Goal: Information Seeking & Learning: Compare options

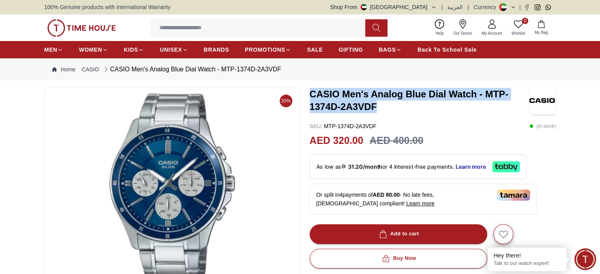
click at [402, 109] on h3 "CASIO Men's Analog Blue Dial Watch - MTP-1374D-2A3VDF" at bounding box center [419, 100] width 219 height 25
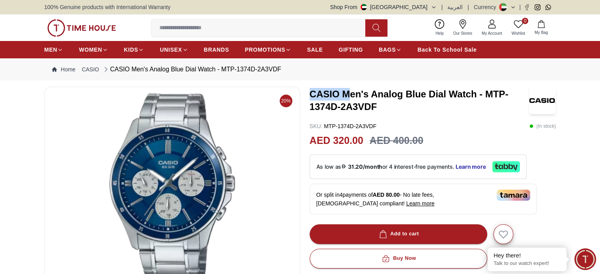
drag, startPoint x: 311, startPoint y: 92, endPoint x: 349, endPoint y: 91, distance: 37.9
click at [349, 91] on h3 "CASIO Men's Analog Blue Dial Watch - MTP-1374D-2A3VDF" at bounding box center [419, 100] width 219 height 25
drag, startPoint x: 381, startPoint y: 105, endPoint x: 310, endPoint y: 106, distance: 70.6
click at [310, 106] on h3 "CASIO Men's Analog Blue Dial Watch - MTP-1374D-2A3VDF" at bounding box center [419, 100] width 219 height 25
copy h3 "1374D-2A3VDF"
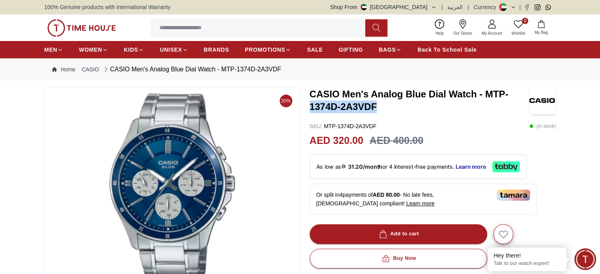
click at [404, 108] on h3 "CASIO Men's Analog Blue Dial Watch - MTP-1374D-2A3VDF" at bounding box center [419, 100] width 219 height 25
drag, startPoint x: 381, startPoint y: 103, endPoint x: 309, endPoint y: 107, distance: 72.7
click at [309, 107] on div "20% CASIO Men's Analog Blue Dial Watch - MTP-1374D-2A3VDF SKU : MTP-1374D-2A3VD…" at bounding box center [300, 268] width 512 height 363
copy h3 "1374D-2A3VDF"
click at [387, 109] on h3 "CASIO Men's Analog Blue Dial Watch - MTP-1374D-2A3VDF" at bounding box center [419, 100] width 219 height 25
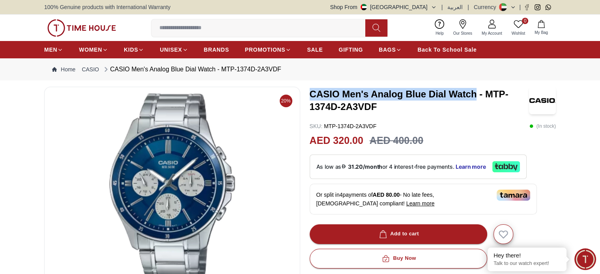
drag, startPoint x: 309, startPoint y: 93, endPoint x: 474, endPoint y: 99, distance: 165.5
click at [474, 99] on div "20% CASIO Men's Analog Blue Dial Watch - MTP-1374D-2A3VDF SKU : MTP-1374D-2A3VD…" at bounding box center [300, 268] width 512 height 363
copy h3 "CASIO Men's Analog Blue Dial Watch"
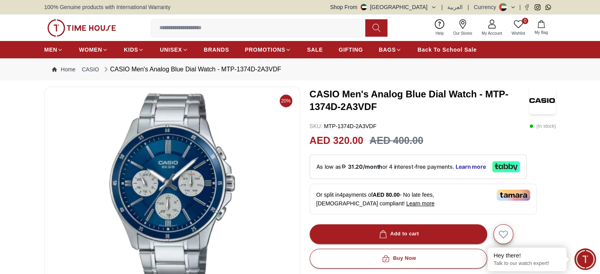
click at [390, 108] on h3 "CASIO Men's Analog Blue Dial Watch - MTP-1374D-2A3VDF" at bounding box center [419, 100] width 219 height 25
drag, startPoint x: 312, startPoint y: 107, endPoint x: 361, endPoint y: 107, distance: 49.3
click at [339, 107] on h3 "CASIO Men's Analog Blue Dial Watch - MTP-1374D-2A3VDF" at bounding box center [419, 100] width 219 height 25
drag, startPoint x: 379, startPoint y: 107, endPoint x: 311, endPoint y: 106, distance: 67.5
click at [311, 106] on h3 "CASIO Men's Analog Blue Dial Watch - MTP-1374D-2A3VDF" at bounding box center [419, 100] width 219 height 25
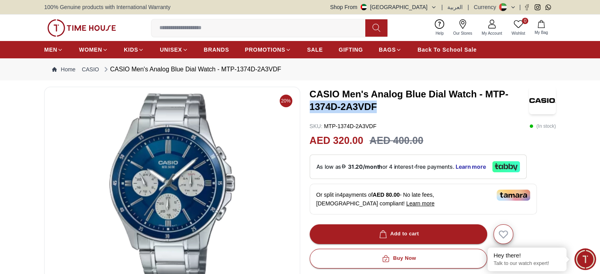
copy h3 "1374D-2A3VDF"
click at [387, 103] on h3 "CASIO Men's Analog Blue Dial Watch - MTP-1374D-2A3VDF" at bounding box center [419, 100] width 219 height 25
drag, startPoint x: 313, startPoint y: 93, endPoint x: 347, endPoint y: 95, distance: 34.4
click at [377, 93] on h3 "CASIO Men's Analog Blue Dial Watch - MTP-1374D-2A3VDF" at bounding box center [419, 100] width 219 height 25
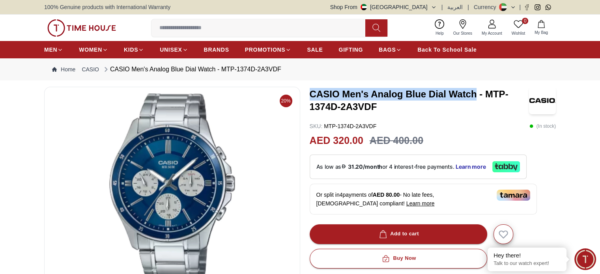
drag, startPoint x: 311, startPoint y: 94, endPoint x: 475, endPoint y: 98, distance: 163.4
click at [475, 98] on h3 "CASIO Men's Analog Blue Dial Watch - MTP-1374D-2A3VDF" at bounding box center [419, 100] width 219 height 25
copy h3 "CASIO Men's Analog Blue Dial Watch"
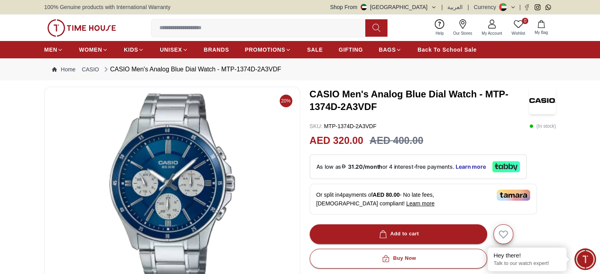
click at [401, 105] on h3 "CASIO Men's Analog Blue Dial Watch - MTP-1374D-2A3VDF" at bounding box center [419, 100] width 219 height 25
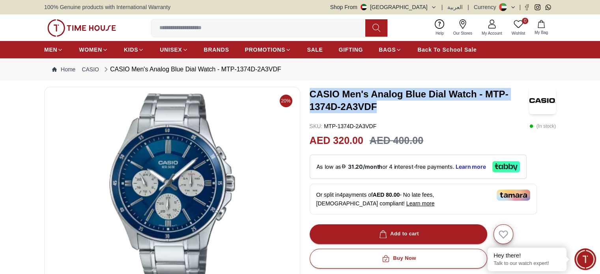
drag, startPoint x: 385, startPoint y: 106, endPoint x: 311, endPoint y: 93, distance: 75.3
click at [311, 93] on h3 "CASIO Men's Analog Blue Dial Watch - MTP-1374D-2A3VDF" at bounding box center [419, 100] width 219 height 25
copy h3 "CASIO Men's Analog Blue Dial Watch - MTP-1374D-2A3VDF"
click at [399, 110] on h3 "CASIO Men's Analog Blue Dial Watch - MTP-1374D-2A3VDF" at bounding box center [419, 100] width 219 height 25
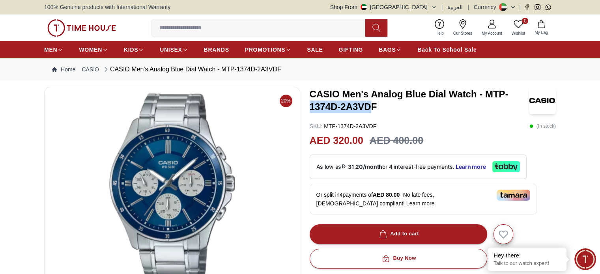
drag, startPoint x: 372, startPoint y: 110, endPoint x: 309, endPoint y: 107, distance: 64.0
click at [309, 107] on div "20% CASIO Men's Analog Blue Dial Watch - MTP-1374D-2A3VDF SKU : MTP-1374D-2A3VD…" at bounding box center [300, 268] width 512 height 363
click at [379, 107] on h3 "CASIO Men's Analog Blue Dial Watch - MTP-1374D-2A3VDF" at bounding box center [419, 100] width 219 height 25
drag, startPoint x: 375, startPoint y: 107, endPoint x: 311, endPoint y: 107, distance: 63.9
click at [311, 107] on h3 "CASIO Men's Analog Blue Dial Watch - MTP-1374D-2A3VDF" at bounding box center [419, 100] width 219 height 25
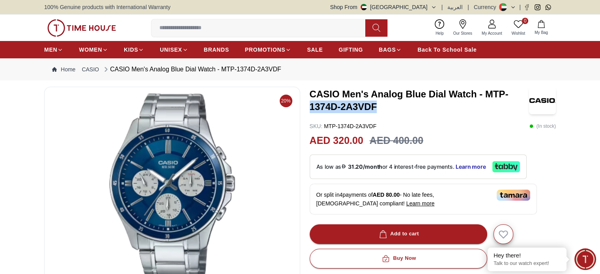
copy h3 "1374D-2A3VDF"
click at [466, 95] on h3 "CASIO Men's Analog Blue Dial Watch - MTP-1374D-2A3VDF" at bounding box center [419, 100] width 219 height 25
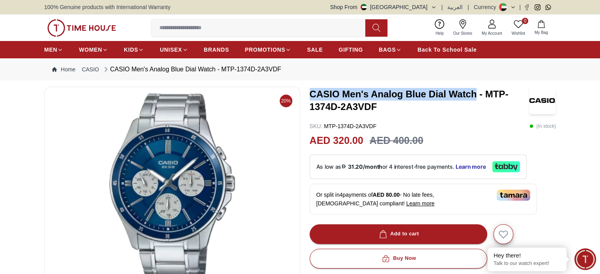
drag, startPoint x: 312, startPoint y: 96, endPoint x: 474, endPoint y: 93, distance: 162.6
click at [474, 93] on h3 "CASIO Men's Analog Blue Dial Watch - MTP-1374D-2A3VDF" at bounding box center [419, 100] width 219 height 25
copy h3 "CASIO Men's Analog Blue Dial Watch"
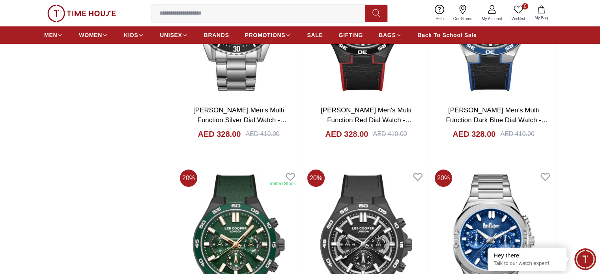
scroll to position [3007, 0]
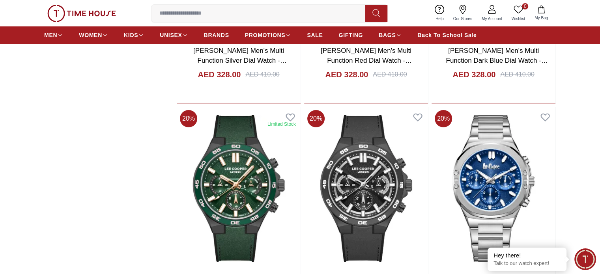
drag, startPoint x: 215, startPoint y: 154, endPoint x: 258, endPoint y: 161, distance: 43.9
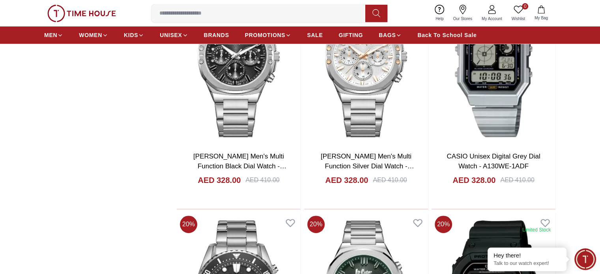
scroll to position [3243, 0]
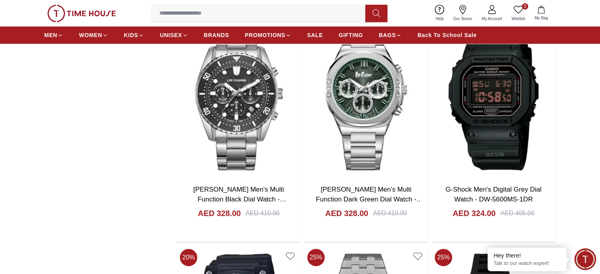
scroll to position [3638, 0]
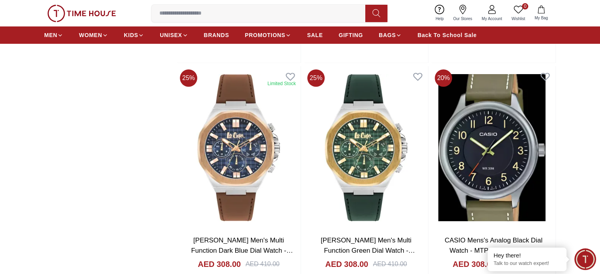
scroll to position [6282, 0]
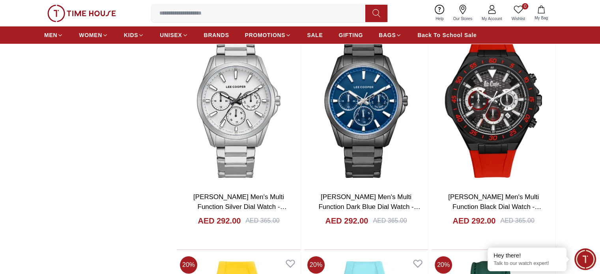
scroll to position [9044, 0]
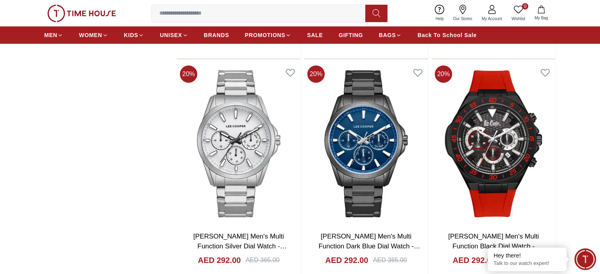
drag, startPoint x: 502, startPoint y: 118, endPoint x: 461, endPoint y: 133, distance: 43.1
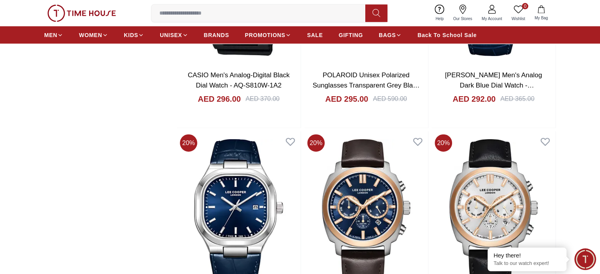
scroll to position [7821, 0]
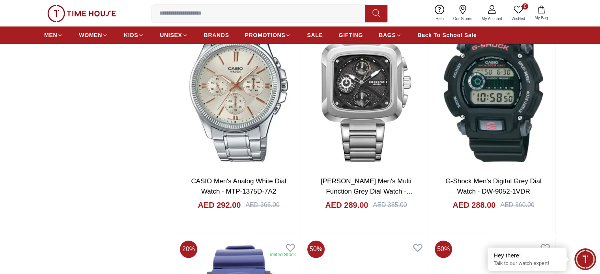
scroll to position [9833, 0]
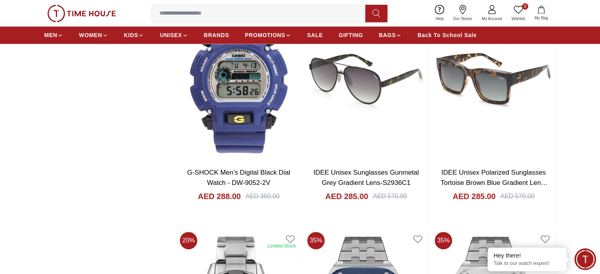
scroll to position [10030, 0]
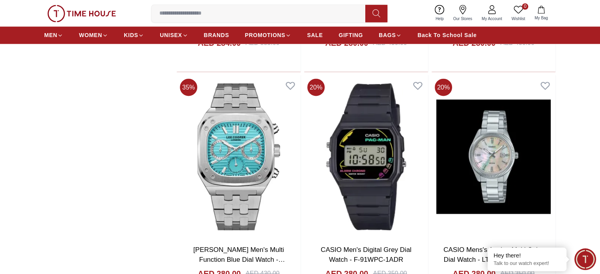
scroll to position [10425, 0]
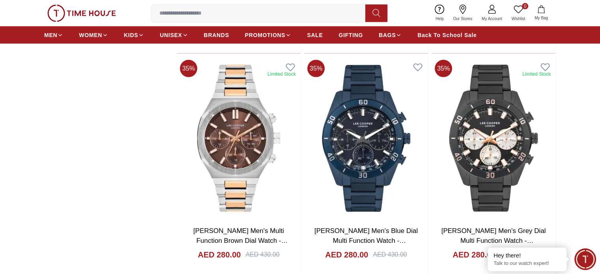
scroll to position [10662, 0]
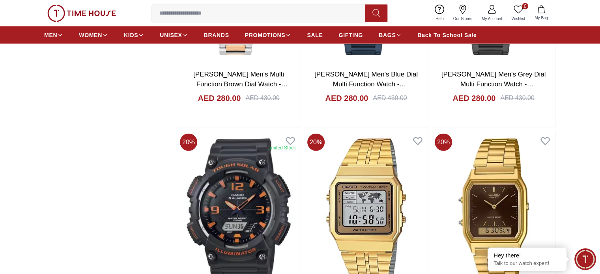
scroll to position [10938, 0]
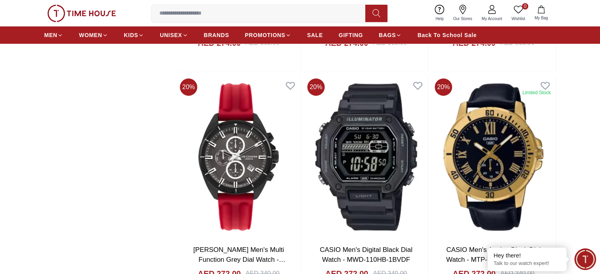
scroll to position [12025, 0]
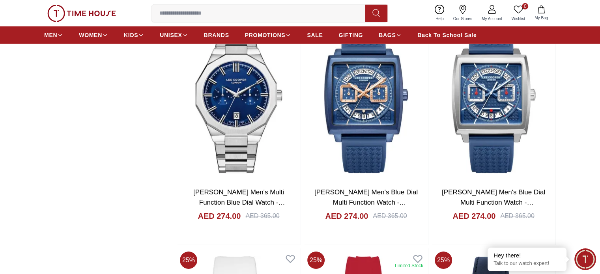
scroll to position [11607, 0]
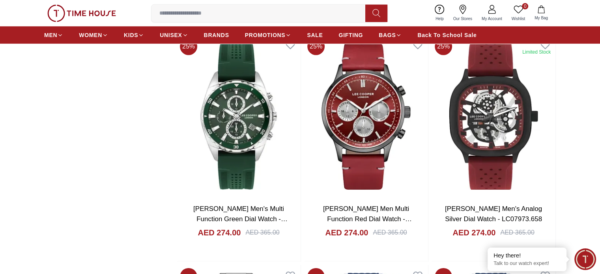
scroll to position [11410, 0]
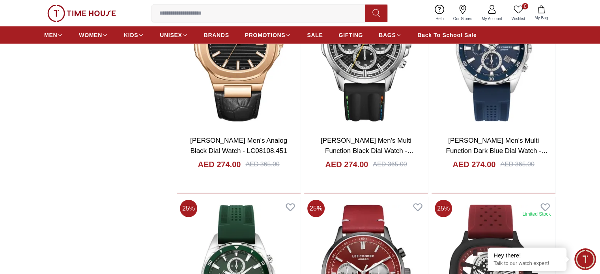
scroll to position [11212, 0]
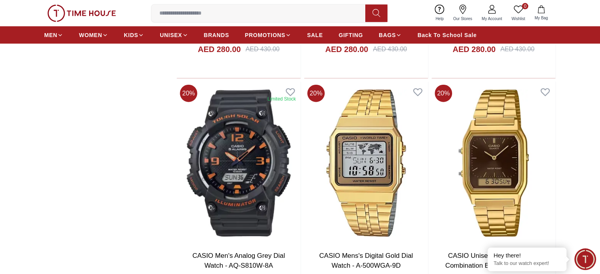
scroll to position [10864, 0]
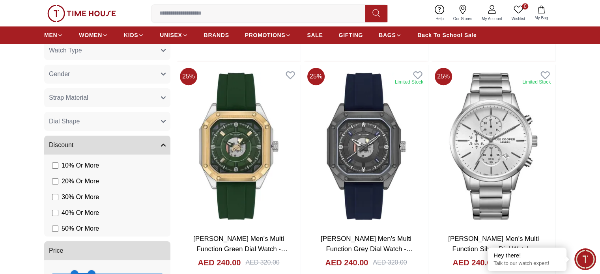
scroll to position [671, 0]
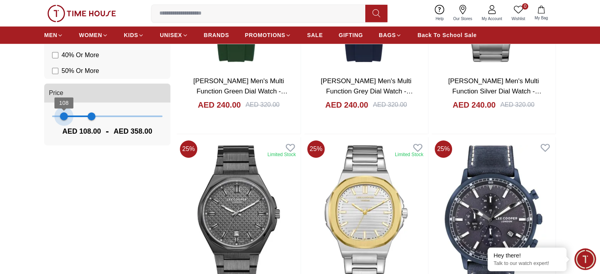
type input "***"
drag, startPoint x: 74, startPoint y: 118, endPoint x: 64, endPoint y: 118, distance: 10.3
click at [64, 118] on span "108" at bounding box center [64, 116] width 8 height 8
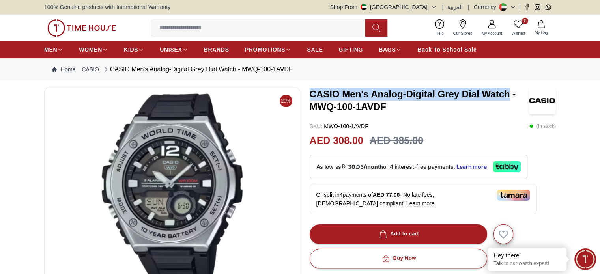
drag, startPoint x: 311, startPoint y: 96, endPoint x: 510, endPoint y: 94, distance: 199.3
click at [510, 94] on h3 "CASIO Men's Analog-Digital Grey Dial Watch - MWQ-100-1AVDF" at bounding box center [419, 100] width 219 height 25
copy h3 "CASIO Men's Analog-Digital Grey Dial Watch"
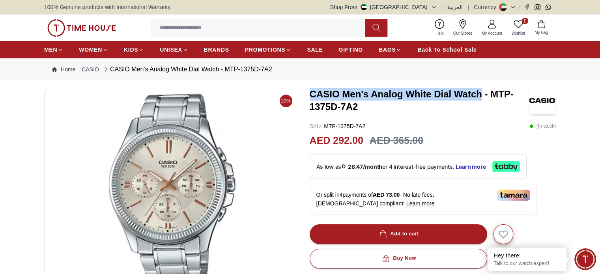
drag, startPoint x: 309, startPoint y: 93, endPoint x: 483, endPoint y: 92, distance: 173.6
click at [483, 92] on h3 "CASIO Men's Analog White Dial Watch - MTP-1375D-7A2" at bounding box center [419, 100] width 219 height 25
copy h3 "CASIO Men's Analog White Dial Watch"
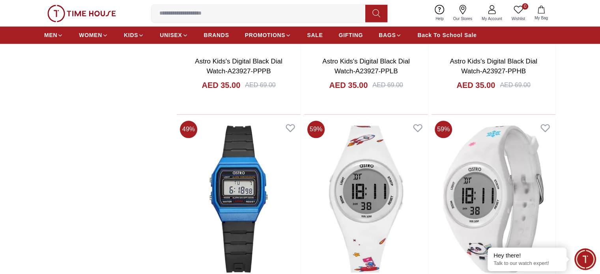
scroll to position [986, 0]
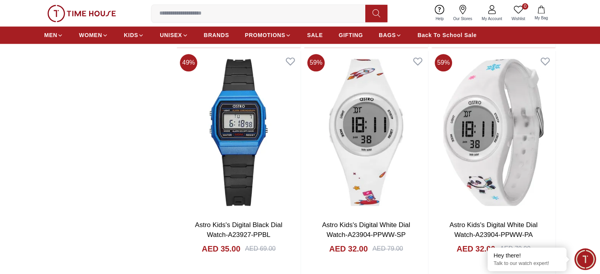
scroll to position [829, 0]
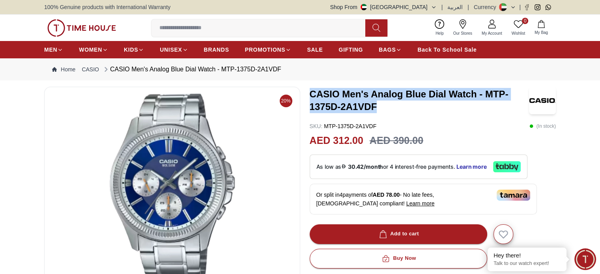
drag, startPoint x: 383, startPoint y: 110, endPoint x: 307, endPoint y: 95, distance: 77.6
click at [307, 95] on div "20% CASIO Men's Analog Blue Dial Watch - MTP-1375D-2A1VDF SKU : MTP-1375D-2A1VD…" at bounding box center [300, 276] width 512 height 378
copy h3 "CASIO Men's Analog Blue Dial Watch - MTP-1375D-2A1VDF"
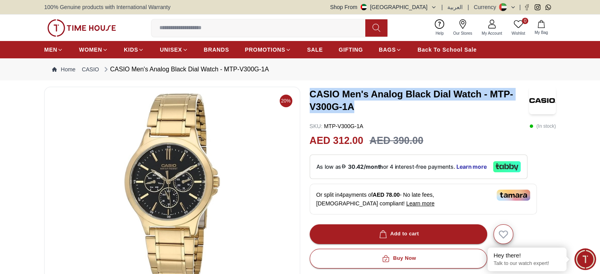
drag, startPoint x: 360, startPoint y: 105, endPoint x: 306, endPoint y: 93, distance: 55.1
click at [306, 93] on div "20% CASIO Men's Analog Black Dial Watch - MTP-V300G-1A SKU : MTP-V300G-1A ( In …" at bounding box center [300, 264] width 512 height 355
copy h3 "CASIO Men's Analog Black Dial Watch - MTP-V300G-1A"
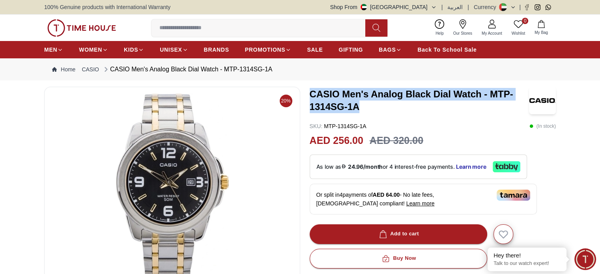
drag, startPoint x: 360, startPoint y: 109, endPoint x: 306, endPoint y: 99, distance: 54.6
click at [306, 99] on div "20% CASIO Men's Analog Black Dial Watch - MTP-1314SG-1A SKU : MTP-1314SG-1A ( I…" at bounding box center [300, 268] width 512 height 363
copy h3 "CASIO Men's Analog Black Dial Watch - MTP-1314SG-1A"
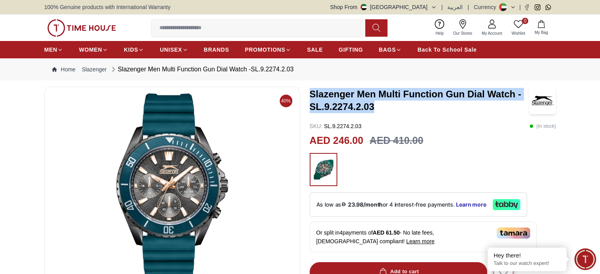
drag, startPoint x: 379, startPoint y: 108, endPoint x: 311, endPoint y: 96, distance: 69.4
click at [311, 96] on h3 "Slazenger Men Multi Function Gun Dial Watch -SL.9.2274.2.03" at bounding box center [419, 100] width 219 height 25
copy h3 "Slazenger Men Multi Function Gun Dial Watch -SL.9.2274.2.03"
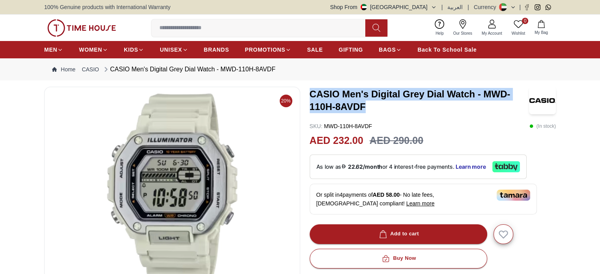
click at [311, 95] on h3 "CASIO Men's Digital Grey Dial Watch - MWD-110H-8AVDF" at bounding box center [419, 100] width 219 height 25
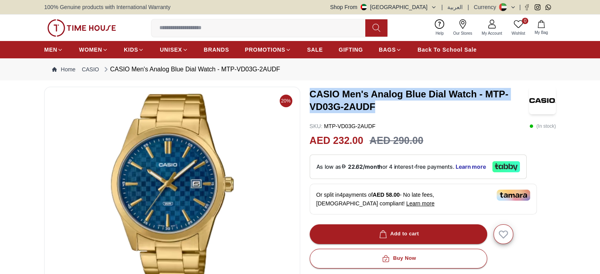
click at [307, 94] on div "20% CASIO Men's Analog Blue Dial Watch - MTP-VD03G-2AUDF SKU : MTP-VD03G-2AUDF …" at bounding box center [300, 268] width 512 height 363
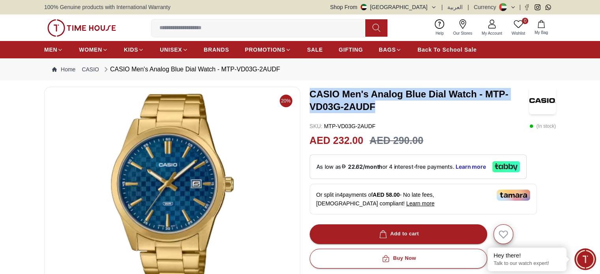
click at [375, 110] on h3 "CASIO Men's Analog Blue Dial Watch - MTP-VD03G-2AUDF" at bounding box center [419, 100] width 219 height 25
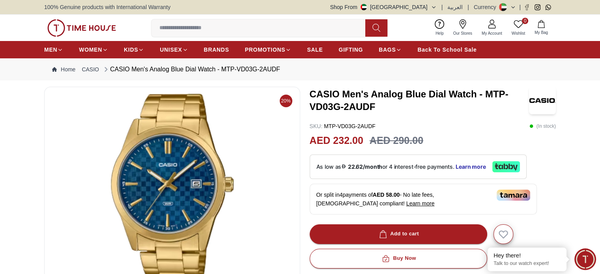
drag, startPoint x: 374, startPoint y: 109, endPoint x: 410, endPoint y: 110, distance: 35.9
click at [410, 110] on h3 "CASIO Men's Analog Blue Dial Watch - MTP-VD03G-2AUDF" at bounding box center [419, 100] width 219 height 25
drag, startPoint x: 339, startPoint y: 109, endPoint x: 308, endPoint y: 108, distance: 30.8
click at [308, 108] on div "20% CASIO Men's Analog Blue Dial Watch - MTP-VD03G-2AUDF SKU : MTP-VD03G-2AUDF …" at bounding box center [300, 268] width 512 height 363
copy h3 "VD03G"
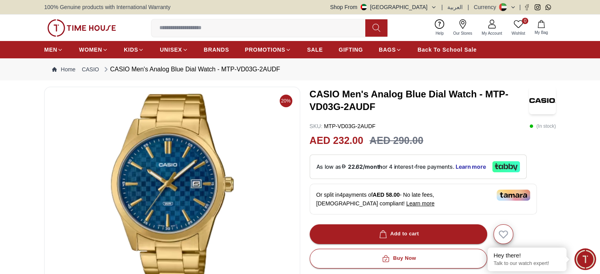
click at [488, 96] on h3 "CASIO Men's Analog Blue Dial Watch - MTP-VD03G-2AUDF" at bounding box center [419, 100] width 219 height 25
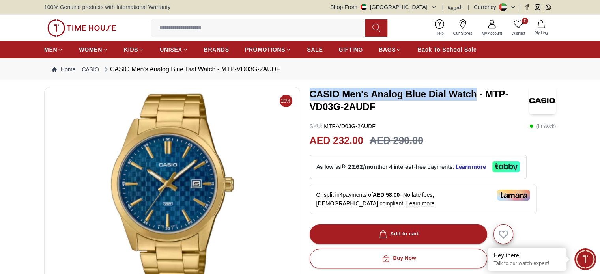
drag, startPoint x: 474, startPoint y: 92, endPoint x: 309, endPoint y: 95, distance: 164.6
click at [310, 95] on h3 "CASIO Men's Analog Blue Dial Watch - MTP-VD03G-2AUDF" at bounding box center [419, 100] width 219 height 25
copy h3 "CASIO Men's Analog Blue Dial Watch"
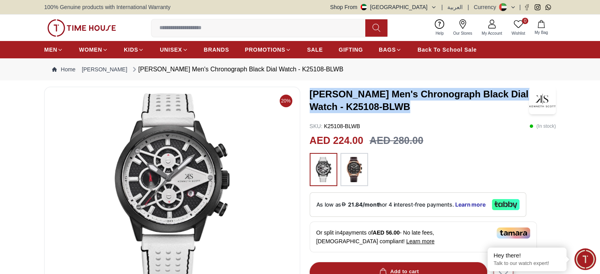
drag, startPoint x: 414, startPoint y: 108, endPoint x: 306, endPoint y: 96, distance: 109.2
copy h3 "[PERSON_NAME] Men's Chronograph Black Dial Watch - K25108-BLWB"
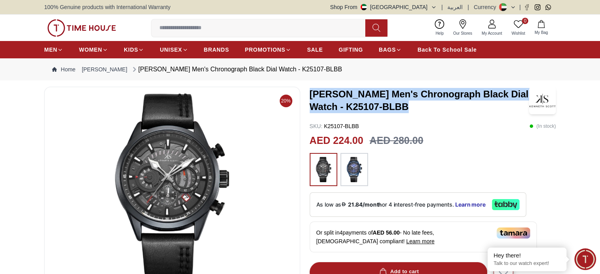
drag, startPoint x: 0, startPoint y: 0, endPoint x: 309, endPoint y: 94, distance: 323.2
click at [310, 94] on h3 "Kenneth Scott Men's Chronograph Black Dial Watch - K25107-BLBB" at bounding box center [419, 100] width 219 height 25
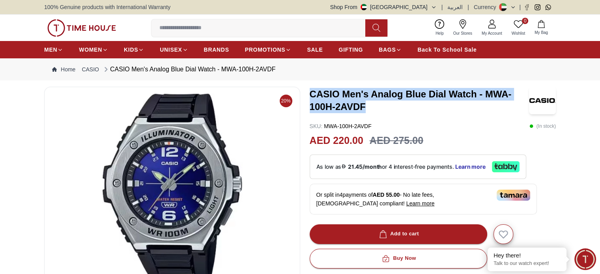
drag, startPoint x: 0, startPoint y: 0, endPoint x: 306, endPoint y: 97, distance: 321.3
click at [306, 97] on div "20% CASIO Men's Analog Blue Dial Watch - MWA-100H-2AVDF SKU : MWA-100H-2AVDF ( …" at bounding box center [300, 268] width 512 height 363
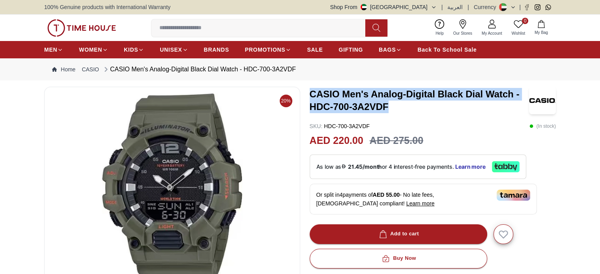
click at [305, 92] on div "20% CASIO Men's Analog-Digital Black Dial Watch - HDC-700-3A2VDF SKU : HDC-700-…" at bounding box center [300, 268] width 512 height 363
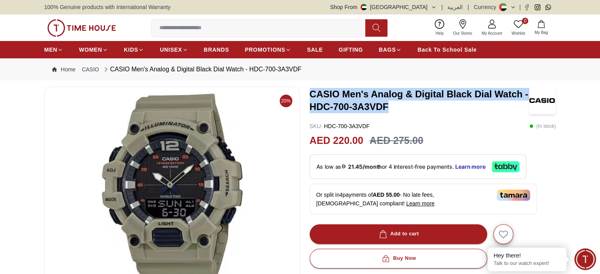
click at [305, 100] on div "20% CASIO Men's Analog & Digital Black Dial Watch - HDC-700-3A3VDF SKU : HDC-70…" at bounding box center [300, 268] width 512 height 363
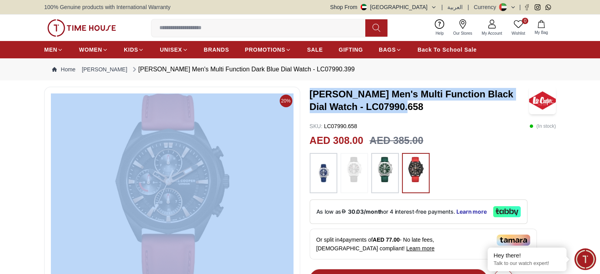
drag, startPoint x: 410, startPoint y: 112, endPoint x: 302, endPoint y: 100, distance: 108.0
copy div "[PERSON_NAME] Men's Multi Function Black Dial Watch - LC07990.658"
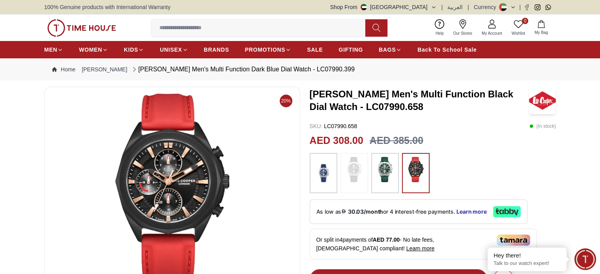
drag, startPoint x: 426, startPoint y: 120, endPoint x: 421, endPoint y: 118, distance: 4.6
drag, startPoint x: 347, startPoint y: 107, endPoint x: 384, endPoint y: 107, distance: 36.7
click at [384, 107] on h3 "[PERSON_NAME] Men's Multi Function Black Dial Watch - LC07990.658" at bounding box center [419, 100] width 219 height 25
copy h3 "LC07990"
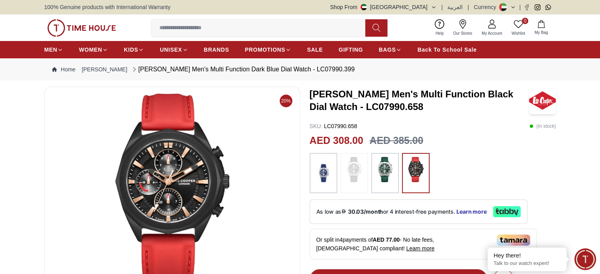
click at [413, 108] on h3 "[PERSON_NAME] Men's Multi Function Black Dial Watch - LC07990.658" at bounding box center [419, 100] width 219 height 25
drag, startPoint x: 313, startPoint y: 92, endPoint x: 371, endPoint y: 106, distance: 59.7
click at [355, 100] on h3 "[PERSON_NAME] Men's Multi Function Black Dial Watch - LC07990.658" at bounding box center [419, 100] width 219 height 25
drag, startPoint x: 384, startPoint y: 108, endPoint x: 347, endPoint y: 106, distance: 36.4
click at [347, 106] on h3 "[PERSON_NAME] Men's Multi Function Black Dial Watch - LC07990.658" at bounding box center [419, 100] width 219 height 25
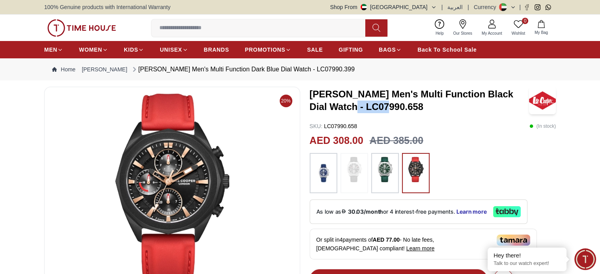
copy h3 "LC07990"
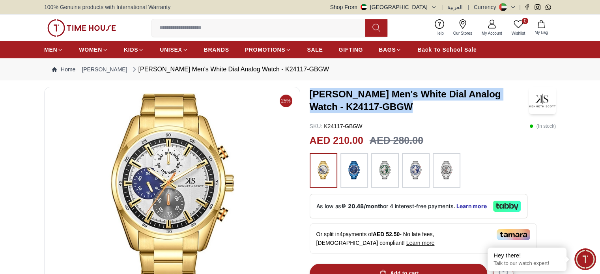
drag, startPoint x: 311, startPoint y: 93, endPoint x: 382, endPoint y: 108, distance: 72.9
click at [382, 108] on h3 "Kenneth Scott Men's White Dial Analog Watch - K24117-GBGW" at bounding box center [419, 100] width 219 height 25
copy h3 "Kenneth Scott Men's White Dial Analog Watch - K24117-GBGW"
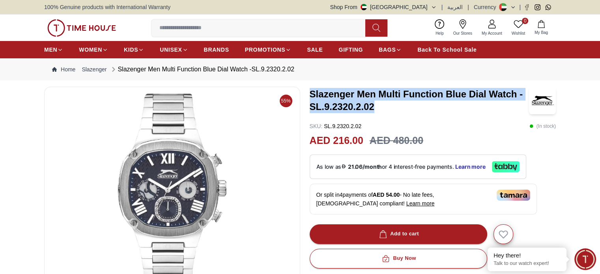
drag, startPoint x: 373, startPoint y: 108, endPoint x: 308, endPoint y: 99, distance: 66.1
click at [308, 99] on div "55% Slazenger Men Multi Function Blue Dial Watch -SL.9.2320.2.02 SKU : SL.9.232…" at bounding box center [300, 268] width 512 height 363
copy h3 "Slazenger Men Multi Function Blue Dial Watch -SL.9.2320.2.02"
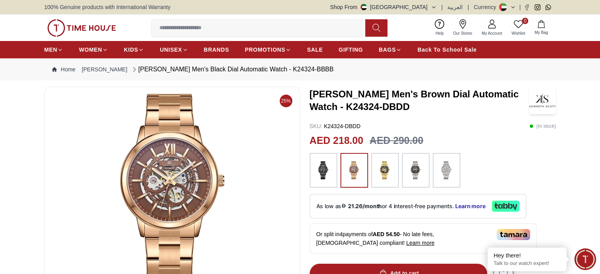
click at [398, 106] on h3 "[PERSON_NAME] Men's Brown Dial Automatic Watch - K24324-DBDD" at bounding box center [419, 100] width 219 height 25
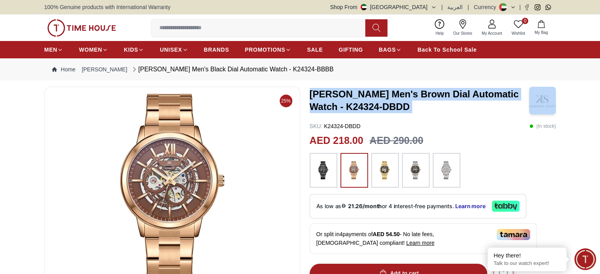
click at [398, 106] on h3 "Kenneth Scott Men's Brown Dial Automatic Watch - K24324-DBDD" at bounding box center [419, 100] width 219 height 25
copy h3 "Kenneth Scott Men's Brown Dial Automatic Watch - K24324-DBDD"
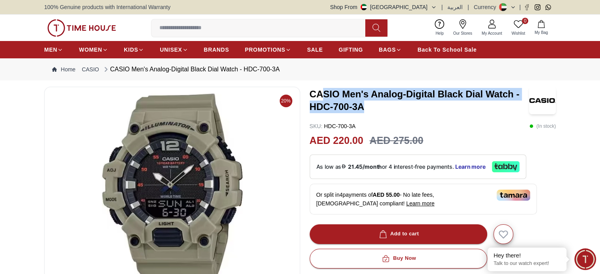
drag, startPoint x: 361, startPoint y: 109, endPoint x: 322, endPoint y: 93, distance: 42.1
click at [322, 93] on h3 "CASIO Men's Analog-Digital Black Dial Watch - HDC-700-3A" at bounding box center [419, 100] width 219 height 25
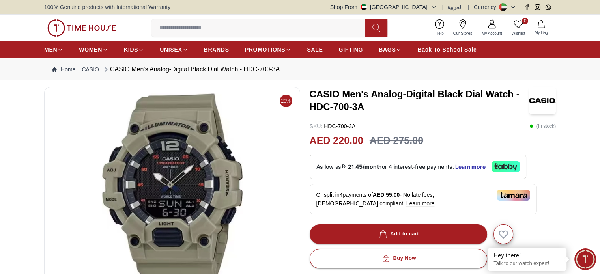
click at [310, 93] on h3 "CASIO Men's Analog-Digital Black Dial Watch - HDC-700-3A" at bounding box center [419, 100] width 219 height 25
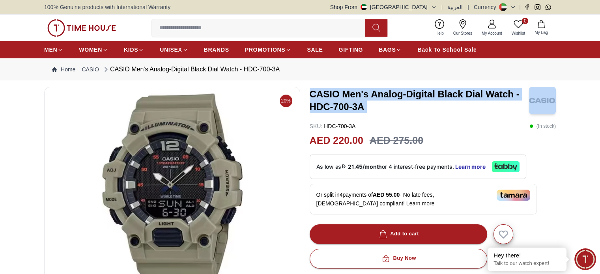
click at [310, 93] on h3 "CASIO Men's Analog-Digital Black Dial Watch - HDC-700-3A" at bounding box center [419, 100] width 219 height 25
copy h3 "CASIO Men's Analog-Digital Black Dial Watch - HDC-700-3A"
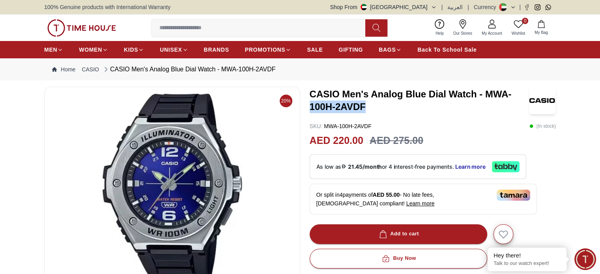
drag, startPoint x: 367, startPoint y: 107, endPoint x: 311, endPoint y: 105, distance: 55.7
click at [311, 105] on h3 "CASIO Men's Analog Blue Dial Watch - MWA-100H-2AVDF" at bounding box center [419, 100] width 219 height 25
copy h3 "100H-2AVDF"
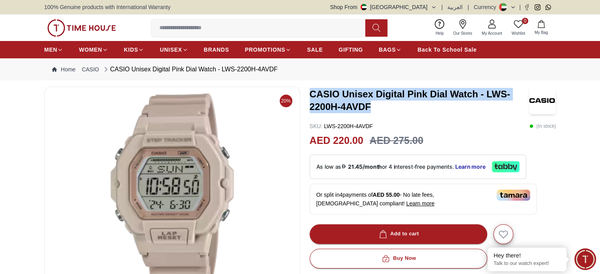
drag, startPoint x: 371, startPoint y: 108, endPoint x: 309, endPoint y: 90, distance: 64.6
copy h3 "CASIO Unisex Digital Pink Dial Watch - LWS-2200H-4AVDF"
click at [385, 110] on h3 "CASIO Unisex Digital Pink Dial Watch - LWS-2200H-4AVDF" at bounding box center [419, 100] width 219 height 25
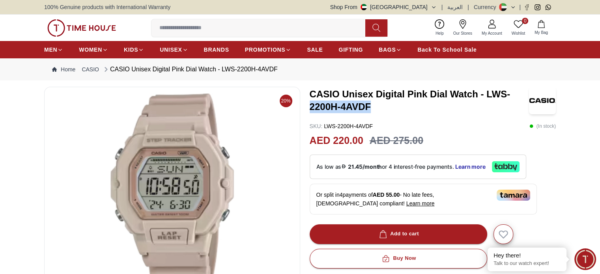
drag, startPoint x: 371, startPoint y: 108, endPoint x: 307, endPoint y: 107, distance: 63.9
copy h3 "2200H-4AVDF"
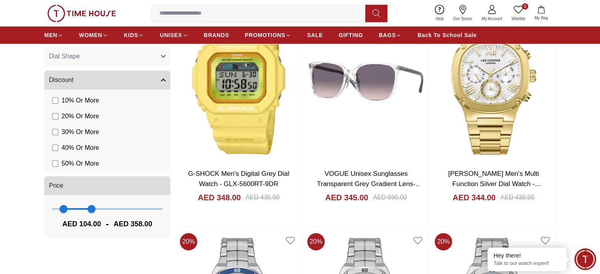
scroll to position [592, 0]
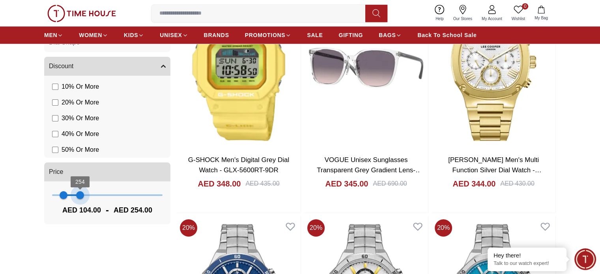
drag, startPoint x: 92, startPoint y: 198, endPoint x: 80, endPoint y: 200, distance: 11.6
click at [80, 199] on span "254" at bounding box center [80, 195] width 8 height 8
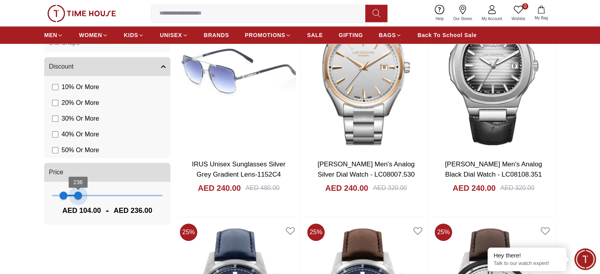
type input "***"
click at [80, 199] on span "251" at bounding box center [80, 196] width 8 height 8
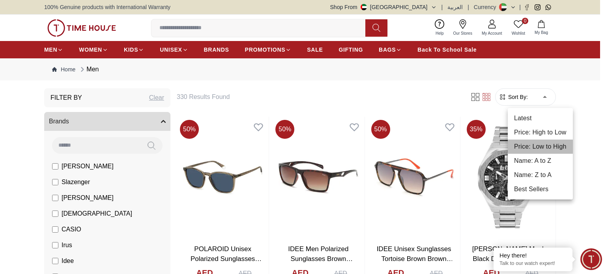
click at [554, 142] on li "Price: Low to High" at bounding box center [540, 147] width 65 height 14
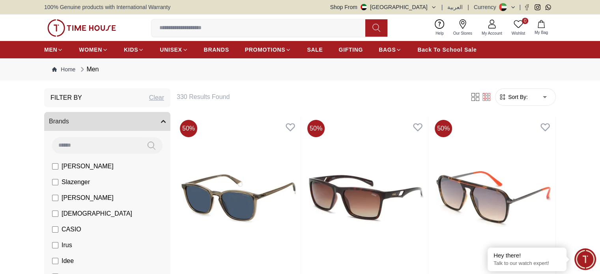
type input "*"
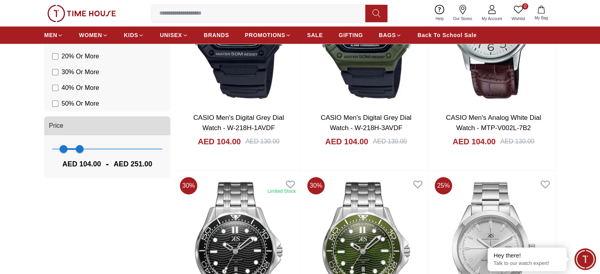
scroll to position [671, 0]
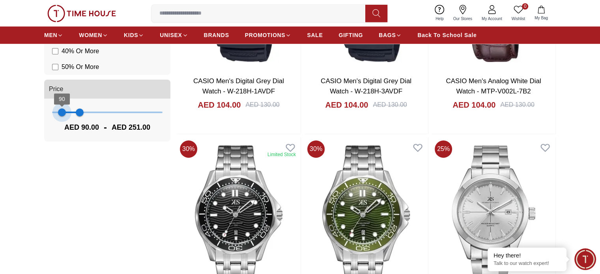
type input "***"
click at [63, 112] on span "101" at bounding box center [63, 113] width 8 height 8
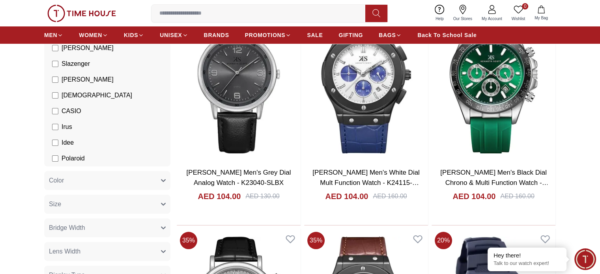
scroll to position [39, 0]
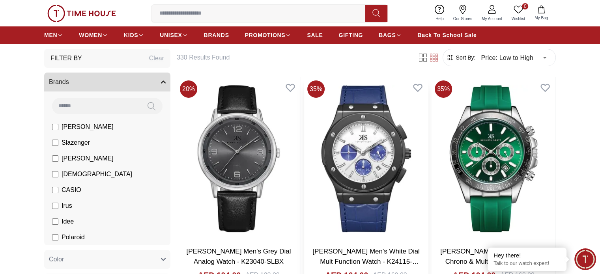
click at [324, 131] on img at bounding box center [366, 158] width 124 height 163
click at [432, 156] on img at bounding box center [494, 158] width 124 height 163
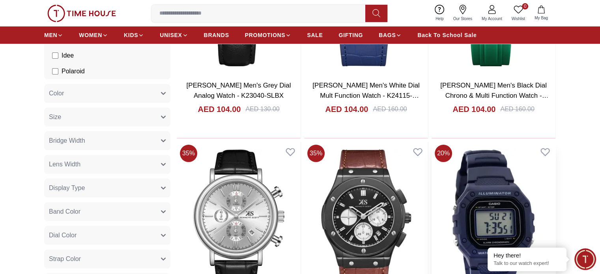
scroll to position [237, 0]
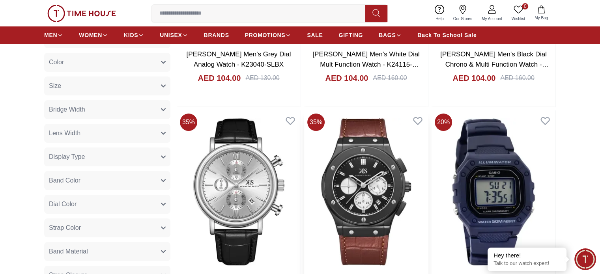
click at [304, 145] on img at bounding box center [366, 191] width 124 height 163
click at [432, 146] on img at bounding box center [494, 191] width 124 height 163
click at [432, 150] on img at bounding box center [494, 191] width 124 height 163
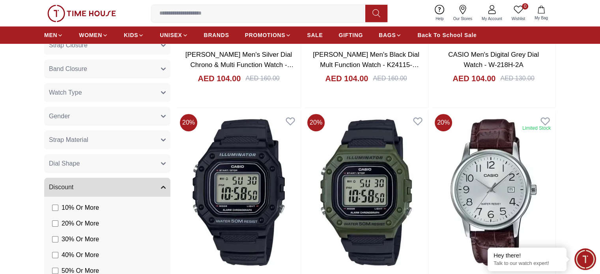
scroll to position [474, 0]
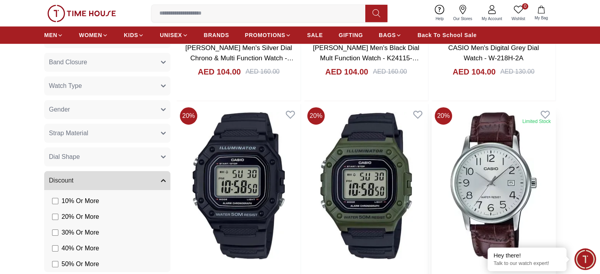
drag, startPoint x: 215, startPoint y: 111, endPoint x: 262, endPoint y: 110, distance: 47.0
click at [432, 111] on img at bounding box center [494, 185] width 124 height 163
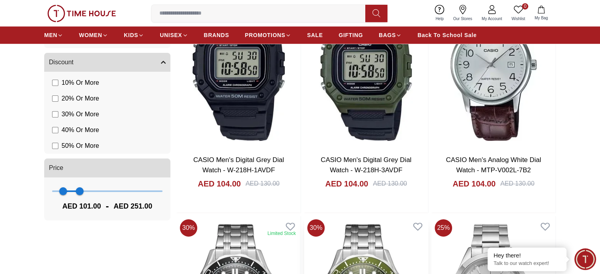
scroll to position [671, 0]
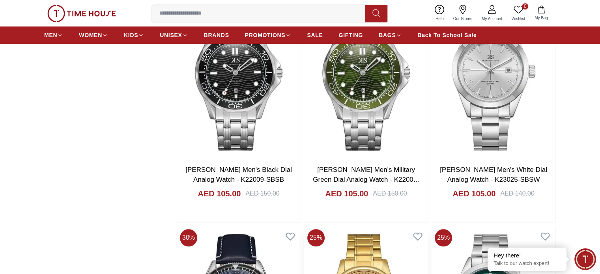
scroll to position [829, 0]
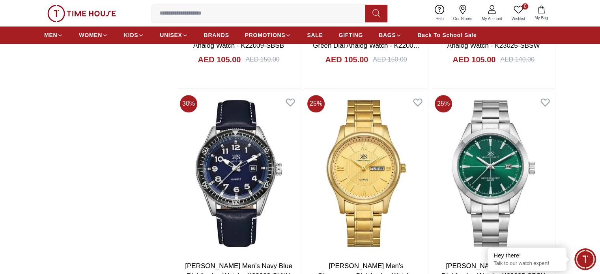
scroll to position [1026, 0]
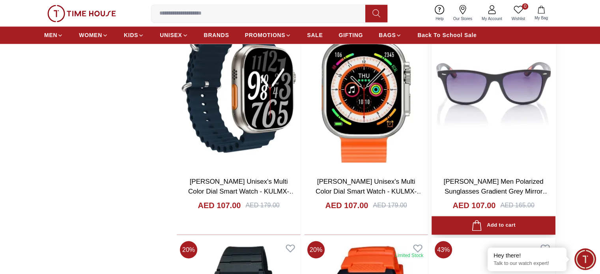
scroll to position [1263, 0]
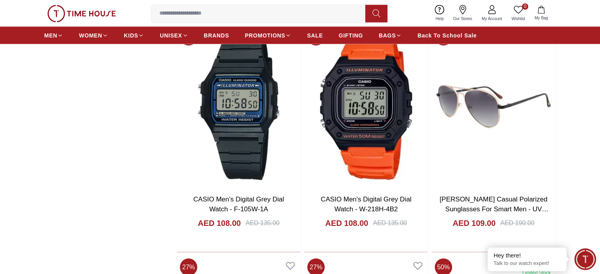
scroll to position [1539, 0]
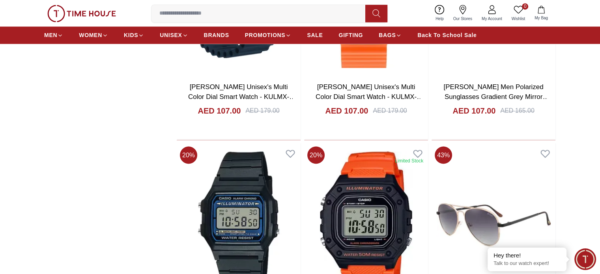
scroll to position [1421, 0]
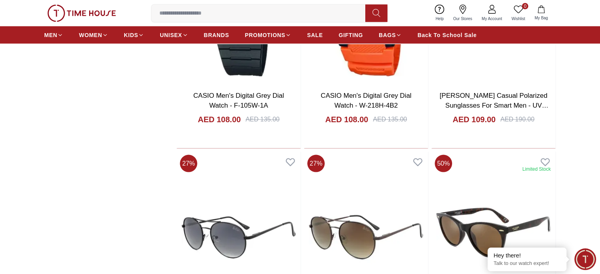
scroll to position [1657, 0]
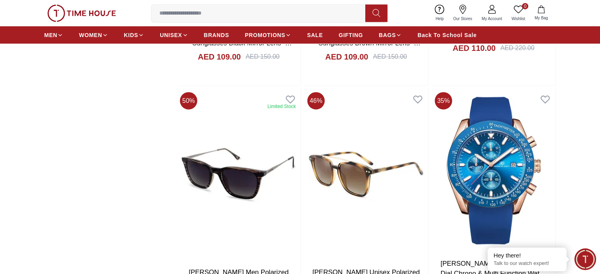
scroll to position [1894, 0]
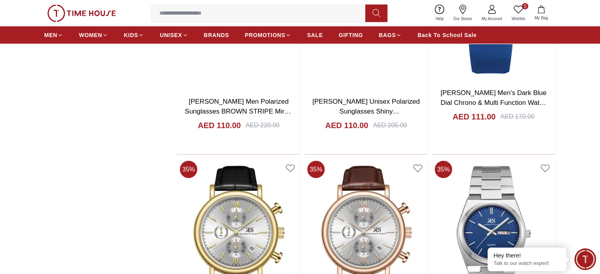
scroll to position [2052, 0]
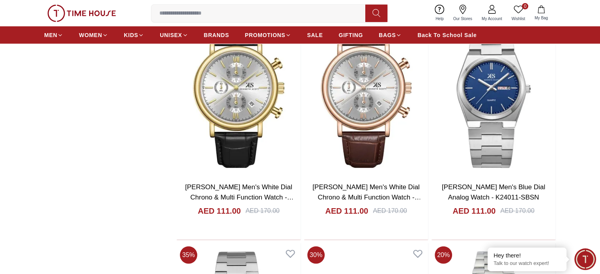
scroll to position [2210, 0]
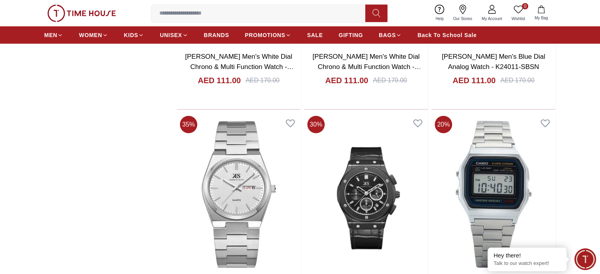
scroll to position [2328, 0]
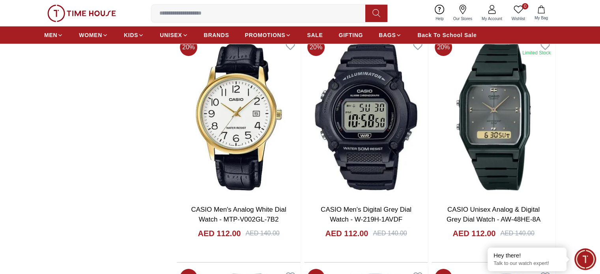
scroll to position [2644, 0]
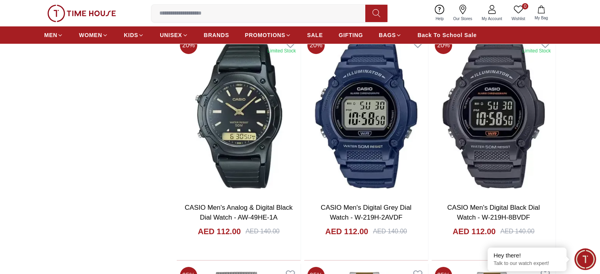
scroll to position [2880, 0]
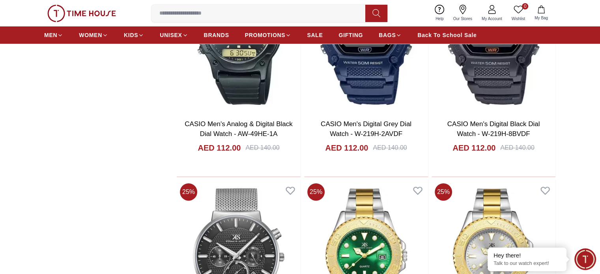
scroll to position [2920, 0]
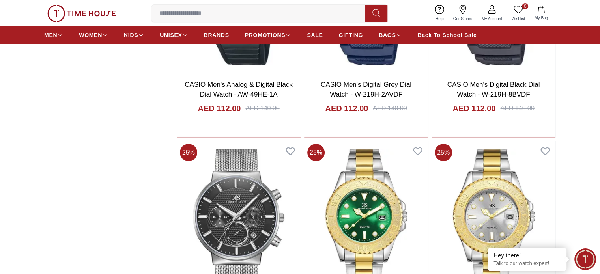
scroll to position [3078, 0]
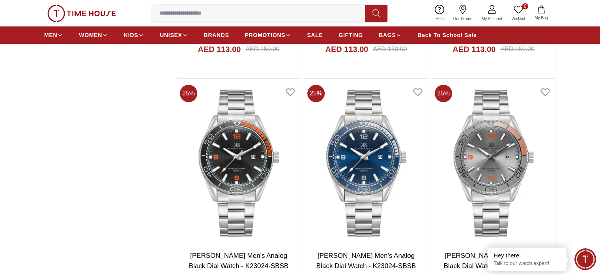
scroll to position [3275, 0]
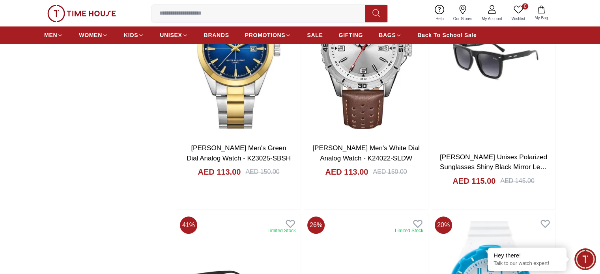
scroll to position [3630, 0]
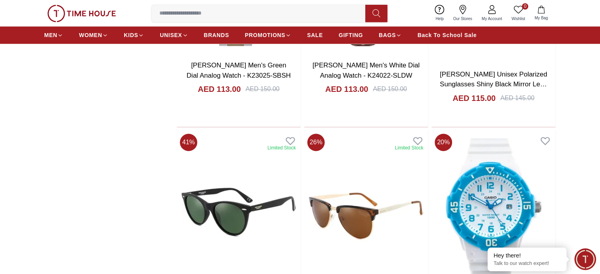
scroll to position [3867, 0]
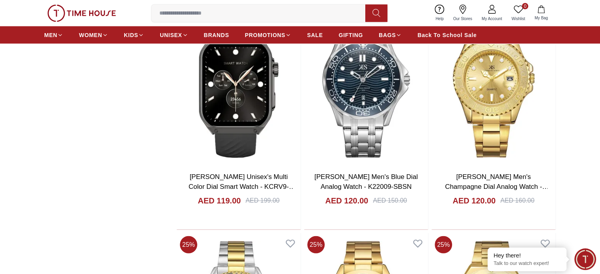
scroll to position [4617, 0]
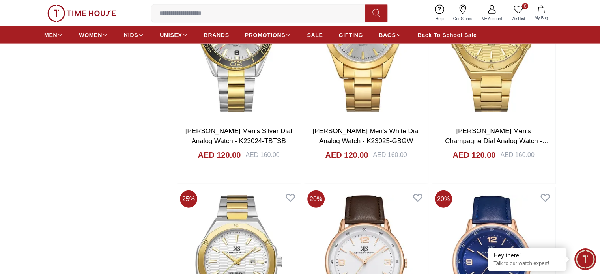
scroll to position [4853, 0]
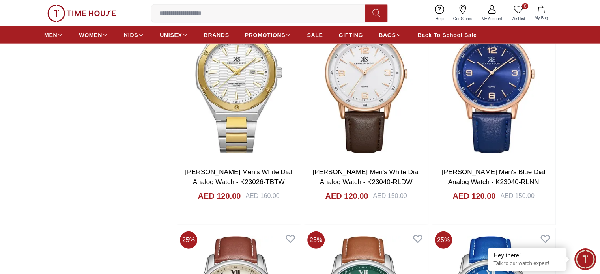
scroll to position [5051, 0]
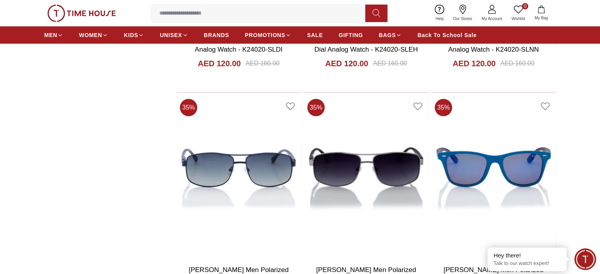
scroll to position [5445, 0]
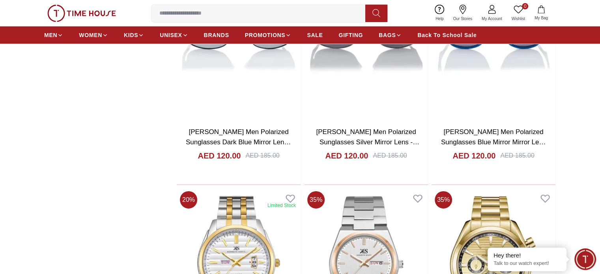
scroll to position [5485, 0]
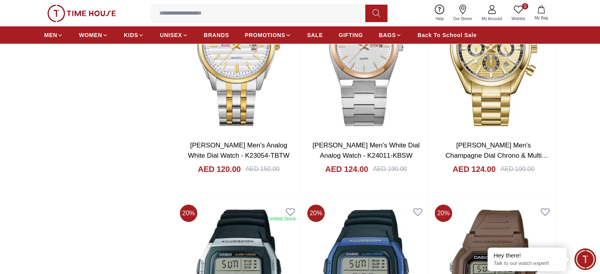
scroll to position [5840, 0]
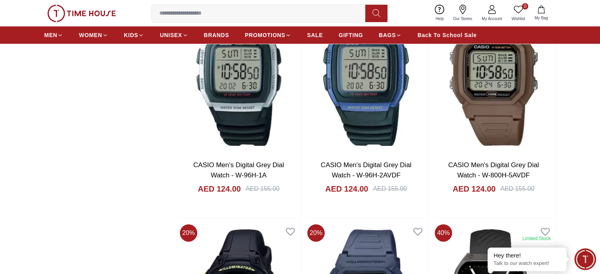
scroll to position [5919, 0]
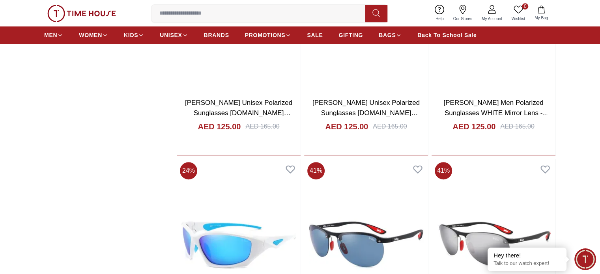
scroll to position [6471, 0]
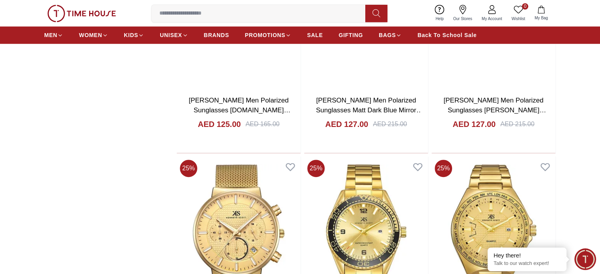
scroll to position [6708, 0]
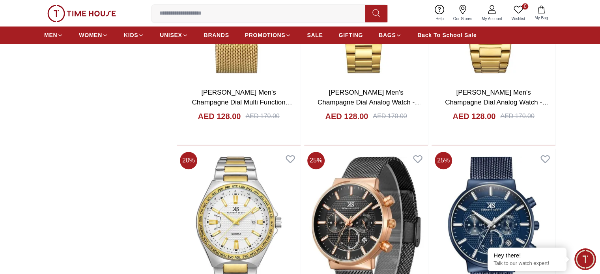
scroll to position [6945, 0]
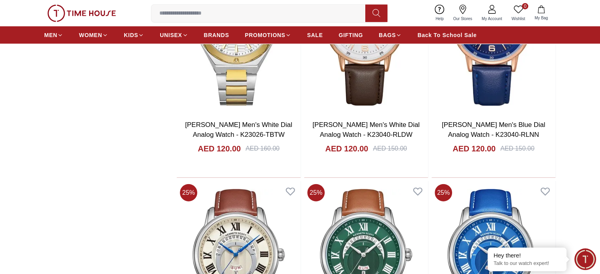
scroll to position [5130, 0]
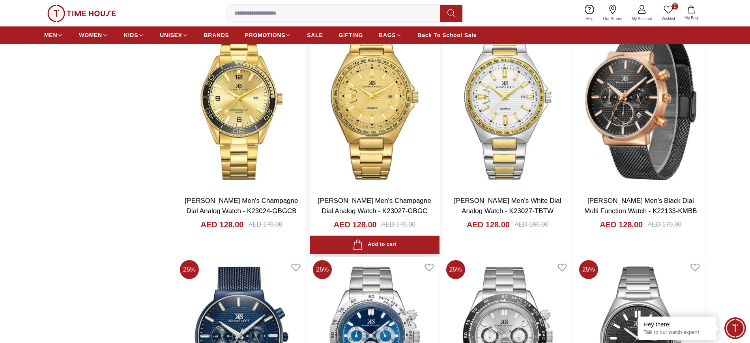
scroll to position [5321, 0]
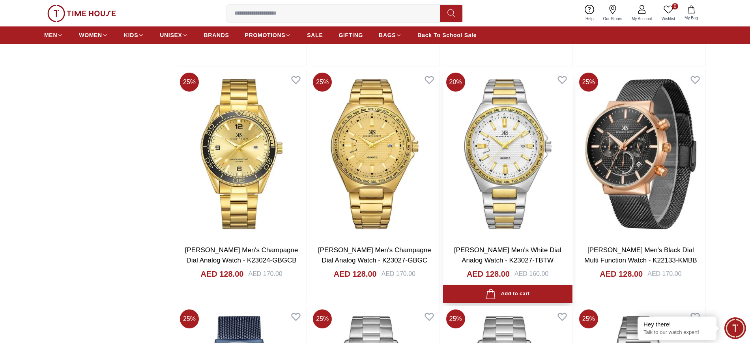
click at [503, 185] on img at bounding box center [507, 153] width 129 height 169
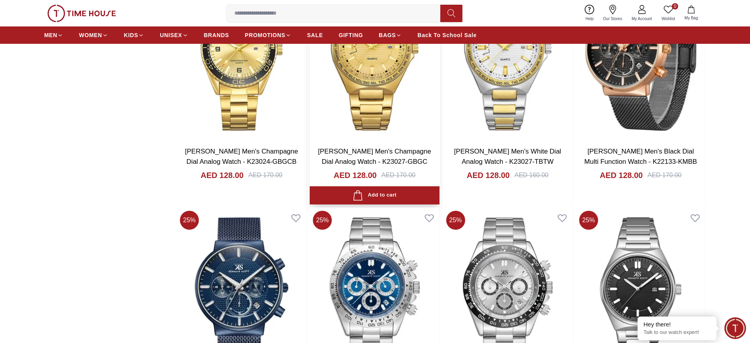
scroll to position [5476, 0]
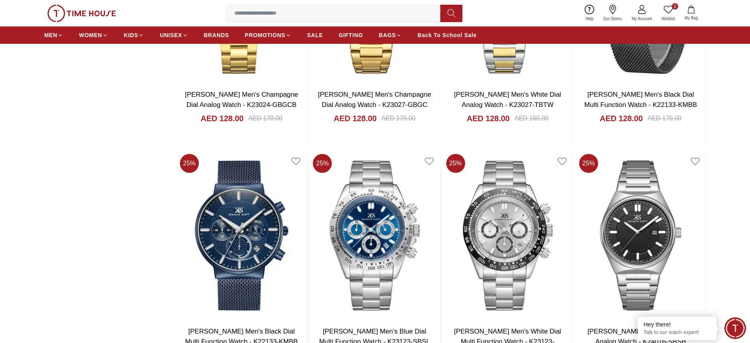
click at [380, 199] on img at bounding box center [374, 235] width 129 height 169
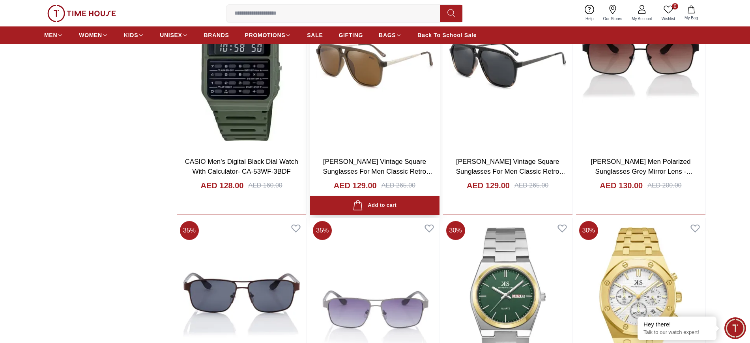
scroll to position [6455, 0]
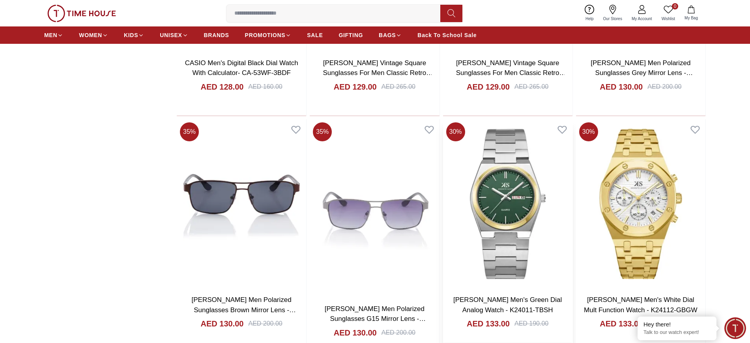
click at [513, 215] on img at bounding box center [507, 203] width 129 height 169
click at [600, 208] on img at bounding box center [640, 203] width 129 height 169
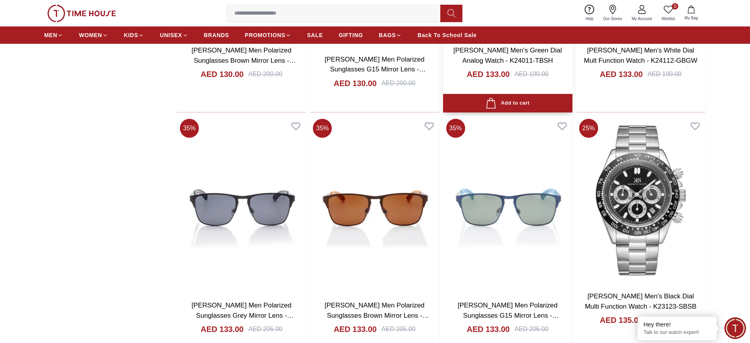
scroll to position [6751, 0]
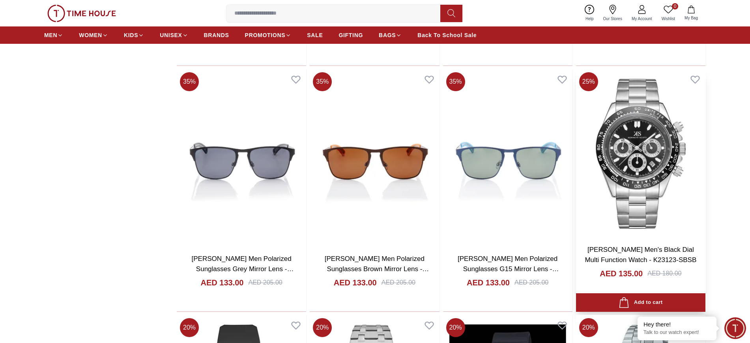
click at [600, 185] on img at bounding box center [640, 153] width 129 height 169
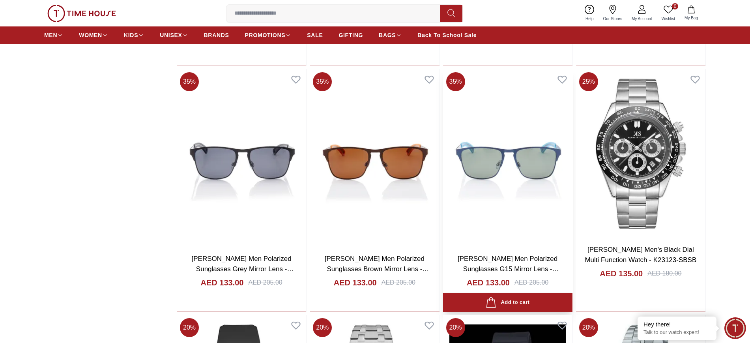
scroll to position [6899, 0]
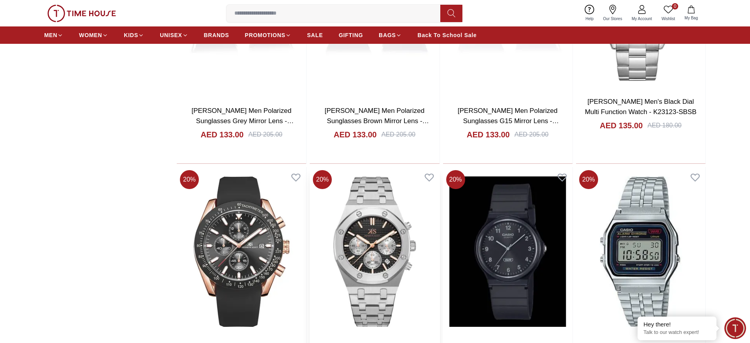
click at [362, 247] on img at bounding box center [374, 251] width 129 height 169
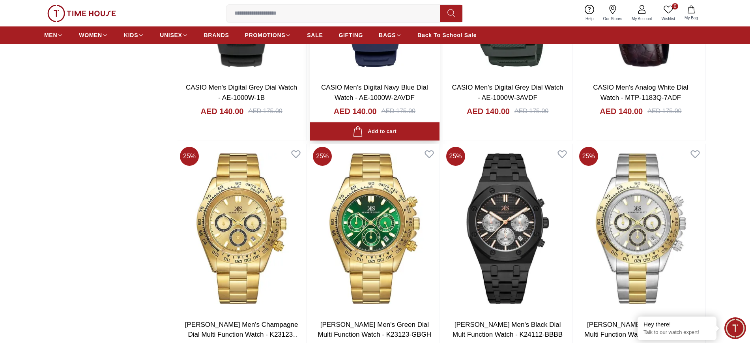
scroll to position [7688, 0]
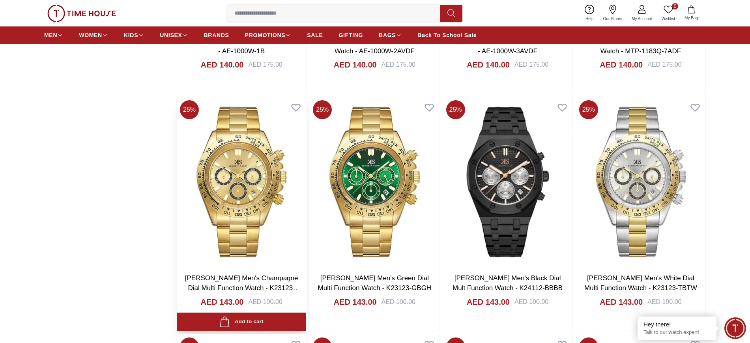
click at [247, 188] on img at bounding box center [241, 181] width 129 height 169
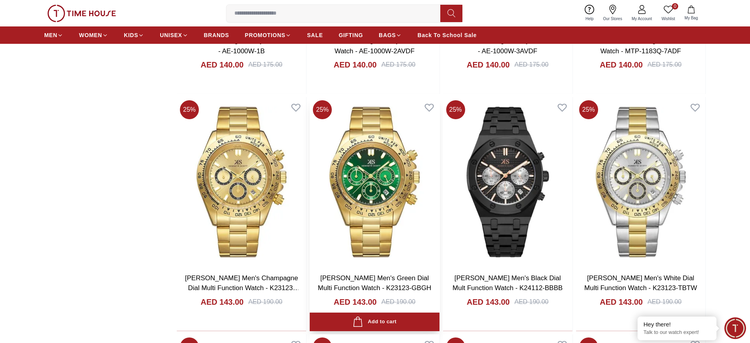
click at [368, 201] on img at bounding box center [374, 181] width 129 height 169
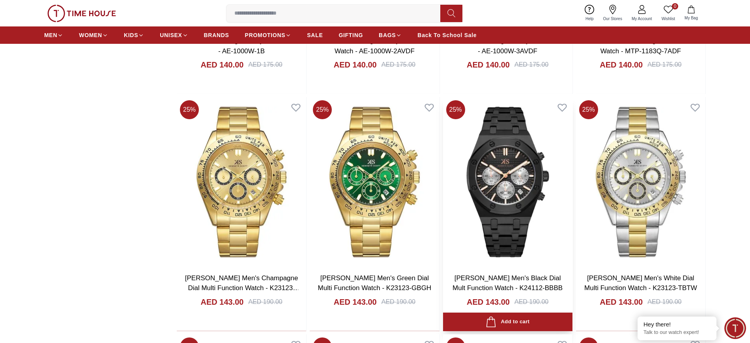
click at [510, 200] on img at bounding box center [507, 181] width 129 height 169
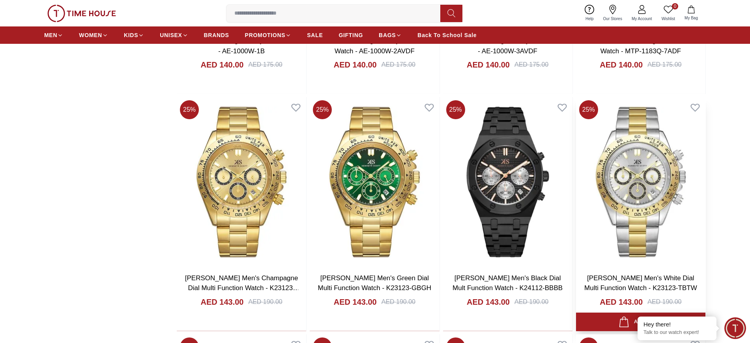
click at [600, 206] on img at bounding box center [640, 181] width 129 height 169
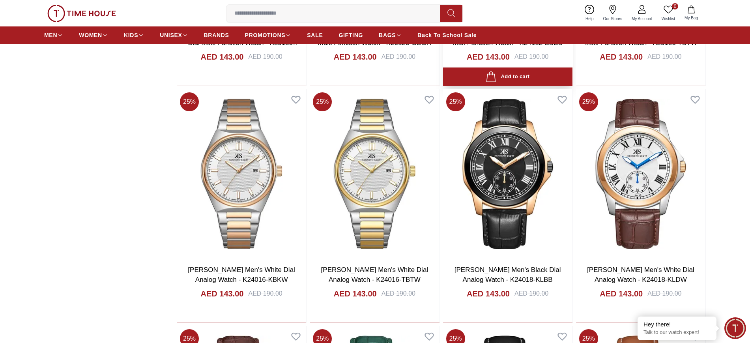
scroll to position [7935, 0]
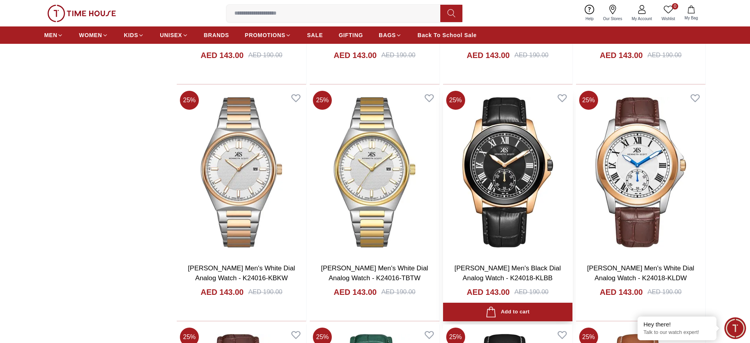
click at [496, 185] on img at bounding box center [507, 172] width 129 height 169
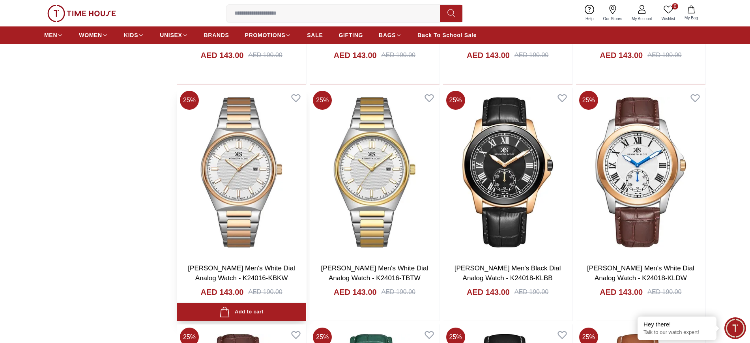
click at [230, 180] on img at bounding box center [241, 172] width 129 height 169
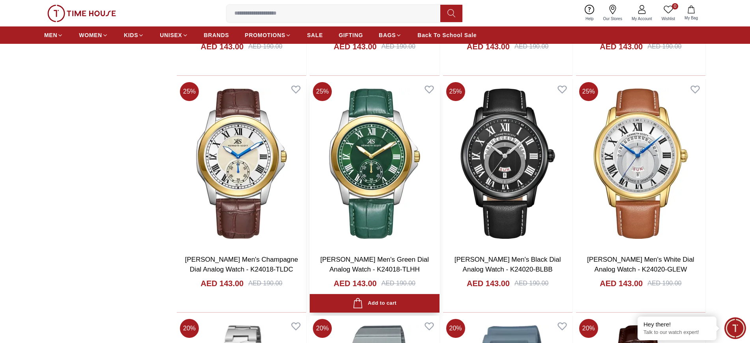
scroll to position [8181, 0]
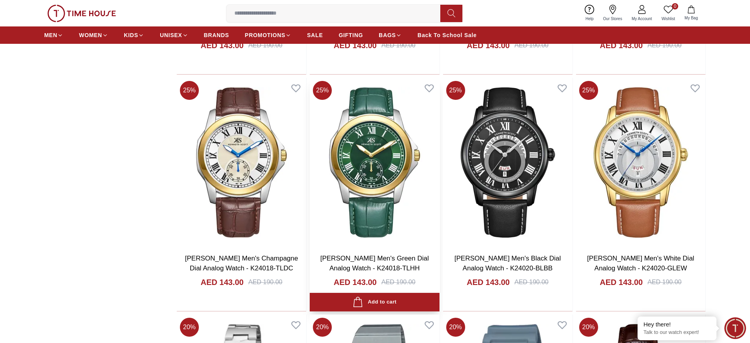
click at [359, 185] on img at bounding box center [374, 162] width 129 height 169
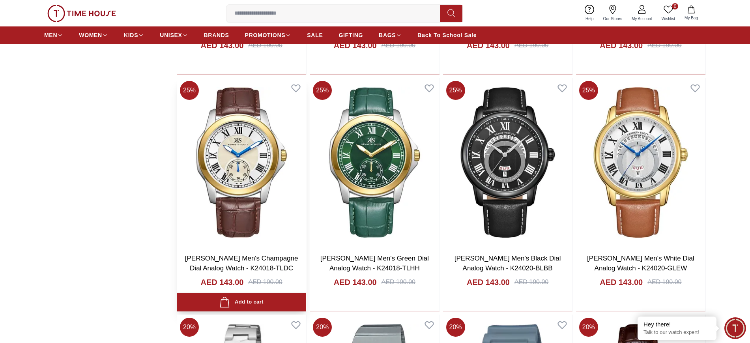
click at [253, 170] on img at bounding box center [241, 162] width 129 height 169
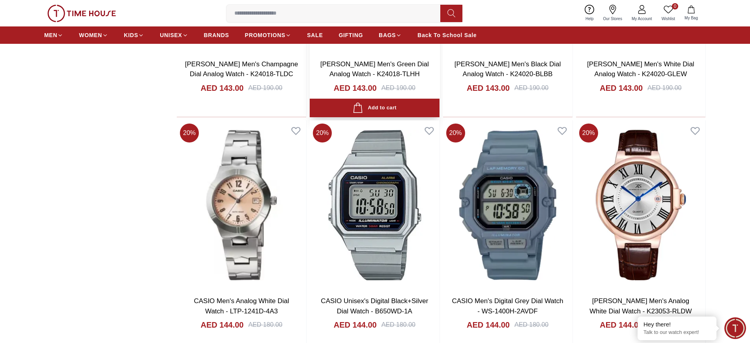
scroll to position [8428, 0]
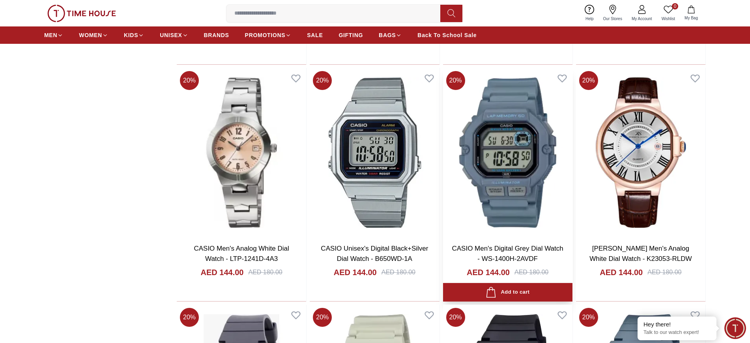
click at [514, 173] on img at bounding box center [507, 152] width 129 height 169
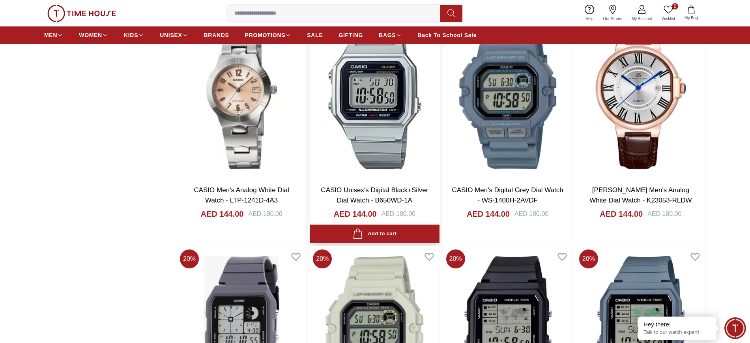
scroll to position [8576, 0]
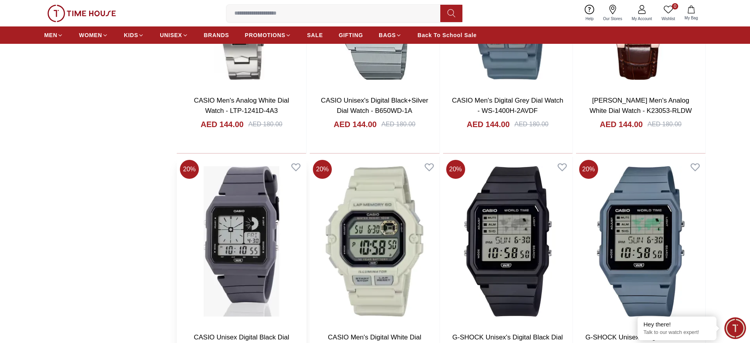
click at [249, 236] on img at bounding box center [241, 241] width 129 height 169
click at [369, 240] on img at bounding box center [374, 241] width 129 height 169
click at [505, 250] on img at bounding box center [507, 241] width 129 height 169
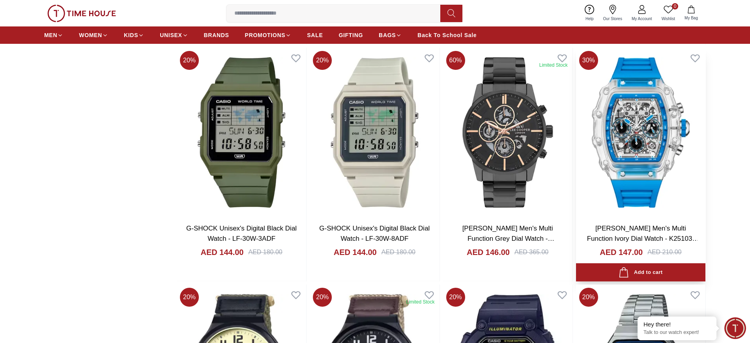
scroll to position [8921, 0]
click at [600, 178] on img at bounding box center [640, 132] width 129 height 169
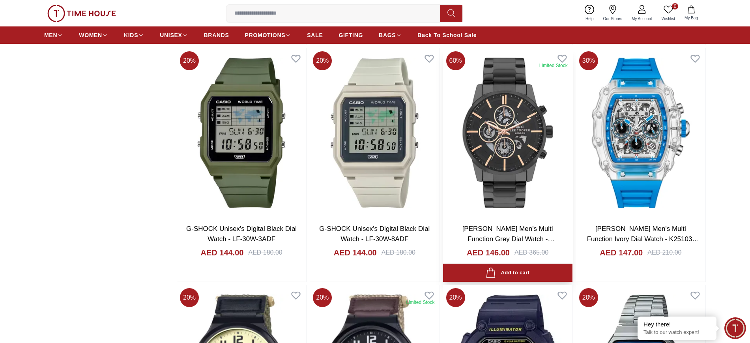
click at [485, 166] on img at bounding box center [507, 132] width 129 height 169
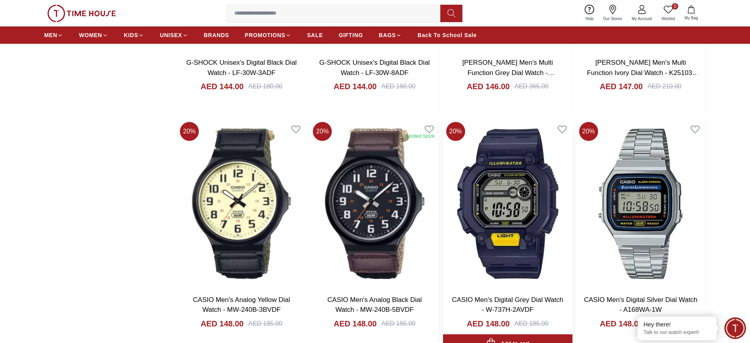
scroll to position [9118, 0]
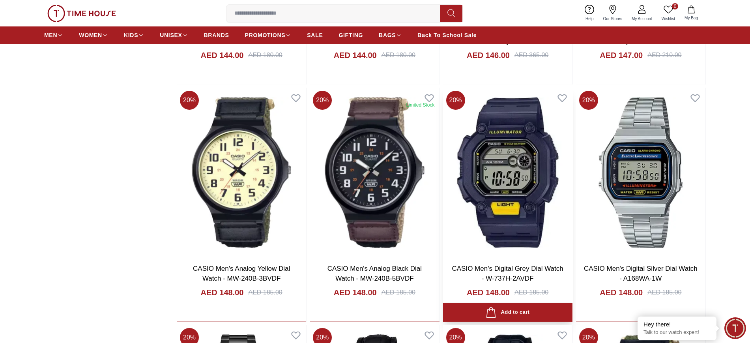
click at [484, 183] on img at bounding box center [507, 172] width 129 height 169
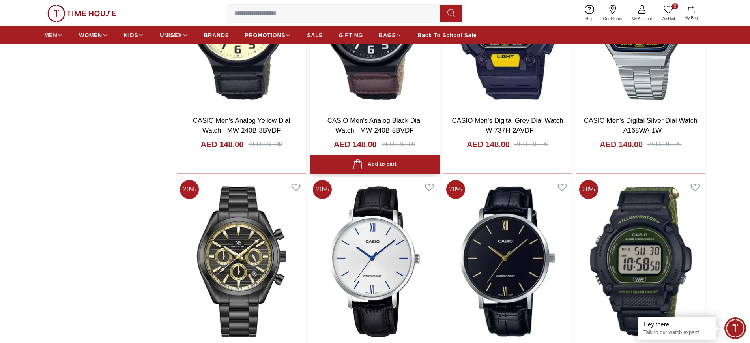
scroll to position [9365, 0]
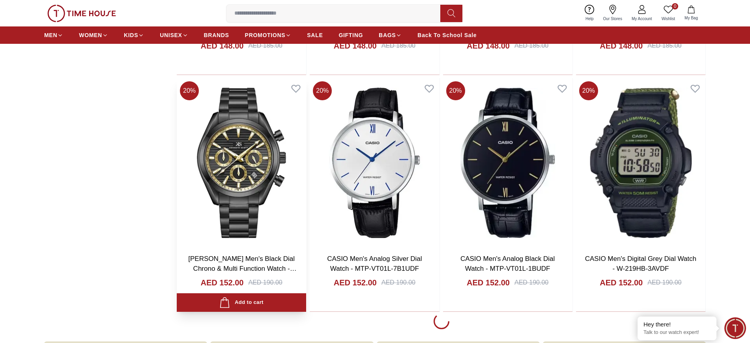
click at [225, 156] on img at bounding box center [241, 162] width 129 height 169
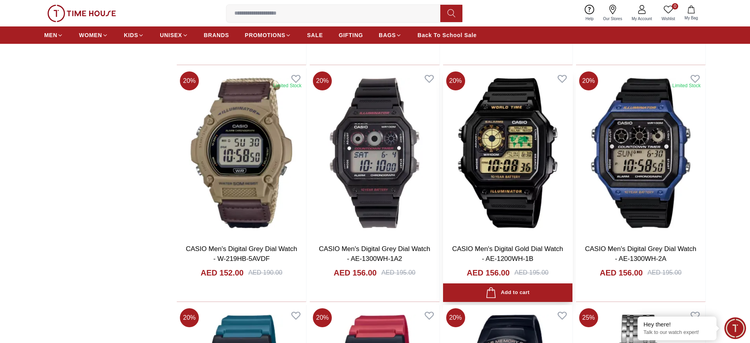
scroll to position [9513, 0]
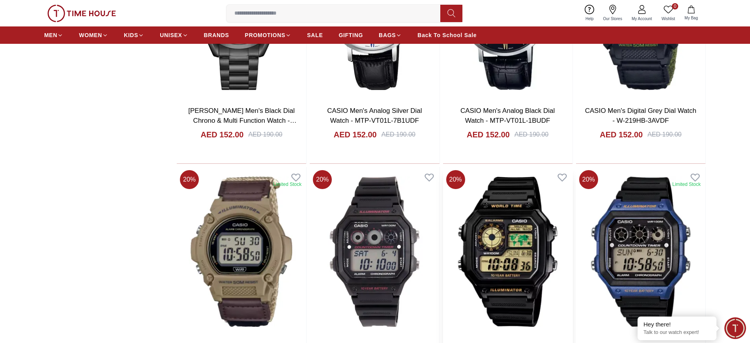
click at [513, 248] on img at bounding box center [507, 251] width 129 height 169
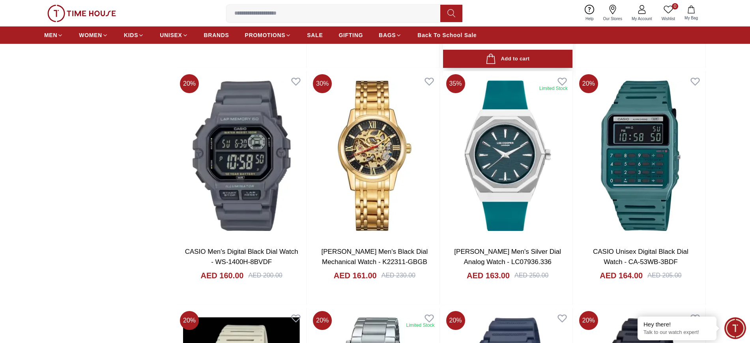
scroll to position [10352, 0]
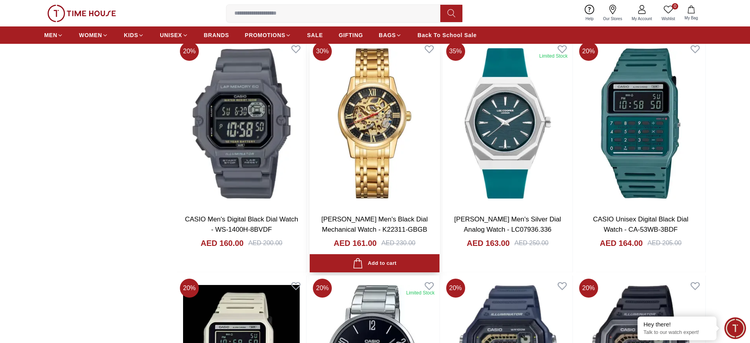
click at [369, 119] on img at bounding box center [374, 123] width 129 height 169
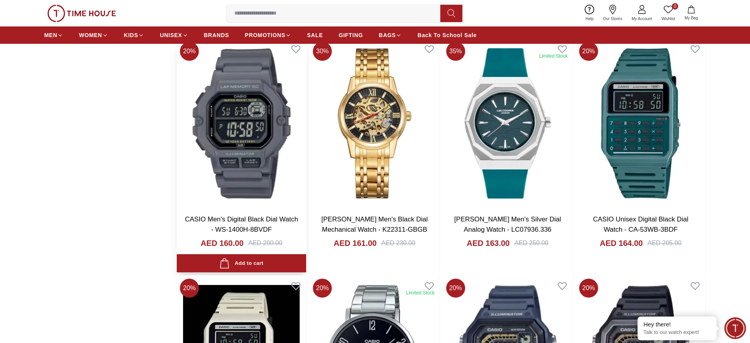
click at [238, 131] on img at bounding box center [241, 123] width 129 height 169
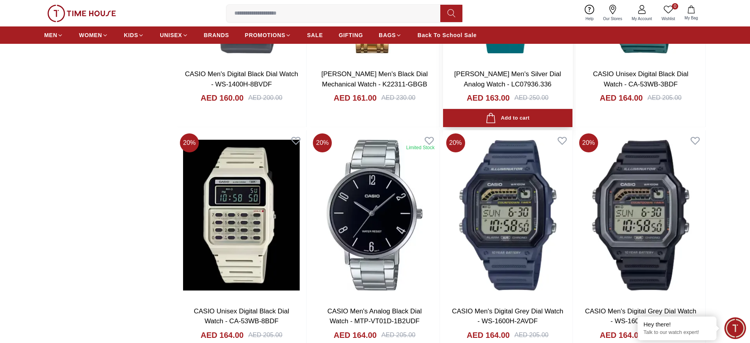
scroll to position [10499, 0]
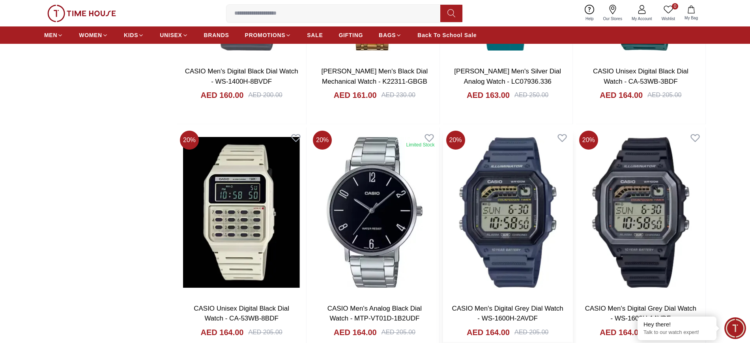
click at [522, 190] on img at bounding box center [507, 211] width 129 height 169
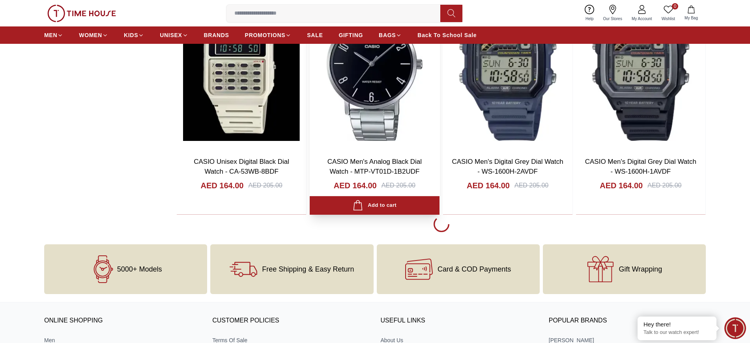
scroll to position [10647, 0]
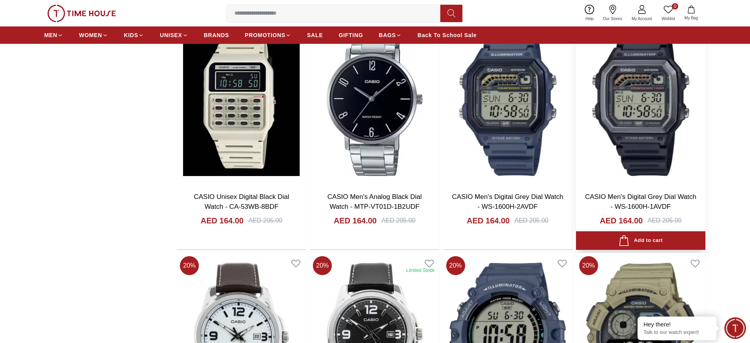
scroll to position [10598, 0]
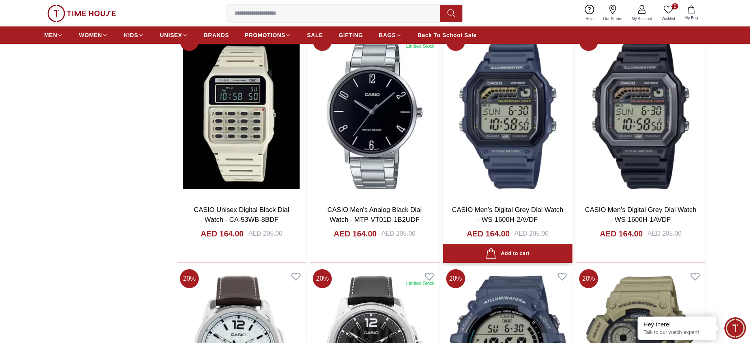
click at [521, 148] on img at bounding box center [507, 113] width 129 height 169
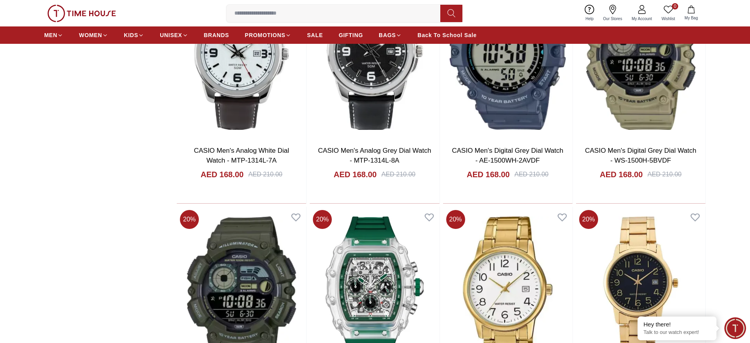
scroll to position [10943, 0]
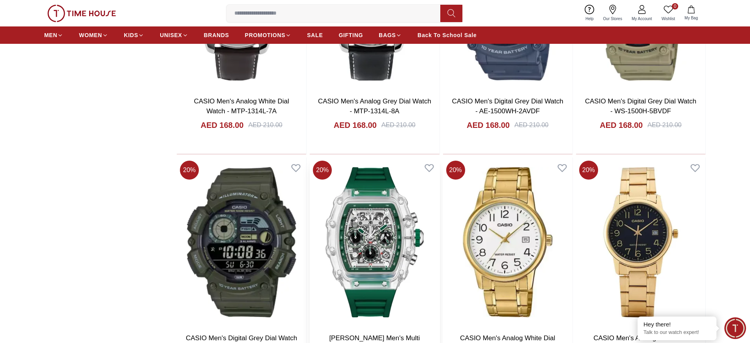
click at [373, 241] on img at bounding box center [374, 241] width 129 height 169
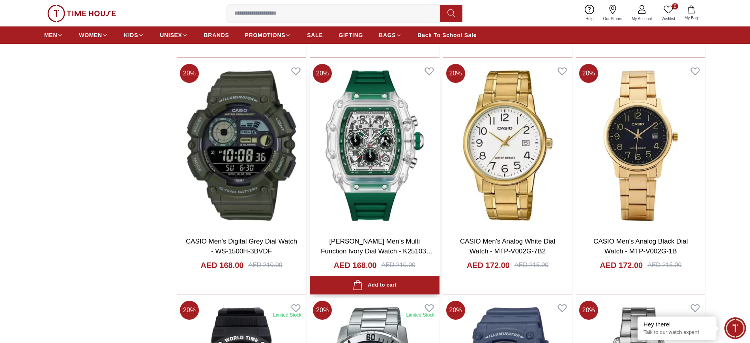
scroll to position [11042, 0]
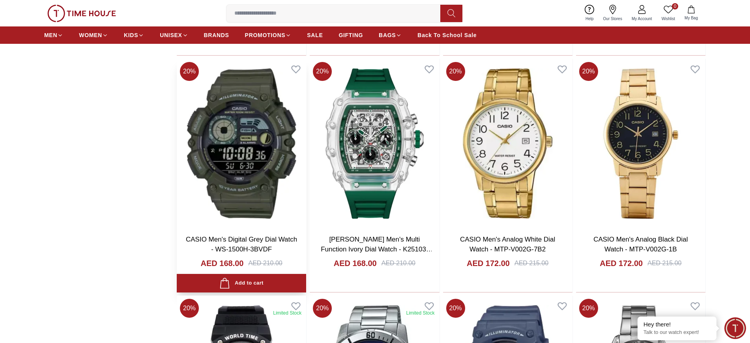
click at [238, 169] on img at bounding box center [241, 143] width 129 height 169
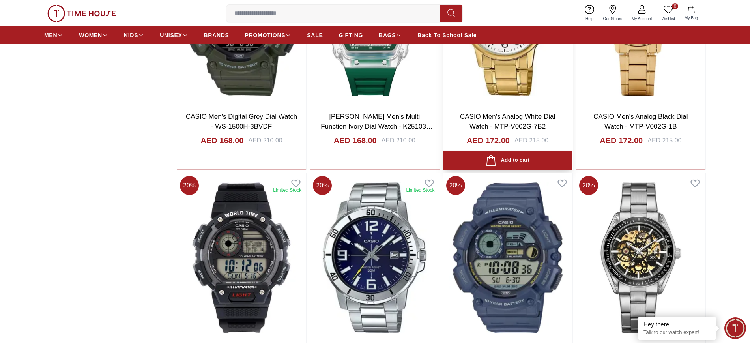
scroll to position [11190, 0]
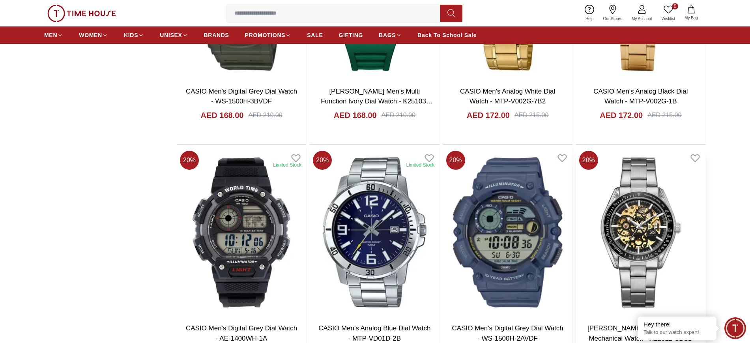
click at [600, 221] on img at bounding box center [640, 232] width 129 height 169
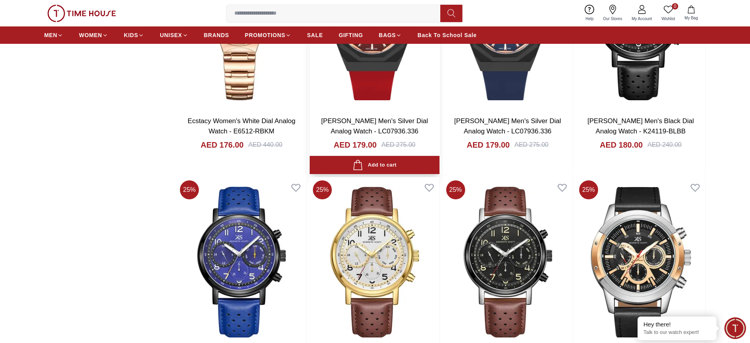
scroll to position [11535, 0]
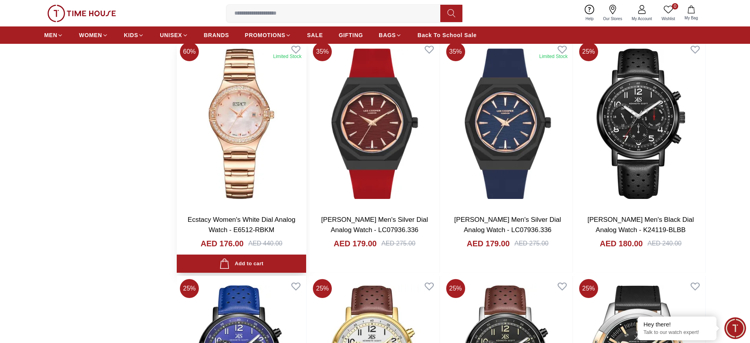
click at [214, 121] on img at bounding box center [241, 123] width 129 height 169
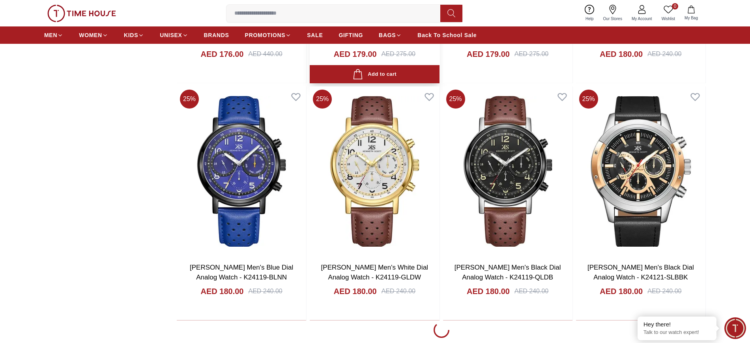
scroll to position [11782, 0]
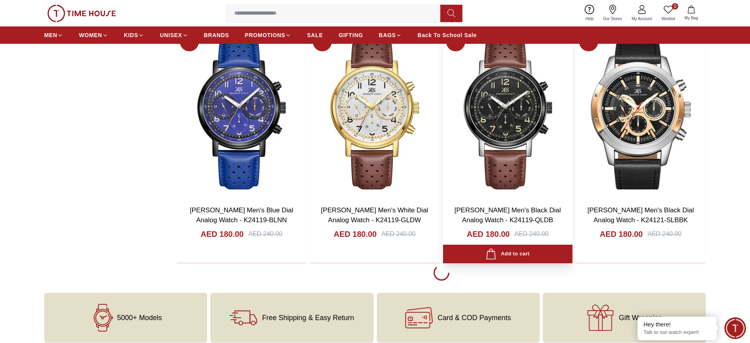
click at [600, 119] on img at bounding box center [640, 113] width 129 height 169
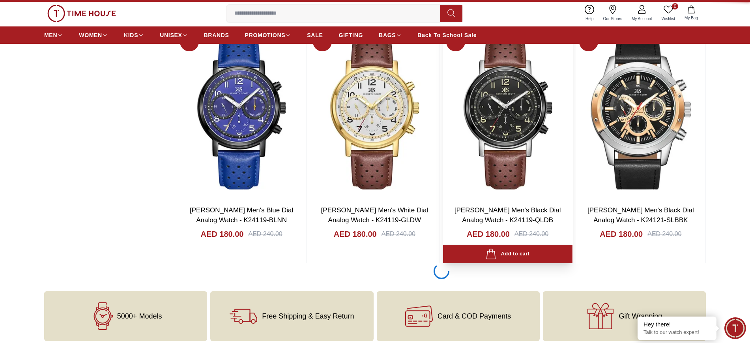
click at [374, 122] on img at bounding box center [374, 113] width 129 height 169
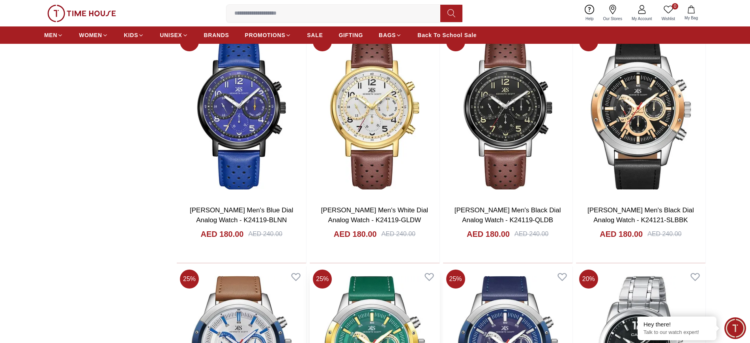
scroll to position [11930, 0]
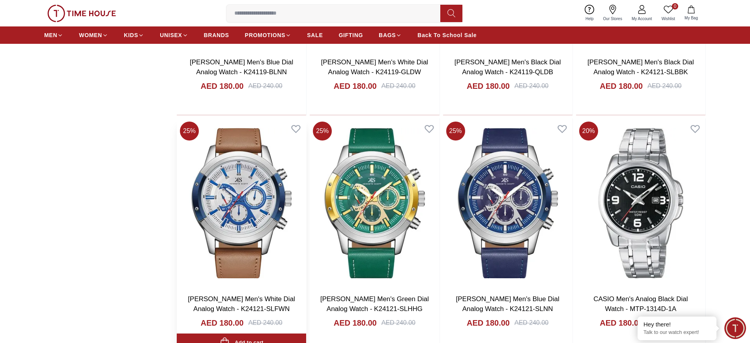
click at [390, 200] on img at bounding box center [374, 202] width 129 height 169
click at [242, 195] on img at bounding box center [241, 202] width 129 height 169
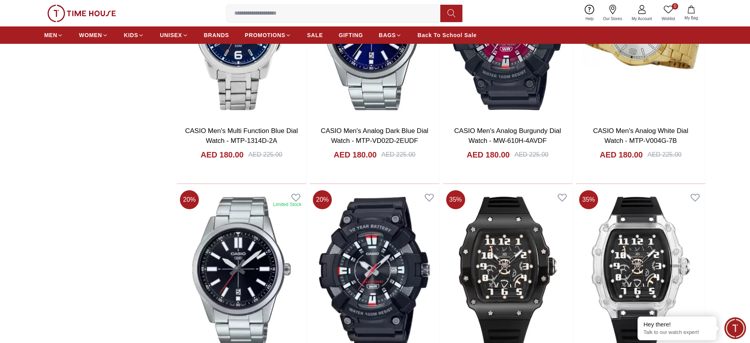
scroll to position [12374, 0]
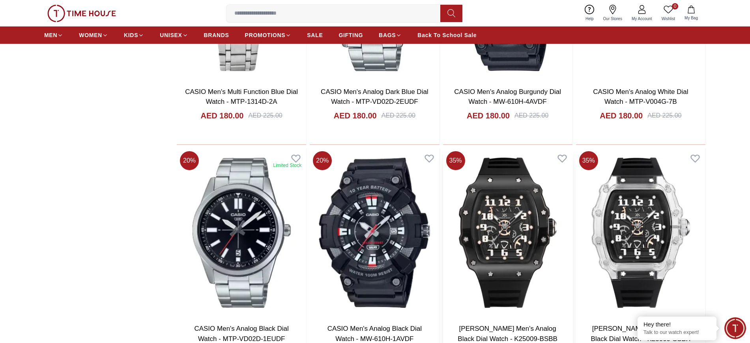
click at [509, 221] on img at bounding box center [507, 232] width 129 height 169
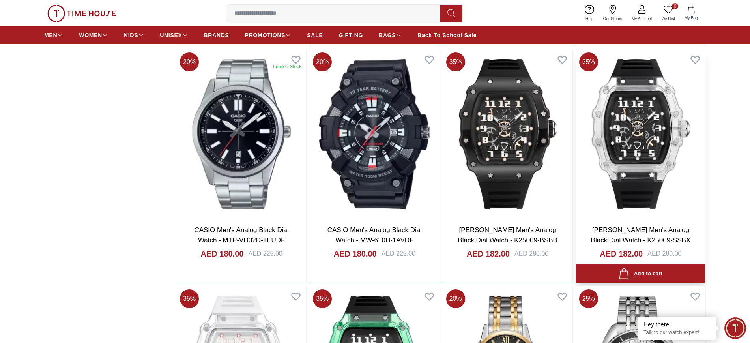
scroll to position [12620, 0]
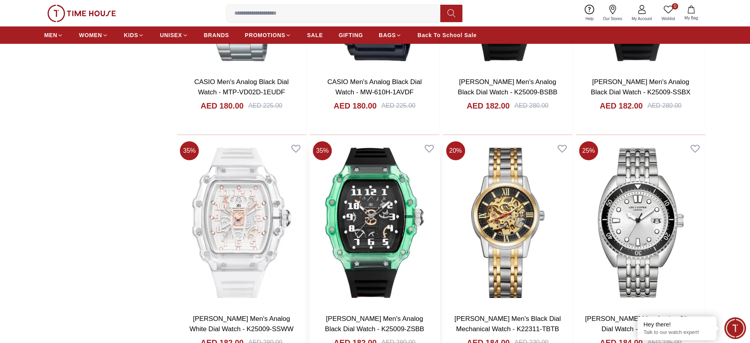
click at [347, 240] on img at bounding box center [374, 222] width 129 height 169
click at [230, 225] on img at bounding box center [241, 222] width 129 height 169
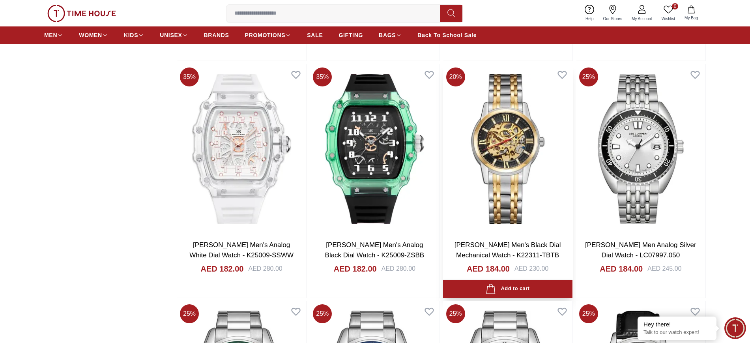
scroll to position [12768, 0]
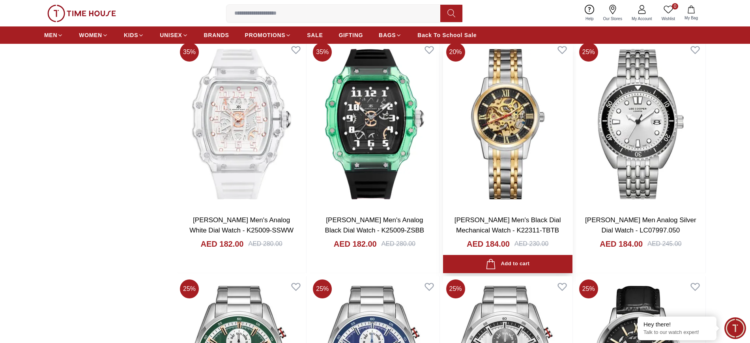
click at [514, 159] on img at bounding box center [507, 123] width 129 height 169
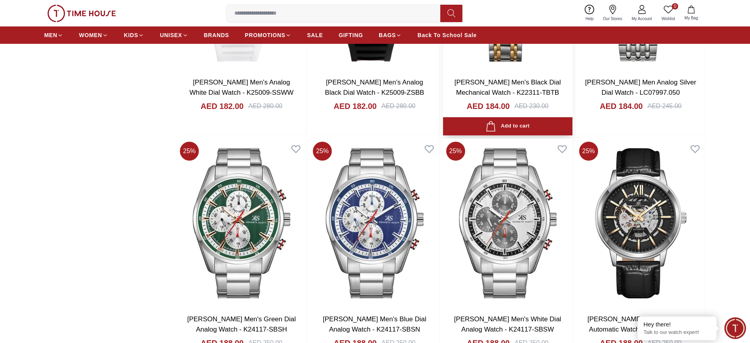
scroll to position [12916, 0]
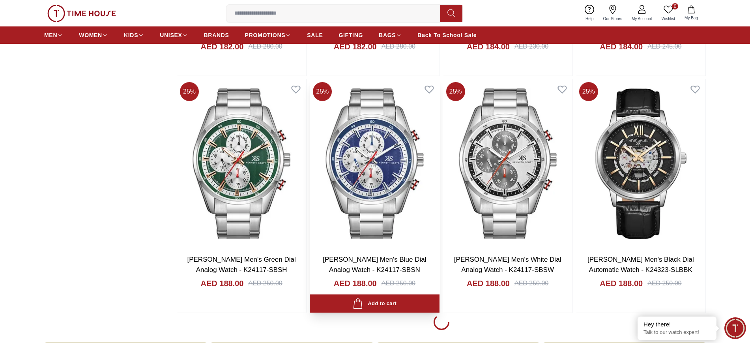
click at [374, 180] on img at bounding box center [374, 163] width 129 height 169
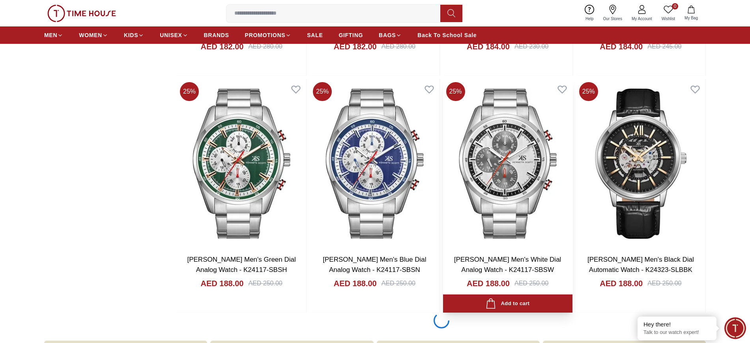
scroll to position [13064, 0]
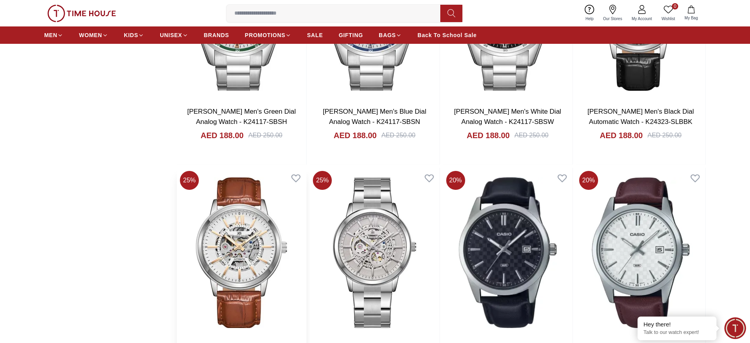
click at [250, 248] on img at bounding box center [241, 252] width 129 height 169
click at [370, 250] on img at bounding box center [374, 252] width 129 height 169
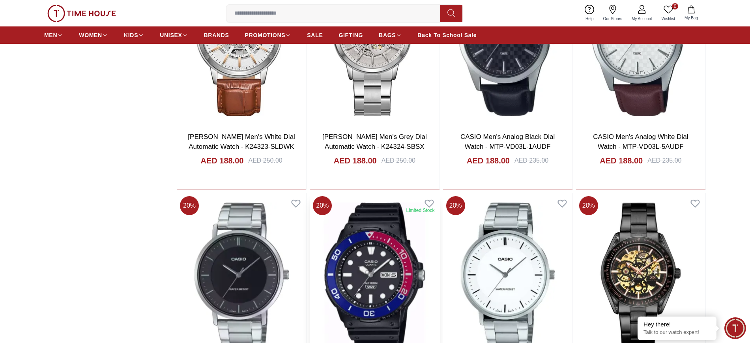
scroll to position [13311, 0]
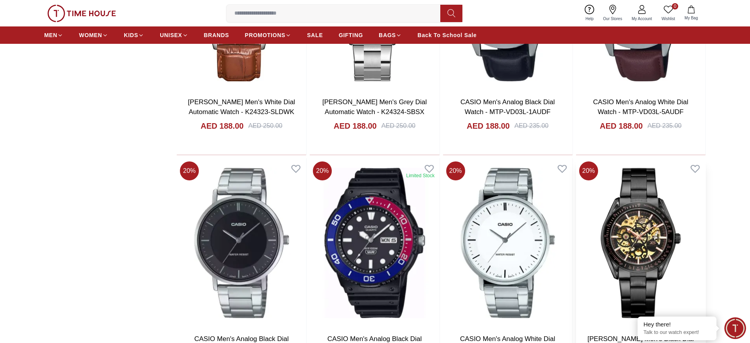
click at [600, 237] on img at bounding box center [640, 242] width 129 height 169
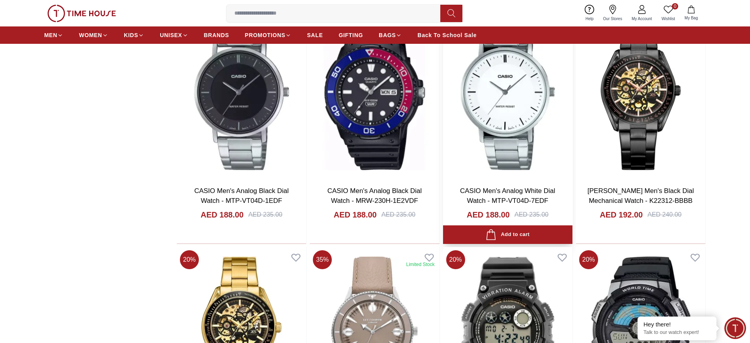
scroll to position [13558, 0]
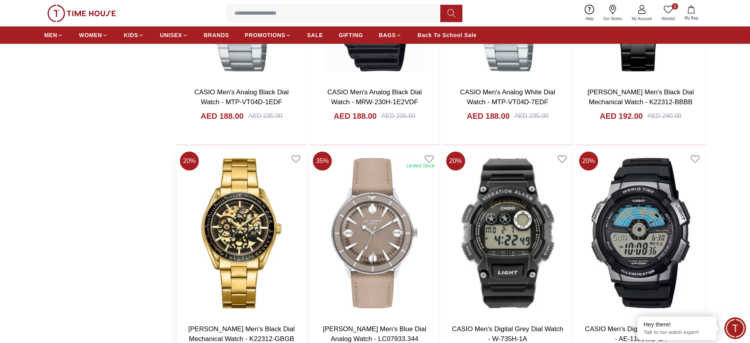
click at [247, 245] on img at bounding box center [241, 232] width 129 height 169
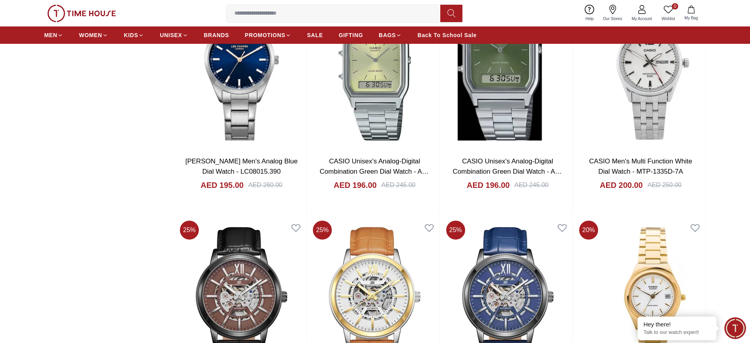
scroll to position [14347, 0]
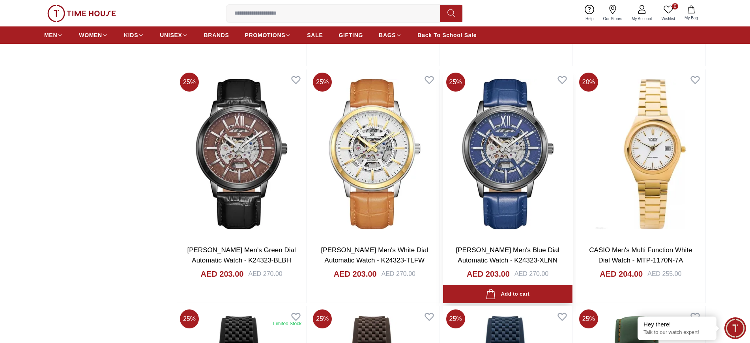
click at [503, 172] on img at bounding box center [507, 153] width 129 height 169
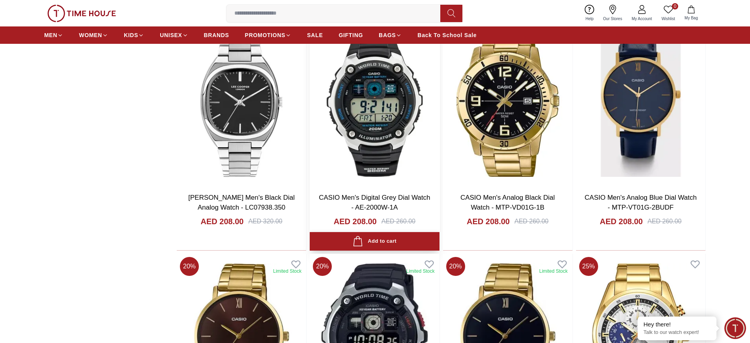
scroll to position [15037, 0]
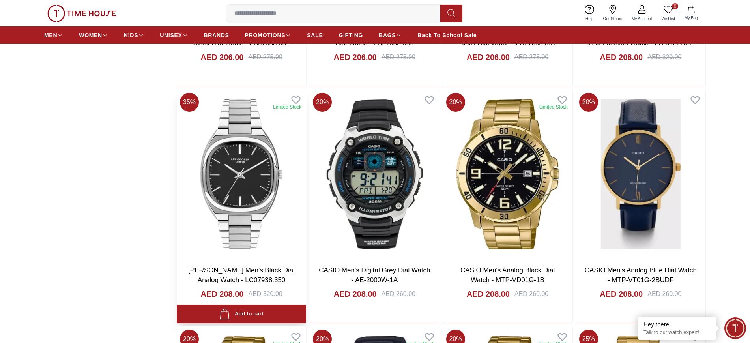
click at [253, 198] on img at bounding box center [241, 174] width 129 height 169
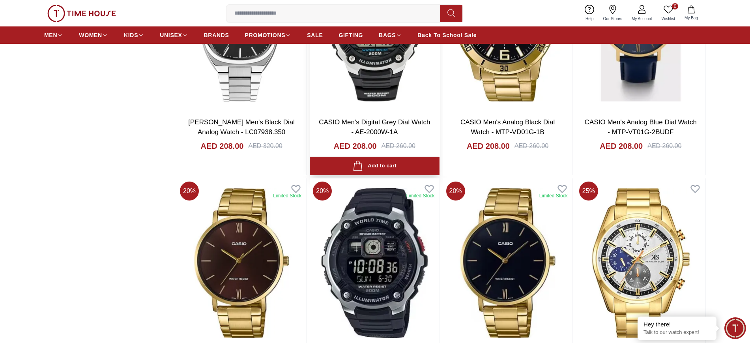
scroll to position [15333, 0]
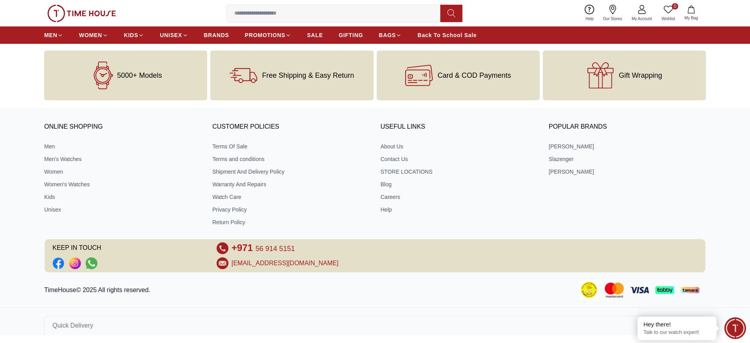
scroll to position [16611, 0]
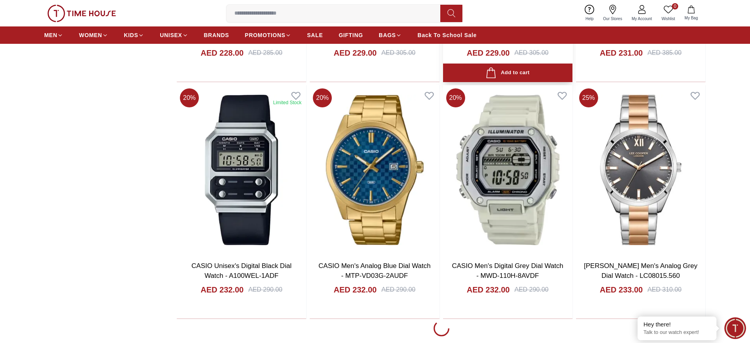
scroll to position [17836, 0]
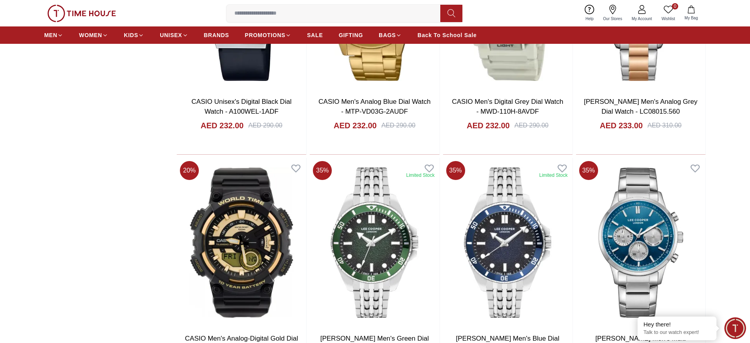
scroll to position [15283, 0]
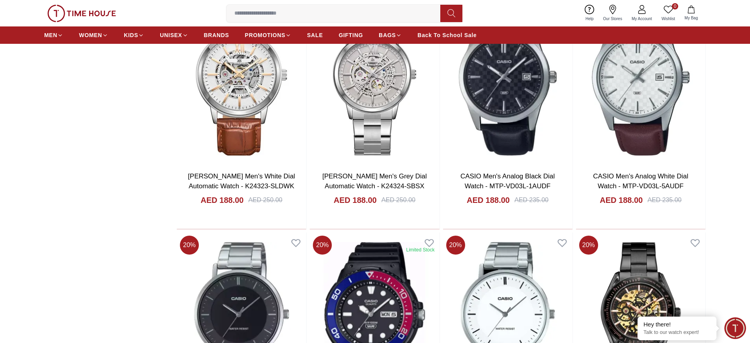
scroll to position [13170, 0]
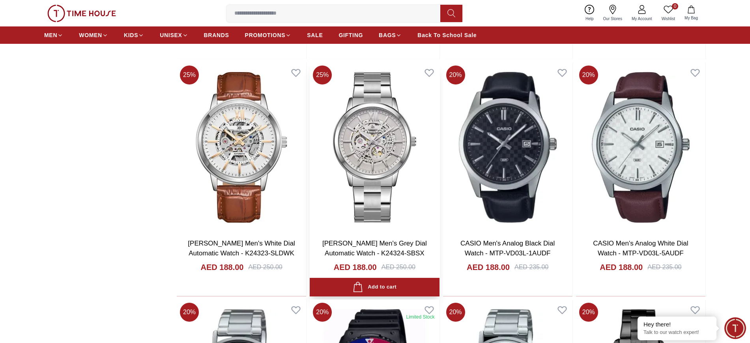
click at [371, 161] on img at bounding box center [374, 146] width 129 height 169
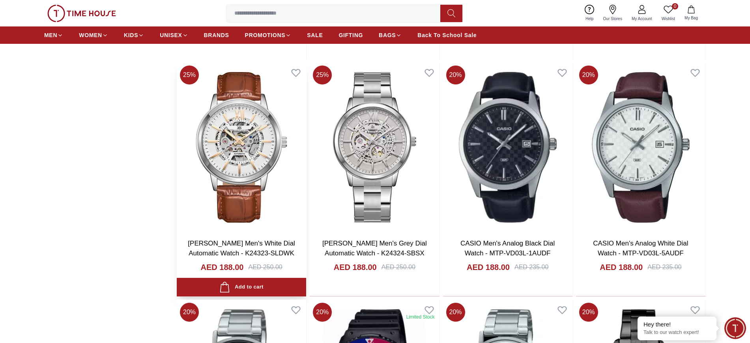
click at [251, 139] on img at bounding box center [241, 146] width 129 height 169
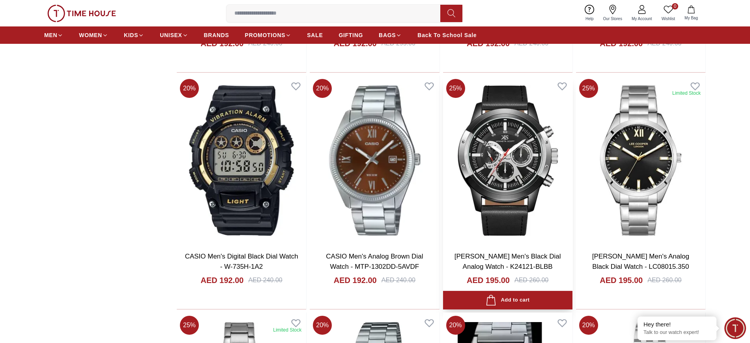
scroll to position [13860, 0]
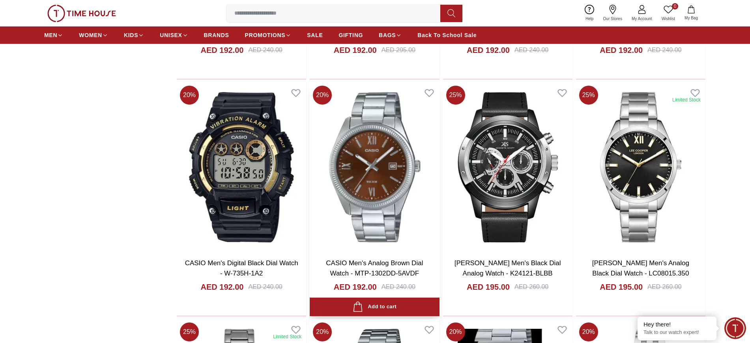
click at [381, 178] on img at bounding box center [374, 166] width 129 height 169
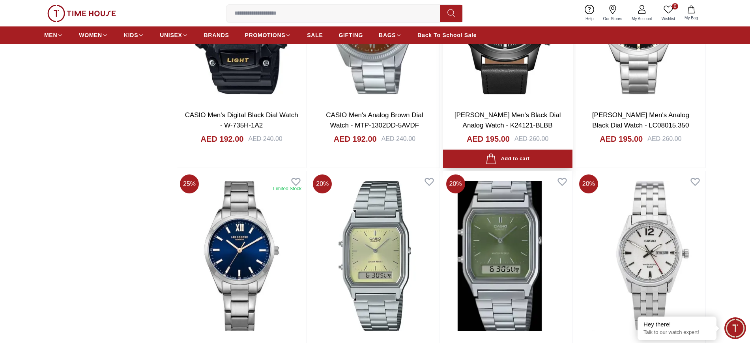
scroll to position [14107, 0]
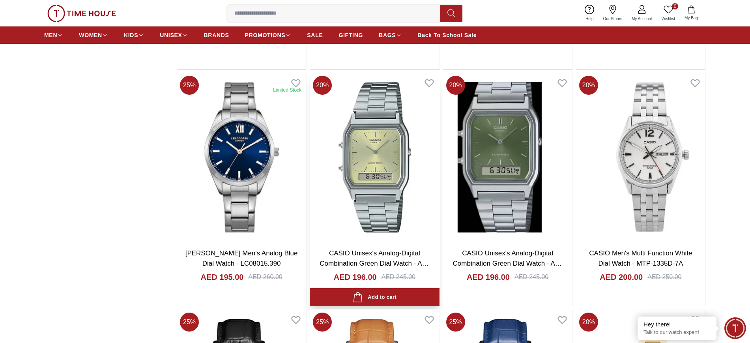
click at [373, 155] on img at bounding box center [374, 157] width 129 height 169
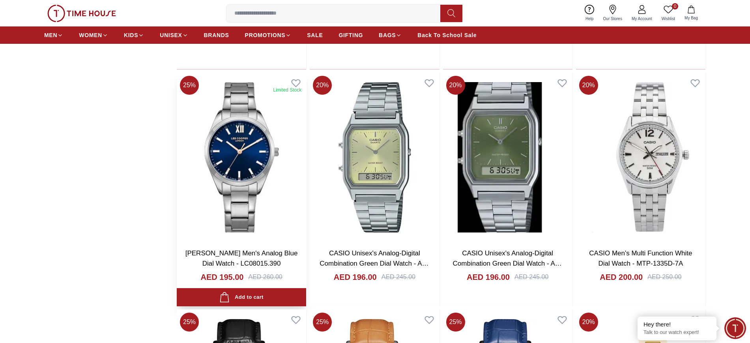
scroll to position [14304, 0]
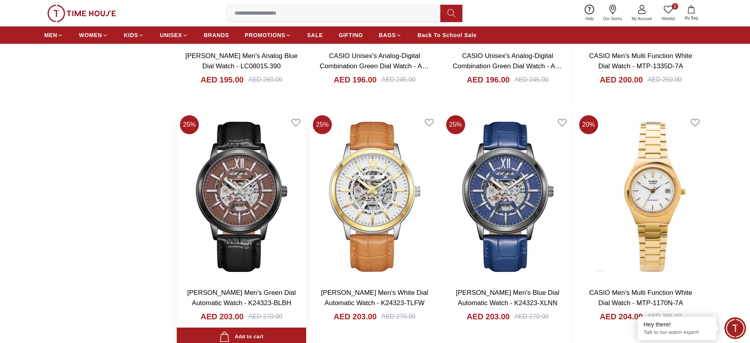
click at [223, 191] on img at bounding box center [241, 196] width 129 height 169
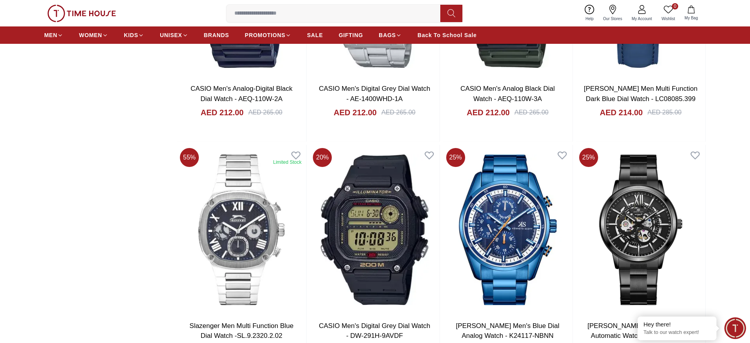
scroll to position [15981, 0]
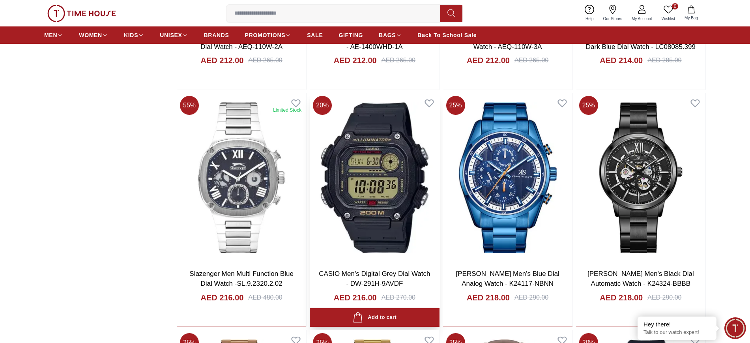
click at [377, 192] on img at bounding box center [374, 177] width 129 height 169
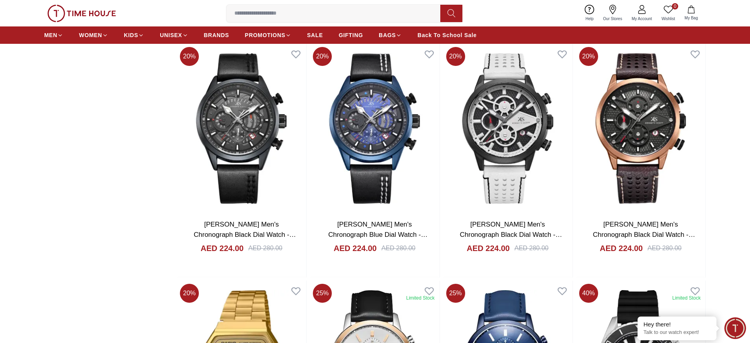
scroll to position [13252, 0]
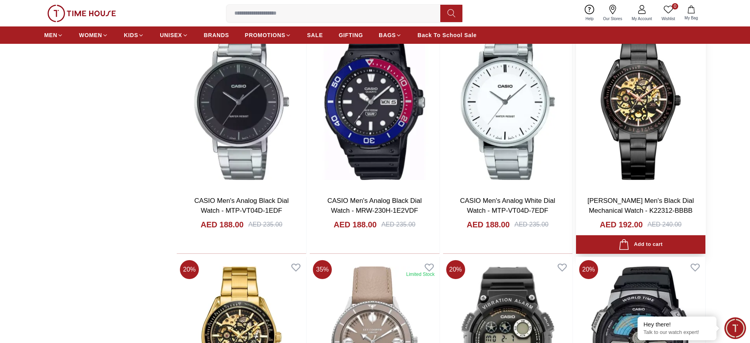
click at [600, 122] on img at bounding box center [640, 104] width 129 height 169
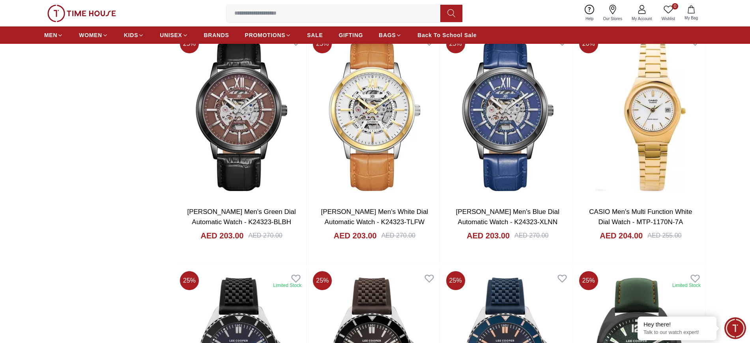
scroll to position [14386, 0]
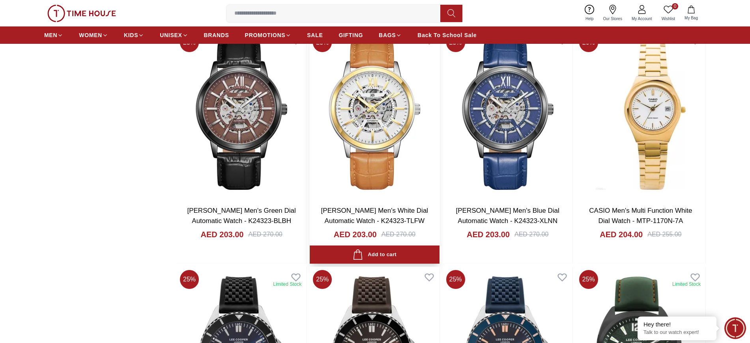
click at [372, 137] on img at bounding box center [374, 114] width 129 height 169
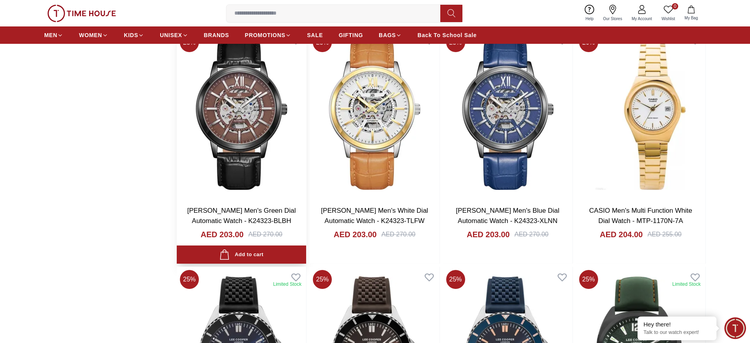
click at [239, 127] on img at bounding box center [241, 114] width 129 height 169
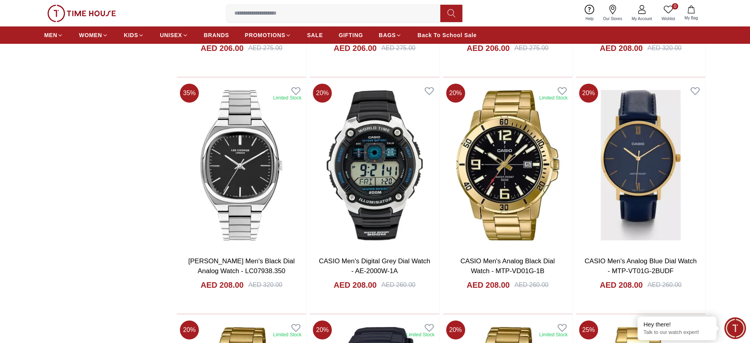
scroll to position [15126, 0]
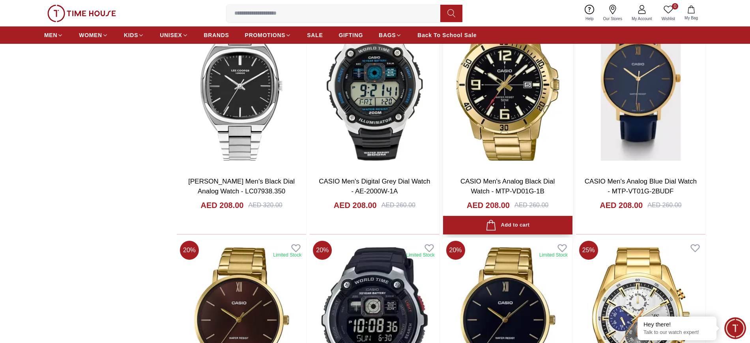
click at [493, 106] on img at bounding box center [507, 85] width 129 height 169
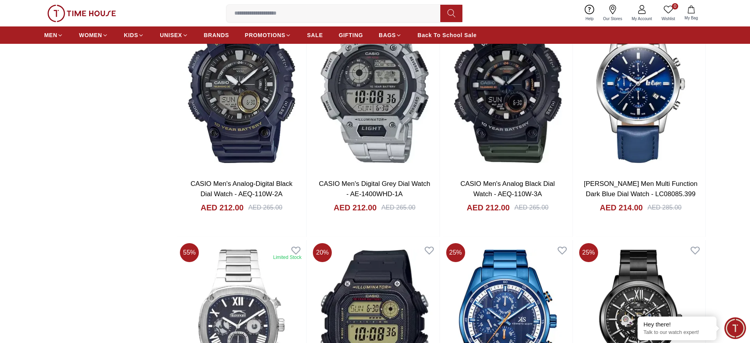
scroll to position [15816, 0]
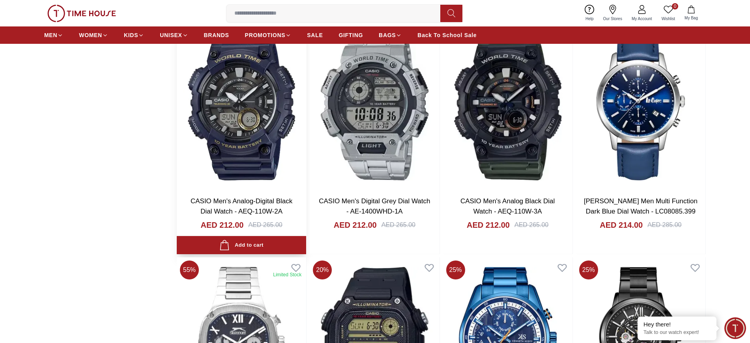
click at [246, 114] on img at bounding box center [241, 105] width 129 height 169
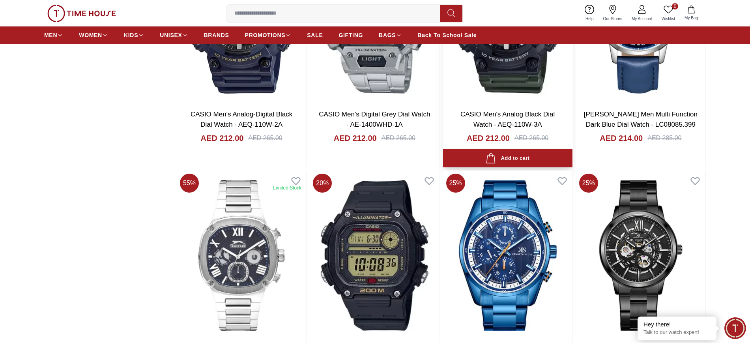
scroll to position [15964, 0]
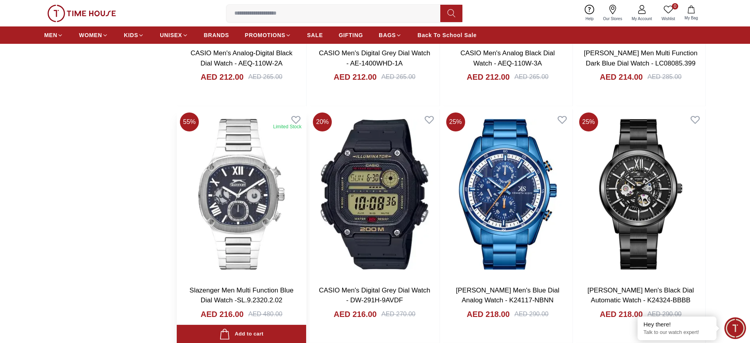
click at [273, 187] on img at bounding box center [241, 193] width 129 height 169
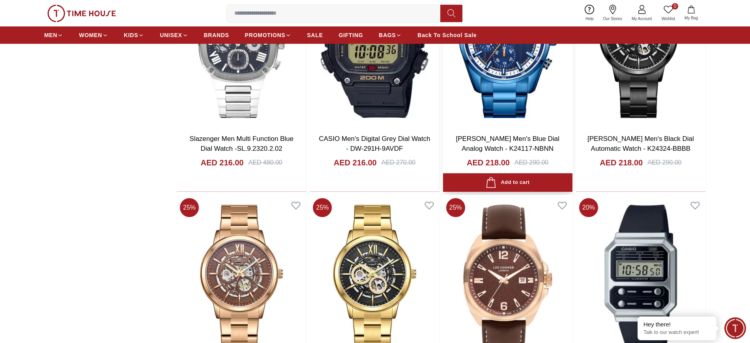
scroll to position [16063, 0]
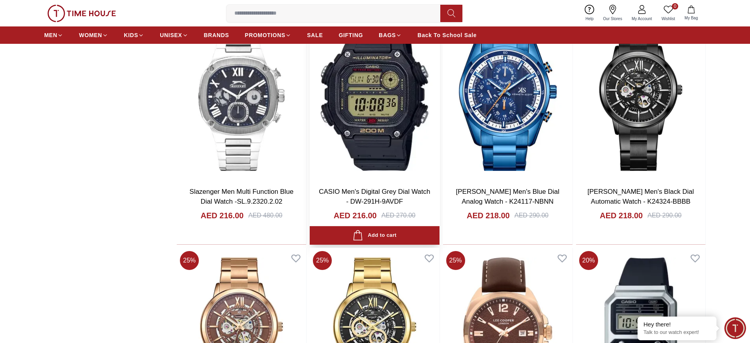
click at [391, 129] on img at bounding box center [374, 95] width 129 height 169
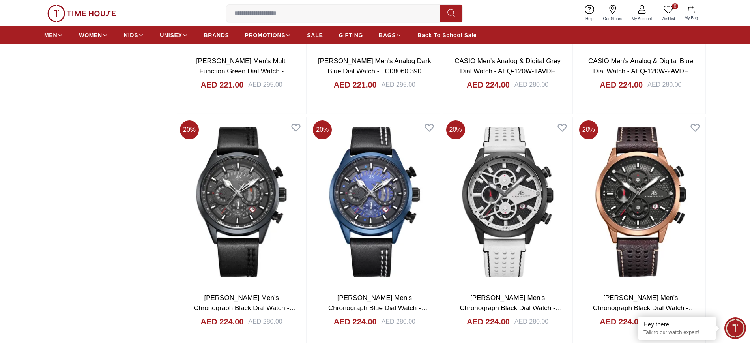
scroll to position [17198, 0]
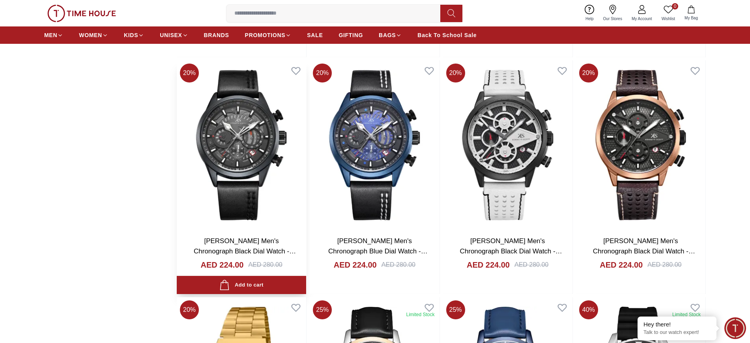
click at [240, 159] on img at bounding box center [241, 144] width 129 height 169
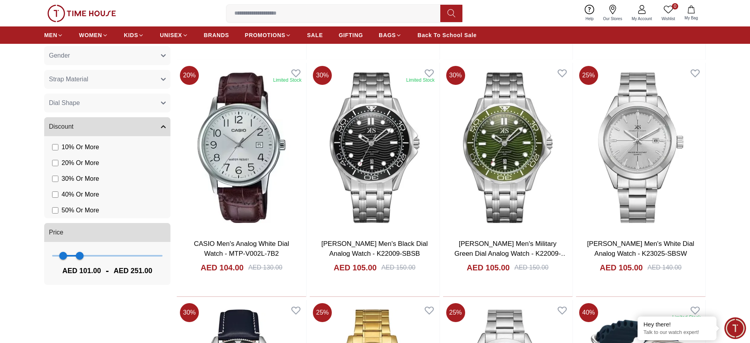
scroll to position [543, 0]
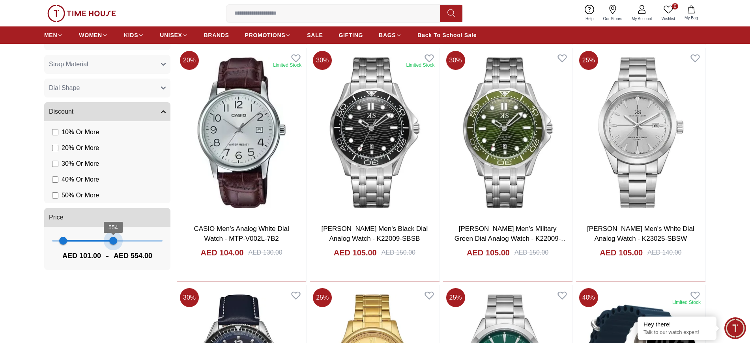
type input "***"
drag, startPoint x: 79, startPoint y: 239, endPoint x: 114, endPoint y: 244, distance: 35.5
click at [114, 244] on span "561" at bounding box center [114, 241] width 8 height 8
drag, startPoint x: 64, startPoint y: 242, endPoint x: 80, endPoint y: 243, distance: 15.4
click at [80, 243] on span "251" at bounding box center [80, 241] width 8 height 8
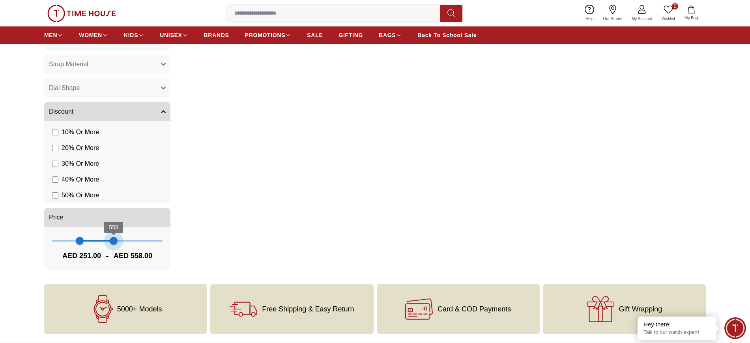
type input "***"
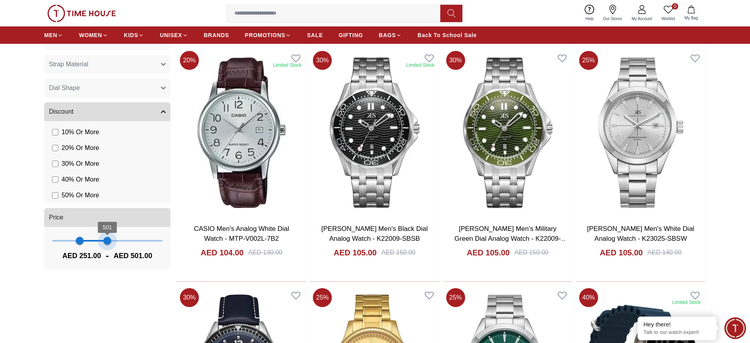
drag, startPoint x: 114, startPoint y: 244, endPoint x: 106, endPoint y: 244, distance: 7.5
click at [106, 244] on span "501" at bounding box center [107, 241] width 8 height 8
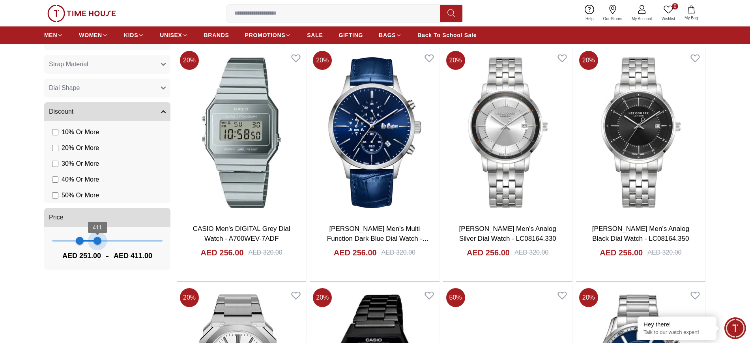
type input "***"
drag, startPoint x: 106, startPoint y: 244, endPoint x: 97, endPoint y: 245, distance: 9.2
click at [97, 245] on span "408" at bounding box center [97, 241] width 8 height 8
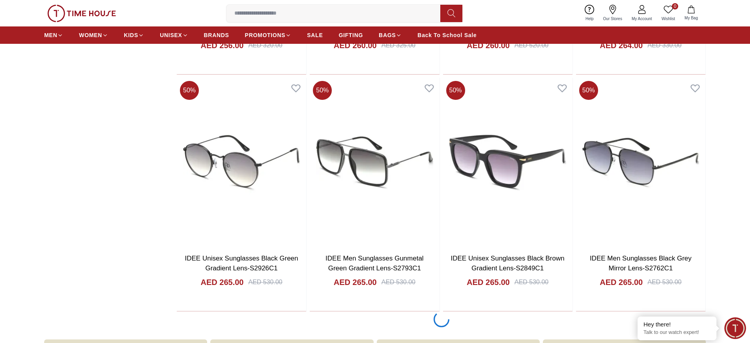
scroll to position [740, 0]
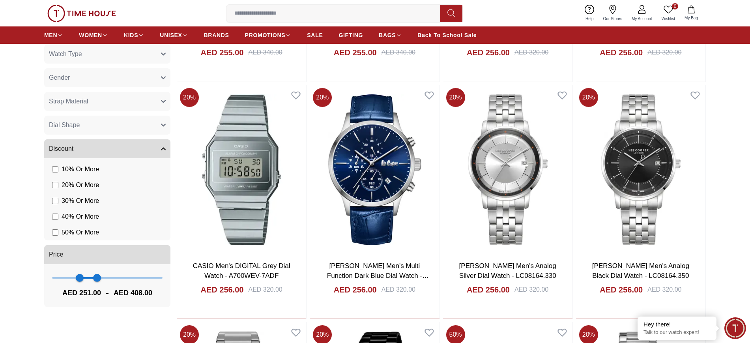
scroll to position [558, 0]
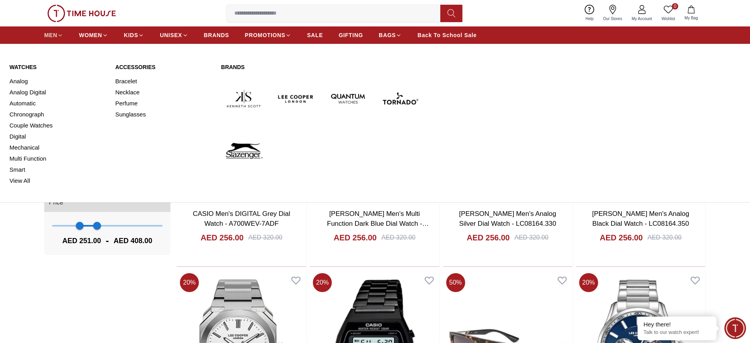
click at [49, 33] on span "MEN" at bounding box center [50, 35] width 13 height 8
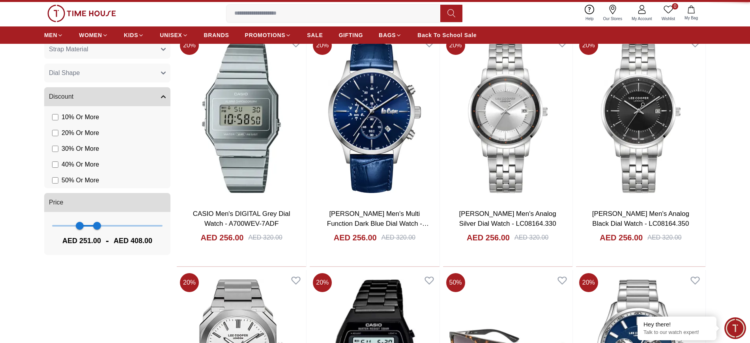
type input "******"
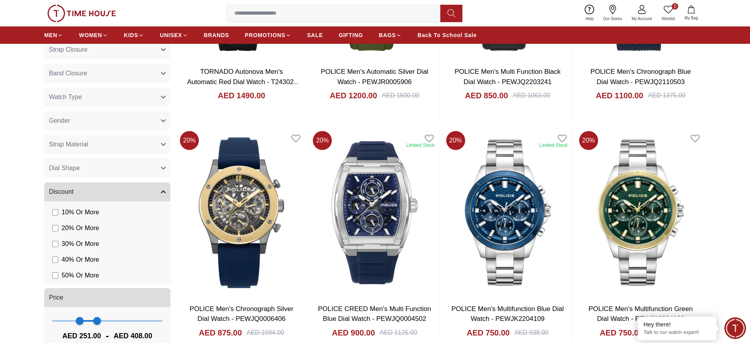
scroll to position [543, 0]
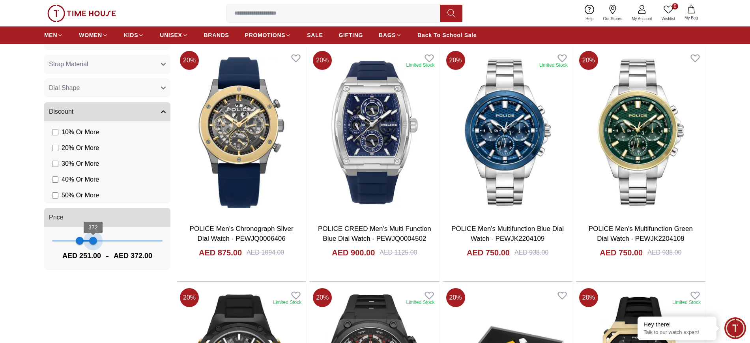
type input "***"
drag, startPoint x: 97, startPoint y: 245, endPoint x: 92, endPoint y: 245, distance: 4.7
click at [92, 245] on span "365" at bounding box center [92, 241] width 8 height 8
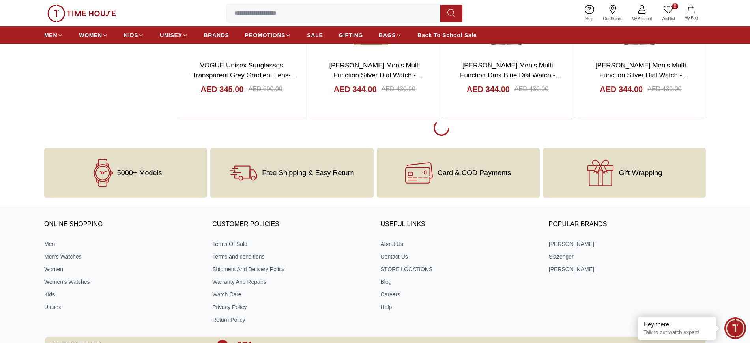
scroll to position [1080, 0]
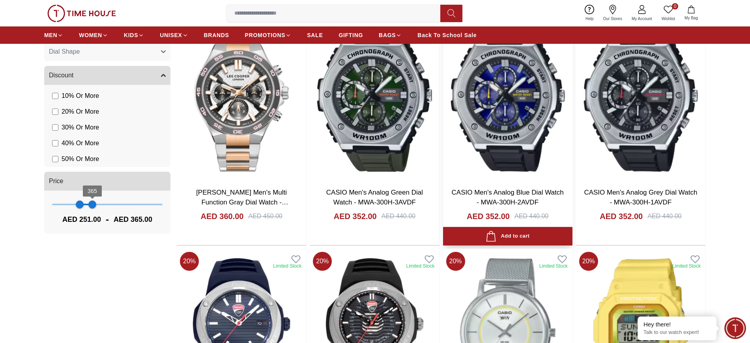
scroll to position [641, 0]
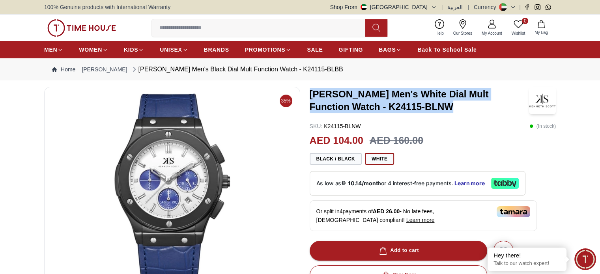
drag, startPoint x: 412, startPoint y: 107, endPoint x: 309, endPoint y: 88, distance: 104.6
click at [310, 88] on h3 "[PERSON_NAME] Men's White Dial Mult Function Watch - K24115-BLNW" at bounding box center [419, 100] width 219 height 25
copy h3 "[PERSON_NAME] Men's White Dial Mult Function Watch - K24115-BLNW"
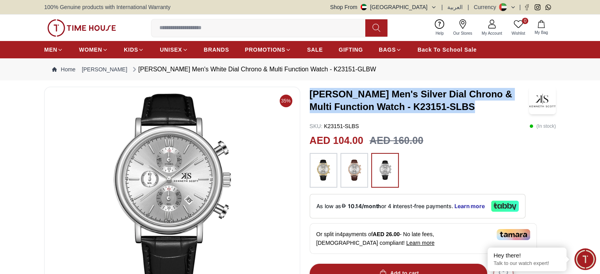
drag, startPoint x: 450, startPoint y: 105, endPoint x: 308, endPoint y: 86, distance: 143.2
copy h3 "[PERSON_NAME] Men's Silver Dial Chrono & Multi Function Watch - K23151-SLBS"
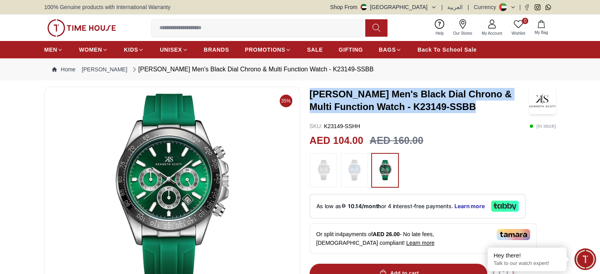
drag, startPoint x: 455, startPoint y: 107, endPoint x: 311, endPoint y: 96, distance: 144.1
click at [311, 96] on h3 "[PERSON_NAME] Men's Black Dial Chrono & Multi Function Watch - K23149-SSBB" at bounding box center [419, 100] width 219 height 25
copy h3 "[PERSON_NAME] Men's Black Dial Chrono & Multi Function Watch - K23149-SSBB"
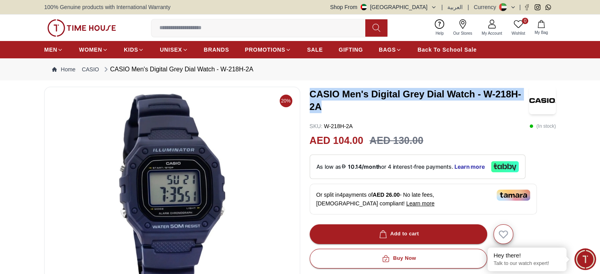
drag, startPoint x: 319, startPoint y: 105, endPoint x: 306, endPoint y: 92, distance: 18.7
click at [306, 92] on div "20% CASIO Men's Digital Grey Dial Watch - W-218H-2A SKU : W-218H-2A ( In stock …" at bounding box center [300, 268] width 512 height 363
copy h3 "CASIO Men's Digital Grey Dial Watch - W-218H-2A"
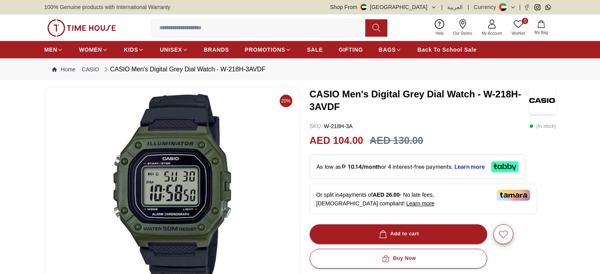
click at [305, 92] on div "20% CASIO Men's Digital Grey Dial Watch - W-218H-3AVDF SKU : W-218H-3A ( In sto…" at bounding box center [300, 268] width 512 height 363
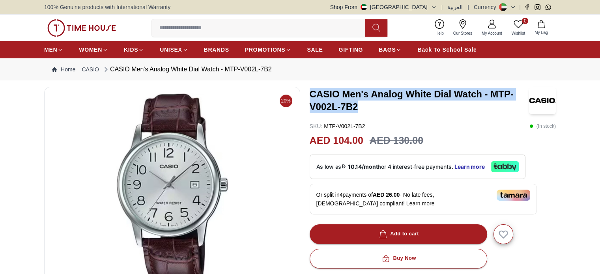
click at [311, 96] on h3 "CASIO Men's Analog White Dial Watch - MTP-V002L-7B2" at bounding box center [419, 100] width 219 height 25
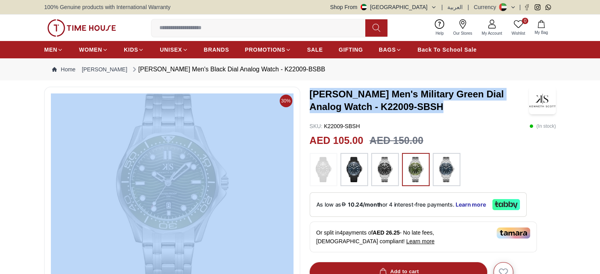
click at [418, 105] on h3 "Kenneth Scott Men's Military Green Dial Analog Watch - K22009-SBSH" at bounding box center [419, 100] width 219 height 25
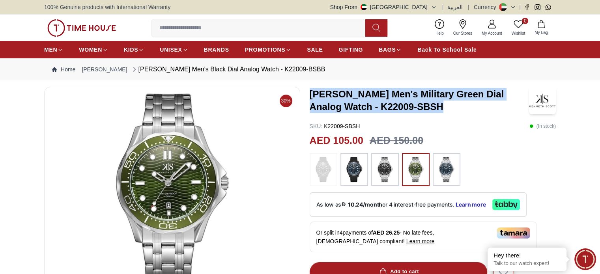
drag, startPoint x: 415, startPoint y: 107, endPoint x: 306, endPoint y: 92, distance: 109.8
copy h3 "Kenneth Scott Men's Military Green Dial Analog Watch - K22009-SBSH"
click at [227, 131] on img at bounding box center [172, 188] width 243 height 189
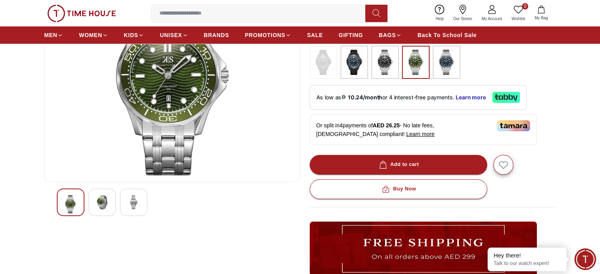
scroll to position [118, 0]
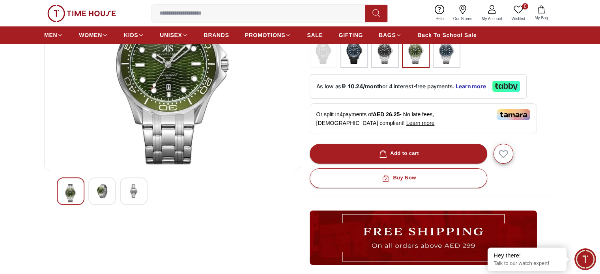
click at [105, 191] on img at bounding box center [102, 191] width 14 height 14
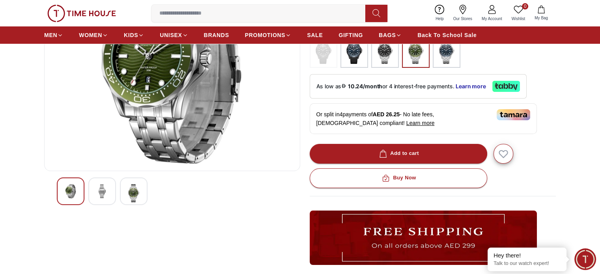
click at [137, 198] on img at bounding box center [134, 193] width 14 height 18
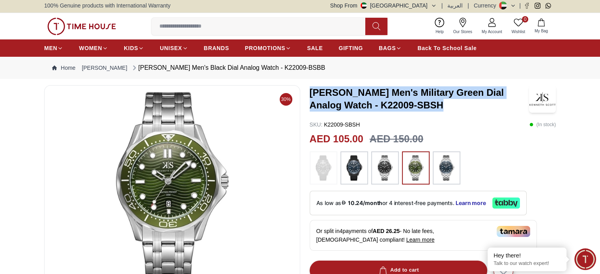
scroll to position [0, 0]
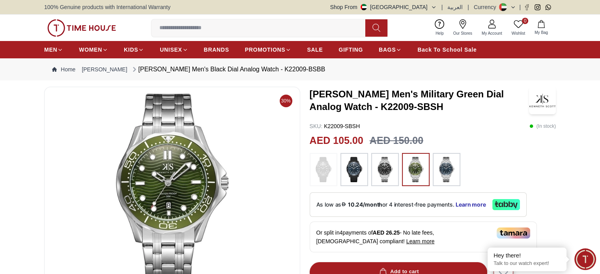
click at [509, 155] on div at bounding box center [433, 169] width 247 height 33
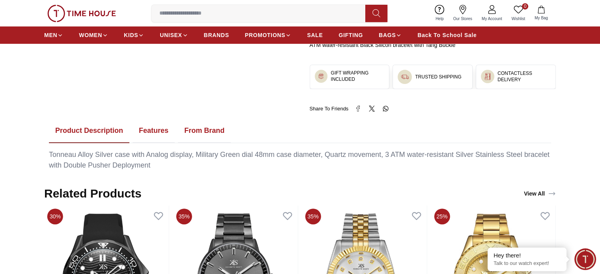
scroll to position [395, 0]
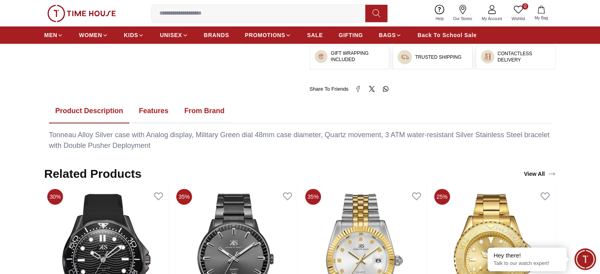
click at [158, 112] on button "Features" at bounding box center [154, 111] width 42 height 24
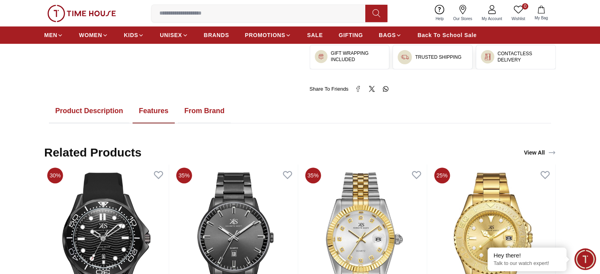
click at [204, 108] on button "From Brand" at bounding box center [204, 111] width 53 height 24
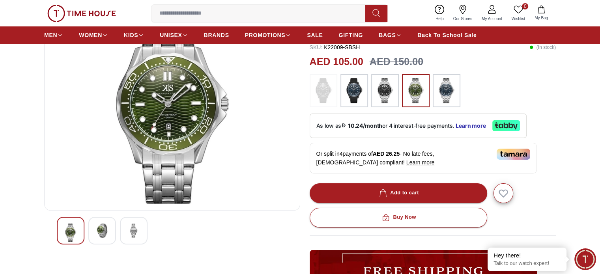
scroll to position [0, 0]
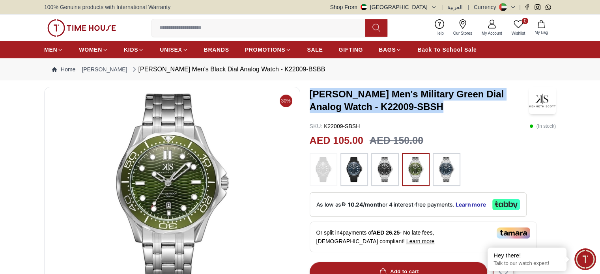
drag, startPoint x: 411, startPoint y: 107, endPoint x: 311, endPoint y: 93, distance: 101.6
click at [311, 93] on h3 "Kenneth Scott Men's Military Green Dial Analog Watch - K22009-SBSH" at bounding box center [419, 100] width 219 height 25
copy h3 "Kenneth Scott Men's Military Green Dial Analog Watch - K22009-SBSH"
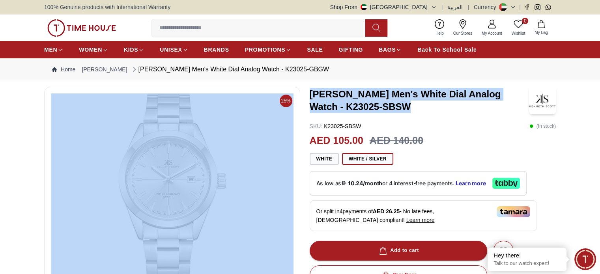
click at [390, 107] on h3 "[PERSON_NAME] Men's White Dial Analog Watch - K23025-SBSW" at bounding box center [419, 100] width 219 height 25
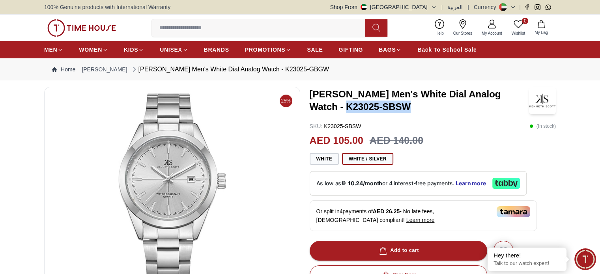
drag, startPoint x: 374, startPoint y: 107, endPoint x: 306, endPoint y: 106, distance: 68.3
click at [306, 106] on div "25% [PERSON_NAME] Men's White Dial Analog Watch - K23025-SBSW SKU : K23025-SBSW…" at bounding box center [300, 276] width 512 height 379
copy h3 "K23025-SBSW"
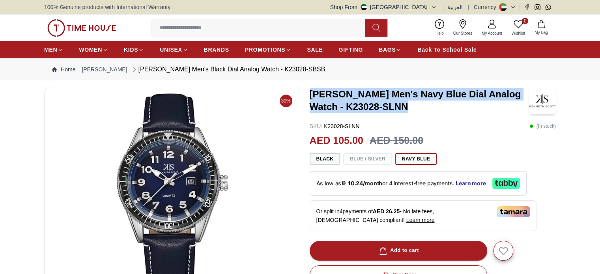
click at [306, 97] on div "30% [PERSON_NAME] Men's Navy Blue Dial Analog Watch - K23028-SLNN SKU : K23028-…" at bounding box center [300, 276] width 512 height 379
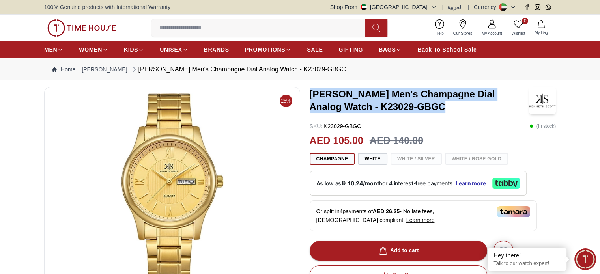
drag, startPoint x: 414, startPoint y: 108, endPoint x: 305, endPoint y: 99, distance: 109.3
click at [305, 99] on div "25% [PERSON_NAME] Men's Champagne Dial Analog Watch - K23029-GBGC SKU : K23029-…" at bounding box center [300, 276] width 512 height 379
copy h3 "[PERSON_NAME] Men's Champagne Dial Analog Watch - K23029-GBGC"
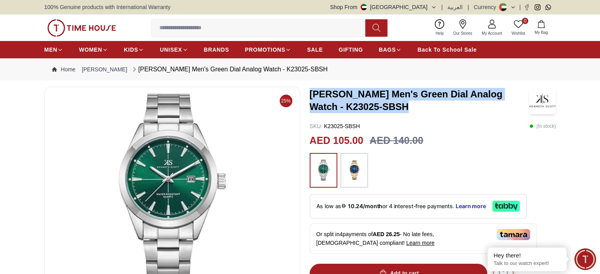
click at [406, 106] on h3 "[PERSON_NAME] Men's Green Dial Analog Watch - K23025-SBSH" at bounding box center [419, 100] width 219 height 25
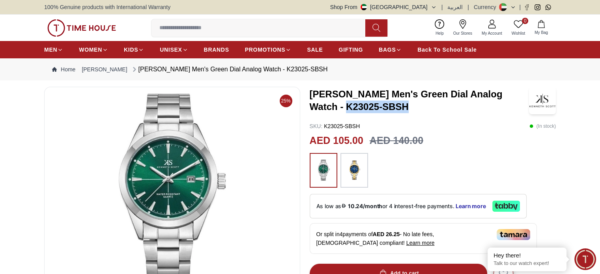
drag, startPoint x: 311, startPoint y: 107, endPoint x: 376, endPoint y: 113, distance: 65.8
click at [376, 113] on div "[PERSON_NAME] Men's Green Dial Analog Watch - K23025-SBSH" at bounding box center [433, 101] width 247 height 28
copy h3 "K23025-SBSH"
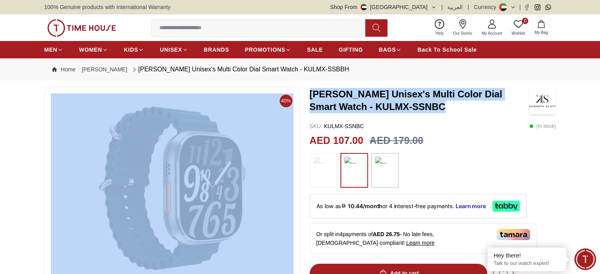
drag, startPoint x: 418, startPoint y: 106, endPoint x: 303, endPoint y: 95, distance: 115.4
copy div "[PERSON_NAME] Unisex's Multi Color Dial Smart Watch - KULMX-SSNBC"
click at [421, 105] on h3 "[PERSON_NAME] Unisex's Multi Color Dial Smart Watch - KULMX-SSNBC" at bounding box center [419, 100] width 219 height 25
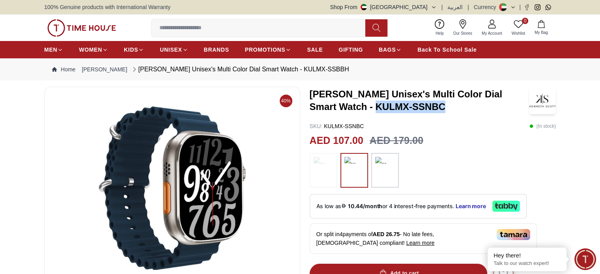
drag, startPoint x: 410, startPoint y: 107, endPoint x: 346, endPoint y: 104, distance: 64.8
click at [346, 104] on h3 "[PERSON_NAME] Unisex's Multi Color Dial Smart Watch - KULMX-SSNBC" at bounding box center [419, 100] width 219 height 25
copy h3 "KULMX-SSNBC"
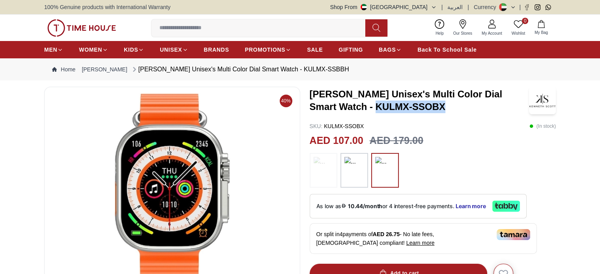
drag, startPoint x: 421, startPoint y: 103, endPoint x: 347, endPoint y: 103, distance: 73.8
click at [347, 103] on h3 "[PERSON_NAME] Unisex's Multi Color Dial Smart Watch - KULMX-SSOBX" at bounding box center [419, 100] width 219 height 25
copy h3 "KULMX-SSOBX"
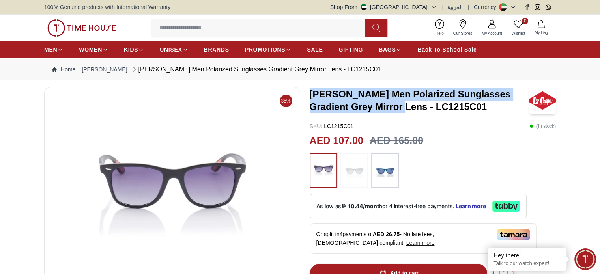
drag, startPoint x: 312, startPoint y: 93, endPoint x: 423, endPoint y: 106, distance: 111.6
click at [423, 106] on h3 "[PERSON_NAME] Men Polarized Sunglasses Gradient Grey Mirror Lens - LC1215C01" at bounding box center [419, 100] width 219 height 25
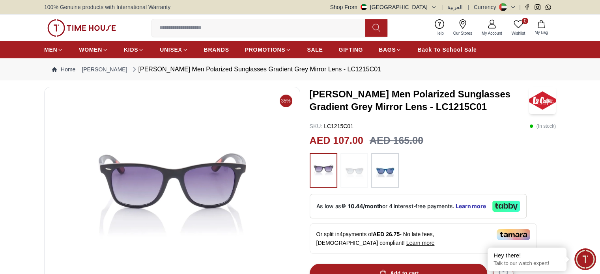
click at [444, 108] on h3 "[PERSON_NAME] Men Polarized Sunglasses Gradient Grey Mirror Lens - LC1215C01" at bounding box center [419, 100] width 219 height 25
drag, startPoint x: 436, startPoint y: 107, endPoint x: 491, endPoint y: 107, distance: 55.2
click at [491, 107] on h3 "[PERSON_NAME] Men Polarized Sunglasses Gradient Grey Mirror Lens - LC1215C01" at bounding box center [419, 100] width 219 height 25
copy h3 "LC1215C01"
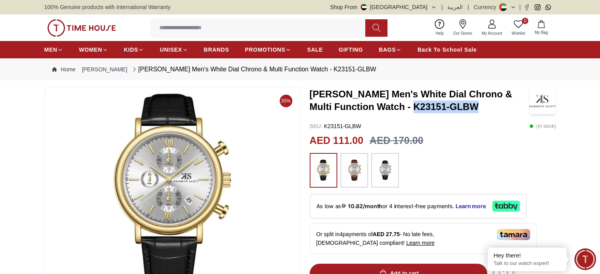
drag, startPoint x: 456, startPoint y: 108, endPoint x: 389, endPoint y: 109, distance: 66.7
click at [389, 109] on h3 "[PERSON_NAME] Men's White Dial Chrono & Multi Function Watch - K23151-GLBW" at bounding box center [419, 100] width 219 height 25
copy h3 "K23151-GLBW"
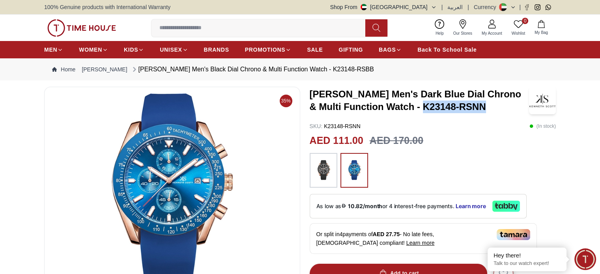
drag, startPoint x: 474, startPoint y: 106, endPoint x: 414, endPoint y: 107, distance: 59.2
click at [414, 107] on h3 "[PERSON_NAME] Men's Dark Blue Dial Chrono & Multi Function Watch - K23148-RSNN" at bounding box center [419, 100] width 219 height 25
copy h3 "K23148-RSNN"
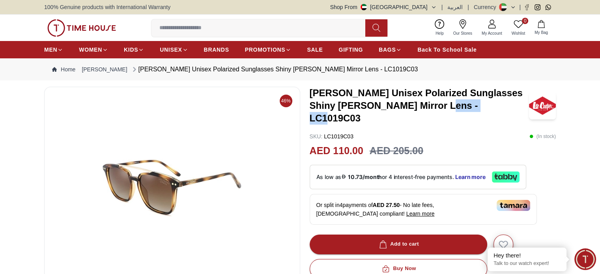
drag, startPoint x: 457, startPoint y: 107, endPoint x: 507, endPoint y: 109, distance: 50.2
click at [507, 109] on h3 "[PERSON_NAME] Unisex Polarized Sunglasses Shiny [PERSON_NAME] Mirror Lens - LC1…" at bounding box center [419, 106] width 219 height 38
copy h3 "LC1019C03"
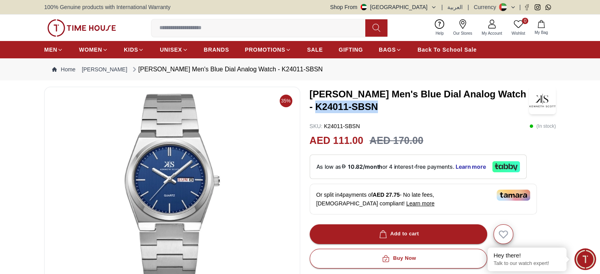
drag, startPoint x: 372, startPoint y: 105, endPoint x: 245, endPoint y: 103, distance: 127.5
click at [311, 106] on h3 "[PERSON_NAME] Men's Blue Dial Analog Watch - K24011-SBSN" at bounding box center [419, 100] width 219 height 25
copy h3 "K24011-SBSN"
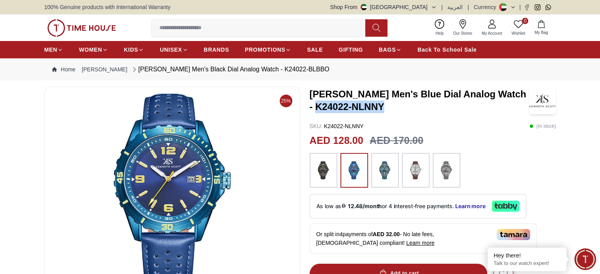
drag, startPoint x: 378, startPoint y: 108, endPoint x: 313, endPoint y: 108, distance: 65.9
click at [313, 108] on h3 "[PERSON_NAME] Men's Blue Dial Analog Watch - K24022-NLNNY" at bounding box center [419, 100] width 219 height 25
copy h3 "K24022-NLNNY"
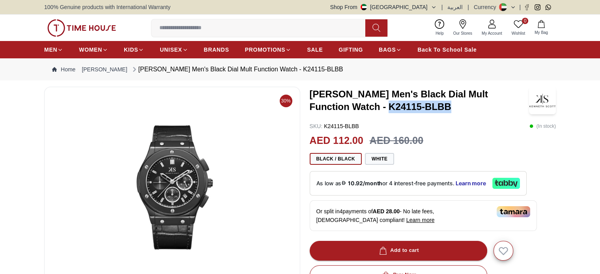
drag, startPoint x: 0, startPoint y: 0, endPoint x: 346, endPoint y: 108, distance: 362.1
click at [346, 108] on h3 "Kenneth Scott Men's Black Dial Mult Function Watch - K24115-BLBB" at bounding box center [419, 100] width 219 height 25
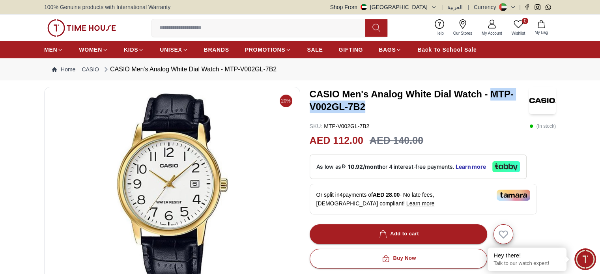
click at [494, 94] on h3 "CASIO Men's Analog White Dial Watch - MTP-V002GL-7B2" at bounding box center [419, 100] width 219 height 25
copy h3 "MTP-V002GL-7B2"
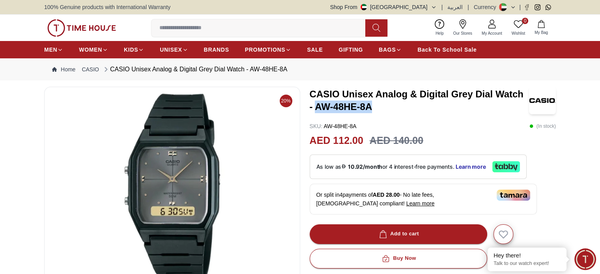
drag, startPoint x: 374, startPoint y: 105, endPoint x: 316, endPoint y: 104, distance: 58.4
click at [316, 104] on h3 "CASIO Unisex Analog & Digital Grey Dial Watch - AW-48HE-8A" at bounding box center [419, 100] width 219 height 25
copy h3 "AW-48HE-8A"
click at [210, 50] on span "BRANDS" at bounding box center [216, 50] width 25 height 8
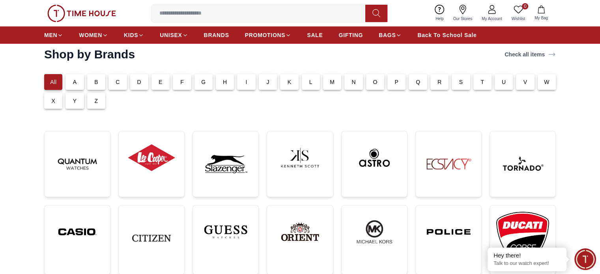
scroll to position [118, 0]
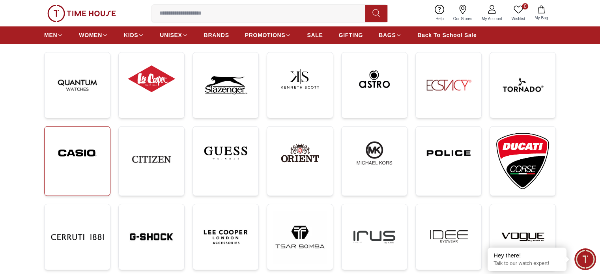
click at [78, 167] on img at bounding box center [77, 153] width 53 height 40
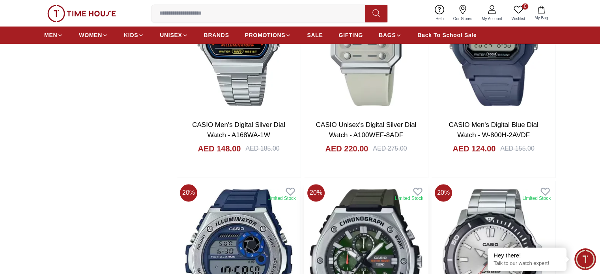
scroll to position [1263, 0]
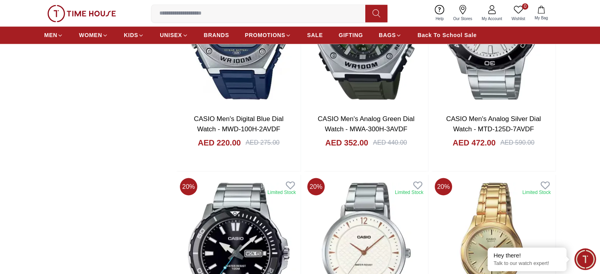
scroll to position [1421, 0]
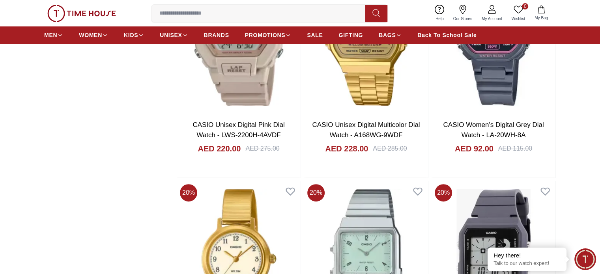
scroll to position [3315, 0]
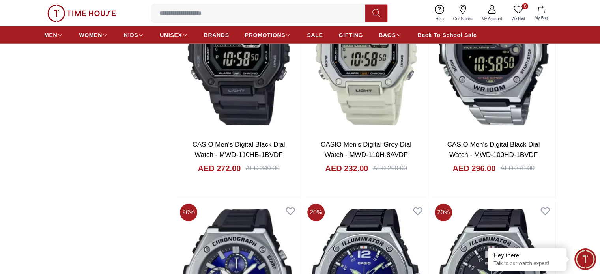
scroll to position [5287, 0]
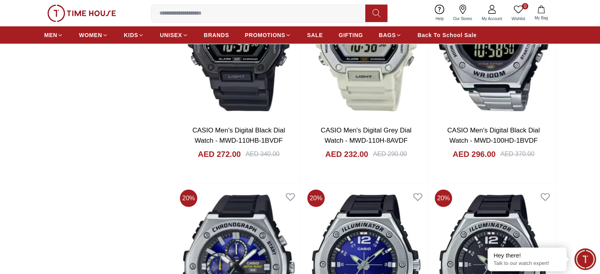
scroll to position [5406, 0]
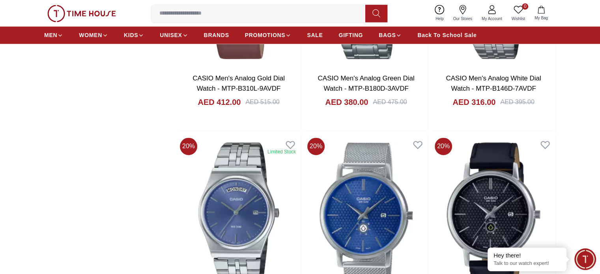
scroll to position [7181, 0]
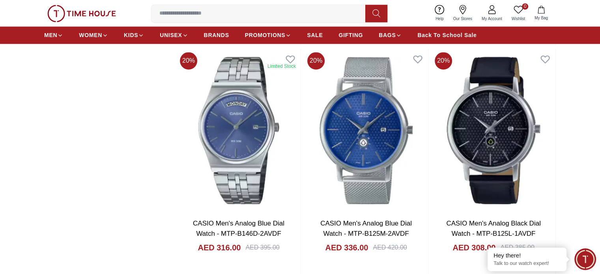
scroll to position [7300, 0]
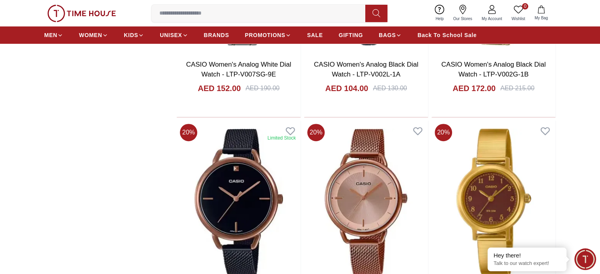
scroll to position [9273, 0]
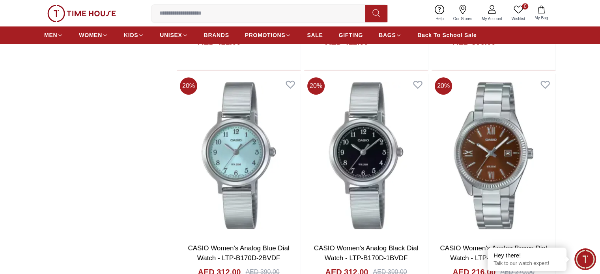
scroll to position [9619, 0]
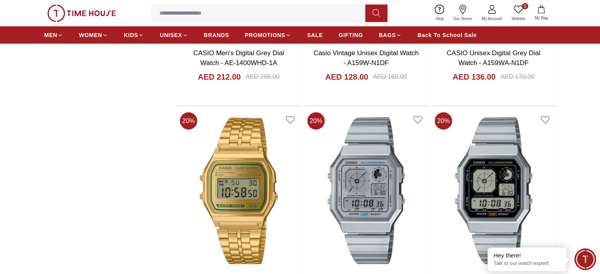
scroll to position [11285, 0]
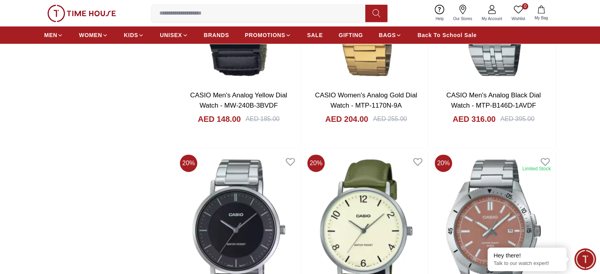
scroll to position [12272, 0]
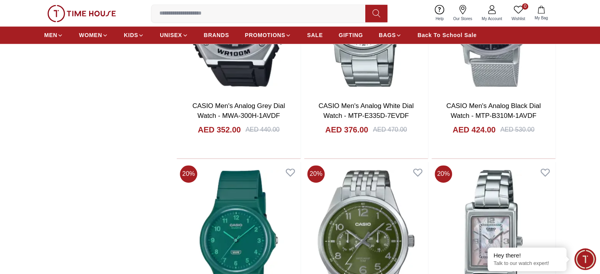
scroll to position [13140, 0]
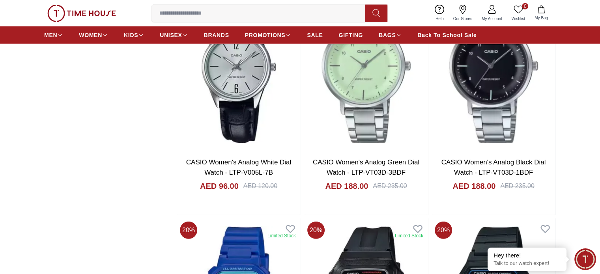
scroll to position [14126, 0]
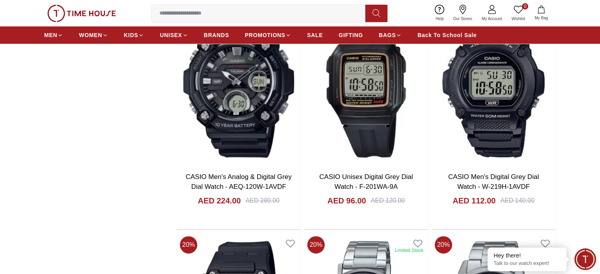
scroll to position [15186, 0]
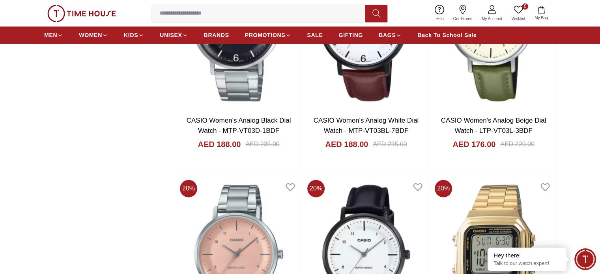
scroll to position [16138, 0]
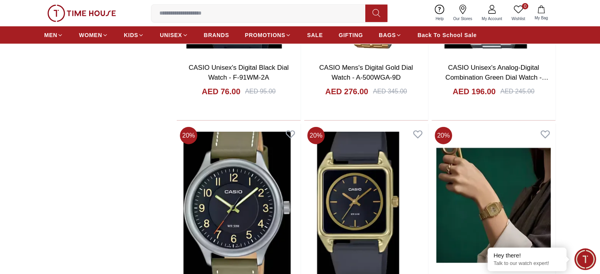
scroll to position [17204, 0]
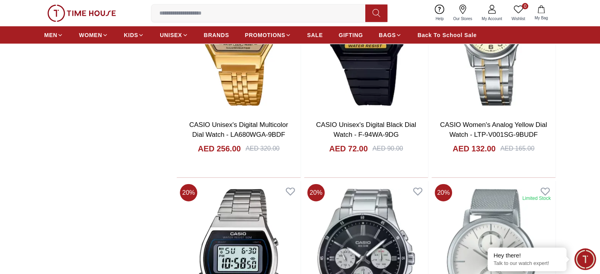
scroll to position [1821, 0]
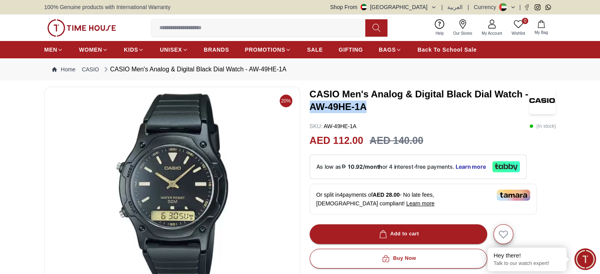
drag, startPoint x: 369, startPoint y: 109, endPoint x: 312, endPoint y: 109, distance: 57.2
click at [312, 109] on h3 "CASIO Men's Analog & Digital Black Dial Watch - AW-49HE-1A" at bounding box center [419, 100] width 219 height 25
copy h3 "AW-49HE-1A"
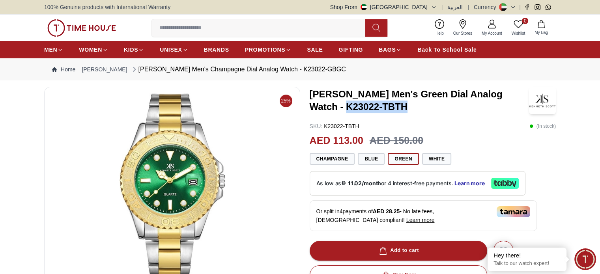
drag, startPoint x: 373, startPoint y: 104, endPoint x: 313, endPoint y: 109, distance: 60.6
click at [313, 109] on h3 "[PERSON_NAME] Men's Green Dial Analog Watch - K23022-TBTH" at bounding box center [419, 100] width 219 height 25
copy h3 "K23022-TBTH"
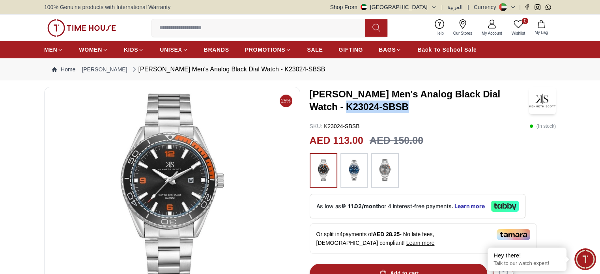
drag, startPoint x: 371, startPoint y: 109, endPoint x: 311, endPoint y: 105, distance: 60.5
click at [311, 105] on h3 "[PERSON_NAME] Men's Analog Black Dial Watch - K23024-SBSB" at bounding box center [419, 100] width 219 height 25
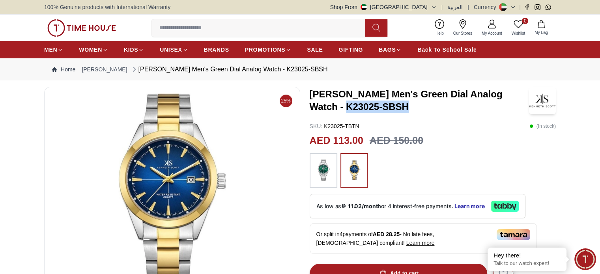
drag, startPoint x: 371, startPoint y: 108, endPoint x: 308, endPoint y: 110, distance: 62.8
copy h3 "K23025-SBSH"
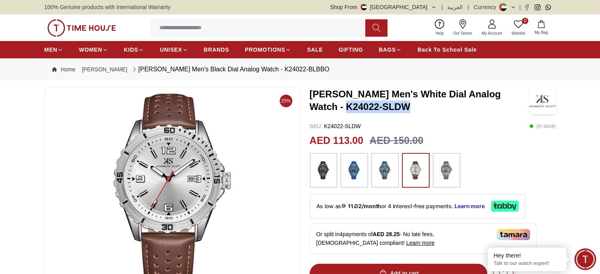
drag, startPoint x: 376, startPoint y: 109, endPoint x: 311, endPoint y: 105, distance: 64.4
click at [311, 105] on h3 "[PERSON_NAME] Men's White Dial Analog Watch - K24022-SLDW" at bounding box center [419, 100] width 219 height 25
copy h3 "K24022-SLDW"
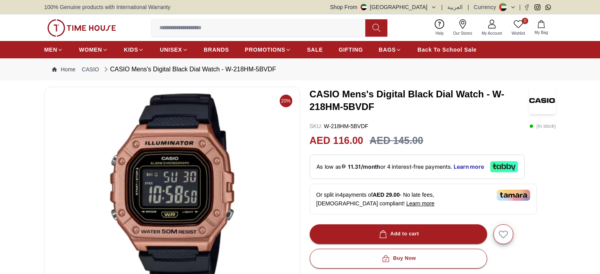
click at [297, 108] on div "20% CASIO Mens's Digital Black Dial Watch - W-218HM-5BVDF SKU : W-218HM-5BVDF (…" at bounding box center [300, 268] width 512 height 363
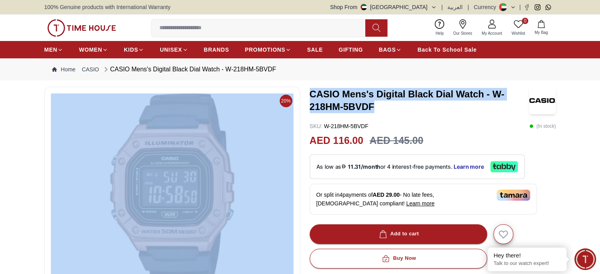
click at [490, 99] on h3 "CASIO Mens's Digital Black Dial Watch - W-218HM-5BVDF" at bounding box center [419, 100] width 219 height 25
click at [495, 92] on h3 "CASIO Mens's Digital Black Dial Watch - W-218HM-5BVDF" at bounding box center [419, 100] width 219 height 25
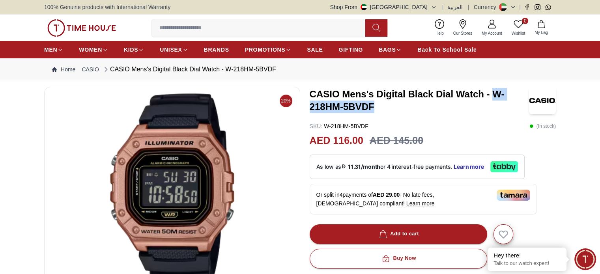
drag, startPoint x: 496, startPoint y: 94, endPoint x: 503, endPoint y: 106, distance: 13.4
click at [503, 106] on h3 "CASIO Mens's Digital Black Dial Watch - W-218HM-5BVDF" at bounding box center [419, 100] width 219 height 25
copy h3 "W-218HM-5BVDF"
click at [431, 121] on div "CASIO Mens's Digital Black Dial Watch - W-218HM-5BVDF SKU : W-218HM-5BVDF ( In …" at bounding box center [433, 268] width 247 height 363
drag, startPoint x: 312, startPoint y: 107, endPoint x: 341, endPoint y: 108, distance: 28.8
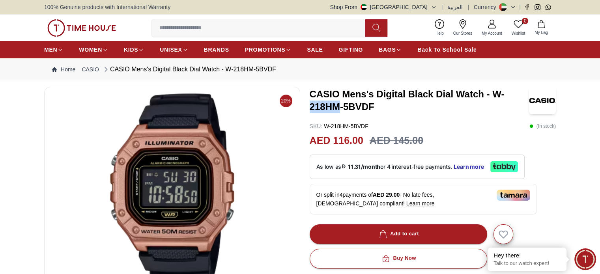
click at [341, 108] on h3 "CASIO Mens's Digital Black Dial Watch - W-218HM-5BVDF" at bounding box center [419, 100] width 219 height 25
copy h3 "218HM"
drag, startPoint x: 345, startPoint y: 105, endPoint x: 372, endPoint y: 107, distance: 27.3
click at [372, 107] on h3 "CASIO Mens's Digital Black Dial Watch - W-218HM-5BVDF" at bounding box center [419, 100] width 219 height 25
copy h3 "5BVDF"
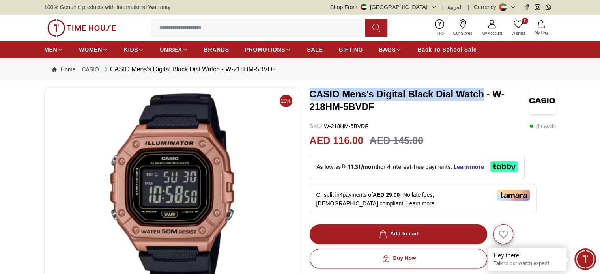
drag, startPoint x: 310, startPoint y: 93, endPoint x: 483, endPoint y: 97, distance: 172.5
click at [483, 97] on h3 "CASIO Mens's Digital Black Dial Watch - W-218HM-5BVDF" at bounding box center [419, 100] width 219 height 25
copy h3 "CASIO Mens's Digital Black Dial Watch"
drag, startPoint x: 373, startPoint y: 102, endPoint x: 309, endPoint y: 91, distance: 64.5
click at [310, 91] on h3 "CASIO Mens's Digital Black Dial Watch - W-218HM-5BVDF" at bounding box center [419, 100] width 219 height 25
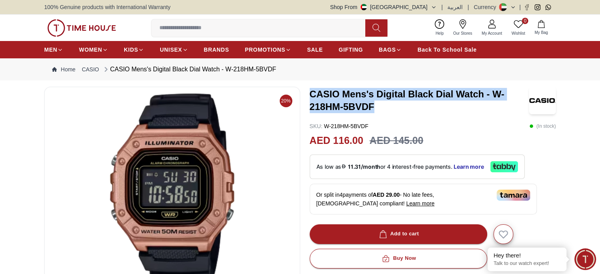
copy h3 "CASIO Mens's Digital Black Dial Watch - W-218HM-5BVDF"
click at [453, 112] on h3 "CASIO Mens's Digital Black Dial Watch - W-218HM-5BVDF" at bounding box center [419, 100] width 219 height 25
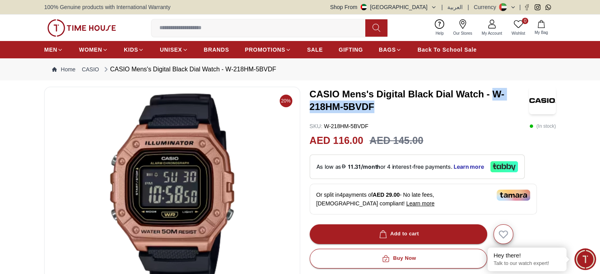
drag, startPoint x: 492, startPoint y: 95, endPoint x: 494, endPoint y: 107, distance: 11.9
click at [494, 107] on h3 "CASIO Mens's Digital Black Dial Watch - W-218HM-5BVDF" at bounding box center [419, 100] width 219 height 25
copy h3 "W-218HM-5BVDF"
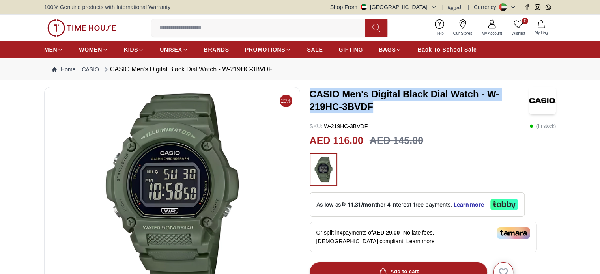
click at [312, 93] on h3 "CASIO Men's Digital Black Dial Watch - W-219HC-3BVDF" at bounding box center [419, 100] width 219 height 25
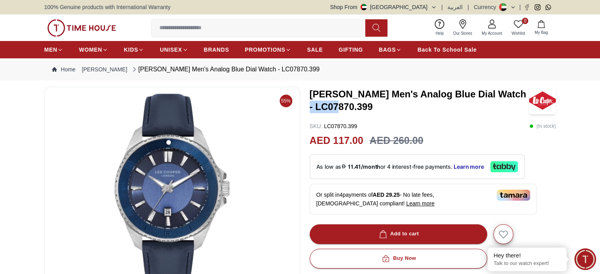
drag, startPoint x: 310, startPoint y: 105, endPoint x: 347, endPoint y: 105, distance: 36.7
click at [347, 105] on h3 "[PERSON_NAME] Men's Analog Blue Dial Watch - LC07870.399" at bounding box center [419, 100] width 219 height 25
copy h3 "LC07870"
click at [368, 106] on h3 "[PERSON_NAME] Men's Analog Blue Dial Watch - LC07870.399" at bounding box center [419, 100] width 219 height 25
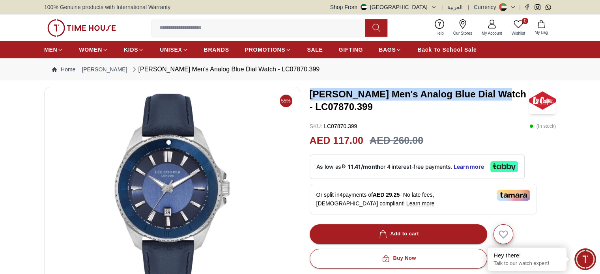
drag, startPoint x: 311, startPoint y: 94, endPoint x: 508, endPoint y: 98, distance: 196.9
click at [508, 98] on h3 "[PERSON_NAME] Men's Analog Blue Dial Watch - LC07870.399" at bounding box center [419, 100] width 219 height 25
copy h3 "[PERSON_NAME] Men's Analog Blue Dial Watch"
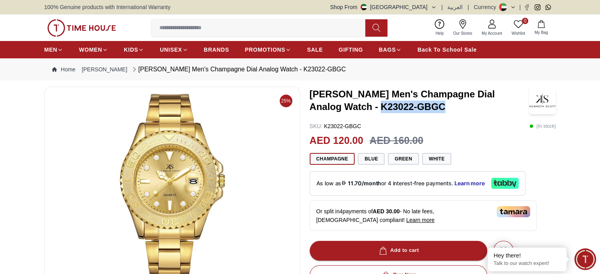
drag, startPoint x: 410, startPoint y: 106, endPoint x: 347, endPoint y: 106, distance: 63.1
click at [347, 106] on h3 "[PERSON_NAME] Men's Champagne Dial Analog Watch - K23022-GBGC" at bounding box center [419, 100] width 219 height 25
copy h3 "K23022-GBGC"
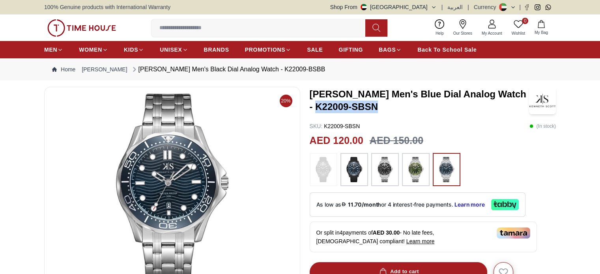
drag, startPoint x: 329, startPoint y: 109, endPoint x: 309, endPoint y: 109, distance: 20.5
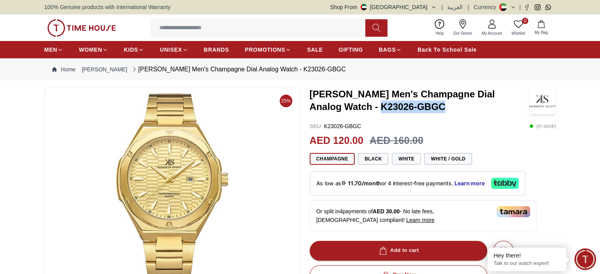
drag, startPoint x: 408, startPoint y: 109, endPoint x: 346, endPoint y: 102, distance: 62.8
click at [346, 102] on h3 "[PERSON_NAME] Men's Champagne Dial Analog Watch - K23026-GBGC" at bounding box center [419, 100] width 219 height 25
copy h3 "K23026-GBGC"
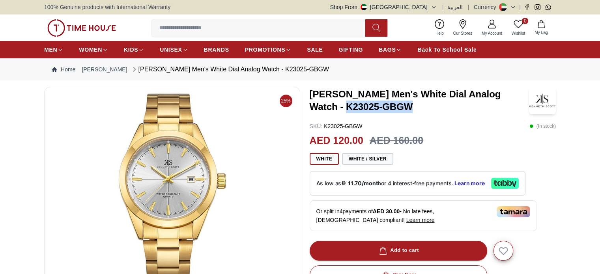
click at [311, 107] on h3 "[PERSON_NAME] Men's White Dial Analog Watch - K23025-GBGW" at bounding box center [419, 100] width 219 height 25
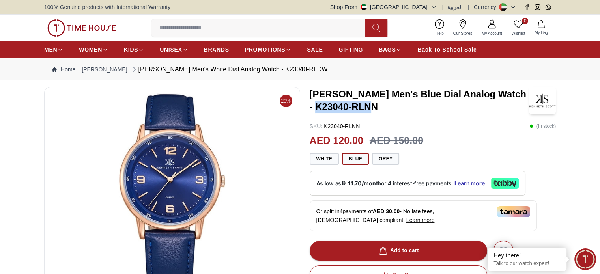
click at [309, 108] on div "20% Kenneth Scott Men's Blue Dial Analog Watch - K23040-RLNN SKU : K23040-RLNN …" at bounding box center [300, 276] width 512 height 379
click at [380, 109] on h3 "Kenneth Scott Men's Blue Dial Analog Watch - K23040-RLNN" at bounding box center [419, 100] width 219 height 25
drag, startPoint x: 376, startPoint y: 109, endPoint x: 311, endPoint y: 106, distance: 65.2
click at [311, 106] on h3 "Kenneth Scott Men's Blue Dial Analog Watch - K23040-RLNN" at bounding box center [419, 100] width 219 height 25
copy h3 "K23040-RLNN"
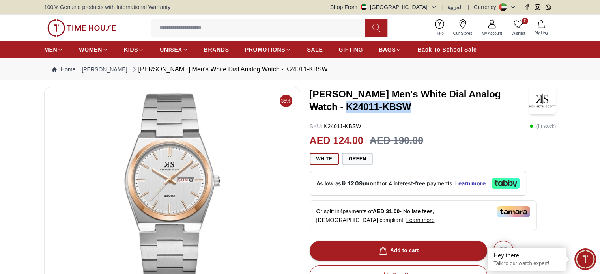
click at [311, 114] on div "[PERSON_NAME] Men's White Dial Analog Watch - K24011-KBSW SKU : K24011-KBSW ( I…" at bounding box center [433, 276] width 247 height 379
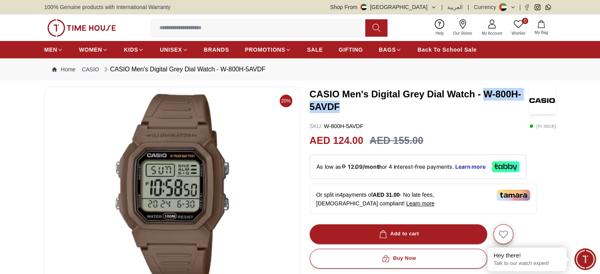
drag, startPoint x: 484, startPoint y: 92, endPoint x: 486, endPoint y: 108, distance: 16.4
click at [486, 108] on h3 "CASIO Men's Digital Grey Dial Watch - W-800H-5AVDF" at bounding box center [419, 100] width 219 height 25
copy h3 "W-800H-5AVDF"
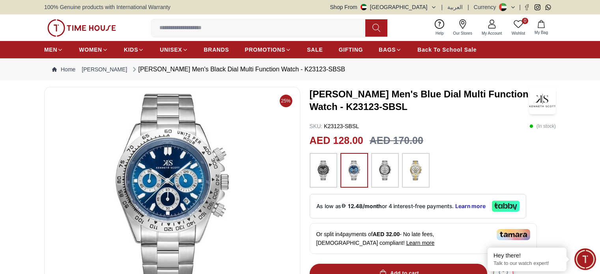
click at [427, 109] on h3 "Kenneth Scott Men's Blue Dial Multi Function Watch - K23123-SBSL" at bounding box center [419, 100] width 219 height 25
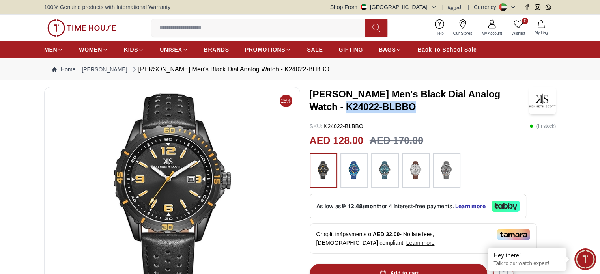
drag, startPoint x: 379, startPoint y: 107, endPoint x: 311, endPoint y: 110, distance: 68.7
click at [311, 110] on h3 "[PERSON_NAME] Men's Black Dial Analog Watch - K24022-BLBBO" at bounding box center [419, 100] width 219 height 25
copy h3 "K24022-BLBBO"
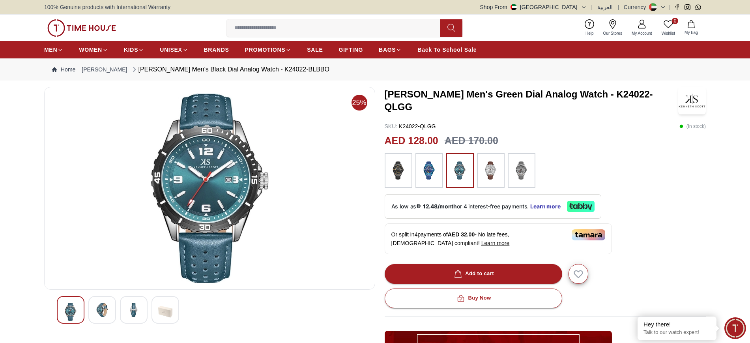
click at [426, 99] on h3 "Kenneth Scott Men's Green Dial Analog Watch - K24022-QLGG" at bounding box center [532, 100] width 294 height 25
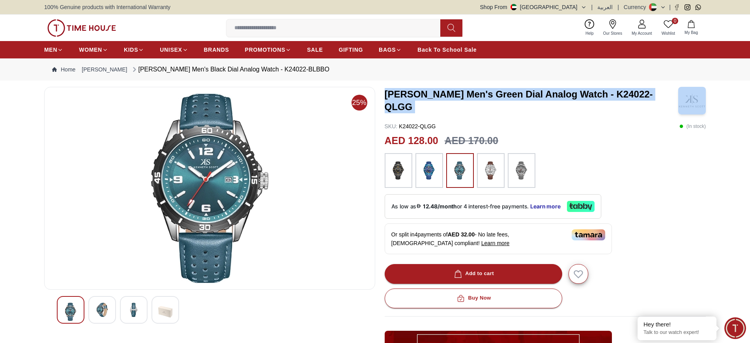
click at [426, 99] on h3 "Kenneth Scott Men's Green Dial Analog Watch - K24022-QLGG" at bounding box center [532, 100] width 294 height 25
copy h3 "Kenneth Scott Men's Green Dial Analog Watch - K24022-QLGG"
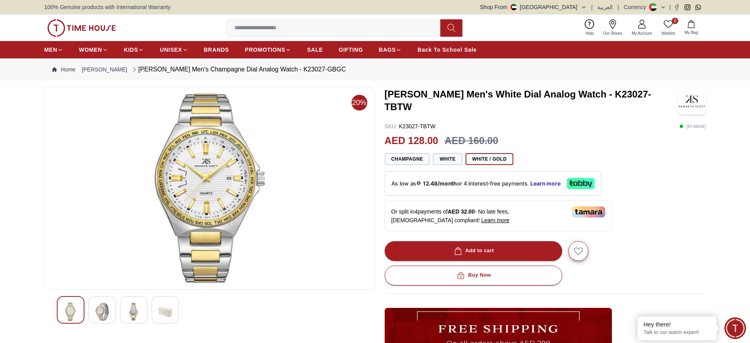
click at [420, 98] on h3 "[PERSON_NAME] Men's White Dial Analog Watch - K23027-TBTW" at bounding box center [532, 100] width 294 height 25
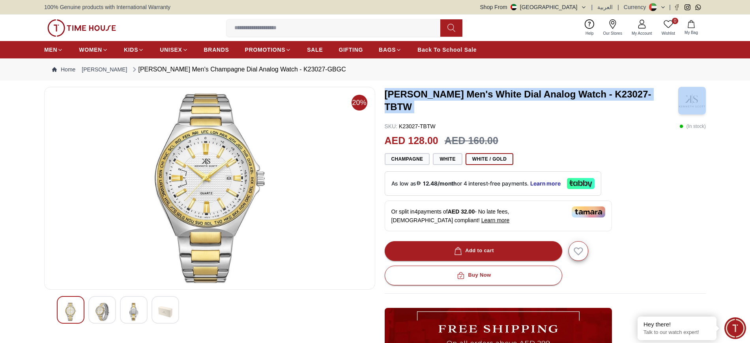
click at [420, 98] on h3 "[PERSON_NAME] Men's White Dial Analog Watch - K23027-TBTW" at bounding box center [532, 100] width 294 height 25
copy h3 "Kenneth Scott Men's White Dial Analog Watch - K23027-TBTW"
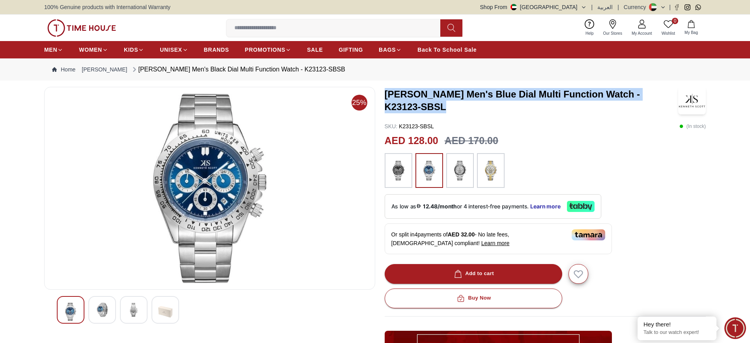
drag, startPoint x: 407, startPoint y: 109, endPoint x: 382, endPoint y: 95, distance: 28.4
click at [382, 95] on div "25% Kenneth Scott Men's Blue Dial Multi Function Watch - K23123-SBSL SKU : K231…" at bounding box center [375, 288] width 662 height 402
copy h3 "Kenneth Scott Men's Blue Dial Multi Function Watch - K23123-SBSL"
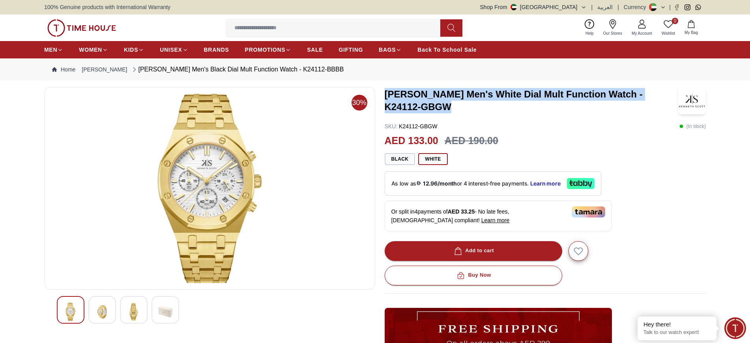
click at [387, 95] on h3 "[PERSON_NAME] Men's White Dial Mult Function Watch - K24112-GBGW" at bounding box center [532, 100] width 294 height 25
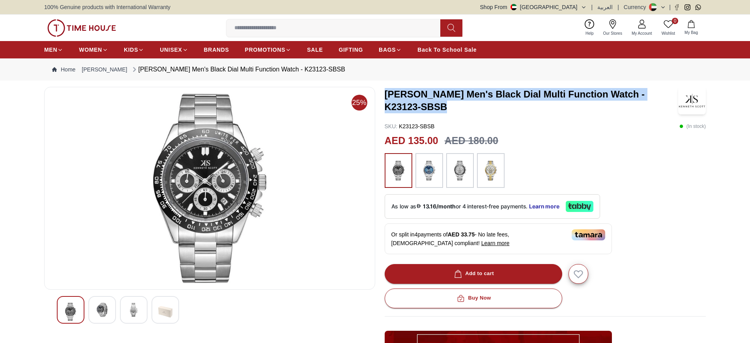
click at [384, 96] on div "25% Kenneth Scott Men's Black Dial Multi Function Watch - K23123-SBSB SKU : K23…" at bounding box center [375, 288] width 662 height 402
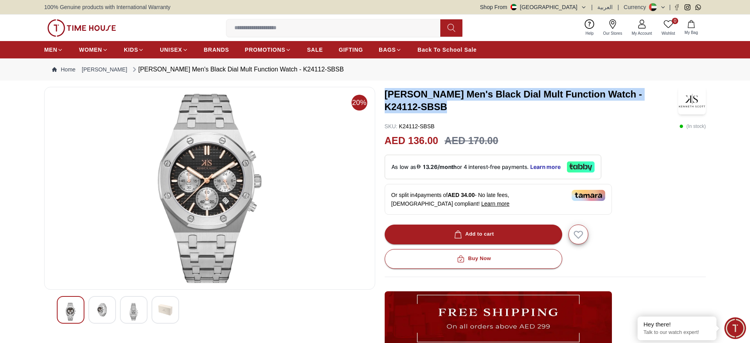
drag, startPoint x: 415, startPoint y: 110, endPoint x: 386, endPoint y: 96, distance: 32.5
click at [386, 96] on h3 "[PERSON_NAME] Men's Black Dial Mult Function Watch - K24112-SBSB" at bounding box center [532, 100] width 294 height 25
copy h3 "[PERSON_NAME] Men's Black Dial Mult Function Watch - K24112-SBSB"
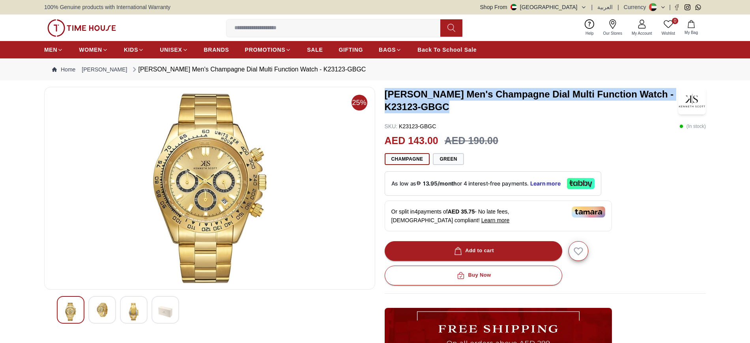
click at [385, 98] on h3 "[PERSON_NAME] Men's Champagne Dial Multi Function Watch - K23123-GBGC" at bounding box center [532, 100] width 294 height 25
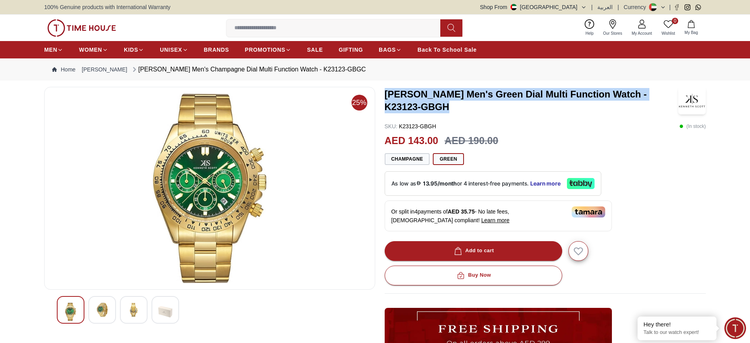
drag, startPoint x: 396, startPoint y: 103, endPoint x: 384, endPoint y: 94, distance: 15.3
click at [384, 94] on div "25% Kenneth Scott Men's Green Dial Multi Function Watch - K23123-GBGH SKU : K23…" at bounding box center [375, 276] width 662 height 379
copy h3 "Kenneth Scott Men's Green Dial Multi Function Watch - K23123-GBGH"
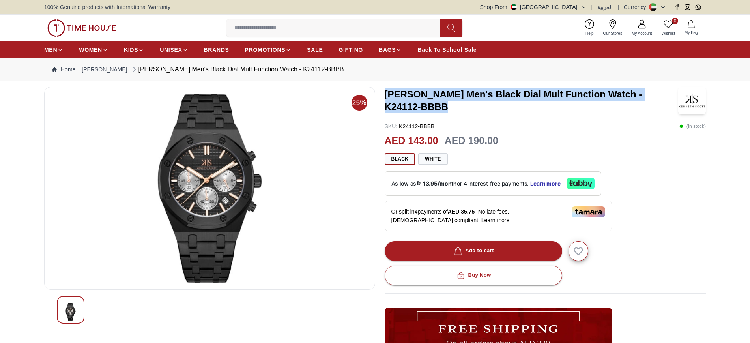
click at [383, 93] on div "25% [PERSON_NAME] Men's Black Dial Mult Function Watch - K24112-BBBB SKU : K241…" at bounding box center [375, 276] width 662 height 379
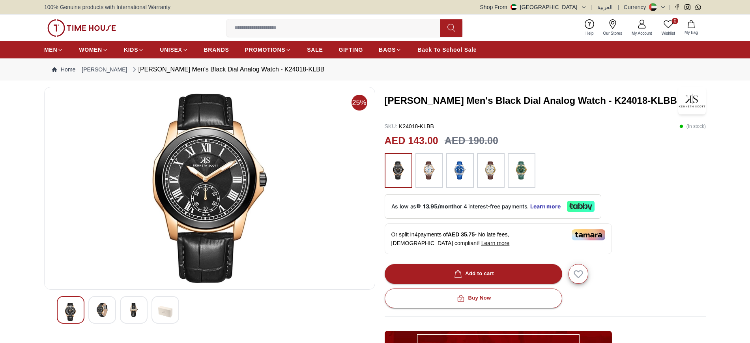
click at [460, 101] on h3 "[PERSON_NAME] Men's Black Dial Analog Watch - K24018-KLBB" at bounding box center [532, 100] width 294 height 13
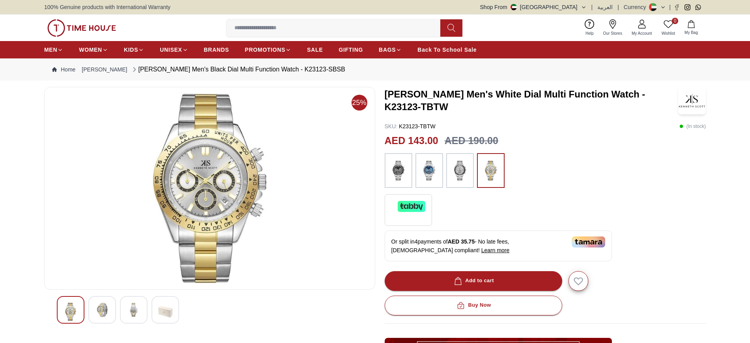
click at [494, 92] on h3 "[PERSON_NAME] Men's White Dial Multi Function Watch - K23123-TBTW" at bounding box center [532, 100] width 294 height 25
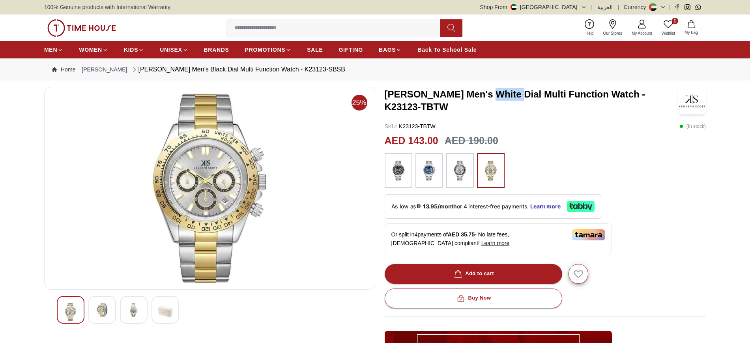
click at [494, 92] on h3 "Kenneth Scott Men's White Dial Multi Function Watch - K23123-TBTW" at bounding box center [532, 100] width 294 height 25
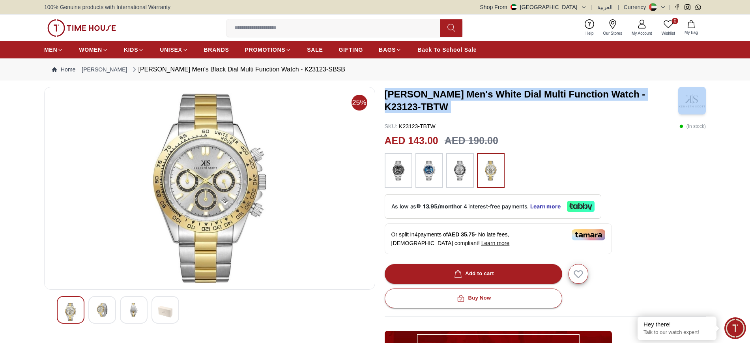
click at [494, 92] on h3 "Kenneth Scott Men's White Dial Multi Function Watch - K23123-TBTW" at bounding box center [532, 100] width 294 height 25
copy h3 "Kenneth Scott Men's White Dial Multi Function Watch - K23123-TBTW"
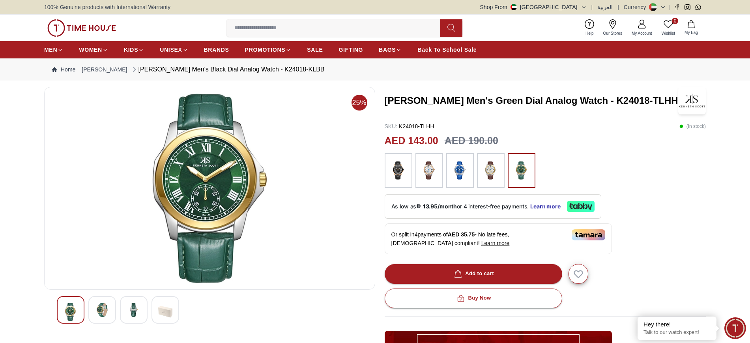
click at [503, 101] on h3 "Kenneth Scott Men's Green Dial Analog Watch - K24018-TLHH" at bounding box center [532, 100] width 294 height 13
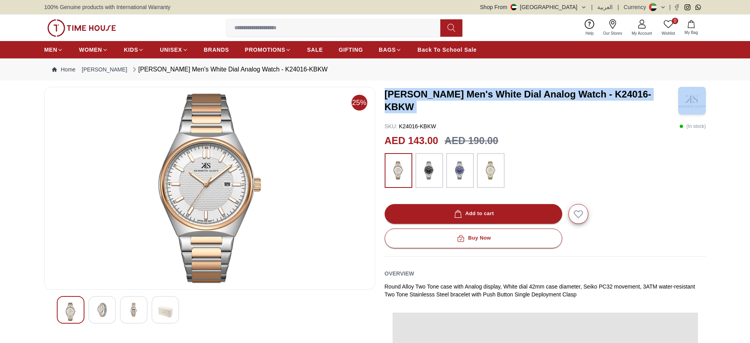
click at [479, 101] on h3 "[PERSON_NAME] Men's White Dial Analog Watch - K24016-KBKW" at bounding box center [532, 100] width 294 height 25
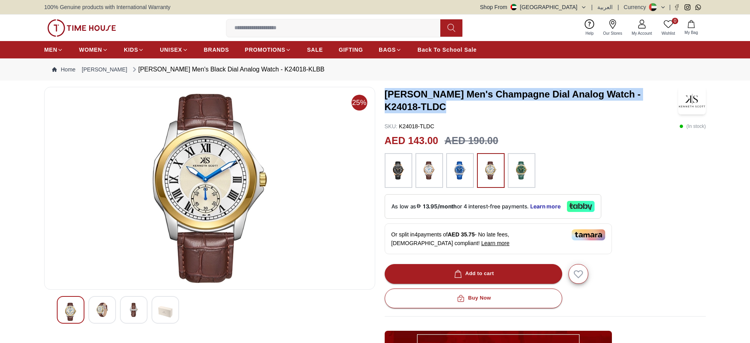
click at [387, 93] on h3 "[PERSON_NAME] Men's Champagne Dial Analog Watch - K24018-TLDC" at bounding box center [532, 100] width 294 height 25
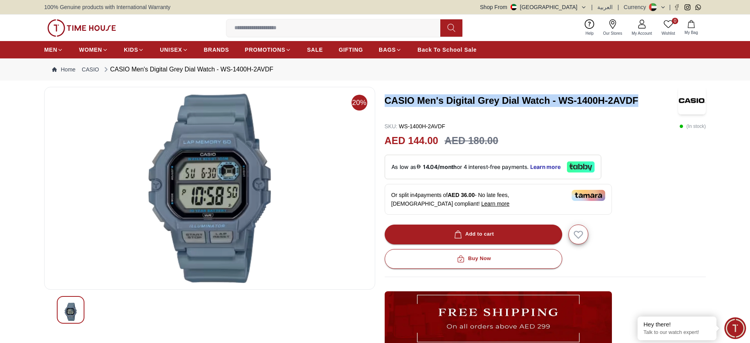
drag, startPoint x: 388, startPoint y: 99, endPoint x: 636, endPoint y: 98, distance: 248.6
click at [636, 98] on h3 "CASIO Men's Digital Grey Dial Watch - WS-1400H-2AVDF" at bounding box center [532, 100] width 294 height 13
copy h3 "CASIO Men's Digital Grey Dial Watch - WS-1400H-2AVDF"
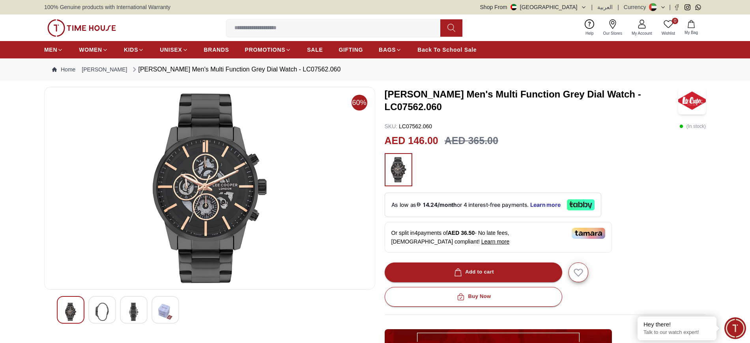
click at [476, 101] on h3 "Lee Cooper Men's Multi Function Grey Dial Watch - LC07562.060" at bounding box center [532, 100] width 294 height 25
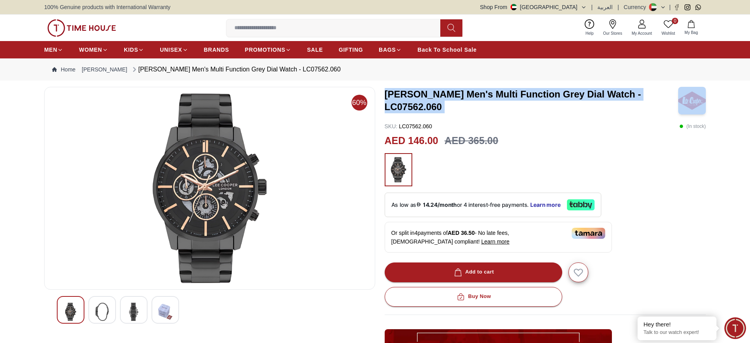
click at [476, 101] on h3 "Lee Cooper Men's Multi Function Grey Dial Watch - LC07562.060" at bounding box center [532, 100] width 294 height 25
copy h3 "Lee Cooper Men's Multi Function Grey Dial Watch - LC07562.060"
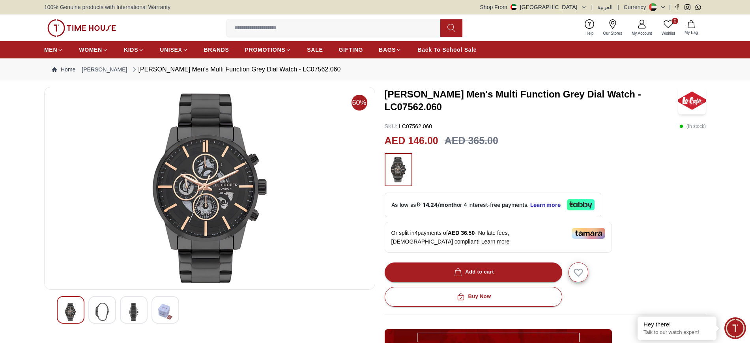
click at [590, 120] on div "Lee Cooper Men's Multi Function Grey Dial Watch - LC07562.060 SKU : LC07562.060…" at bounding box center [546, 287] width 322 height 401
drag, startPoint x: 619, startPoint y: 100, endPoint x: 655, endPoint y: 102, distance: 36.3
click at [655, 102] on h3 "Lee Cooper Men's Multi Function Grey Dial Watch - LC07562.060" at bounding box center [532, 100] width 294 height 25
copy h3 "LC07562"
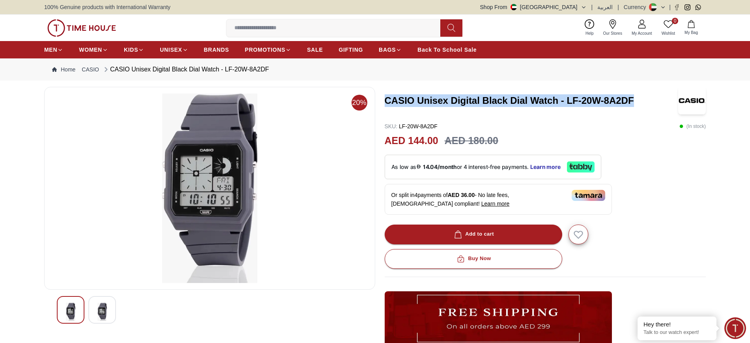
drag, startPoint x: 637, startPoint y: 102, endPoint x: 387, endPoint y: 100, distance: 249.8
click at [387, 100] on h3 "CASIO Unisex Digital Black Dial Watch - LF-20W-8A2DF" at bounding box center [532, 100] width 294 height 13
copy h3 "CASIO Unisex Digital Black Dial Watch - LF-20W-8A2DF"
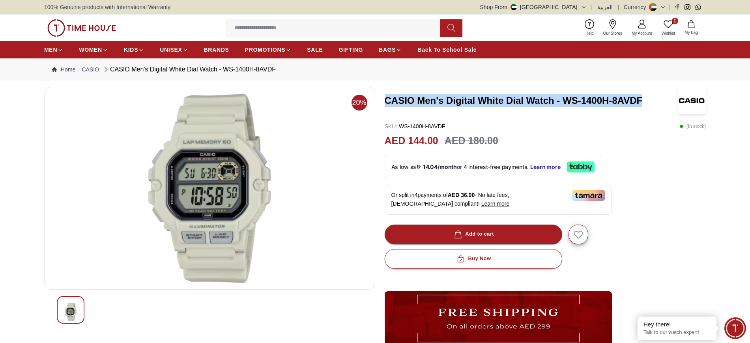
drag, startPoint x: 641, startPoint y: 99, endPoint x: 386, endPoint y: 89, distance: 255.5
click at [386, 89] on div "CASIO Men's Digital White Dial Watch - WS-1400H-8AVDF" at bounding box center [546, 101] width 322 height 28
copy h3 "CASIO Men's Digital White Dial Watch - WS-1400H-8AVDF"
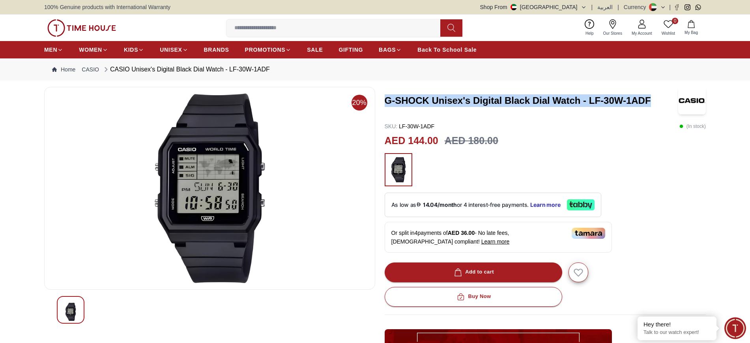
drag, startPoint x: 651, startPoint y: 102, endPoint x: 384, endPoint y: 103, distance: 267.1
click at [384, 103] on div "20% G-SHOCK Unisex's Digital Black Dial Watch - LF-30W-1ADF SKU : LF-30W-1ADF (…" at bounding box center [375, 295] width 662 height 416
copy h3 "G-SHOCK Unisex's Digital Black Dial Watch - LF-30W-1ADF"
click at [509, 108] on div "G-SHOCK Unisex's Digital Black Dial Watch - LF-30W-1ADF" at bounding box center [546, 101] width 322 height 28
drag, startPoint x: 592, startPoint y: 101, endPoint x: 655, endPoint y: 99, distance: 62.4
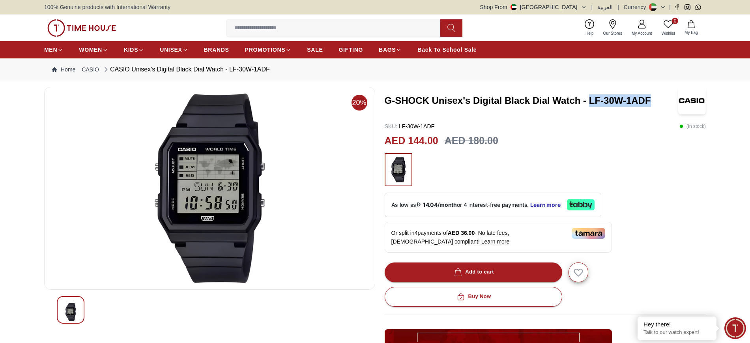
click at [655, 99] on h3 "G-SHOCK Unisex's Digital Black Dial Watch - LF-30W-1ADF" at bounding box center [532, 100] width 294 height 13
copy h3 "LF-30W-1ADF"
click at [574, 101] on h3 "G-SHOCK Unisex's Digital Black Dial Watch - LF-30W-1ADF" at bounding box center [532, 100] width 294 height 13
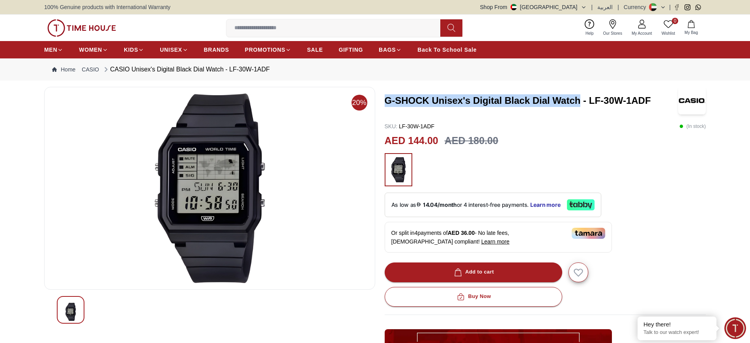
drag, startPoint x: 578, startPoint y: 101, endPoint x: 386, endPoint y: 101, distance: 193.0
click at [386, 101] on h3 "G-SHOCK Unisex's Digital Black Dial Watch - LF-30W-1ADF" at bounding box center [532, 100] width 294 height 13
copy h3 "G-SHOCK Unisex's Digital Black Dial Watch"
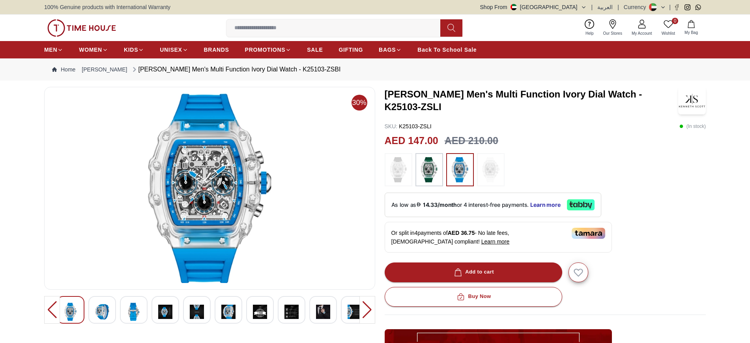
click at [503, 96] on h3 "[PERSON_NAME] Men's Multi Function Ivory Dial Watch - K25103-ZSLI" at bounding box center [532, 100] width 294 height 25
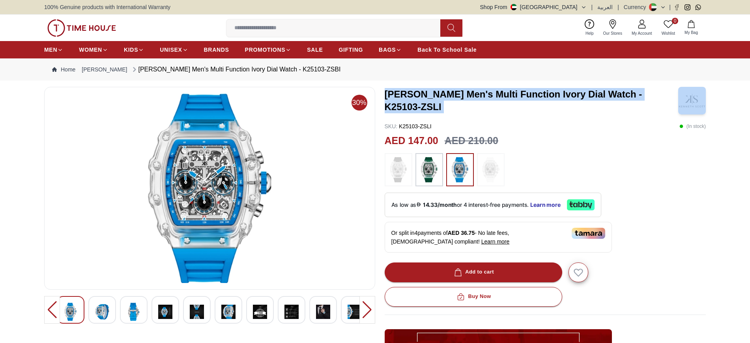
click at [503, 96] on h3 "[PERSON_NAME] Men's Multi Function Ivory Dial Watch - K25103-ZSLI" at bounding box center [532, 100] width 294 height 25
copy h3 "[PERSON_NAME] Men's Multi Function Ivory Dial Watch - K25103-ZSLI"
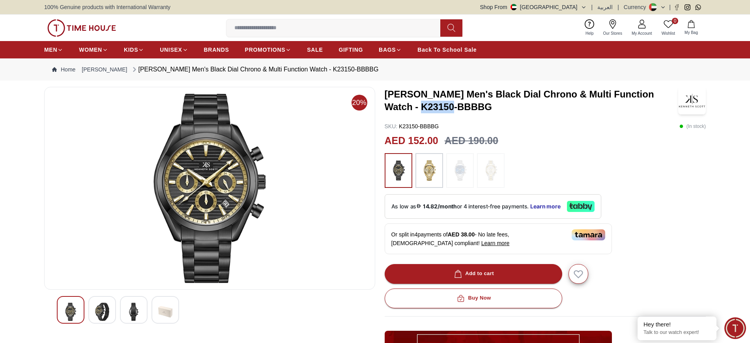
drag, startPoint x: 386, startPoint y: 108, endPoint x: 416, endPoint y: 110, distance: 29.7
click at [416, 110] on h3 "[PERSON_NAME] Men's Black Dial Chrono & Multi Function Watch - K23150-BBBBG" at bounding box center [532, 100] width 294 height 25
copy h3 "K23150"
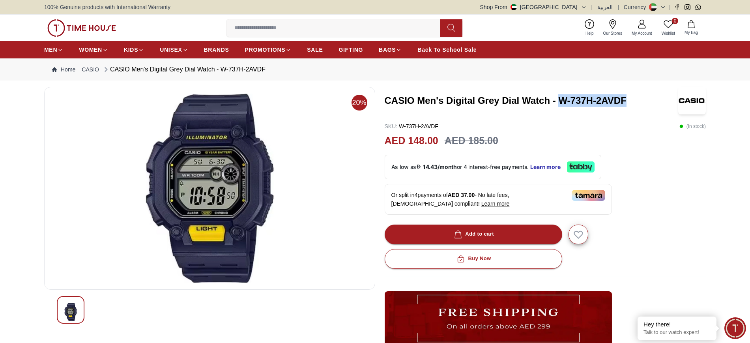
drag, startPoint x: 558, startPoint y: 100, endPoint x: 634, endPoint y: 94, distance: 76.8
click at [634, 94] on h3 "CASIO Men's Digital Grey Dial Watch - W-737H-2AVDF" at bounding box center [532, 100] width 294 height 13
copy h3 "W-737H-2AVDF"
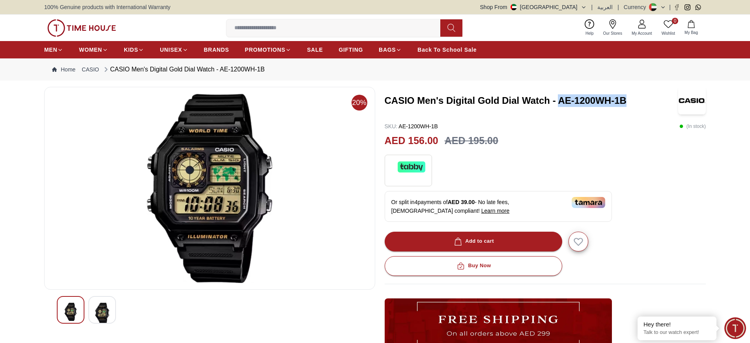
drag, startPoint x: 558, startPoint y: 103, endPoint x: 626, endPoint y: 104, distance: 68.3
click at [626, 104] on h3 "CASIO Men's Digital Gold Dial Watch - AE-1200WH-1B" at bounding box center [532, 100] width 294 height 13
copy h3 "AE-1200WH-1B"
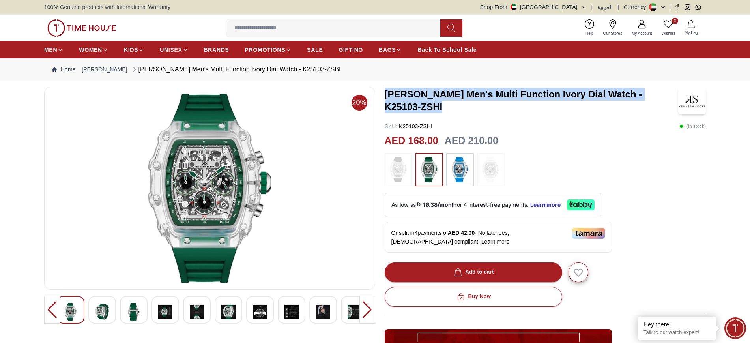
drag, startPoint x: 407, startPoint y: 105, endPoint x: 382, endPoint y: 92, distance: 27.7
click at [382, 92] on div "20% Kenneth Scott Men's Multi Function Ivory Dial Watch - K25103-ZSHI SKU : K25…" at bounding box center [375, 287] width 662 height 401
copy h3 "Kenneth Scott Men's Multi Function Ivory Dial Watch - K25103-ZSHI"
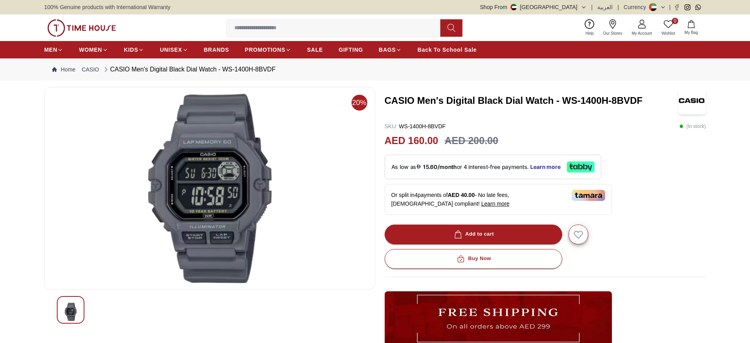
click at [392, 100] on h3 "CASIO Men's Digital Black Dial Watch - WS-1400H-8BVDF" at bounding box center [532, 100] width 294 height 13
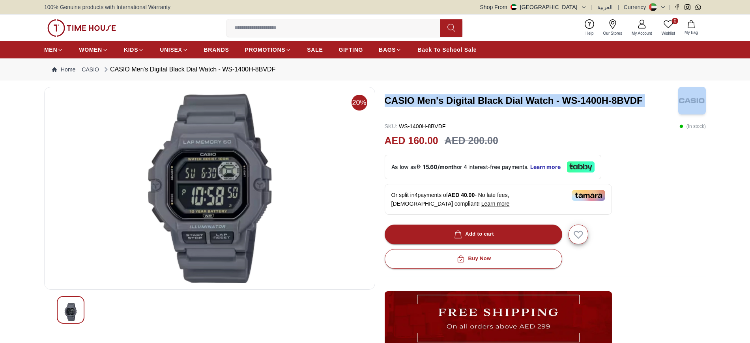
click at [392, 100] on h3 "CASIO Men's Digital Black Dial Watch - WS-1400H-8BVDF" at bounding box center [532, 100] width 294 height 13
copy h3 "CASIO Men's Digital Black Dial Watch - WS-1400H-8BVDF"
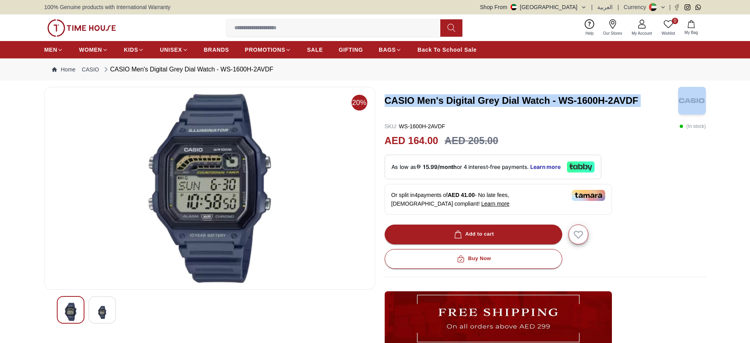
click at [463, 101] on h3 "CASIO Men's Digital Grey Dial Watch - WS-1600H-2AVDF" at bounding box center [532, 100] width 294 height 13
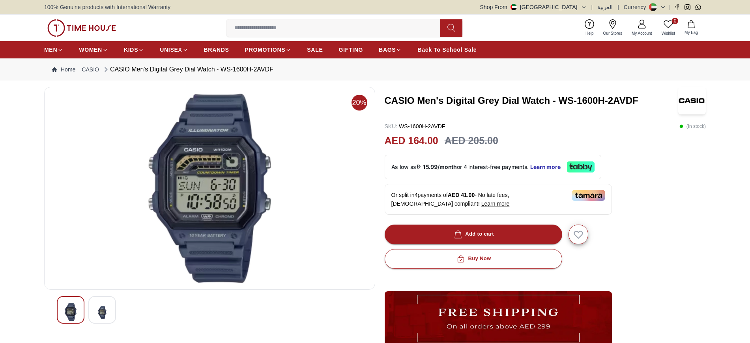
click at [451, 97] on h3 "CASIO Men's Digital Grey Dial Watch - WS-1600H-2AVDF" at bounding box center [532, 100] width 294 height 13
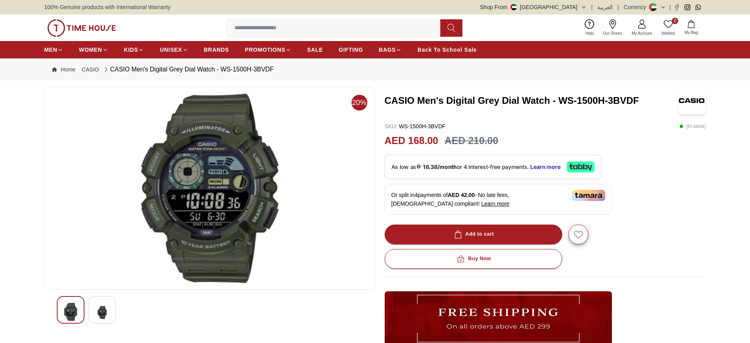
click at [427, 97] on h3 "CASIO Men's Digital Grey Dial Watch - WS-1500H-3BVDF" at bounding box center [532, 100] width 294 height 13
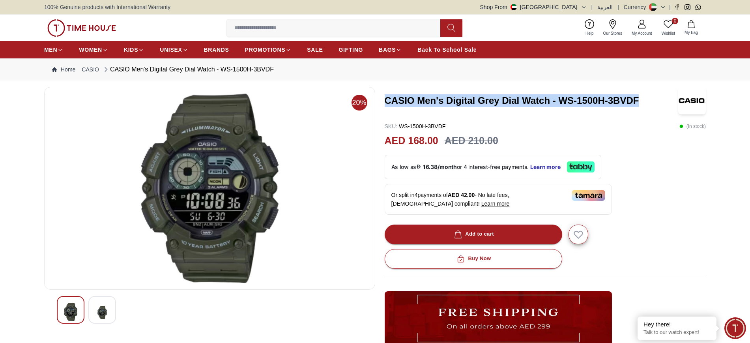
drag, startPoint x: 641, startPoint y: 97, endPoint x: 386, endPoint y: 107, distance: 255.9
click at [386, 107] on h3 "CASIO Men's Digital Grey Dial Watch - WS-1500H-3BVDF" at bounding box center [532, 100] width 294 height 13
copy h3 "CASIO Men's Digital Grey Dial Watch - WS-1500H-3BVDF"
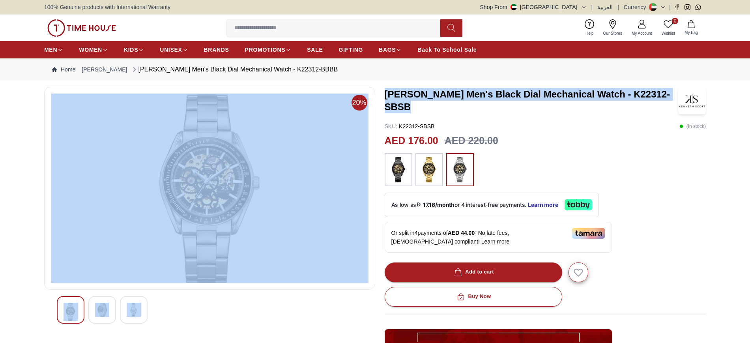
drag, startPoint x: 414, startPoint y: 108, endPoint x: 380, endPoint y: 94, distance: 37.0
click at [380, 94] on div "20% Kenneth Scott Men's Black Dial Mechanical Watch - K22312-SBSB SKU : K22312-…" at bounding box center [375, 287] width 662 height 401
copy div "Kenneth Scott Men's Black Dial Mechanical Watch - K22312-SBSB"
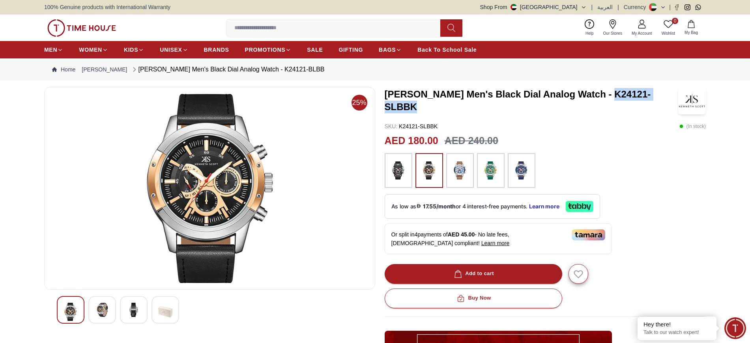
drag, startPoint x: 599, startPoint y: 101, endPoint x: 670, endPoint y: 106, distance: 70.8
click at [670, 106] on h3 "[PERSON_NAME] Men's Black Dial Analog Watch - K24121-SLBBK" at bounding box center [532, 100] width 294 height 25
copy h3 "K24121-SLBBK"
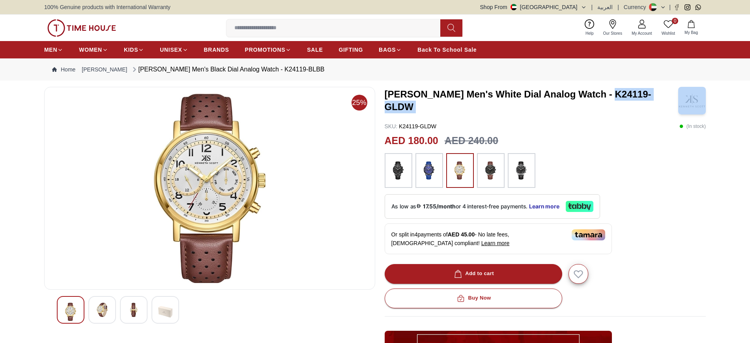
drag, startPoint x: 601, startPoint y: 101, endPoint x: 686, endPoint y: 103, distance: 85.7
click at [686, 103] on div "Kenneth Scott Men's White Dial Analog Watch - K24119-GLDW" at bounding box center [546, 101] width 322 height 28
copy h3 "K24119-GLDW"
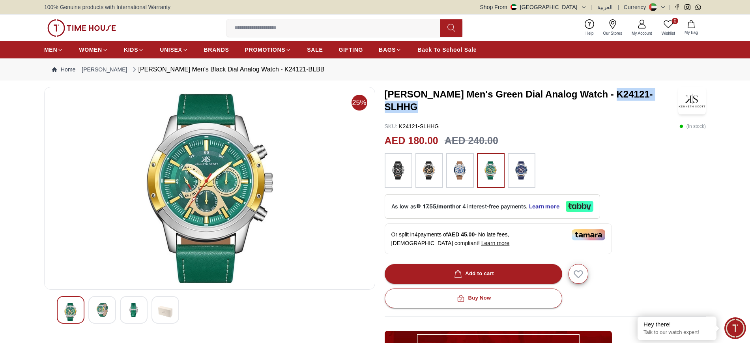
drag, startPoint x: 602, startPoint y: 98, endPoint x: 670, endPoint y: 103, distance: 67.6
click at [670, 103] on h3 "Kenneth Scott Men's Green Dial Analog Watch - K24121-SLHHG" at bounding box center [532, 100] width 294 height 25
copy h3 "K24121-SLHHG"
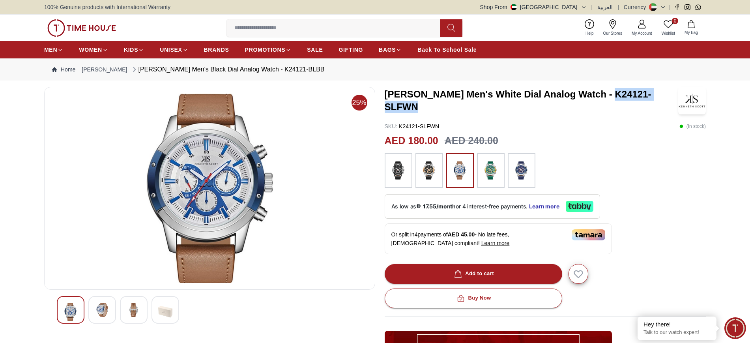
drag, startPoint x: 602, startPoint y: 99, endPoint x: 669, endPoint y: 99, distance: 67.5
click at [669, 99] on h3 "Kenneth Scott Men's White Dial Analog Watch - K24121-SLFWN" at bounding box center [532, 100] width 294 height 25
copy h3 "K24121-SLFWN"
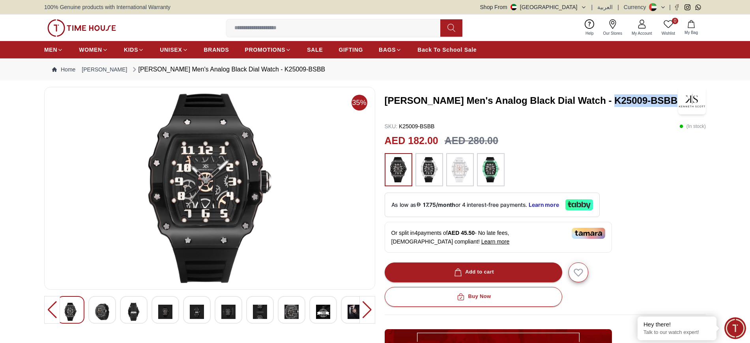
drag, startPoint x: 599, startPoint y: 101, endPoint x: 667, endPoint y: 105, distance: 67.6
click at [667, 105] on h3 "[PERSON_NAME] Men's Analog Black Dial Watch - K25009-BSBB" at bounding box center [532, 100] width 294 height 13
copy h3 "K25009-BSBB"
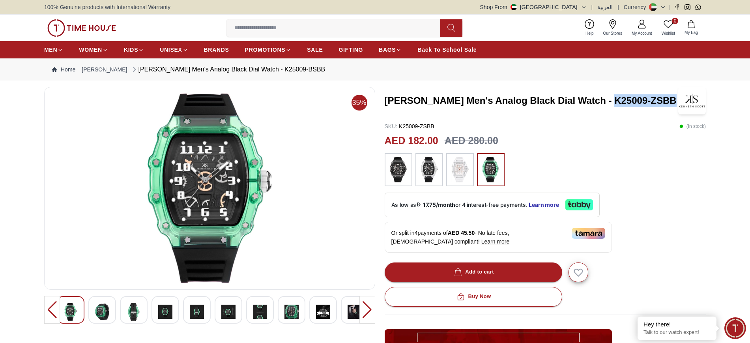
drag, startPoint x: 599, startPoint y: 98, endPoint x: 670, endPoint y: 102, distance: 70.3
click at [670, 102] on h3 "[PERSON_NAME] Men's Analog Black Dial Watch - K25009-ZSBB" at bounding box center [532, 100] width 294 height 13
copy h3 "K25009-ZSBB"
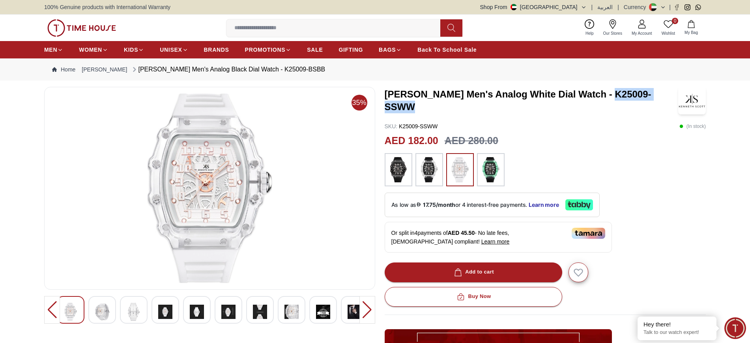
drag, startPoint x: 600, startPoint y: 102, endPoint x: 667, endPoint y: 101, distance: 67.1
click at [667, 101] on h3 "Kenneth Scott Men's Analog White Dial Watch - K25009-SSWW" at bounding box center [532, 100] width 294 height 25
copy h3 "K25009-SSWW"
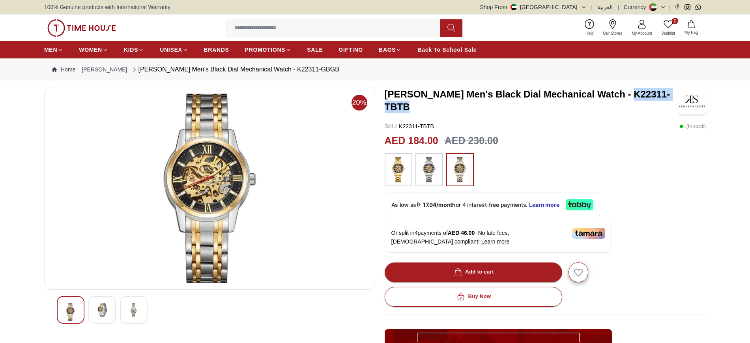
drag, startPoint x: 619, startPoint y: 95, endPoint x: 631, endPoint y: 114, distance: 22.8
click at [631, 114] on div "Kenneth Scott Men's Black Dial Mechanical Watch - K22311-TBTB" at bounding box center [546, 101] width 322 height 28
copy h3 "K22311-TBTB"
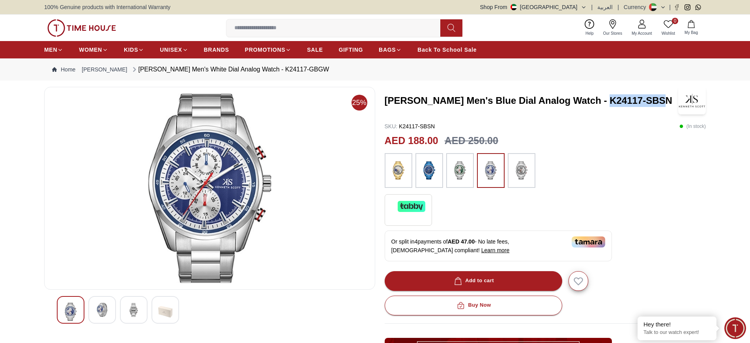
drag, startPoint x: 597, startPoint y: 100, endPoint x: 661, endPoint y: 103, distance: 64.8
click at [661, 103] on h3 "Kenneth Scott Men's Blue Dial Analog Watch - K24117-SBSN" at bounding box center [532, 100] width 294 height 13
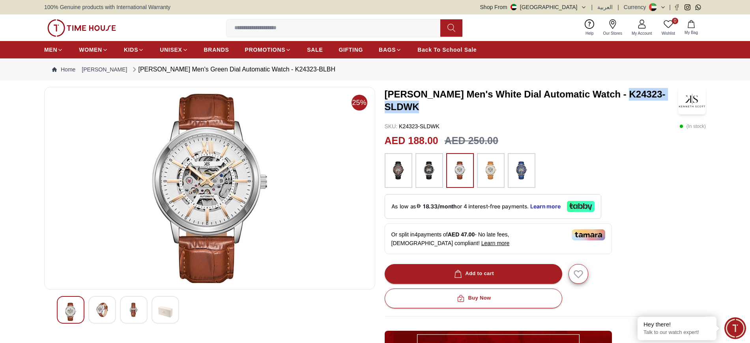
drag, startPoint x: 636, startPoint y: 118, endPoint x: 641, endPoint y: 111, distance: 9.3
click at [641, 111] on h3 "[PERSON_NAME] Men's White Dial Automatic Watch - K24323-SLDWK" at bounding box center [532, 100] width 294 height 25
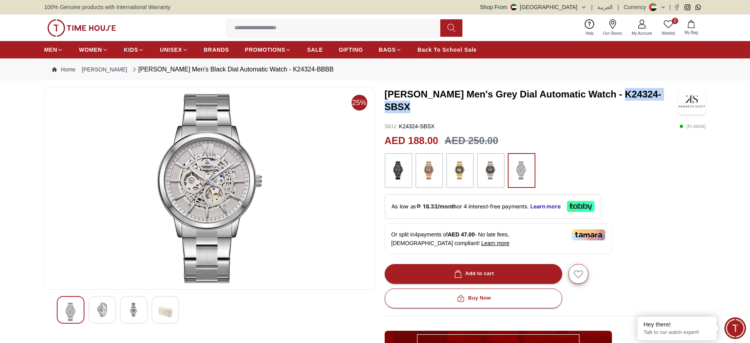
drag, startPoint x: 611, startPoint y: 103, endPoint x: 673, endPoint y: 103, distance: 62.0
click at [673, 103] on h3 "[PERSON_NAME] Men's Grey Dial Automatic Watch - K24324-SBSX" at bounding box center [532, 100] width 294 height 25
copy h3 "K24324-SBSX"
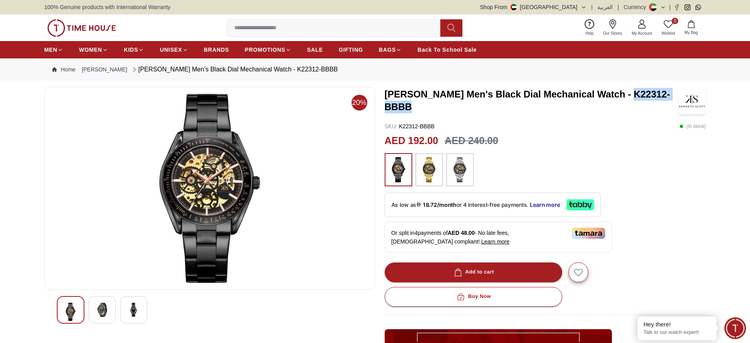
drag, startPoint x: 618, startPoint y: 93, endPoint x: 623, endPoint y: 111, distance: 19.1
click at [623, 111] on h3 "[PERSON_NAME] Men's Black Dial Mechanical Watch - K22312-BBBB" at bounding box center [532, 100] width 294 height 25
copy h3 "K22312-BBBB"
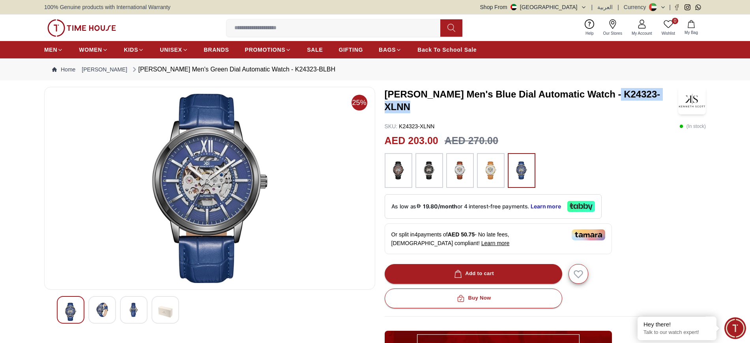
drag, startPoint x: 0, startPoint y: 0, endPoint x: 670, endPoint y: 105, distance: 678.6
click at [670, 105] on h3 "[PERSON_NAME] Men's Blue Dial Automatic Watch - K24323-XLNN" at bounding box center [532, 100] width 294 height 25
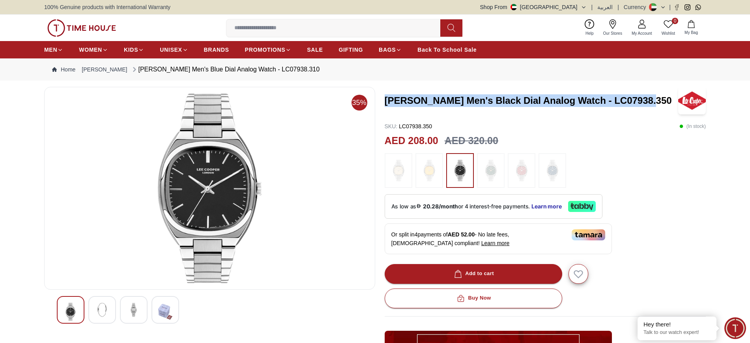
drag, startPoint x: 387, startPoint y: 103, endPoint x: 649, endPoint y: 103, distance: 262.8
click at [649, 103] on h3 "Lee Cooper Men's Black Dial Analog Watch - LC07938.350" at bounding box center [532, 100] width 294 height 13
copy h3 "Lee Cooper Men's Black Dial Analog Watch - LC07938.350"
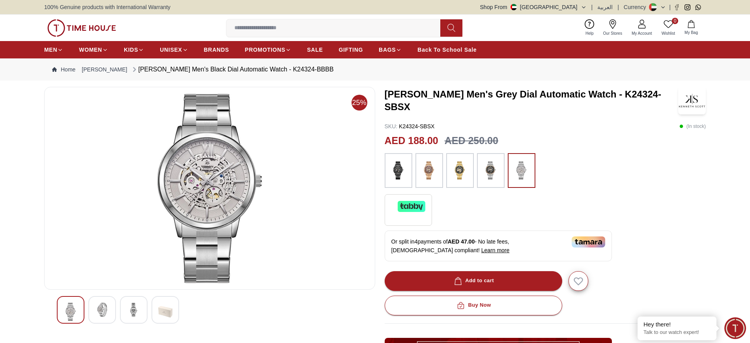
click at [600, 101] on h3 "[PERSON_NAME] Men's Grey Dial Automatic Watch - K24324-SBSX" at bounding box center [532, 100] width 294 height 25
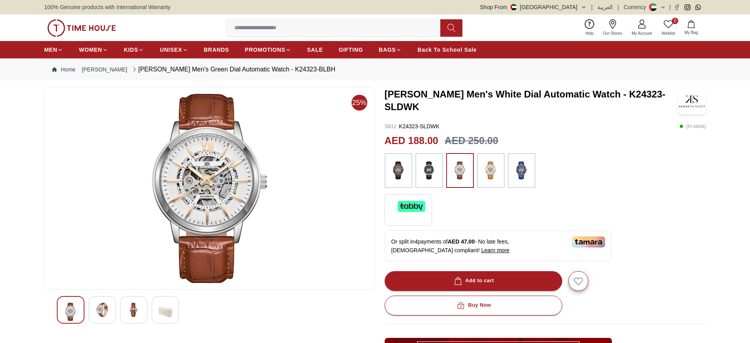
click at [384, 92] on div "25% [PERSON_NAME] Men's White Dial Automatic Watch - K24323-SLDWK SKU : K24323-…" at bounding box center [375, 291] width 662 height 409
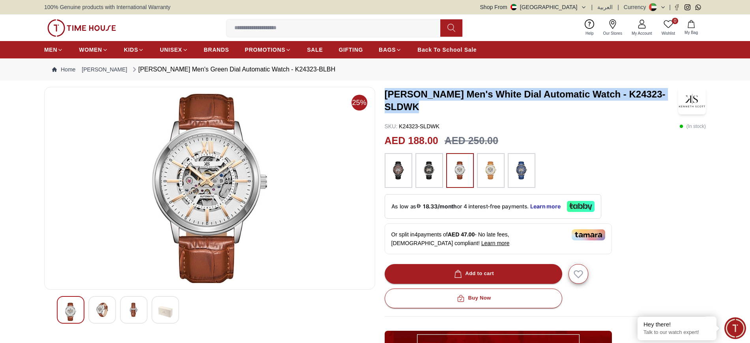
click at [627, 105] on h3 "[PERSON_NAME] Men's White Dial Automatic Watch - K24323-SLDWK" at bounding box center [532, 100] width 294 height 25
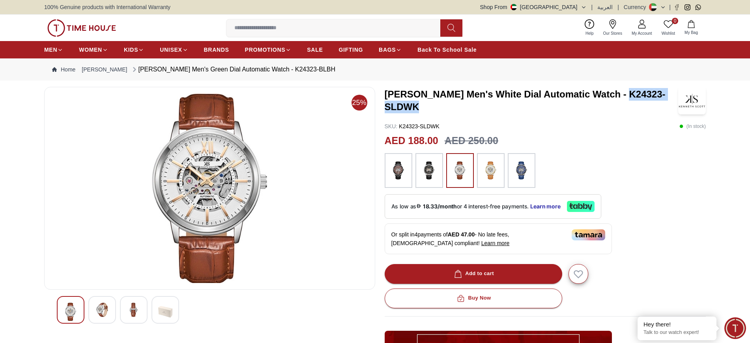
drag, startPoint x: 616, startPoint y: 94, endPoint x: 624, endPoint y: 105, distance: 13.2
click at [624, 105] on h3 "[PERSON_NAME] Men's White Dial Automatic Watch - K24323-SLDWK" at bounding box center [532, 100] width 294 height 25
copy h3 "K24323-SLDWK"
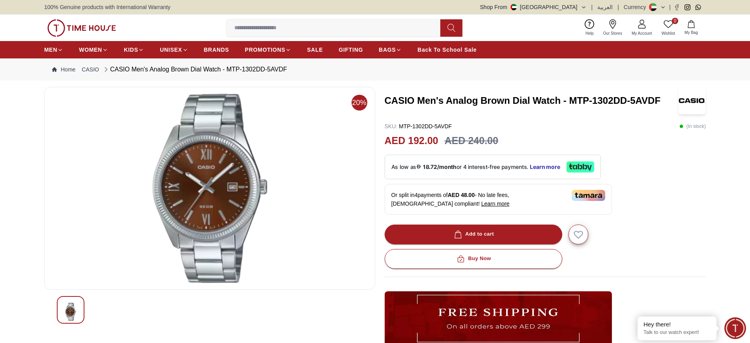
click at [584, 104] on h3 "CASIO Men's Analog Brown Dial Watch - MTP-1302DD-5AVDF" at bounding box center [532, 100] width 294 height 13
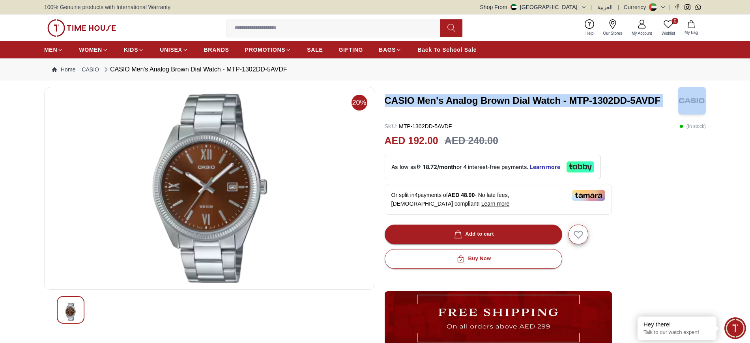
click at [584, 104] on h3 "CASIO Men's Analog Brown Dial Watch - MTP-1302DD-5AVDF" at bounding box center [532, 100] width 294 height 13
copy h3 "CASIO Men's Analog Brown Dial Watch - MTP-1302DD-5AVDF"
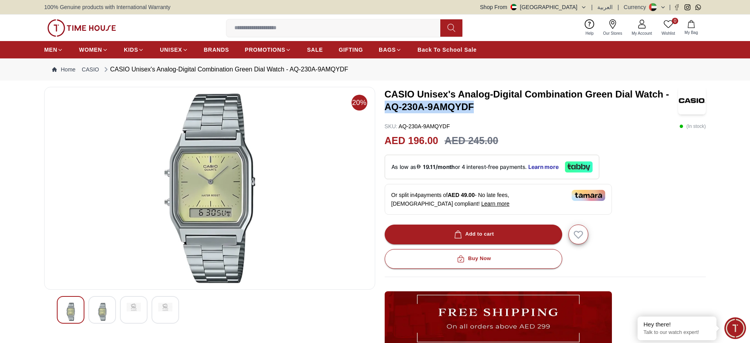
drag, startPoint x: 472, startPoint y: 105, endPoint x: 381, endPoint y: 110, distance: 91.7
click at [381, 110] on div "20% CASIO Unisex's Analog-Digital Combination Green Dial Watch - AQ-230A-9AMQYD…" at bounding box center [375, 276] width 662 height 378
copy h3 "AQ-230A-9AMQYDF"
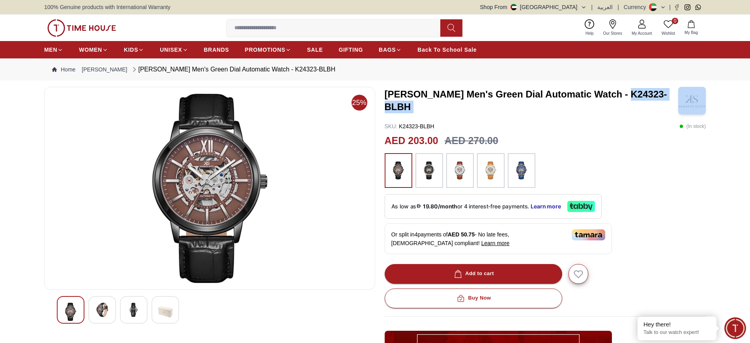
drag, startPoint x: 619, startPoint y: 101, endPoint x: 678, endPoint y: 108, distance: 59.2
click at [678, 108] on div "[PERSON_NAME] Men's Green Dial Automatic Watch - K24323-BLBH" at bounding box center [546, 101] width 322 height 28
copy h3 "K24323-BLBH"
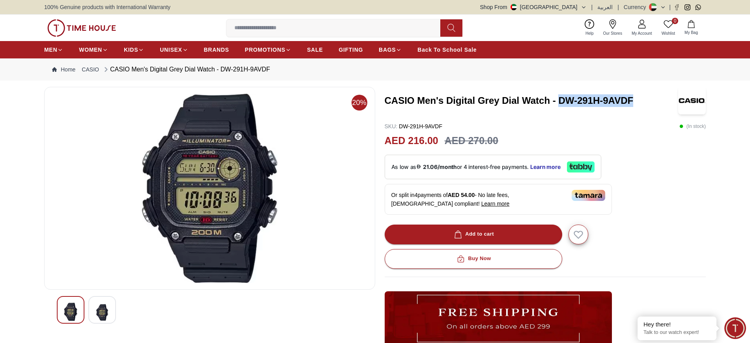
drag, startPoint x: 561, startPoint y: 101, endPoint x: 634, endPoint y: 101, distance: 73.0
click at [634, 101] on h3 "CASIO Men's Digital Grey Dial Watch - DW-291H-9AVDF" at bounding box center [532, 100] width 294 height 13
copy h3 "DW-291H-9AVDF"
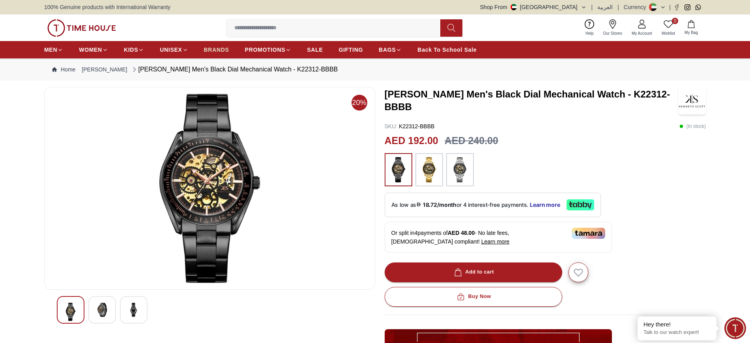
click at [220, 49] on span "BRANDS" at bounding box center [216, 50] width 25 height 8
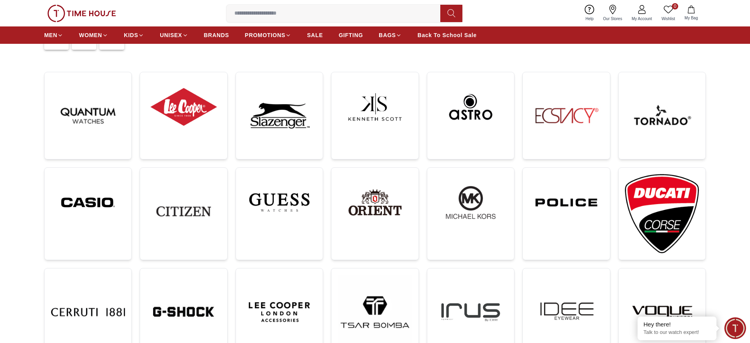
scroll to position [197, 0]
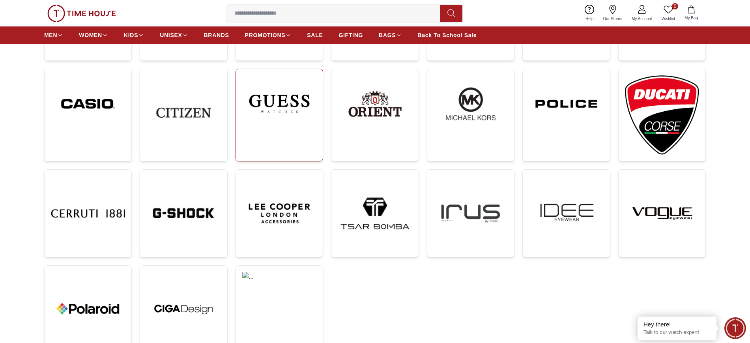
click at [299, 116] on img at bounding box center [279, 103] width 74 height 57
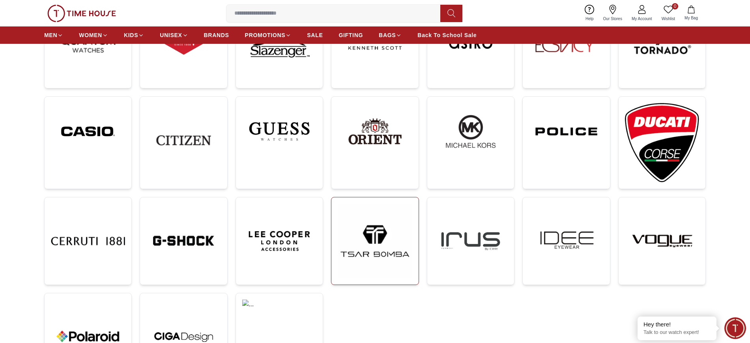
scroll to position [148, 0]
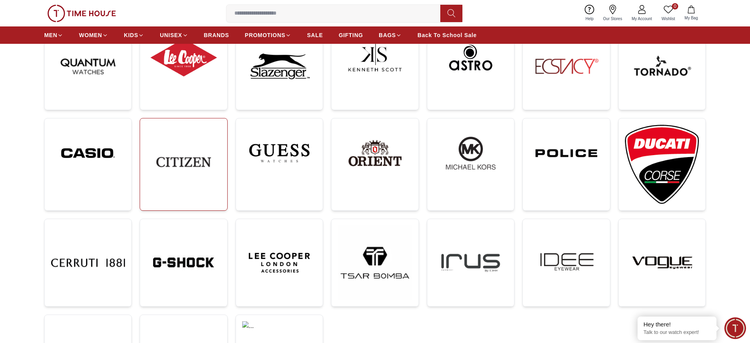
click at [181, 166] on img at bounding box center [183, 162] width 74 height 74
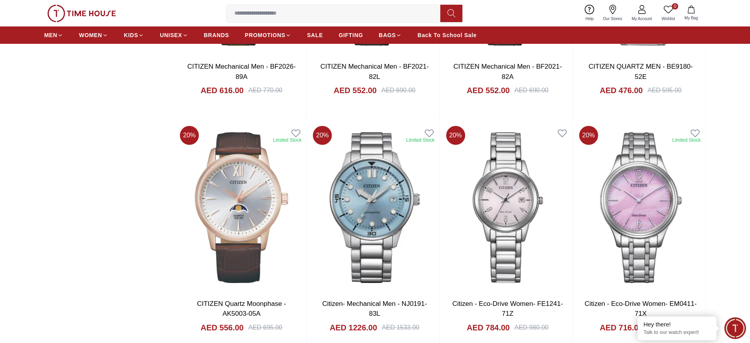
scroll to position [1036, 0]
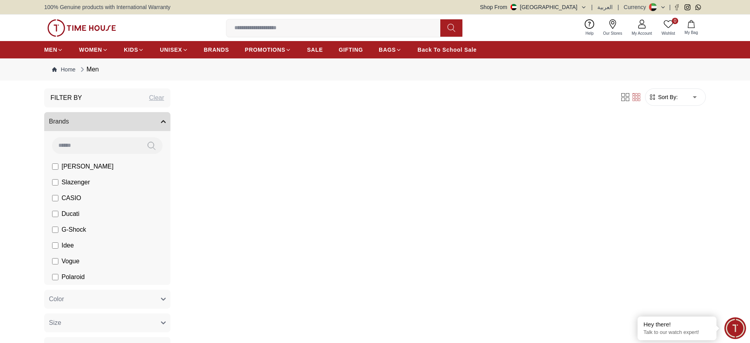
scroll to position [760, 0]
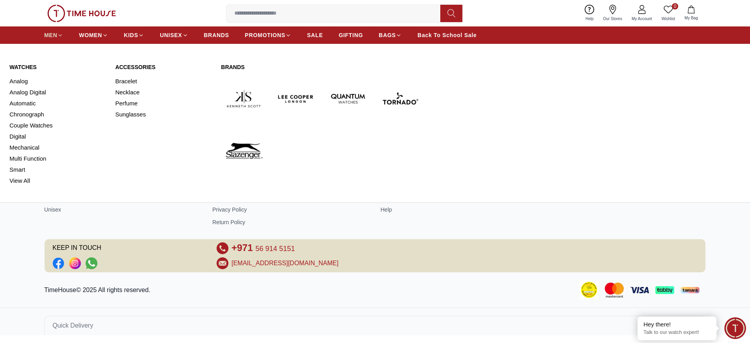
click at [47, 35] on span "MEN" at bounding box center [50, 35] width 13 height 8
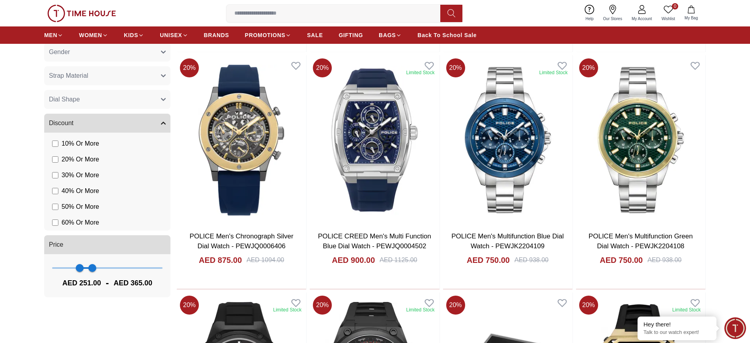
scroll to position [641, 0]
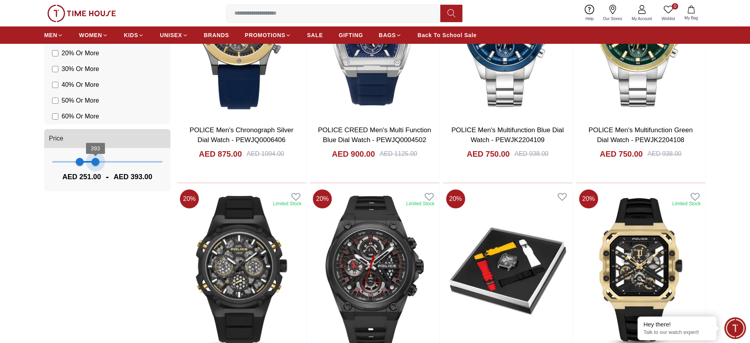
click at [95, 161] on span "393" at bounding box center [96, 162] width 8 height 8
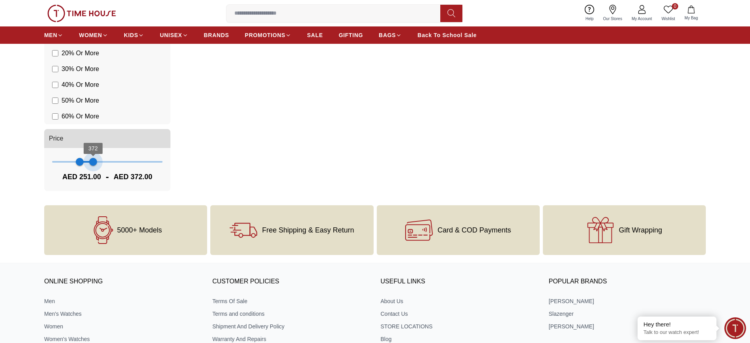
type input "***"
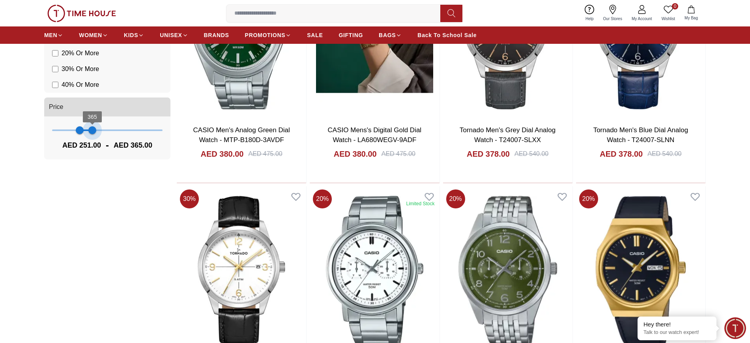
scroll to position [12, 0]
drag, startPoint x: 95, startPoint y: 161, endPoint x: 92, endPoint y: 167, distance: 6.7
click at [92, 167] on div "Filter By Clear Brands Lee Cooper Slazenger Tornado CASIO Ducati G-Shock Idee V…" at bounding box center [107, 62] width 126 height 1230
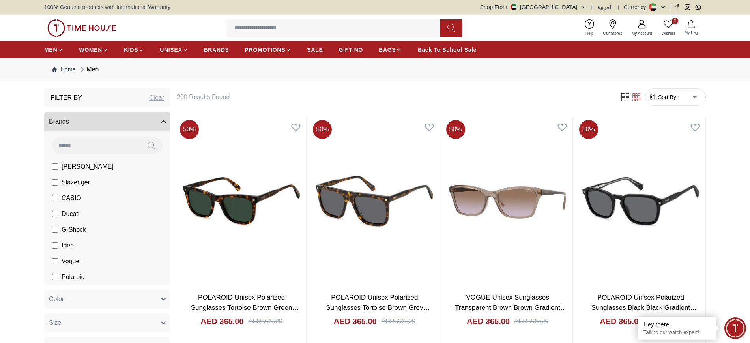
click at [668, 97] on span "Sort By:" at bounding box center [667, 97] width 21 height 8
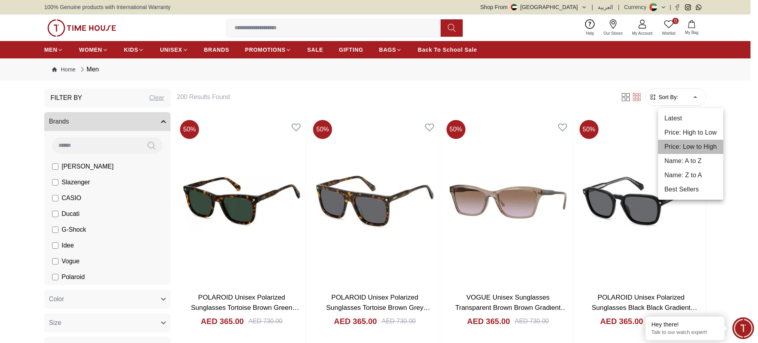
click at [694, 147] on li "Price: Low to High" at bounding box center [690, 147] width 65 height 14
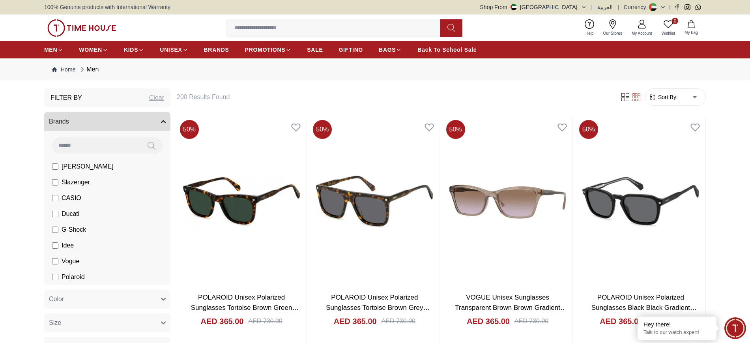
type input "*"
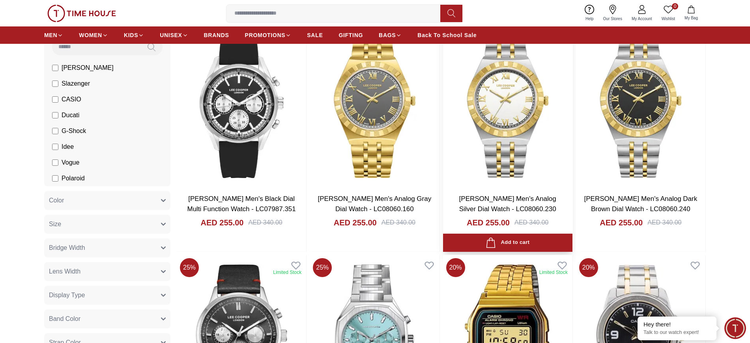
scroll to position [49, 0]
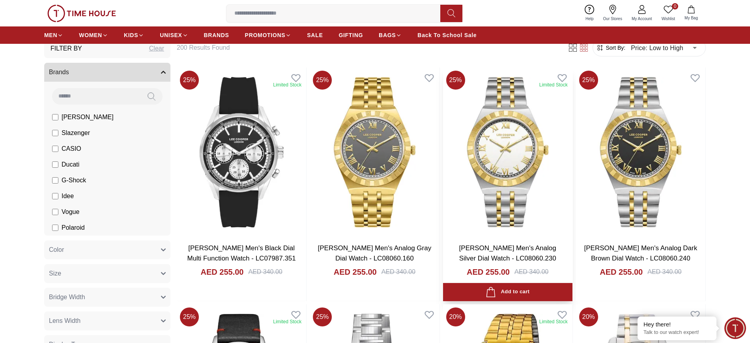
click at [489, 159] on img at bounding box center [507, 151] width 129 height 169
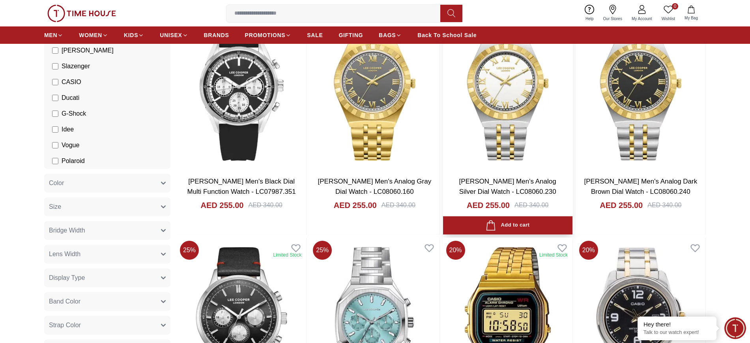
scroll to position [247, 0]
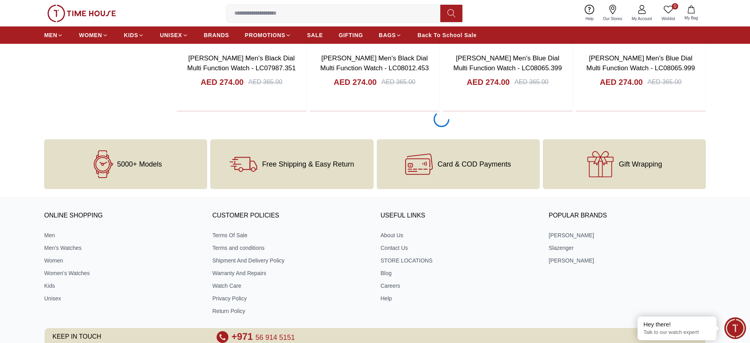
scroll to position [2311, 0]
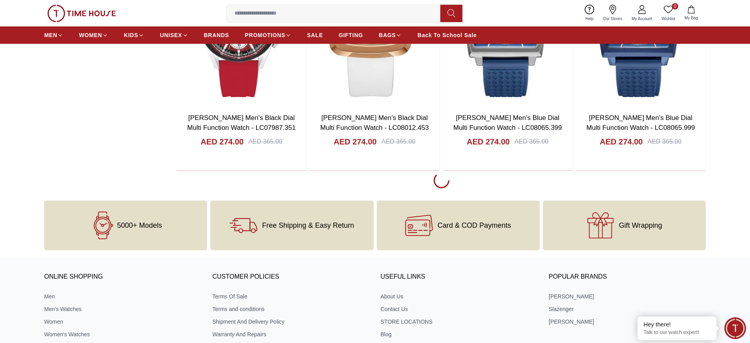
scroll to position [2212, 0]
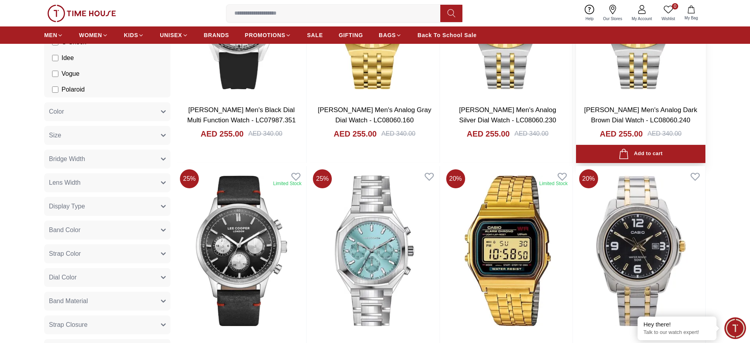
scroll to position [296, 0]
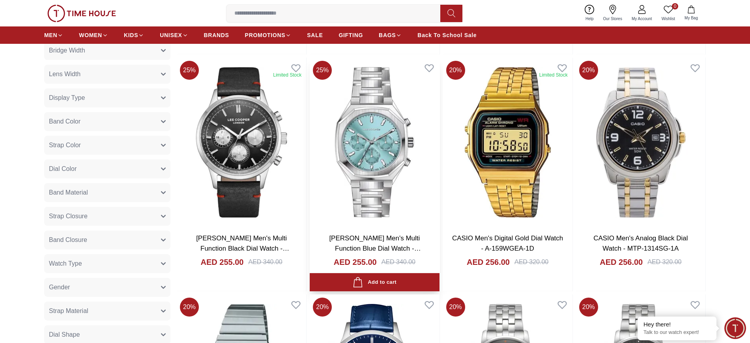
click at [378, 143] on img at bounding box center [374, 142] width 129 height 169
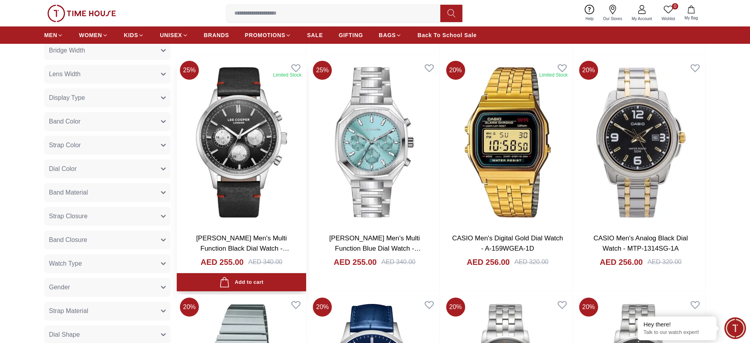
click at [211, 123] on img at bounding box center [241, 142] width 129 height 169
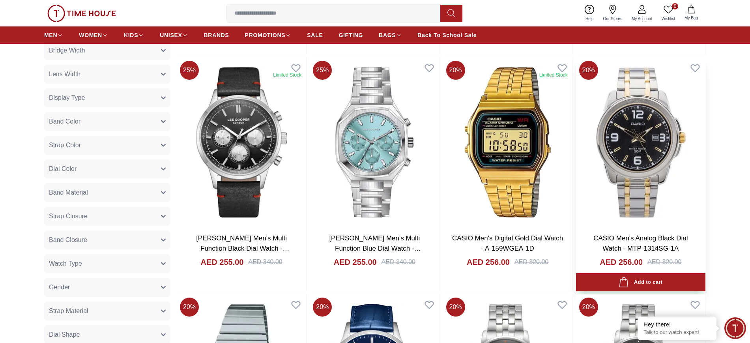
click at [606, 162] on img at bounding box center [640, 142] width 129 height 169
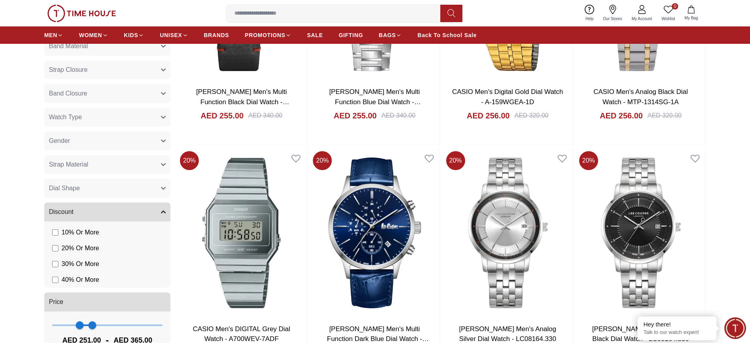
scroll to position [493, 0]
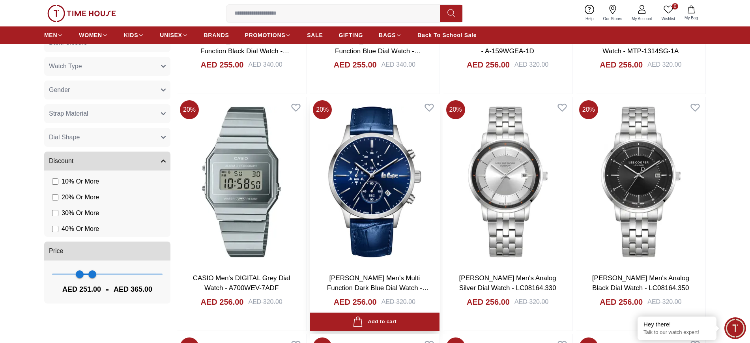
click at [357, 217] on img at bounding box center [374, 181] width 129 height 169
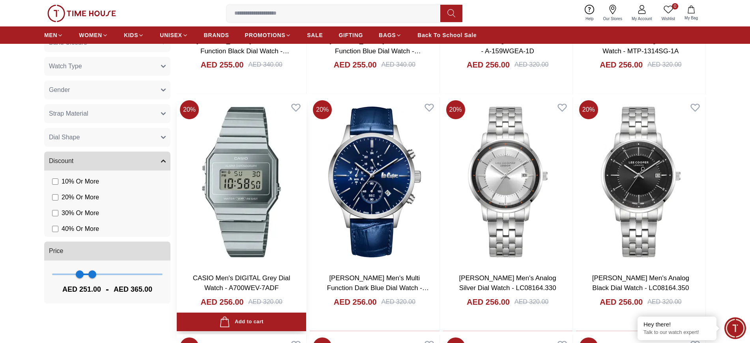
click at [251, 197] on img at bounding box center [241, 181] width 129 height 169
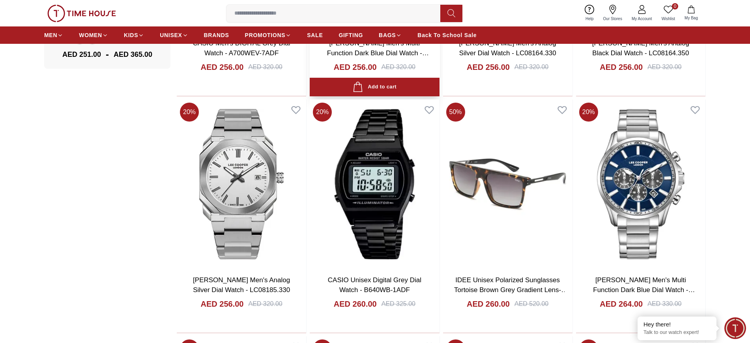
scroll to position [789, 0]
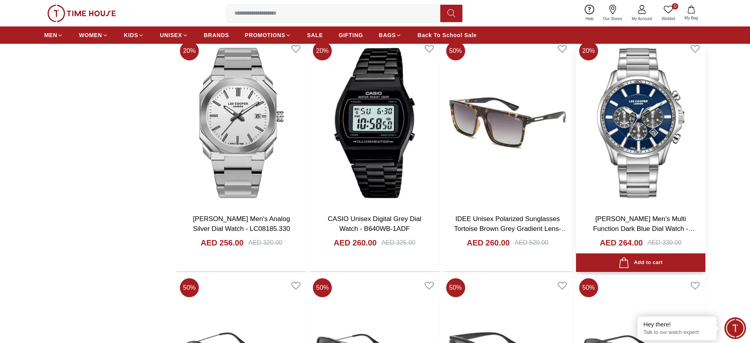
click at [652, 138] on img at bounding box center [640, 122] width 129 height 169
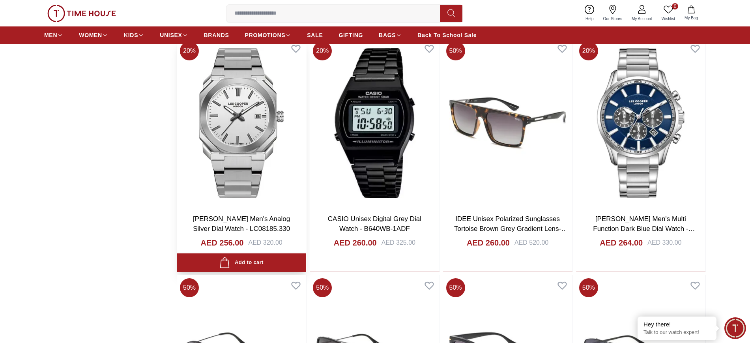
click at [266, 138] on img at bounding box center [241, 122] width 129 height 169
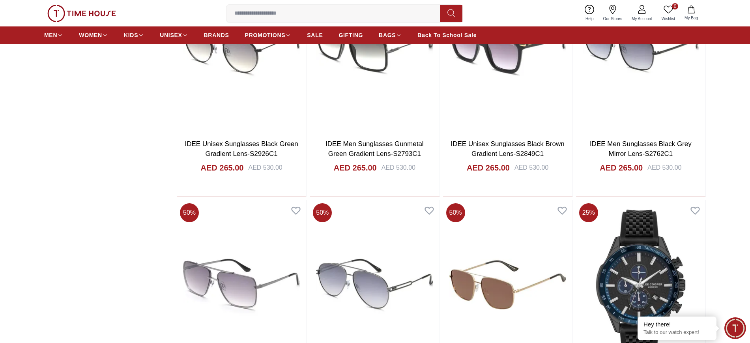
scroll to position [1184, 0]
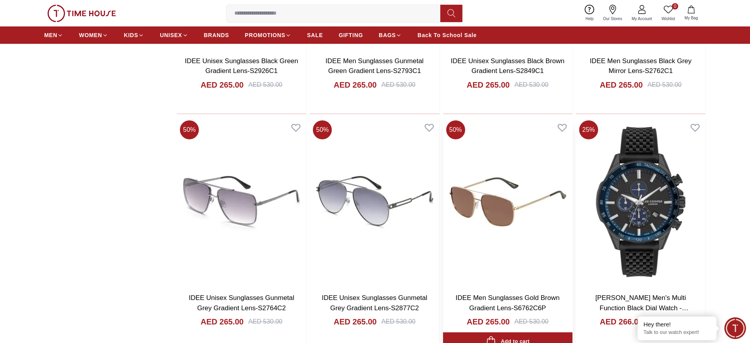
click at [517, 205] on img at bounding box center [507, 201] width 129 height 169
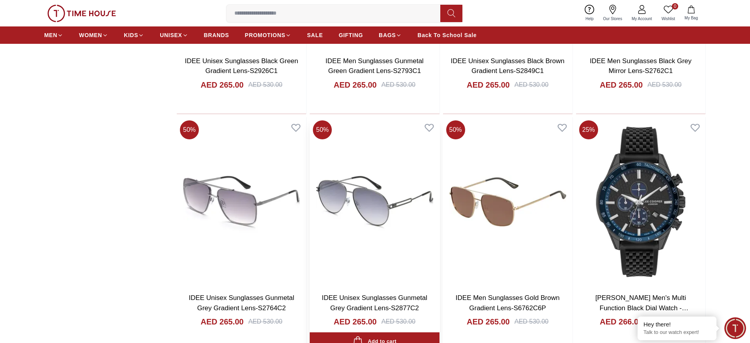
click at [355, 204] on img at bounding box center [374, 201] width 129 height 169
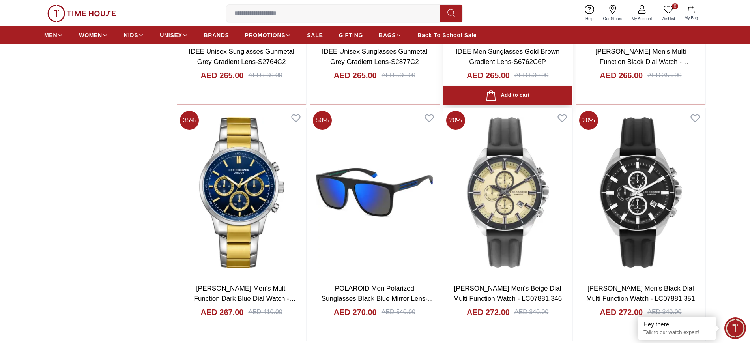
scroll to position [1430, 0]
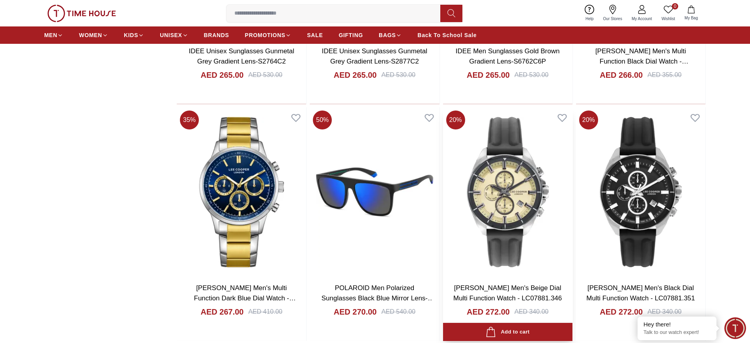
click at [493, 201] on img at bounding box center [507, 191] width 129 height 169
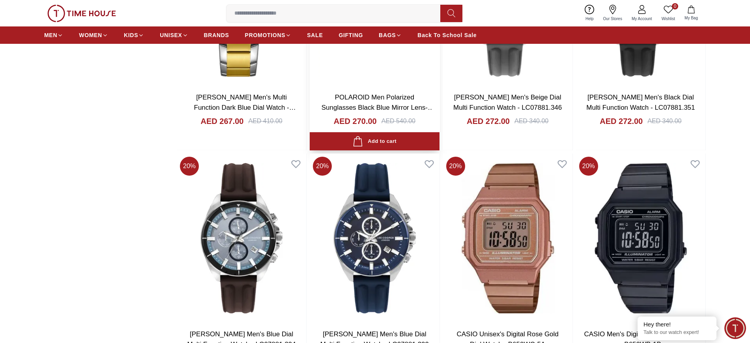
scroll to position [1677, 0]
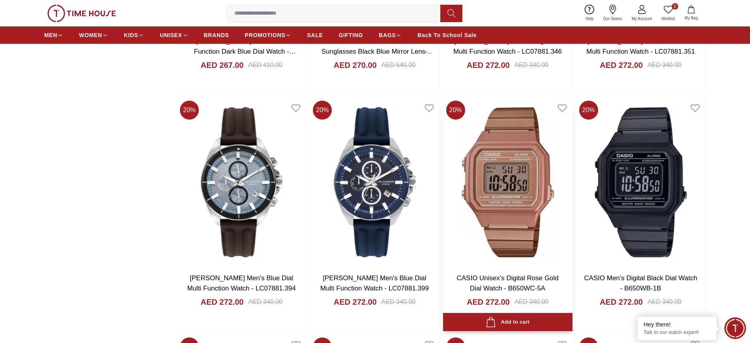
click at [500, 202] on img at bounding box center [507, 181] width 129 height 169
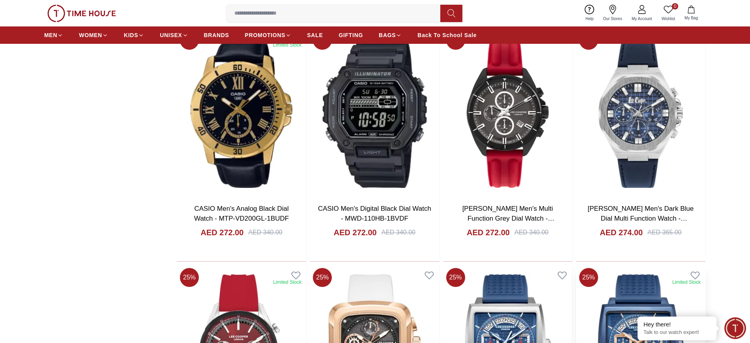
scroll to position [1973, 0]
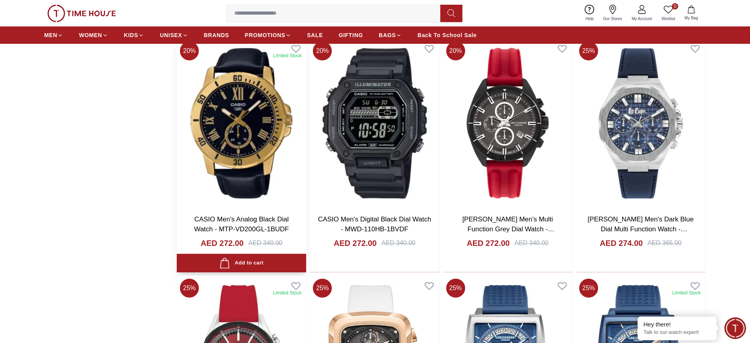
click at [250, 129] on img at bounding box center [241, 122] width 129 height 169
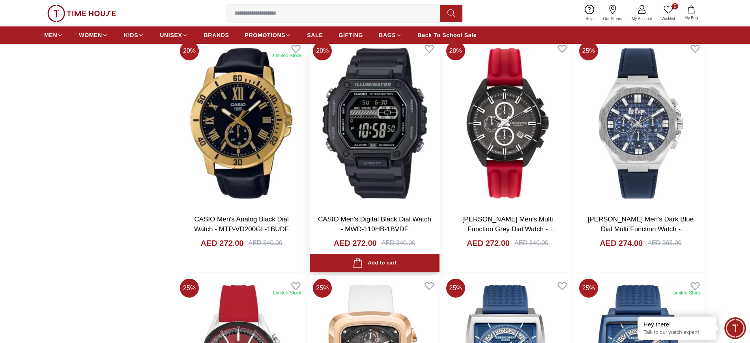
click at [377, 133] on img at bounding box center [374, 122] width 129 height 169
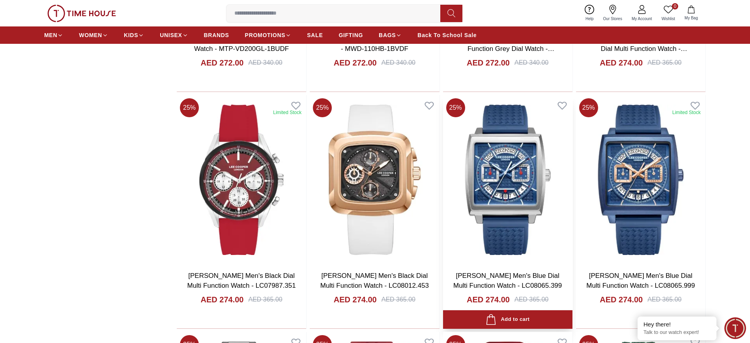
scroll to position [2170, 0]
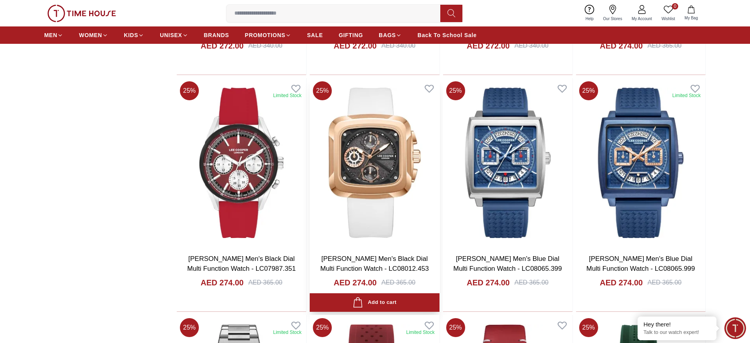
drag, startPoint x: 357, startPoint y: 168, endPoint x: 364, endPoint y: 167, distance: 7.5
click at [356, 167] on img at bounding box center [374, 162] width 129 height 169
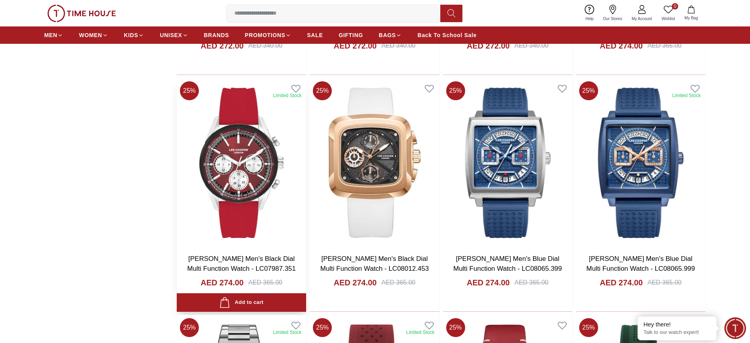
click at [211, 169] on img at bounding box center [241, 162] width 129 height 169
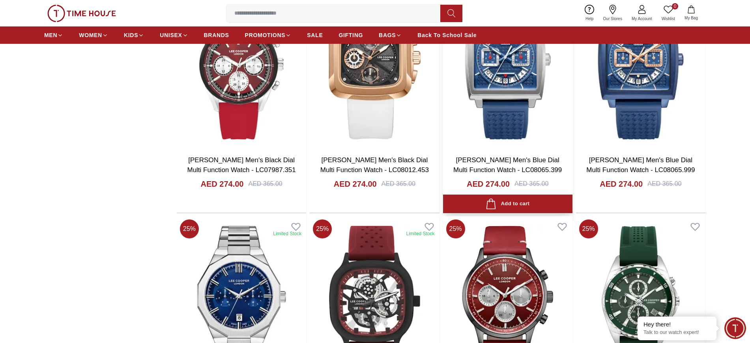
click at [493, 101] on img at bounding box center [507, 63] width 129 height 169
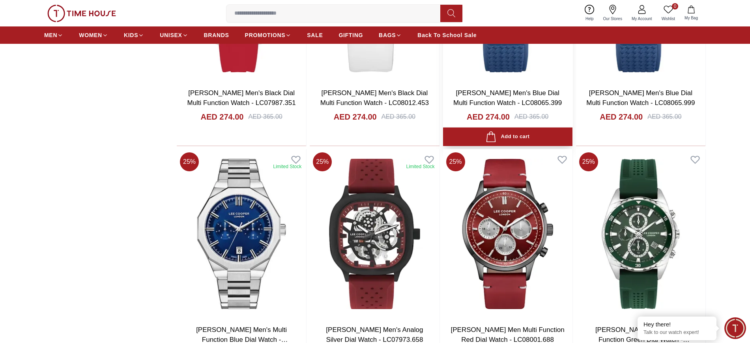
scroll to position [2417, 0]
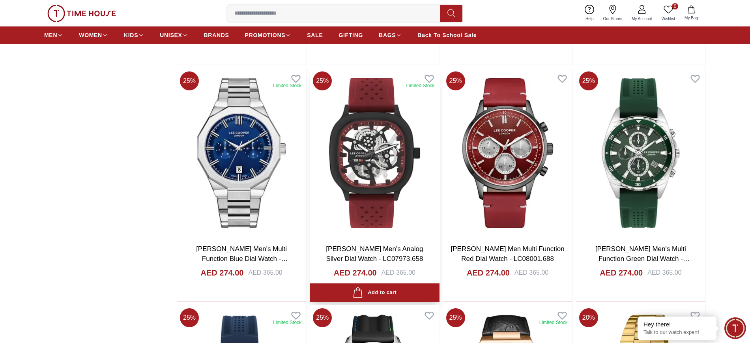
click at [402, 161] on img at bounding box center [374, 152] width 129 height 169
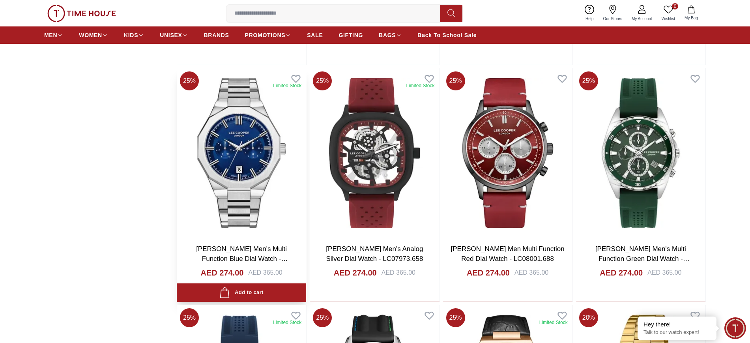
click at [252, 159] on img at bounding box center [241, 152] width 129 height 169
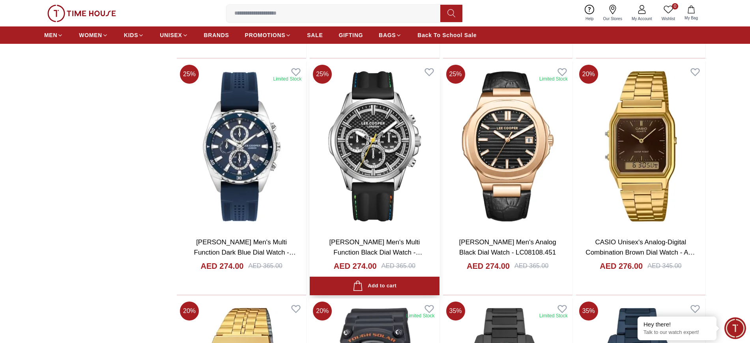
scroll to position [2663, 0]
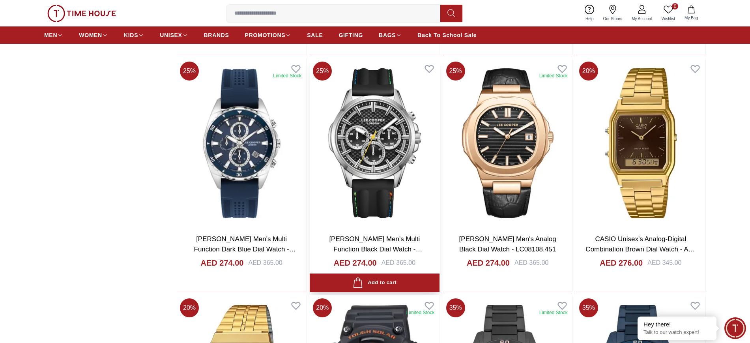
click at [384, 153] on img at bounding box center [374, 142] width 129 height 169
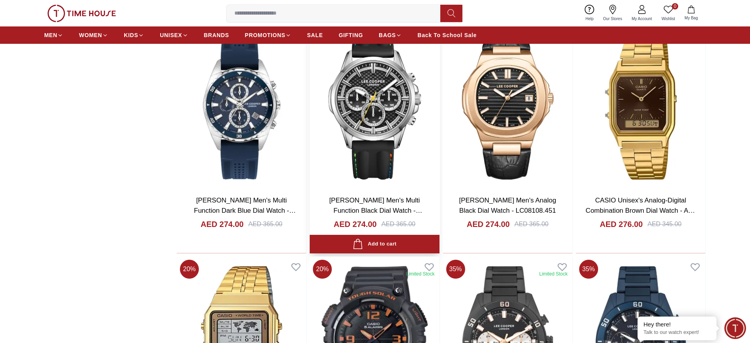
scroll to position [2762, 0]
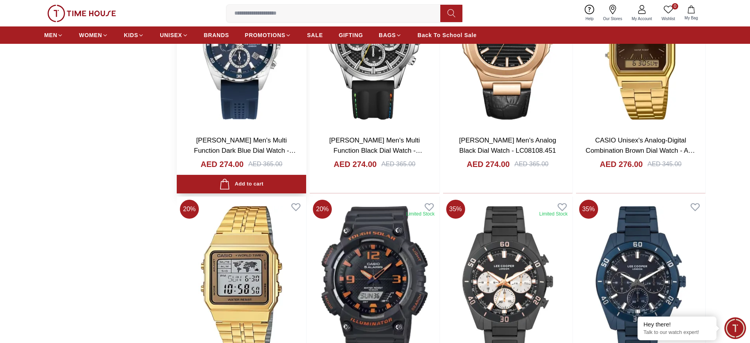
click at [249, 99] on img at bounding box center [241, 44] width 129 height 169
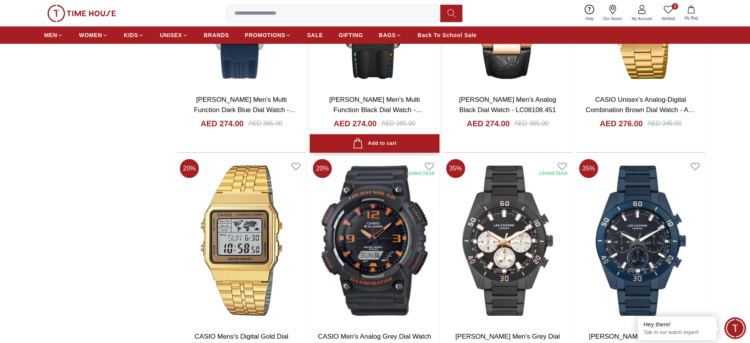
scroll to position [2860, 0]
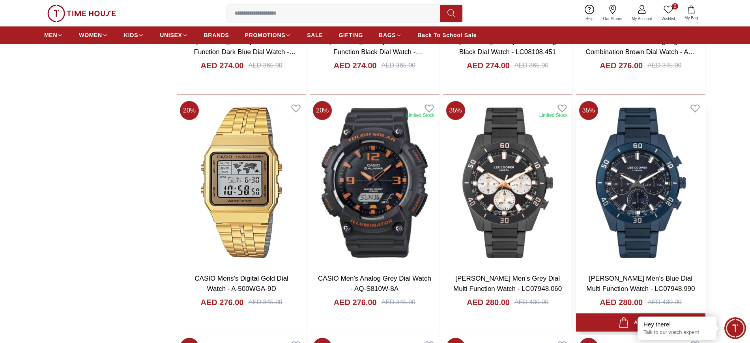
click at [629, 183] on img at bounding box center [640, 182] width 129 height 169
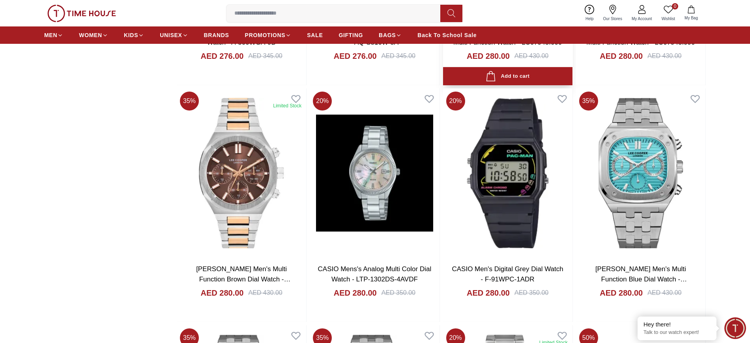
scroll to position [3107, 0]
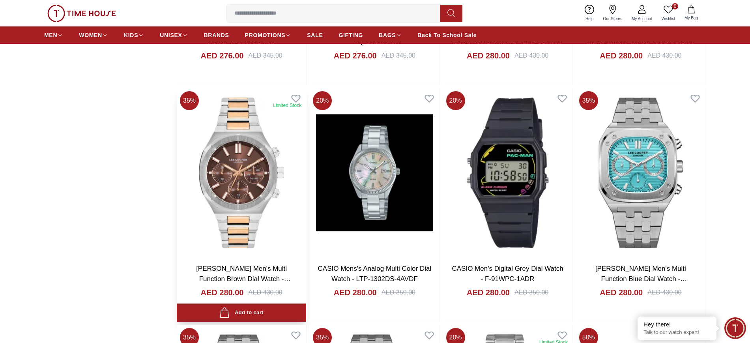
click at [266, 179] on img at bounding box center [241, 172] width 129 height 169
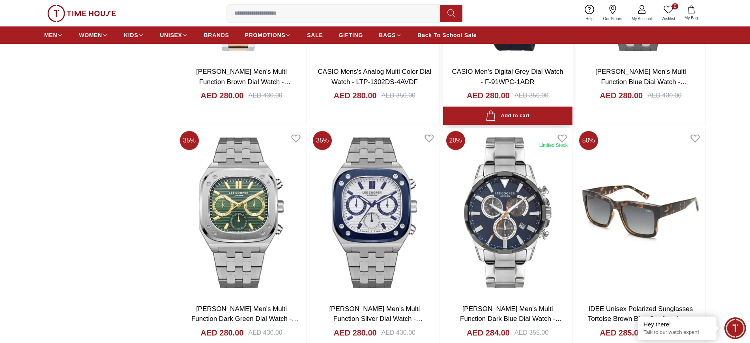
scroll to position [3305, 0]
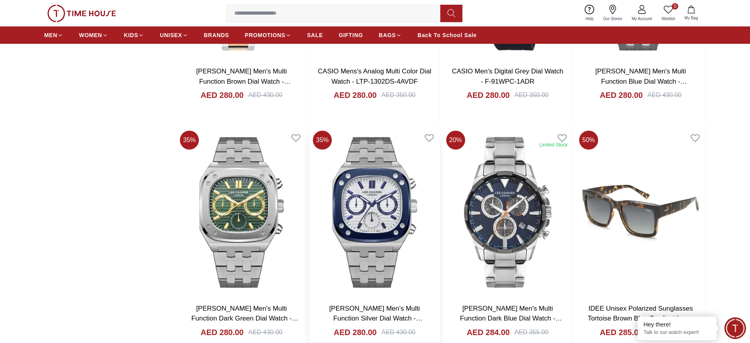
click at [394, 195] on img at bounding box center [374, 211] width 129 height 169
click at [254, 189] on img at bounding box center [241, 211] width 129 height 169
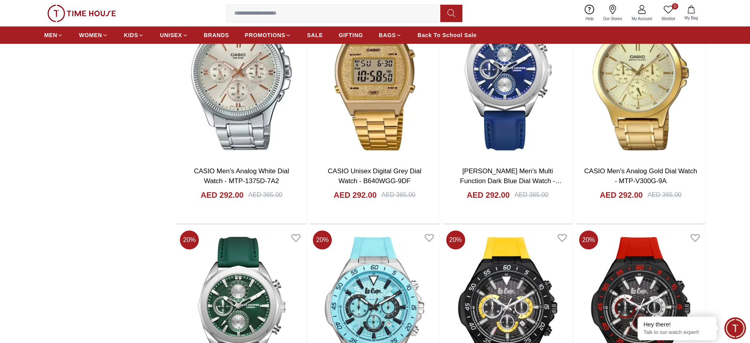
scroll to position [3995, 0]
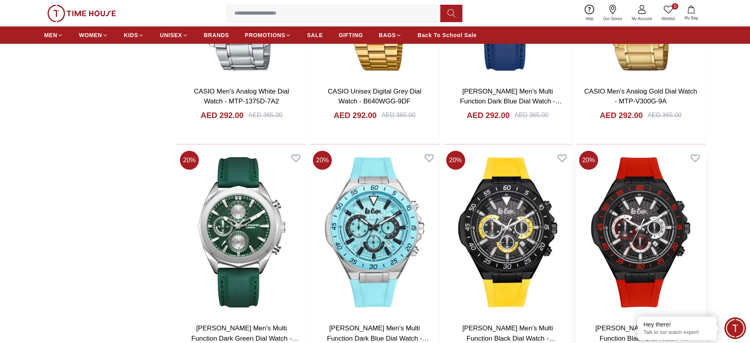
click at [646, 204] on img at bounding box center [640, 232] width 129 height 169
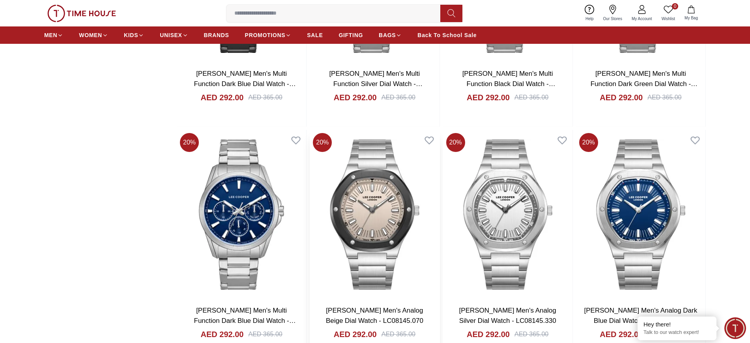
scroll to position [4538, 0]
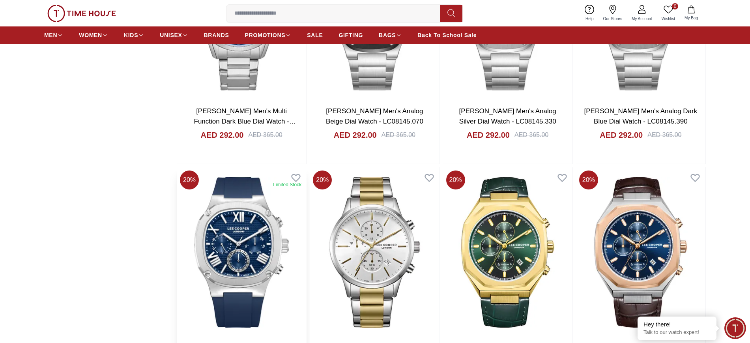
scroll to position [4735, 0]
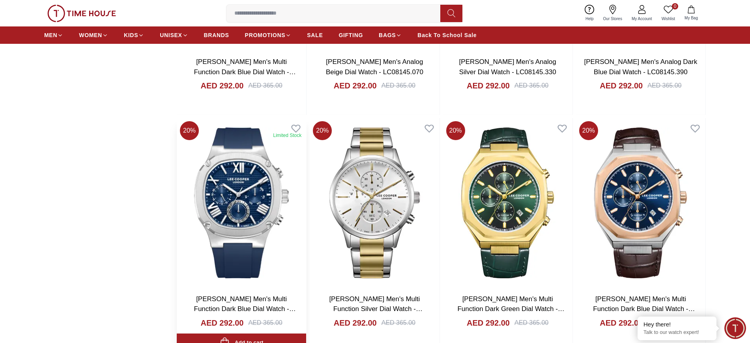
click at [238, 199] on img at bounding box center [241, 202] width 129 height 169
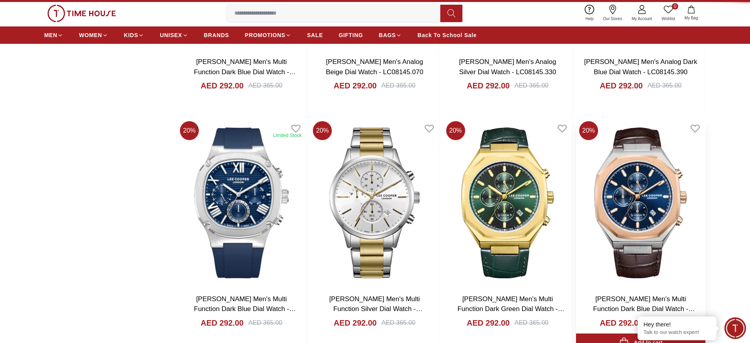
click at [615, 212] on img at bounding box center [640, 202] width 129 height 169
click at [525, 208] on img at bounding box center [507, 202] width 129 height 169
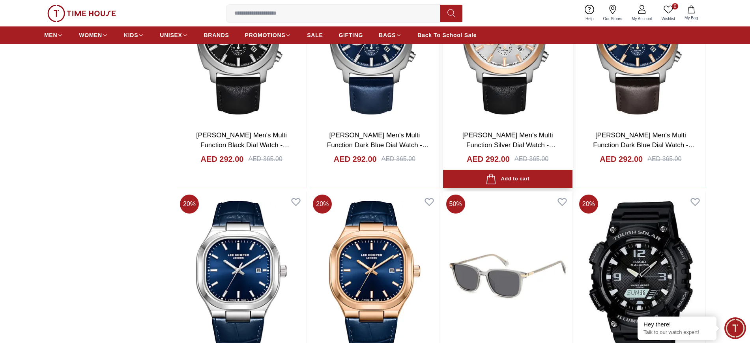
scroll to position [5179, 0]
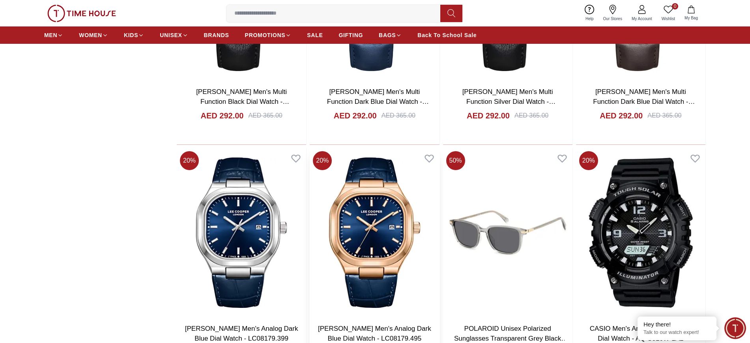
click at [367, 238] on img at bounding box center [374, 232] width 129 height 169
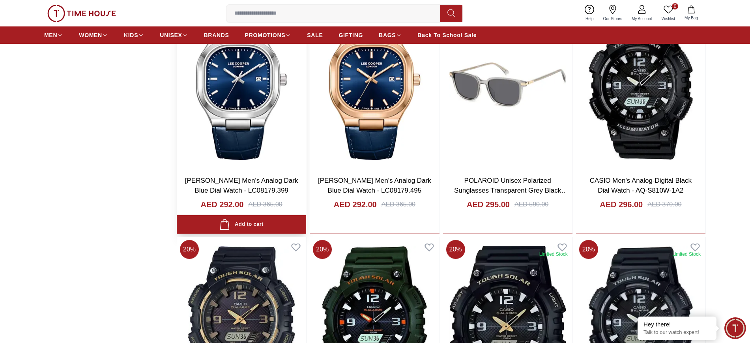
click at [245, 123] on img at bounding box center [241, 84] width 129 height 169
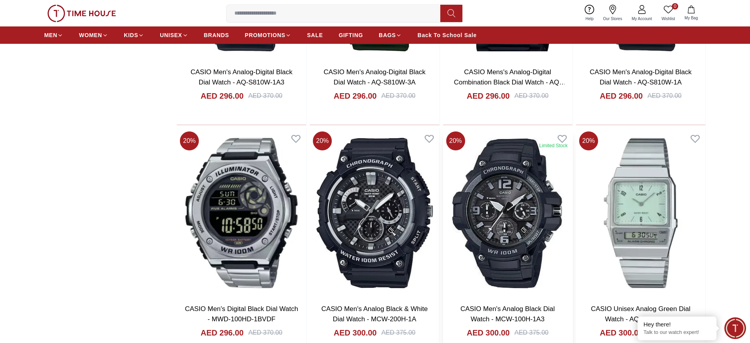
scroll to position [5721, 0]
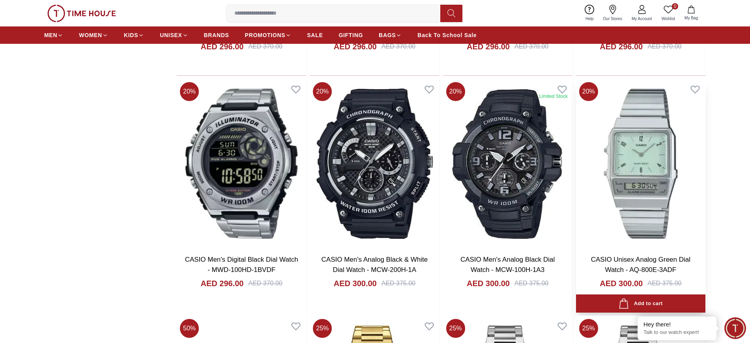
click at [620, 168] on img at bounding box center [640, 163] width 129 height 169
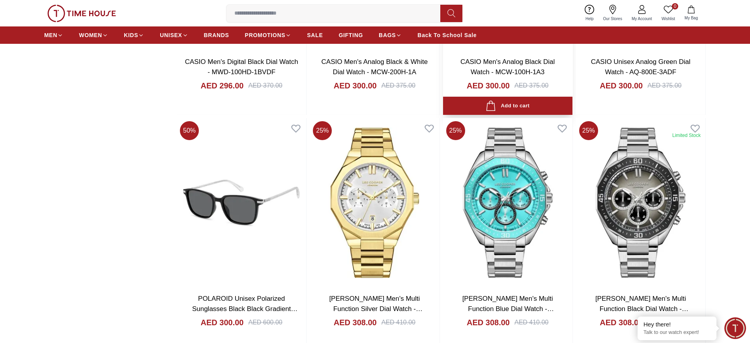
scroll to position [5968, 0]
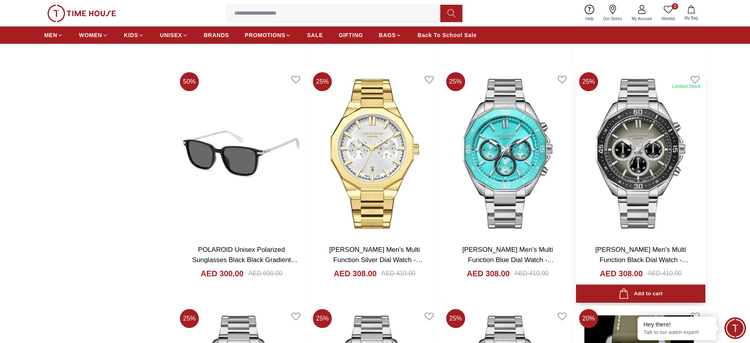
click at [620, 159] on img at bounding box center [640, 153] width 129 height 169
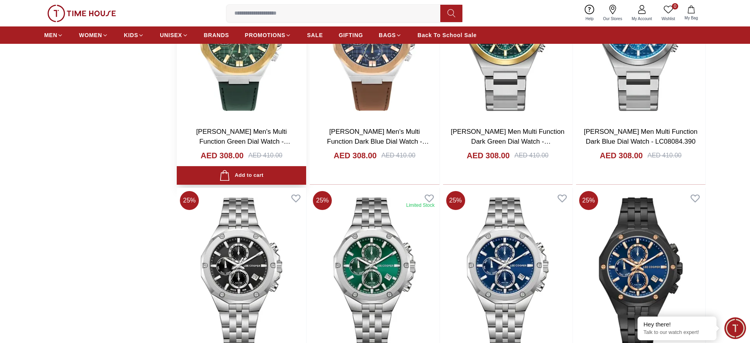
scroll to position [6461, 0]
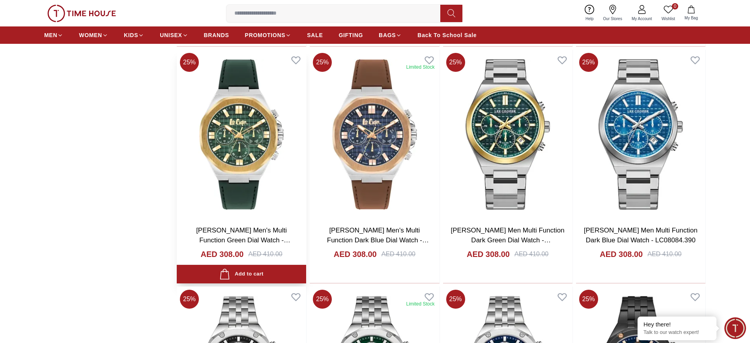
click at [241, 173] on img at bounding box center [241, 134] width 129 height 169
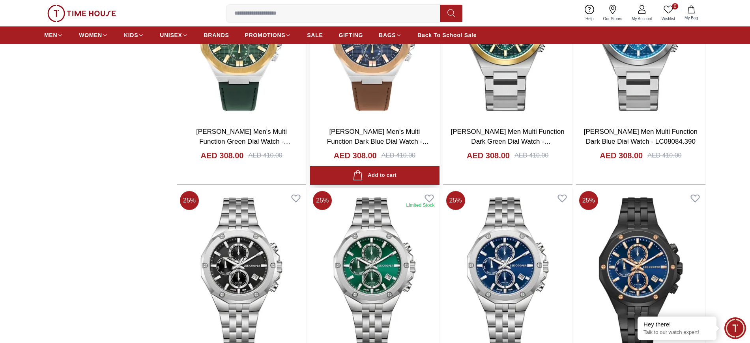
scroll to position [6708, 0]
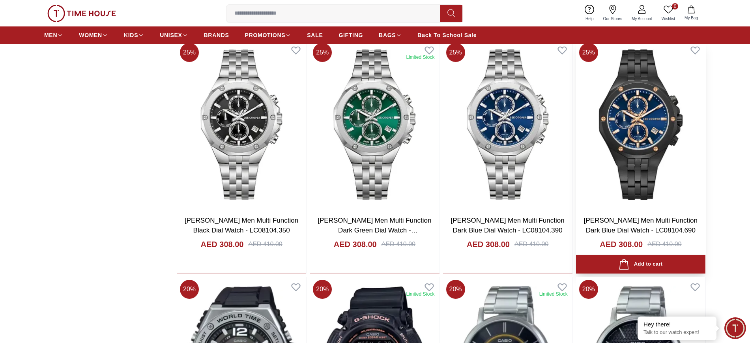
click at [630, 138] on img at bounding box center [640, 124] width 129 height 169
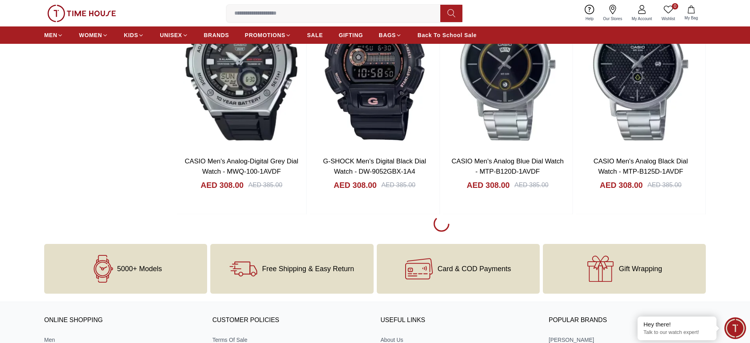
scroll to position [7152, 0]
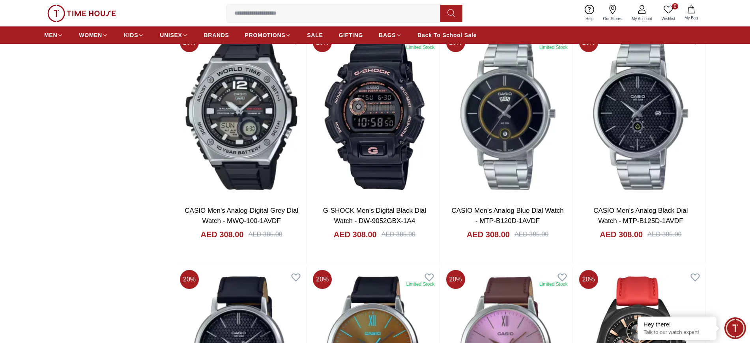
scroll to position [7152, 0]
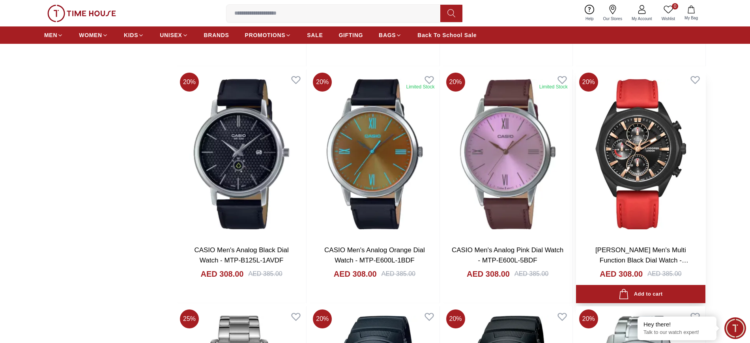
click at [652, 172] on img at bounding box center [640, 153] width 129 height 169
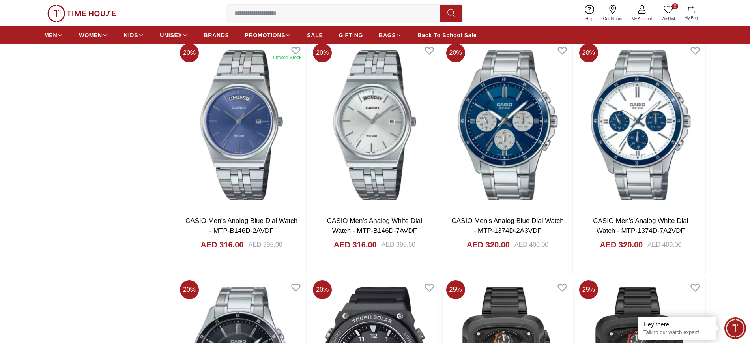
scroll to position [8040, 0]
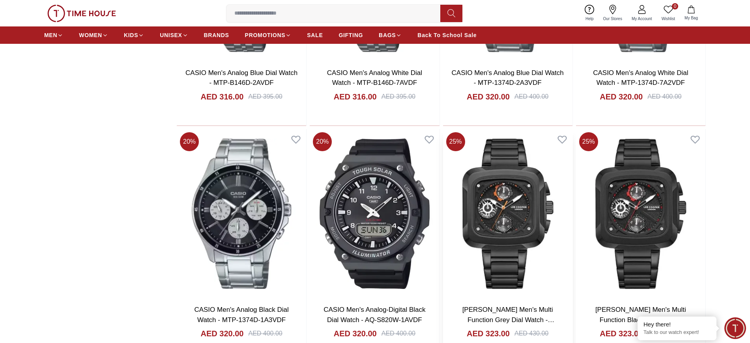
click at [501, 223] on img at bounding box center [507, 213] width 129 height 169
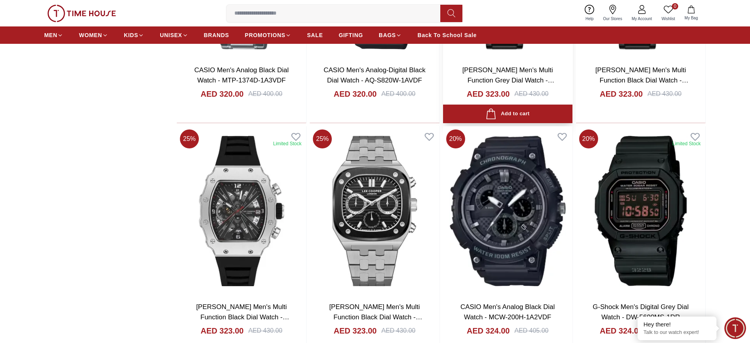
scroll to position [8286, 0]
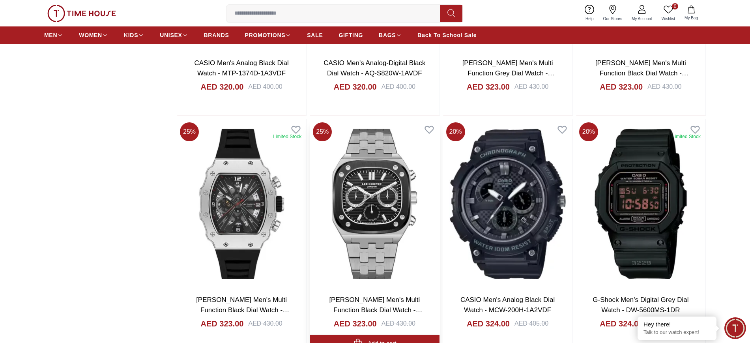
click at [374, 206] on img at bounding box center [374, 203] width 129 height 169
click at [662, 227] on img at bounding box center [640, 203] width 129 height 169
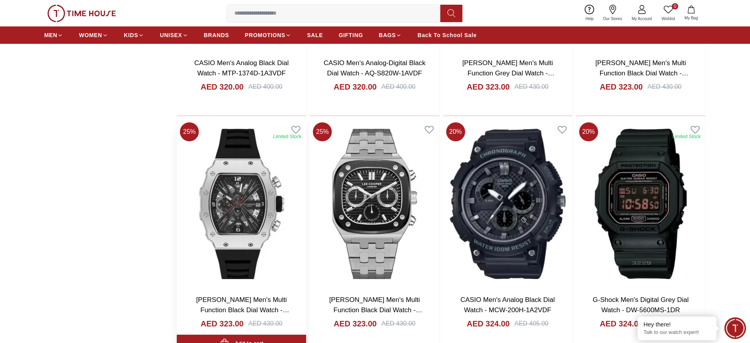
click at [235, 208] on img at bounding box center [241, 203] width 129 height 169
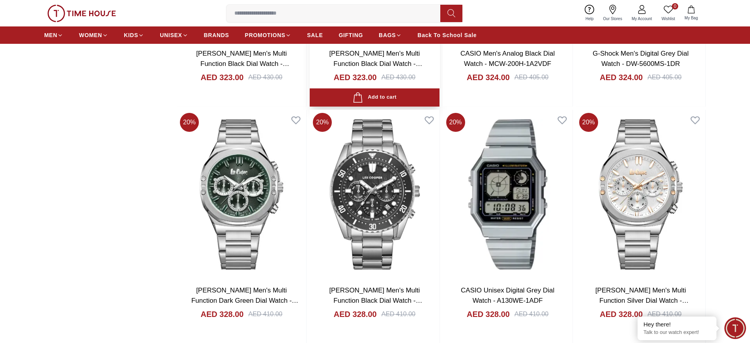
scroll to position [8533, 0]
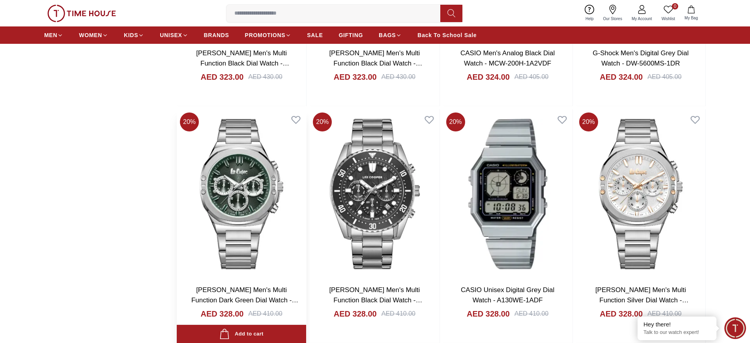
click at [258, 200] on img at bounding box center [241, 193] width 129 height 169
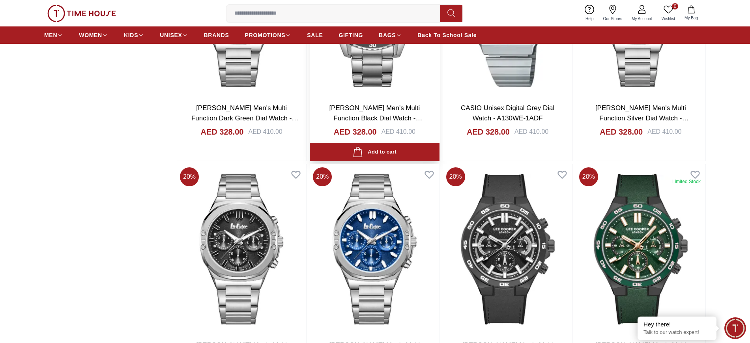
scroll to position [8730, 0]
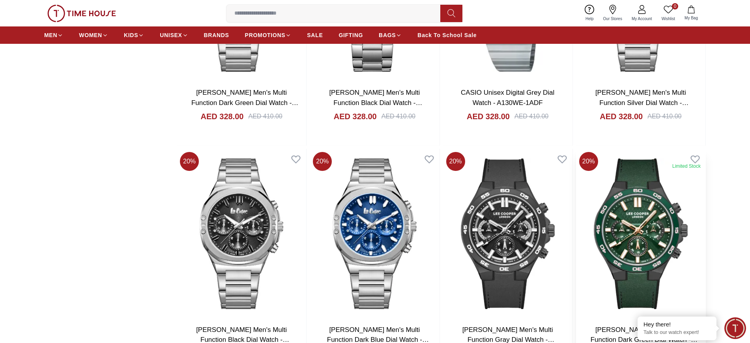
click at [598, 229] on img at bounding box center [640, 233] width 129 height 169
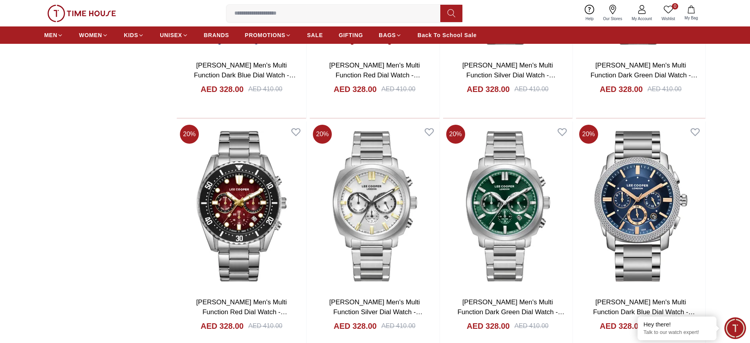
scroll to position [9273, 0]
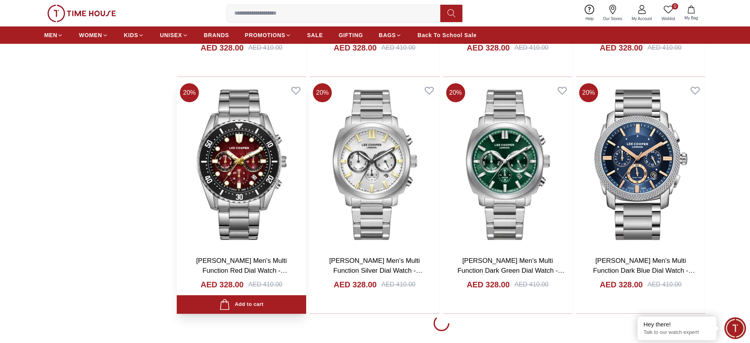
click at [263, 178] on img at bounding box center [241, 164] width 129 height 169
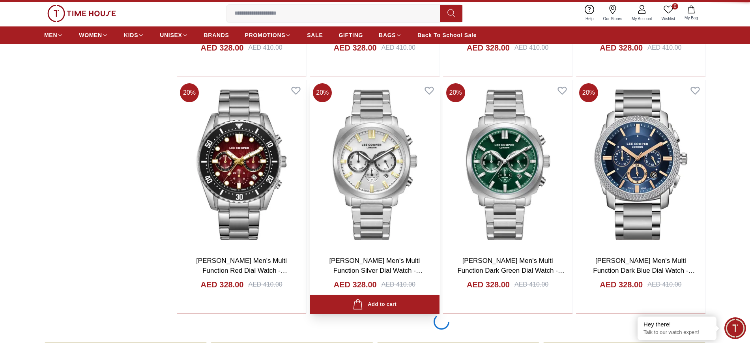
scroll to position [9282, 0]
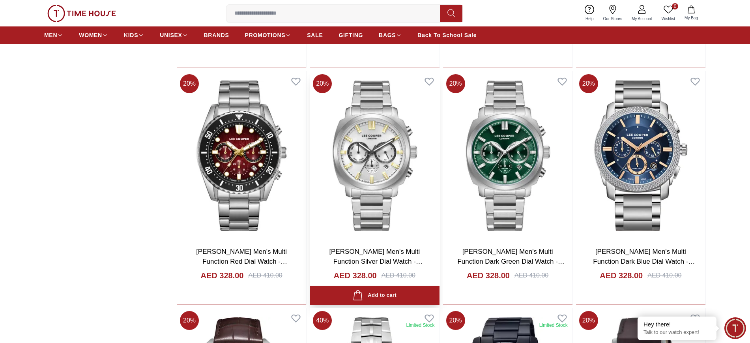
scroll to position [9519, 0]
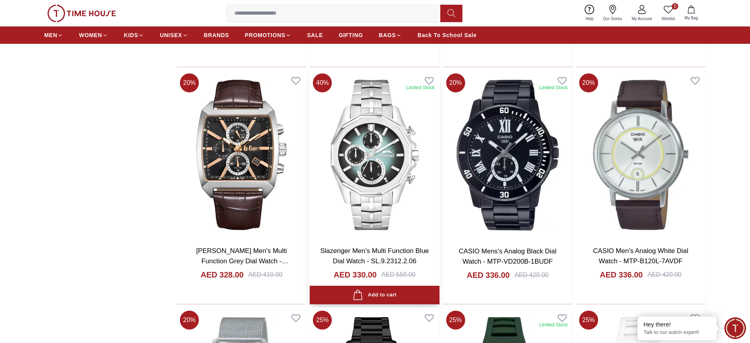
click at [357, 174] on img at bounding box center [374, 154] width 129 height 169
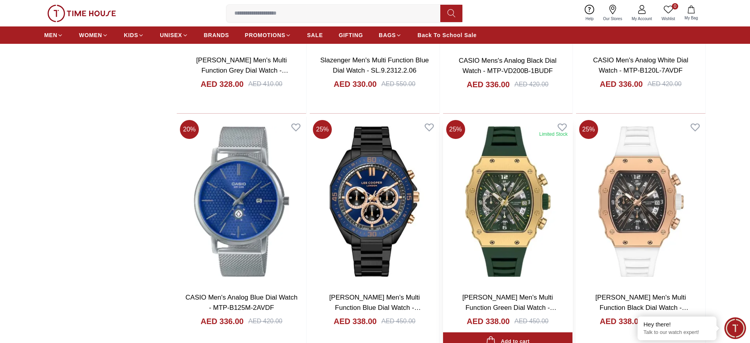
scroll to position [9766, 0]
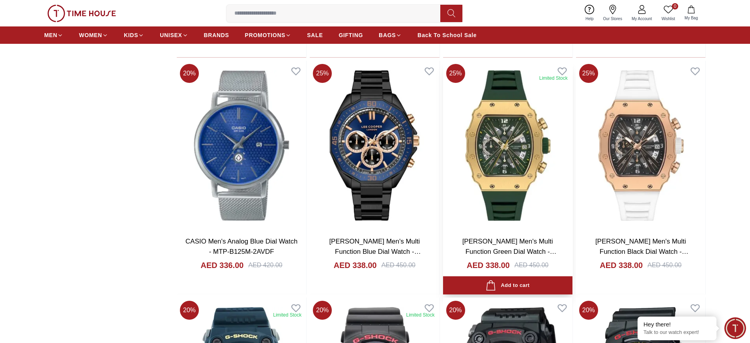
click at [495, 163] on img at bounding box center [507, 145] width 129 height 169
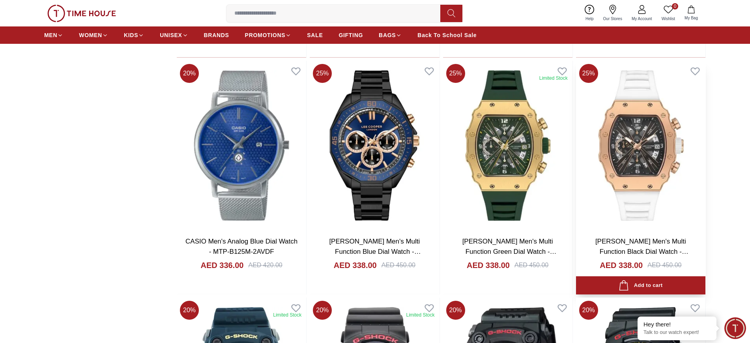
click at [609, 178] on img at bounding box center [640, 145] width 129 height 169
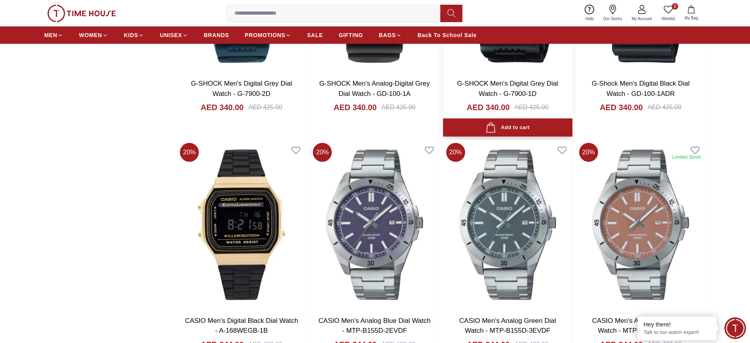
scroll to position [10259, 0]
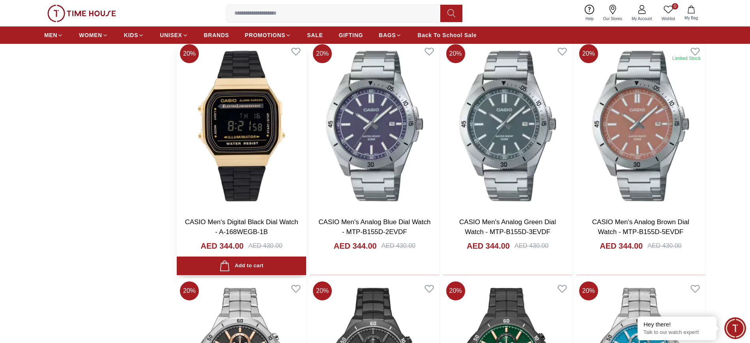
click at [240, 144] on img at bounding box center [241, 125] width 129 height 169
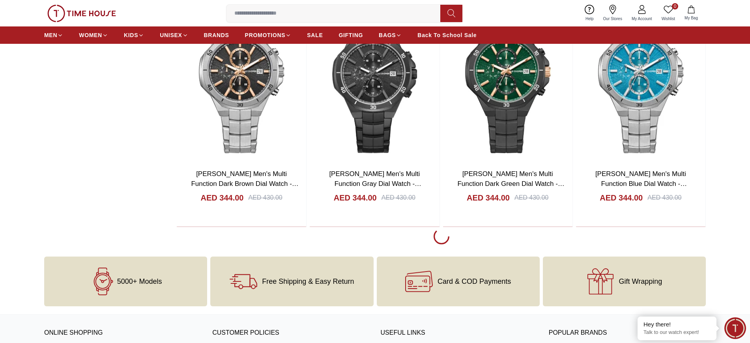
scroll to position [10555, 0]
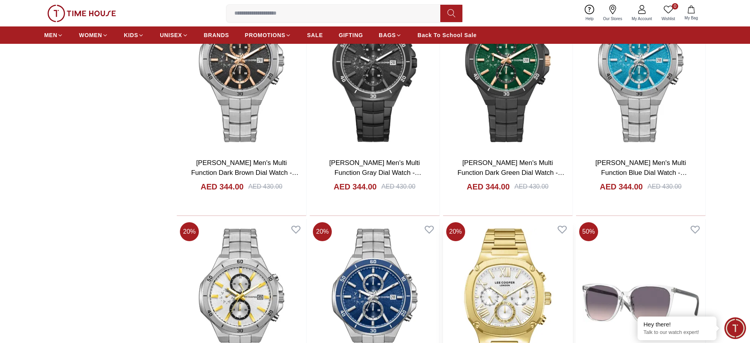
scroll to position [10654, 0]
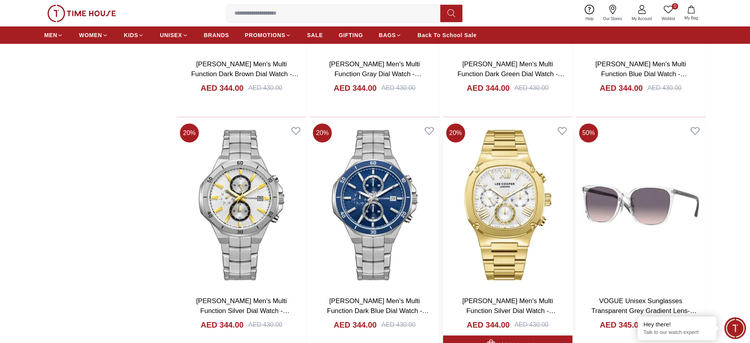
click at [499, 223] on img at bounding box center [507, 204] width 129 height 169
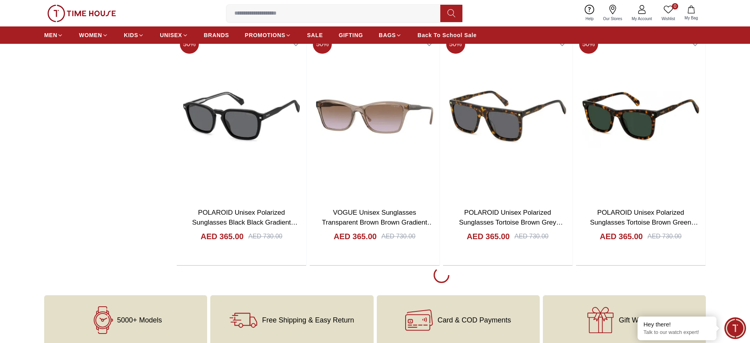
scroll to position [11838, 0]
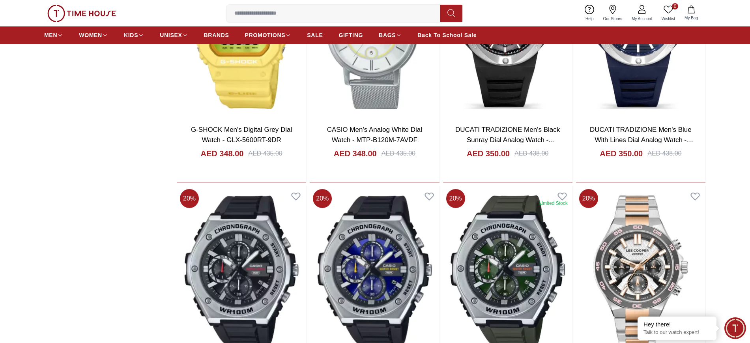
scroll to position [10946, 0]
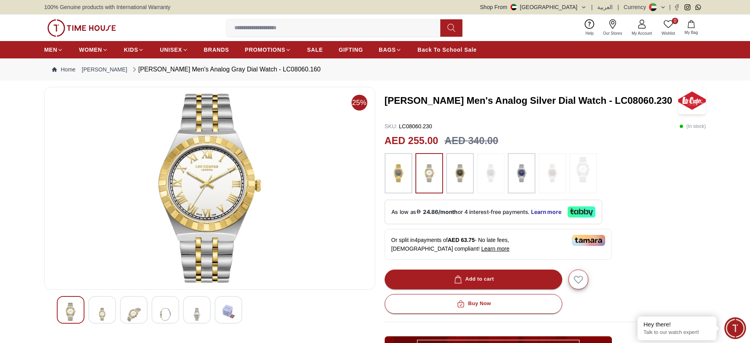
click at [583, 103] on h3 "LEE COOPER Men's Analog Silver Dial Watch - LC08060.230" at bounding box center [532, 100] width 294 height 13
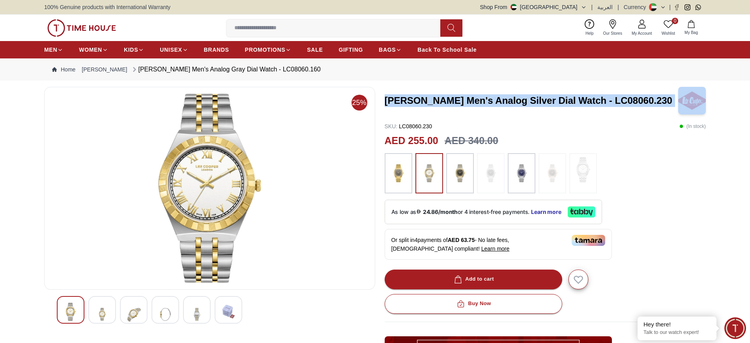
click at [583, 103] on h3 "LEE COOPER Men's Analog Silver Dial Watch - LC08060.230" at bounding box center [532, 100] width 294 height 13
copy h3 "LEE COOPER Men's Analog Silver Dial Watch - LC08060.230"
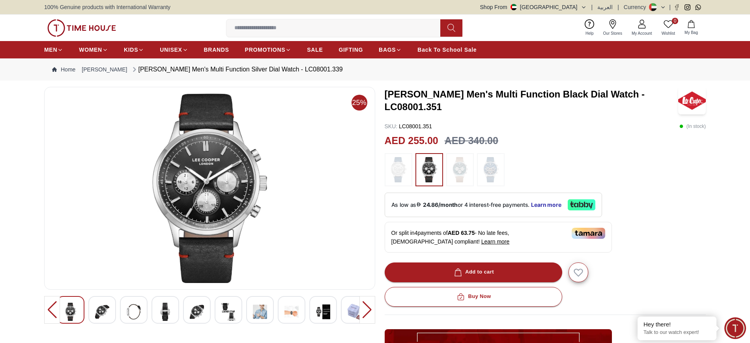
click at [546, 94] on h3 "[PERSON_NAME] Men's Multi Function Black Dial Watch - LC08001.351" at bounding box center [532, 100] width 294 height 25
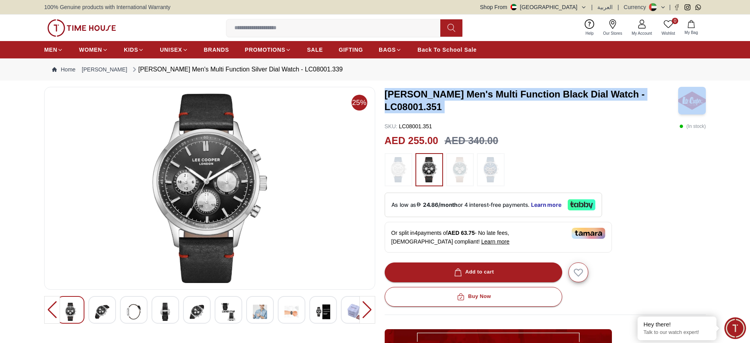
click at [546, 94] on h3 "[PERSON_NAME] Men's Multi Function Black Dial Watch - LC08001.351" at bounding box center [532, 100] width 294 height 25
copy h3 "[PERSON_NAME] Men's Multi Function Black Dial Watch - LC08001.351"
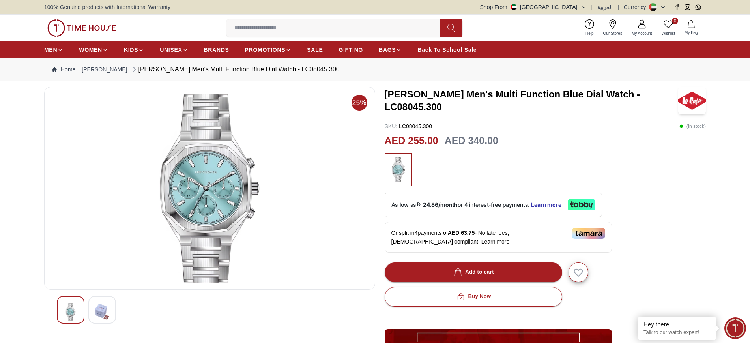
click at [518, 125] on div "SKU : LC08045.300 ( In stock )" at bounding box center [546, 126] width 322 height 8
click at [605, 100] on h3 "Lee Cooper Men's Multi Function Blue Dial Watch - LC08045.300" at bounding box center [532, 100] width 294 height 25
click at [734, 26] on div "0 Wishlist My Bag Help Our Stores My Account 0 Wishlist My Bag" at bounding box center [375, 28] width 750 height 26
click at [403, 100] on h3 "Lee Cooper Men's Multi Function Blue Dial Watch - LC08045.300" at bounding box center [532, 100] width 294 height 25
click at [286, 171] on img at bounding box center [210, 188] width 318 height 189
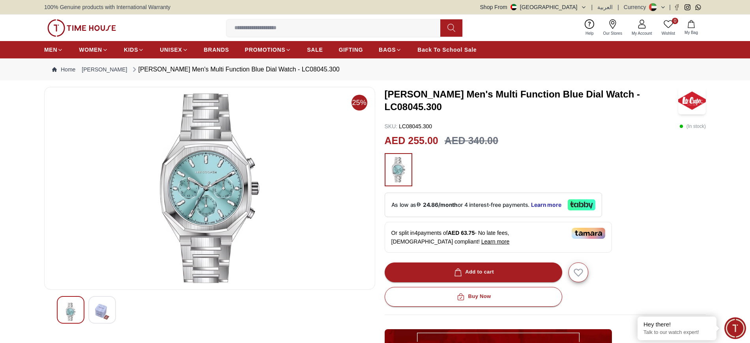
click at [101, 309] on img at bounding box center [102, 312] width 14 height 18
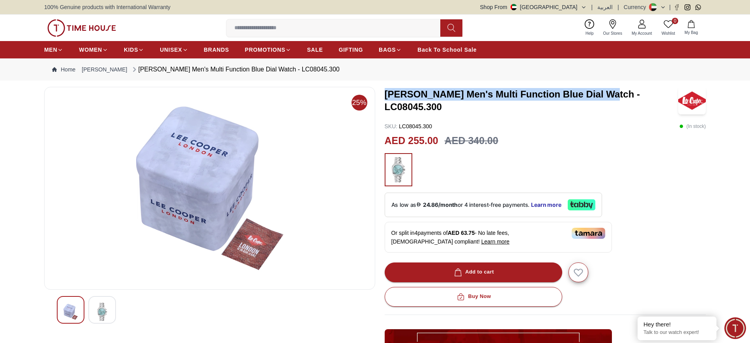
drag, startPoint x: 387, startPoint y: 101, endPoint x: 606, endPoint y: 103, distance: 219.4
click at [606, 103] on h3 "Lee Cooper Men's Multi Function Blue Dial Watch - LC08045.300" at bounding box center [532, 100] width 294 height 25
copy h3 "Lee Cooper Men's Multi Function Blue Dial Watch"
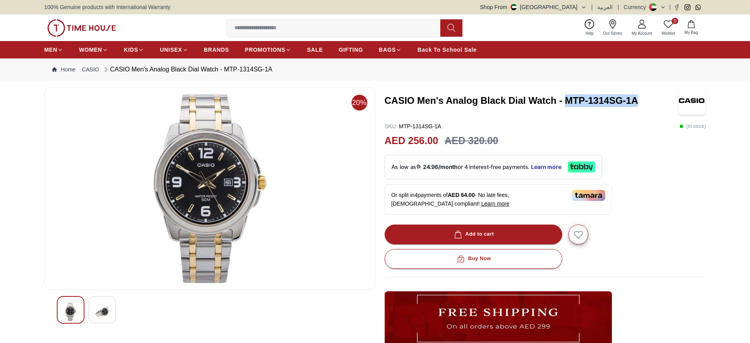
click at [567, 102] on h3 "CASIO Men's Analog Black Dial Watch - MTP-1314SG-1A" at bounding box center [532, 100] width 294 height 13
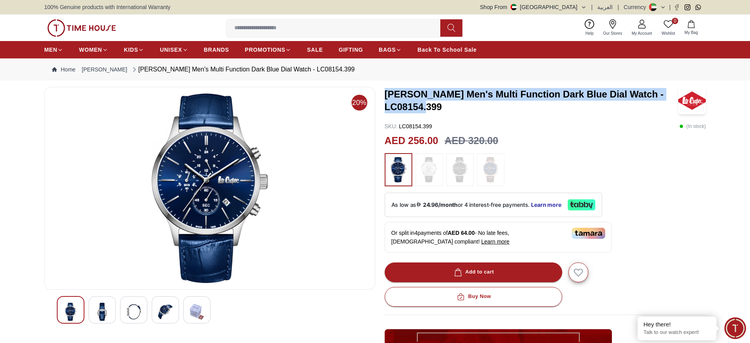
drag, startPoint x: 440, startPoint y: 105, endPoint x: 386, endPoint y: 91, distance: 55.8
click at [386, 91] on h3 "[PERSON_NAME] Men's Multi Function Dark Blue Dial Watch - LC08154.399" at bounding box center [532, 100] width 294 height 25
copy h3 "[PERSON_NAME] Men's Multi Function Dark Blue Dial Watch - LC08154.399"
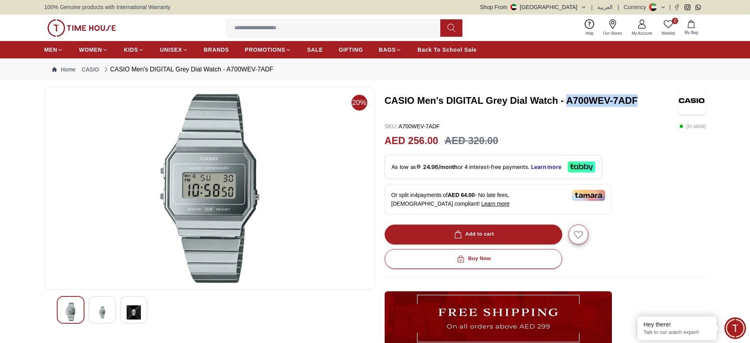
drag, startPoint x: 636, startPoint y: 100, endPoint x: 568, endPoint y: 103, distance: 68.3
click at [568, 103] on h3 "CASIO Men's DIGITAL Grey Dial Watch - A700WEV-7ADF" at bounding box center [532, 100] width 294 height 13
copy h3 "A700WEV-7ADF"
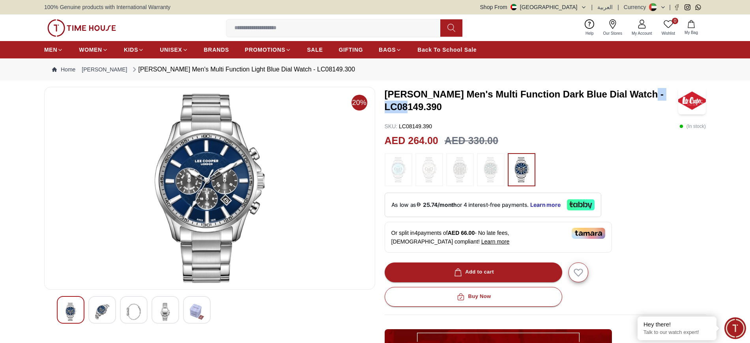
drag, startPoint x: 385, startPoint y: 106, endPoint x: 422, endPoint y: 106, distance: 36.7
click at [422, 106] on h3 "[PERSON_NAME] Men's Multi Function Dark Blue Dial Watch - LC08149.390" at bounding box center [532, 100] width 294 height 25
copy h3 "LC08149"
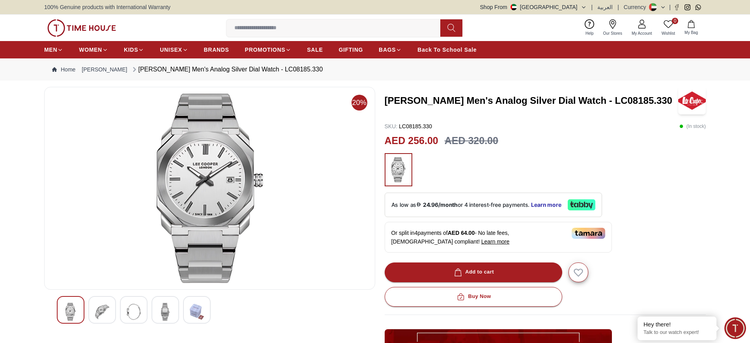
click at [455, 102] on h3 "[PERSON_NAME] Men's Analog Silver Dial Watch - LC08185.330" at bounding box center [532, 100] width 294 height 13
click at [455, 102] on h3 "Lee Cooper Men's Analog Silver Dial Watch - LC08185.330" at bounding box center [532, 100] width 294 height 13
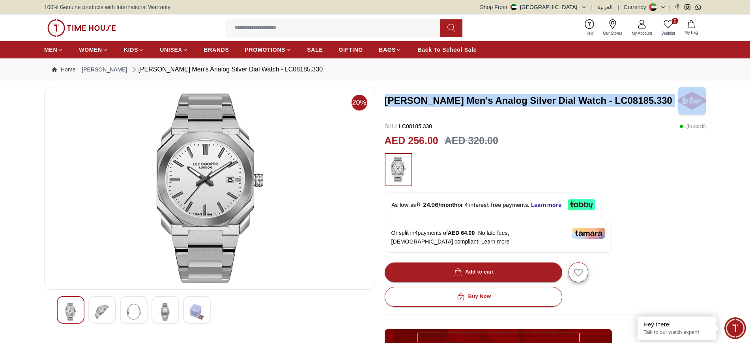
click at [455, 102] on h3 "Lee Cooper Men's Analog Silver Dial Watch - LC08185.330" at bounding box center [532, 100] width 294 height 13
copy h3 "Lee Cooper Men's Analog Silver Dial Watch - LC08185.330"
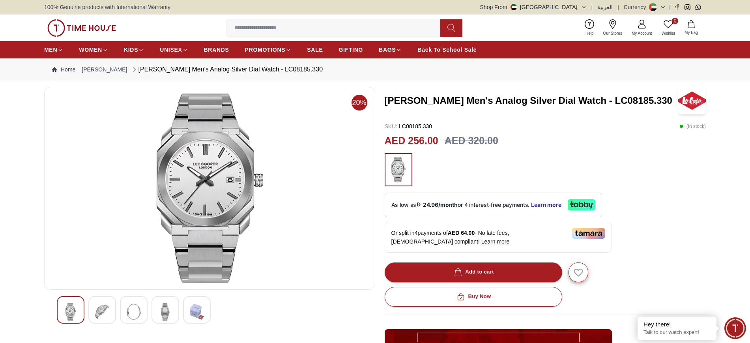
click at [549, 121] on div "Lee Cooper Men's Analog Silver Dial Watch - LC08185.330 SKU : LC08185.330 ( In …" at bounding box center [546, 287] width 322 height 401
drag, startPoint x: 576, startPoint y: 103, endPoint x: 389, endPoint y: 105, distance: 187.4
click at [389, 105] on h3 "Lee Cooper Men's Analog Silver Dial Watch - LC08185.330" at bounding box center [532, 100] width 294 height 13
copy h3 "ee Cooper Men's Analog Silver Dial Watc"
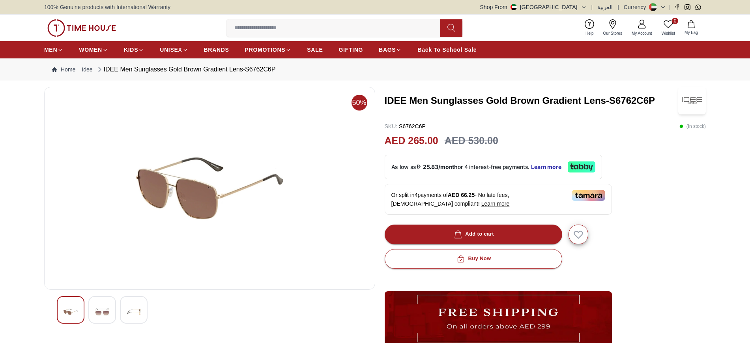
click at [591, 100] on h3 "IDEE Men Sunglasses Gold Brown Gradient Lens-S6762C6P" at bounding box center [532, 100] width 294 height 13
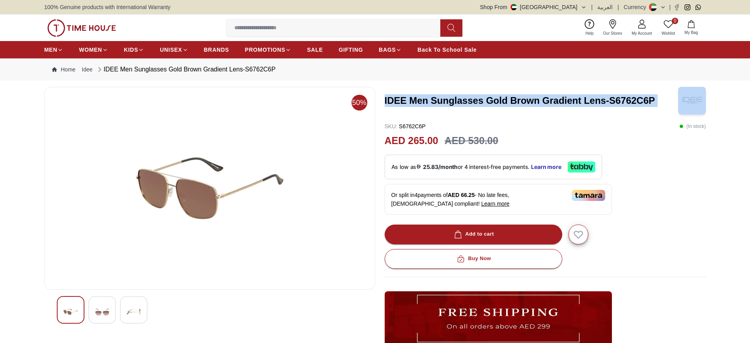
click at [591, 100] on h3 "IDEE Men Sunglasses Gold Brown Gradient Lens-S6762C6P" at bounding box center [532, 100] width 294 height 13
copy h3 "IDEE Men Sunglasses Gold Brown Gradient Lens-S6762C6P"
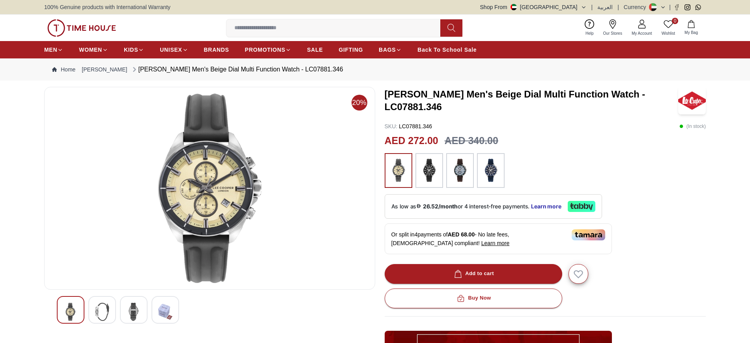
click at [545, 99] on h3 "[PERSON_NAME] Men's Beige Dial Multi Function Watch - LC07881.346" at bounding box center [532, 100] width 294 height 25
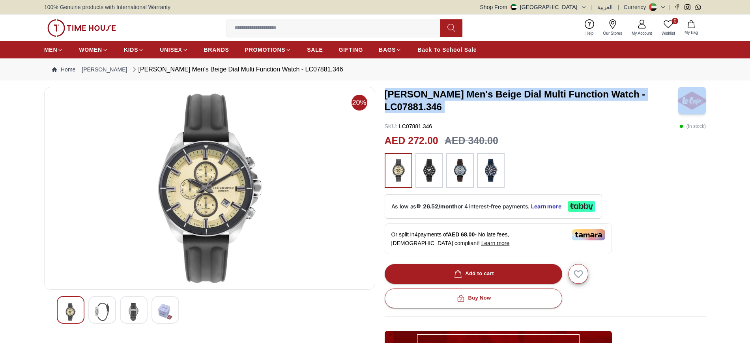
click at [545, 99] on h3 "[PERSON_NAME] Men's Beige Dial Multi Function Watch - LC07881.346" at bounding box center [532, 100] width 294 height 25
copy h3 "[PERSON_NAME] Men's Beige Dial Multi Function Watch - LC07881.346"
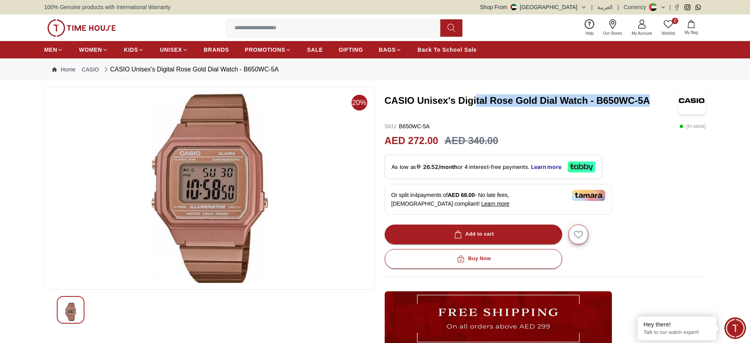
drag, startPoint x: 650, startPoint y: 99, endPoint x: 477, endPoint y: 102, distance: 172.8
click at [477, 102] on h3 "CASIO Unisex's Digital Rose Gold Dial Watch - B650WC-5A" at bounding box center [532, 100] width 294 height 13
click at [461, 102] on h3 "CASIO Unisex's Digital Rose Gold Dial Watch - B650WC-5A" at bounding box center [532, 100] width 294 height 13
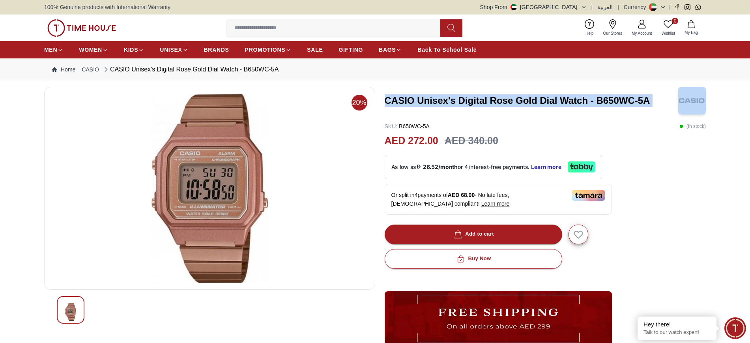
copy h3 "CASIO Unisex's Digital Rose Gold Dial Watch - B650WC-5A"
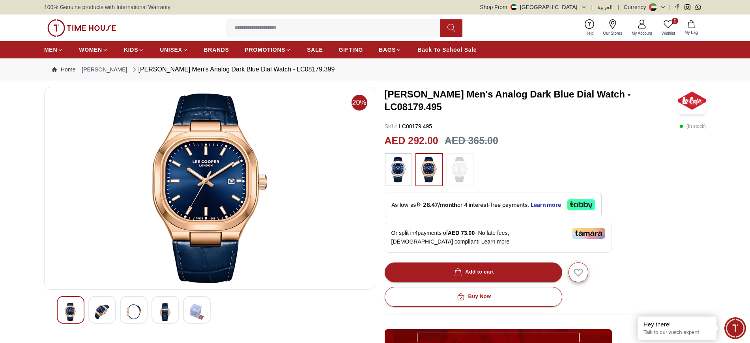
click at [541, 103] on h3 "[PERSON_NAME] Men's Analog Dark Blue Dial Watch - LC08179.495" at bounding box center [532, 100] width 294 height 25
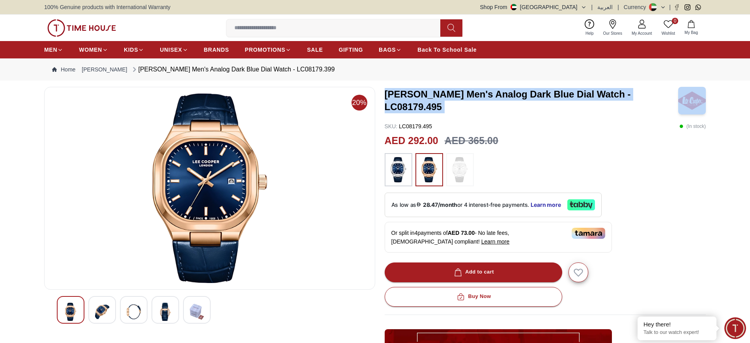
click at [541, 103] on h3 "[PERSON_NAME] Men's Analog Dark Blue Dial Watch - LC08179.495" at bounding box center [532, 100] width 294 height 25
copy h3 "[PERSON_NAME] Men's Analog Dark Blue Dial Watch - LC08179.495"
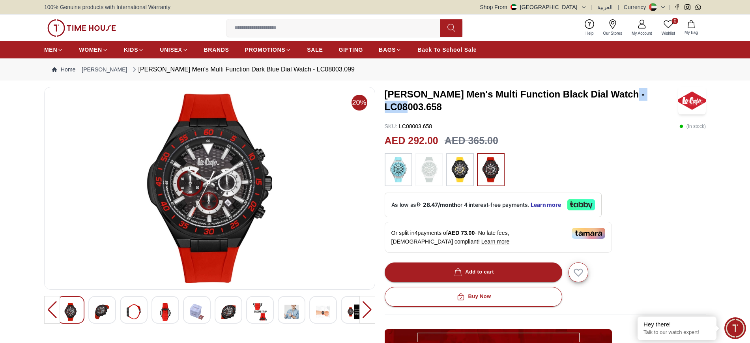
drag, startPoint x: 386, startPoint y: 108, endPoint x: 421, endPoint y: 107, distance: 35.1
click at [421, 107] on h3 "[PERSON_NAME] Men's Multi Function Black Dial Watch - LC08003.658" at bounding box center [532, 100] width 294 height 25
copy h3 "LC08003"
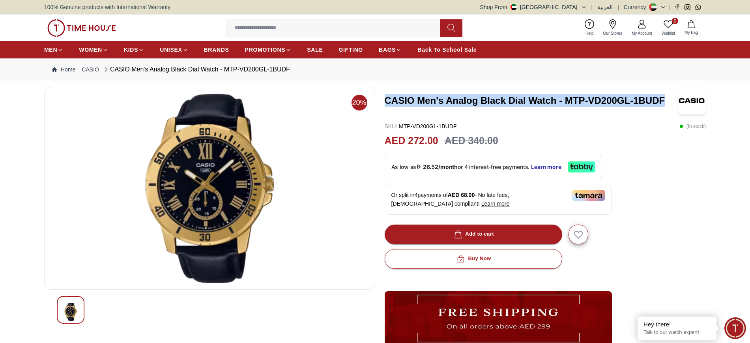
drag, startPoint x: 667, startPoint y: 100, endPoint x: 385, endPoint y: 105, distance: 281.8
click at [385, 105] on h3 "CASIO Men's Analog Black Dial Watch - MTP-VD200GL-1BUDF" at bounding box center [532, 100] width 294 height 13
copy h3 "CASIO Men's Analog Black Dial Watch - MTP-VD200GL-1BUDF"
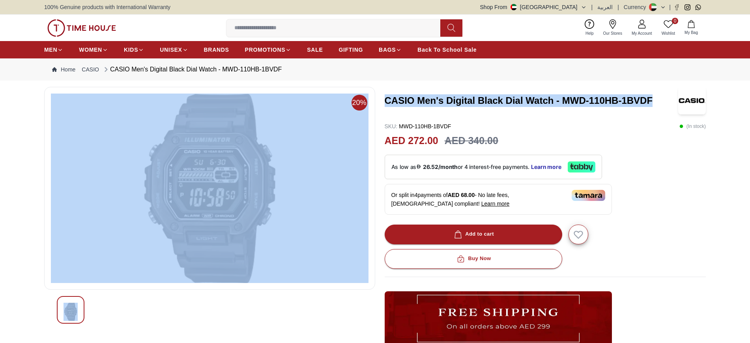
click at [378, 99] on div "20% CASIO Men's Digital Black Dial Watch - MWD-110HB-1BVDF SKU : MWD-110HB-1BVD…" at bounding box center [375, 268] width 662 height 363
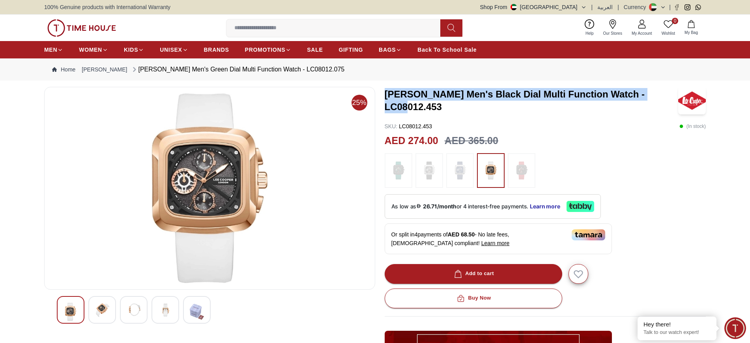
drag, startPoint x: 657, startPoint y: 101, endPoint x: 385, endPoint y: 103, distance: 272.3
click at [385, 103] on h3 "[PERSON_NAME] Men's Black Dial Multi Function Watch - LC08012.453" at bounding box center [532, 100] width 294 height 25
copy h3 "[PERSON_NAME] Men's Black Dial Multi Function Watch - LC08012"
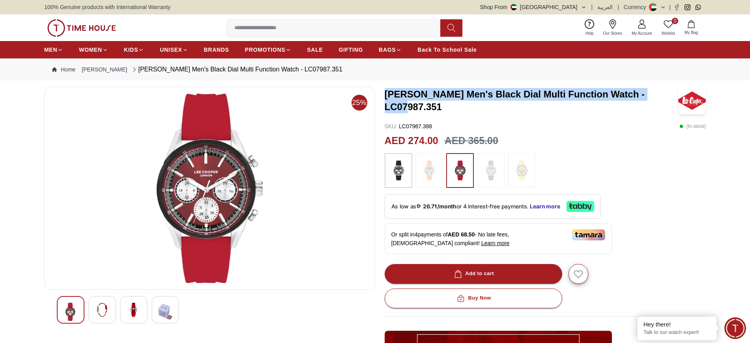
drag, startPoint x: 659, startPoint y: 100, endPoint x: 386, endPoint y: 108, distance: 272.4
click at [386, 108] on div "[PERSON_NAME] Men's Black Dial Multi Function Watch - LC07987.351" at bounding box center [546, 101] width 322 height 28
copy h3 "Lee Cooper Men's Black Dial Multi Function Watch - LC07987"
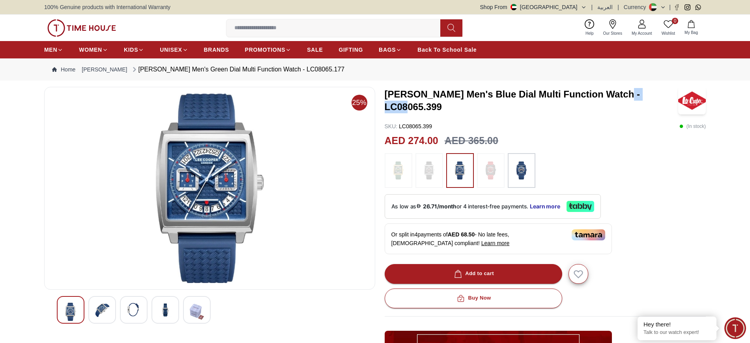
drag, startPoint x: 617, startPoint y: 101, endPoint x: 653, endPoint y: 105, distance: 36.5
click at [653, 105] on h3 "Lee Cooper Men's Blue Dial Multi Function Watch - LC08065.399" at bounding box center [532, 100] width 294 height 25
copy h3 "LC08065"
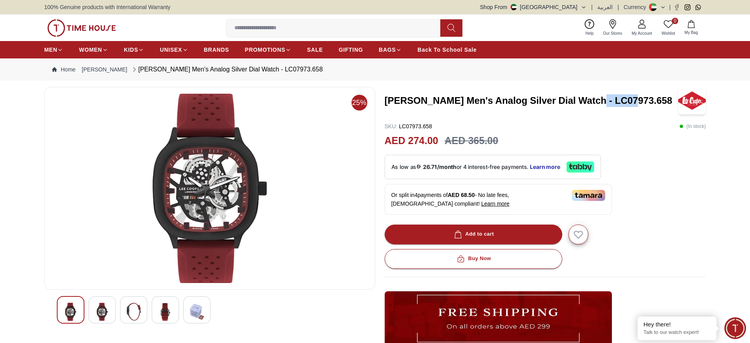
click at [625, 102] on h3 "[PERSON_NAME] Men's Analog Silver Dial Watch - LC07973.658" at bounding box center [532, 100] width 294 height 13
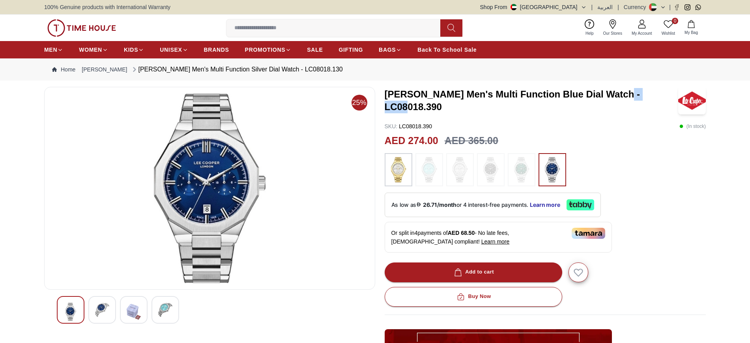
click at [654, 99] on h3 "Lee Cooper Men's Multi Function Blue Dial Watch - LC08018.390" at bounding box center [532, 100] width 294 height 25
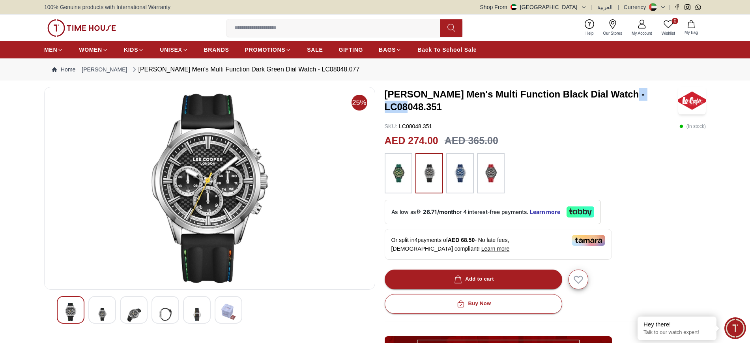
click at [659, 99] on h3 "[PERSON_NAME] Men's Multi Function Black Dial Watch - LC08048.351" at bounding box center [532, 100] width 294 height 25
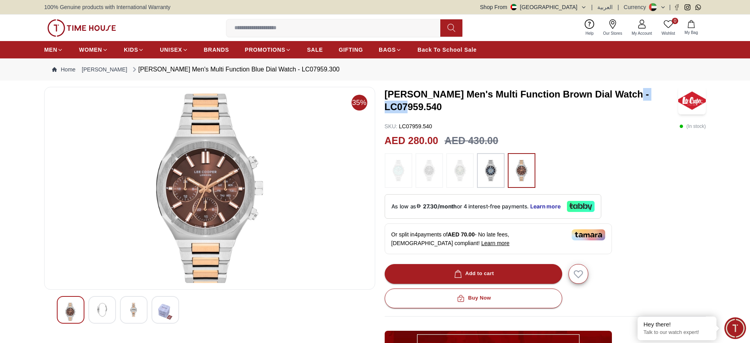
drag, startPoint x: 383, startPoint y: 107, endPoint x: 423, endPoint y: 110, distance: 40.4
click at [423, 110] on div "35% Lee Cooper Men's Multi Function Brown Dial Watch - LC07959.540 SKU : LC0795…" at bounding box center [375, 288] width 662 height 402
copy h3 "LC07959"
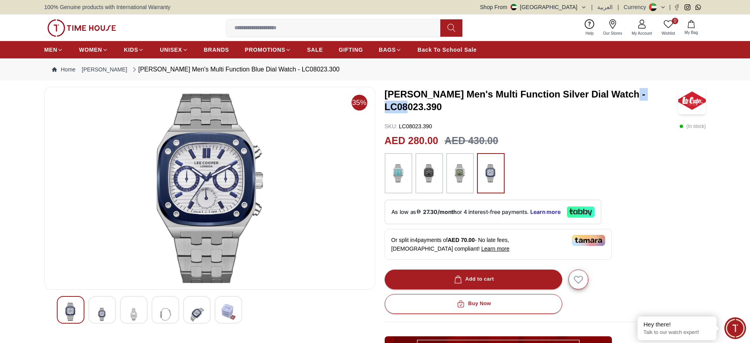
drag, startPoint x: 621, startPoint y: 101, endPoint x: 659, endPoint y: 102, distance: 37.9
click at [659, 102] on h3 "[PERSON_NAME] Men's Multi Function Silver Dial Watch - LC08023.390" at bounding box center [532, 100] width 294 height 25
copy h3 "LC08023"
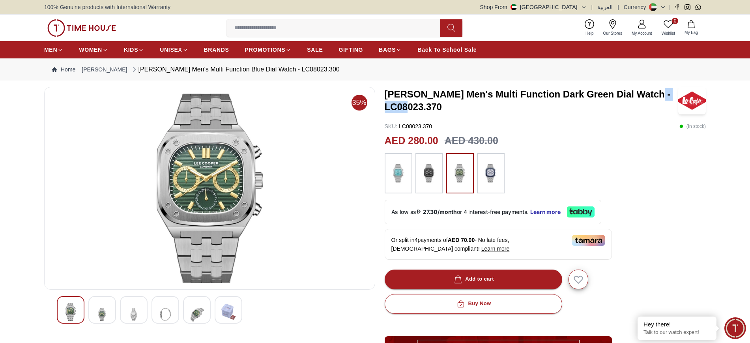
drag, startPoint x: 398, startPoint y: 107, endPoint x: 423, endPoint y: 107, distance: 24.9
click at [423, 107] on h3 "[PERSON_NAME] Men's Multi Function Dark Green Dial Watch - LC08023.370" at bounding box center [532, 100] width 294 height 25
copy h3 "LC08023"
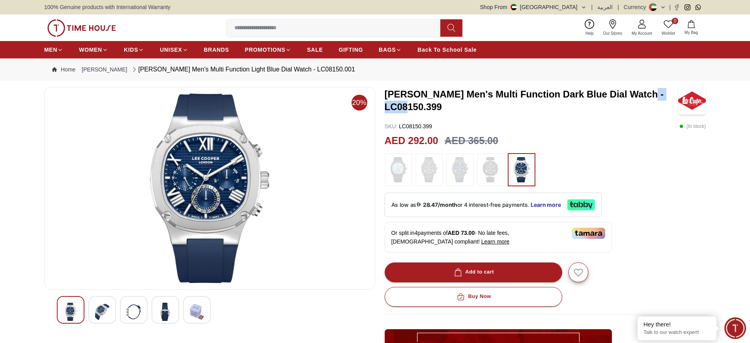
drag, startPoint x: 422, startPoint y: 106, endPoint x: 384, endPoint y: 107, distance: 37.5
click at [385, 107] on h3 "[PERSON_NAME] Men's Multi Function Dark Blue Dial Watch - LC08150.399" at bounding box center [532, 100] width 294 height 25
copy h3 "LC08150"
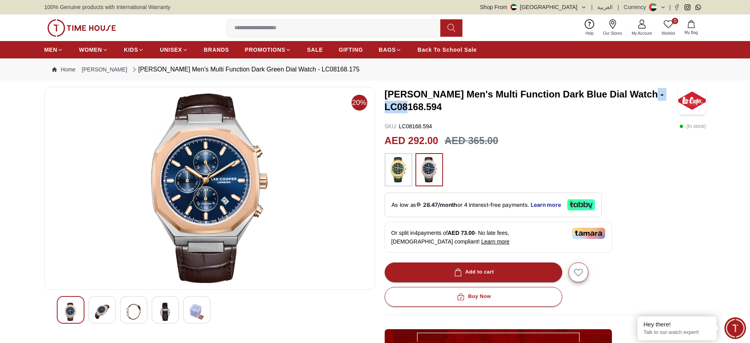
drag, startPoint x: 387, startPoint y: 106, endPoint x: 421, endPoint y: 108, distance: 34.8
click at [421, 108] on h3 "[PERSON_NAME] Men's Multi Function Dark Blue Dial Watch - LC08168.594" at bounding box center [532, 100] width 294 height 25
copy h3 "LC08168"
click at [567, 99] on h3 "[PERSON_NAME] Men's Multi Function Dark Blue Dial Watch - LC08168.594" at bounding box center [532, 100] width 294 height 25
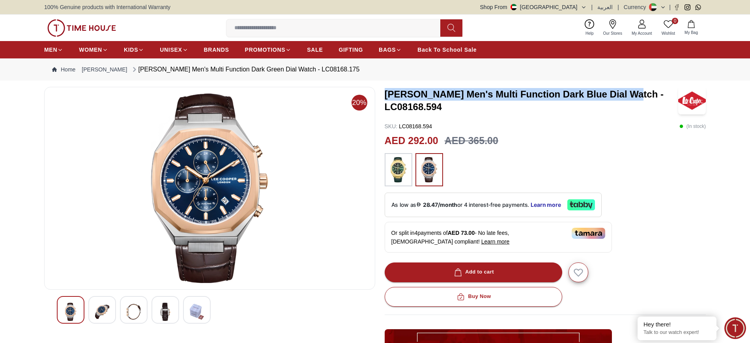
drag, startPoint x: 387, startPoint y: 94, endPoint x: 628, endPoint y: 95, distance: 241.1
click at [628, 95] on h3 "[PERSON_NAME] Men's Multi Function Dark Blue Dial Watch - LC08168.594" at bounding box center [532, 100] width 294 height 25
copy h3 "[PERSON_NAME] Men's Multi Function Dark Blue Dial Watch"
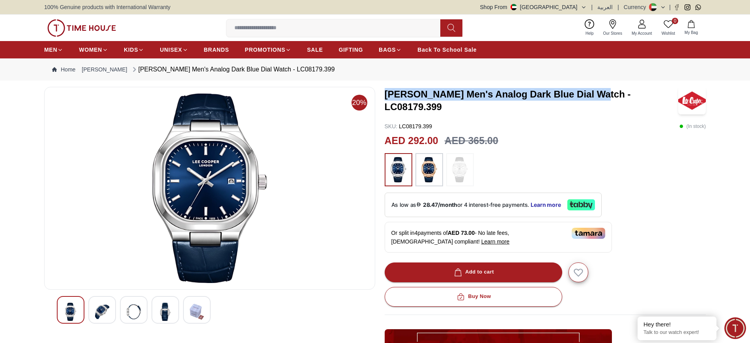
drag, startPoint x: 597, startPoint y: 101, endPoint x: 384, endPoint y: 92, distance: 214.0
click at [384, 92] on div "20% Lee Cooper Men's Analog Dark Blue Dial Watch - LC08179.399 SKU : LC08179.39…" at bounding box center [375, 287] width 662 height 401
copy h3 "Lee Cooper Men's Analog Dark Blue Dial Watch"
click at [554, 102] on h3 "Lee Cooper Men's Analog Dark Blue Dial Watch - LC08179.399" at bounding box center [532, 100] width 294 height 25
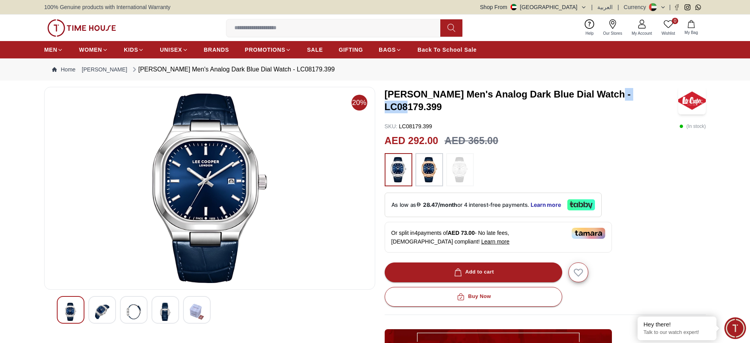
drag, startPoint x: 608, startPoint y: 101, endPoint x: 644, endPoint y: 99, distance: 36.3
click at [644, 99] on h3 "Lee Cooper Men's Analog Dark Blue Dial Watch - LC08179.399" at bounding box center [532, 100] width 294 height 25
copy h3 "LC08179"
click at [666, 140] on div "AED 292.00 AED 365.00" at bounding box center [546, 140] width 322 height 15
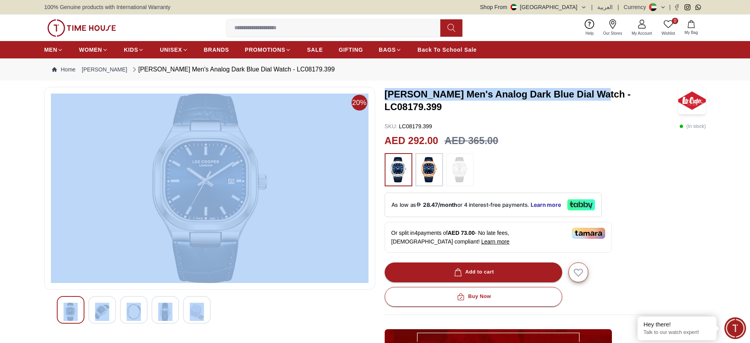
drag, startPoint x: 597, startPoint y: 104, endPoint x: 370, endPoint y: 109, distance: 226.9
click at [370, 109] on div "20% Lee Cooper Men's Analog Dark Blue Dial Watch - LC08179.399 SKU : LC08179.39…" at bounding box center [375, 287] width 662 height 401
click at [479, 101] on h3 "Lee Cooper Men's Analog Dark Blue Dial Watch - LC08179.399" at bounding box center [532, 100] width 294 height 25
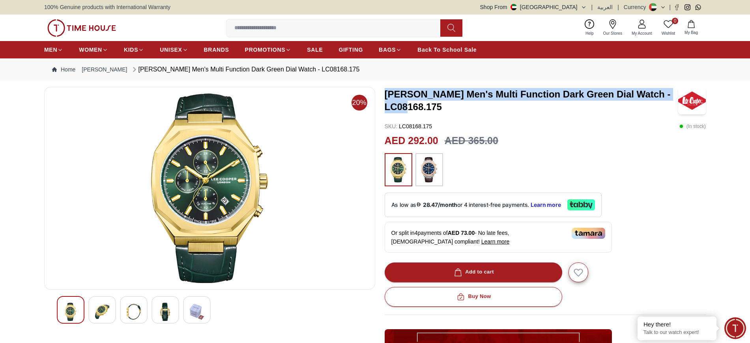
drag, startPoint x: 425, startPoint y: 107, endPoint x: 386, endPoint y: 94, distance: 41.1
click at [386, 94] on h3 "[PERSON_NAME] Men's Multi Function Dark Green Dial Watch - LC08168.175" at bounding box center [532, 100] width 294 height 25
copy h3 "[PERSON_NAME] Men's Multi Function Dark Green Dial Watch - LC08168"
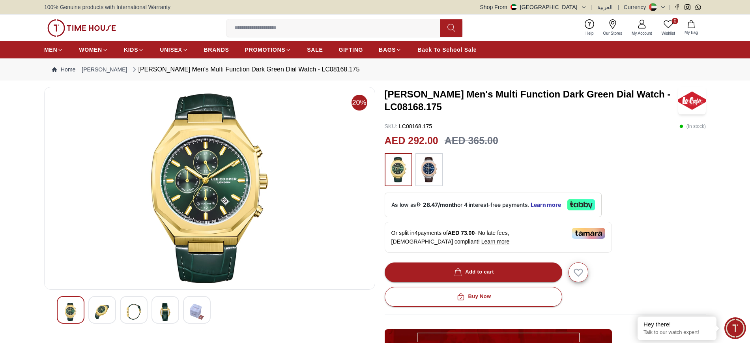
click at [534, 103] on h3 "Lee Cooper Men's Multi Function Dark Green Dial Watch - LC08168.175" at bounding box center [532, 100] width 294 height 25
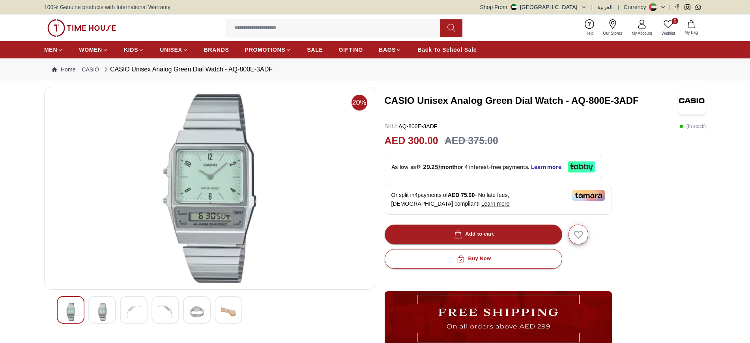
click at [569, 102] on h3 "CASIO Unisex Analog Green Dial Watch - AQ-800E-3ADF" at bounding box center [532, 100] width 294 height 13
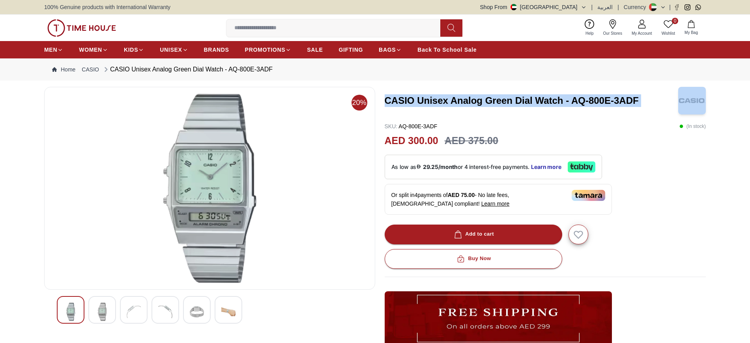
click at [569, 102] on h3 "CASIO Unisex Analog Green Dial Watch - AQ-800E-3ADF" at bounding box center [532, 100] width 294 height 13
copy h3 "CASIO Unisex Analog Green Dial Watch - AQ-800E-3ADF"
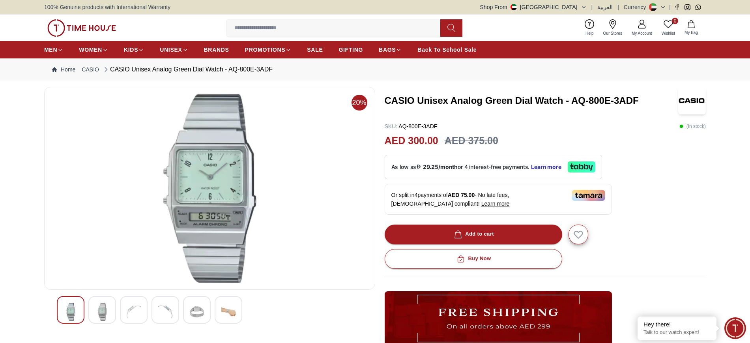
click at [592, 118] on div "CASIO Unisex Analog Green Dial Watch - AQ-800E-3ADF SKU : AQ-800E-3ADF ( In sto…" at bounding box center [546, 276] width 322 height 378
drag, startPoint x: 571, startPoint y: 99, endPoint x: 641, endPoint y: 97, distance: 70.3
click at [641, 97] on h3 "CASIO Unisex Analog Green Dial Watch - AQ-800E-3ADF" at bounding box center [532, 100] width 294 height 13
copy h3 "AQ-800E-3ADF"
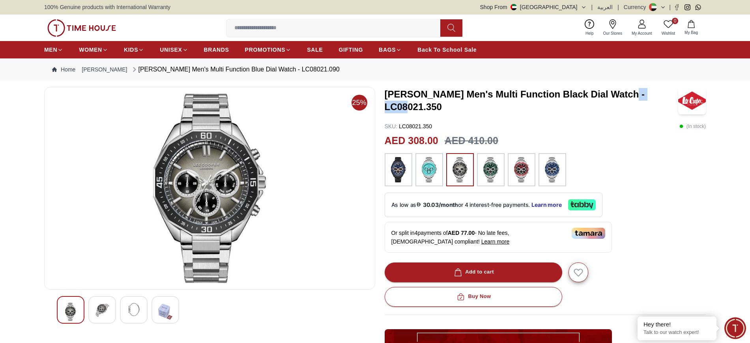
drag, startPoint x: 619, startPoint y: 103, endPoint x: 657, endPoint y: 103, distance: 37.9
click at [657, 103] on h3 "Lee Cooper Men's Multi Function Black Dial Watch - LC08021.350" at bounding box center [532, 100] width 294 height 25
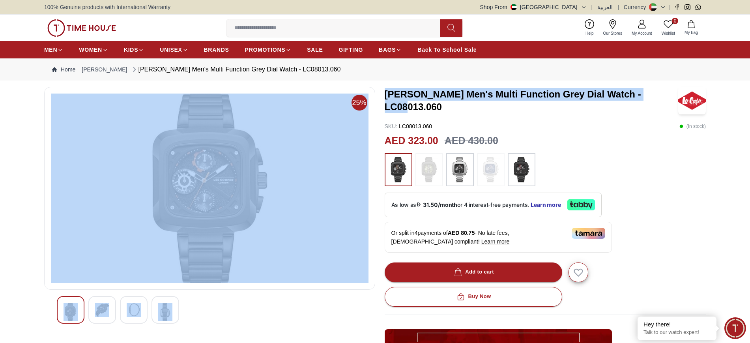
drag, startPoint x: 654, startPoint y: 100, endPoint x: 376, endPoint y: 103, distance: 278.6
click at [376, 103] on div "25% Lee Cooper Men's Multi Function Grey Dial Watch - LC08013.060 SKU : LC08013…" at bounding box center [375, 287] width 662 height 401
click at [378, 102] on div "25% Lee Cooper Men's Multi Function Grey Dial Watch - LC08013.060 SKU : LC08013…" at bounding box center [375, 287] width 662 height 401
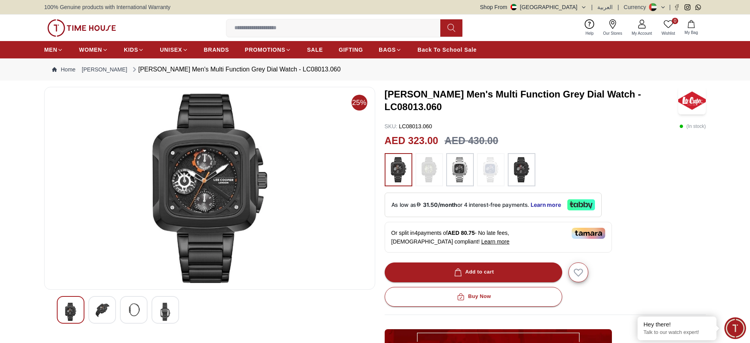
click at [386, 101] on h3 "Lee Cooper Men's Multi Function Grey Dial Watch - LC08013.060" at bounding box center [532, 100] width 294 height 25
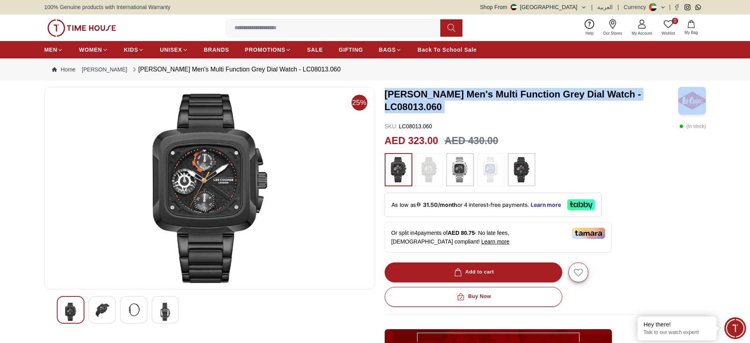
click at [386, 101] on h3 "Lee Cooper Men's Multi Function Grey Dial Watch - LC08013.060" at bounding box center [532, 100] width 294 height 25
copy h3 "Lee Cooper Men's Multi Function Grey Dial Watch - LC08013.060"
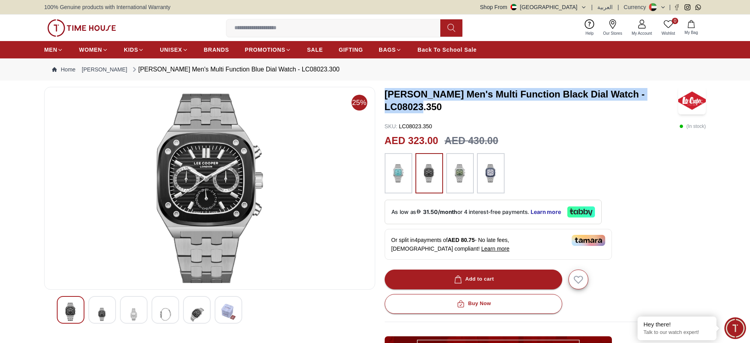
drag, startPoint x: 675, startPoint y: 99, endPoint x: 386, endPoint y: 106, distance: 288.5
click at [386, 106] on h3 "Lee Cooper Men's Multi Function Black Dial Watch - LC08023.350" at bounding box center [532, 100] width 294 height 25
copy h3 "Lee Cooper Men's Multi Function Black Dial Watch - LC08023.35"
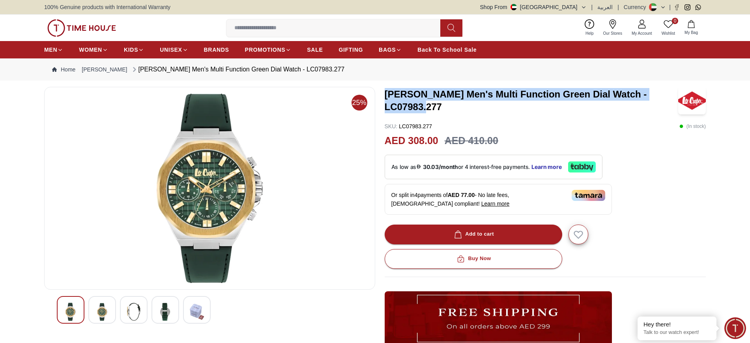
drag, startPoint x: 450, startPoint y: 108, endPoint x: 384, endPoint y: 96, distance: 67.0
click at [385, 96] on h3 "[PERSON_NAME] Men's Multi Function Green Dial Watch - LC07983.277" at bounding box center [532, 100] width 294 height 25
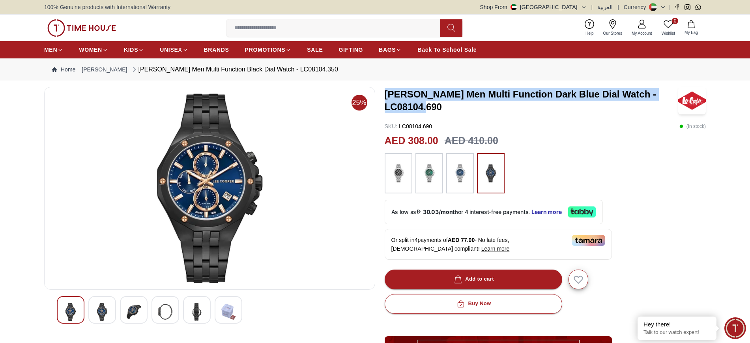
drag, startPoint x: 443, startPoint y: 108, endPoint x: 387, endPoint y: 96, distance: 57.7
click at [387, 96] on h3 "[PERSON_NAME] Men Multi Function Dark Blue Dial Watch - LC08104.690" at bounding box center [532, 100] width 294 height 25
copy h3 "LEE COOPER Men Multi Function Dark Blue Dial Watch - LC08104.690"
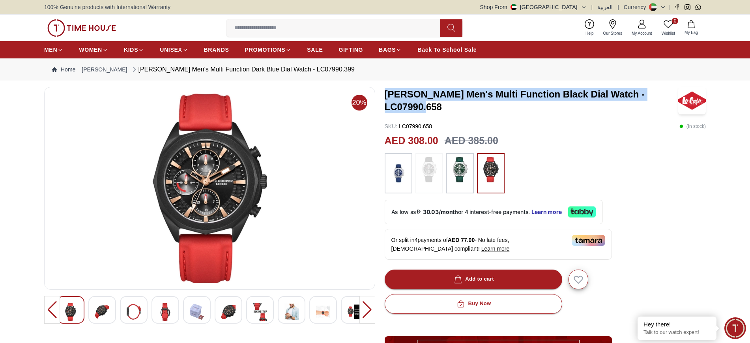
drag, startPoint x: 443, startPoint y: 105, endPoint x: 386, endPoint y: 93, distance: 58.2
click at [386, 93] on h3 "LEE COOPER Men's Multi Function Black Dial Watch - LC07990.658" at bounding box center [532, 100] width 294 height 25
copy h3 "LEE COOPER Men's Multi Function Black Dial Watch - LC07990.658"
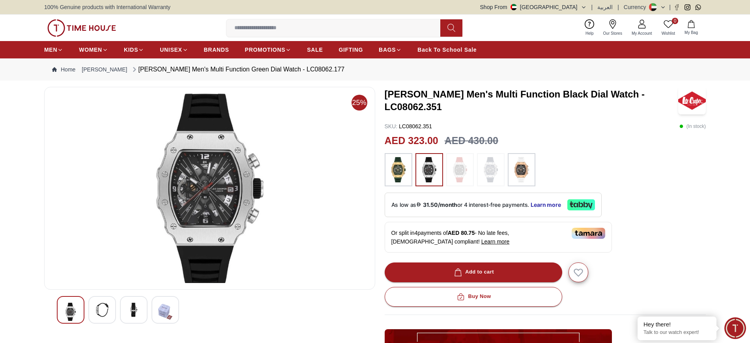
click at [616, 100] on h3 "Lee Cooper Men's Multi Function Black Dial Watch - LC08062.351" at bounding box center [532, 100] width 294 height 25
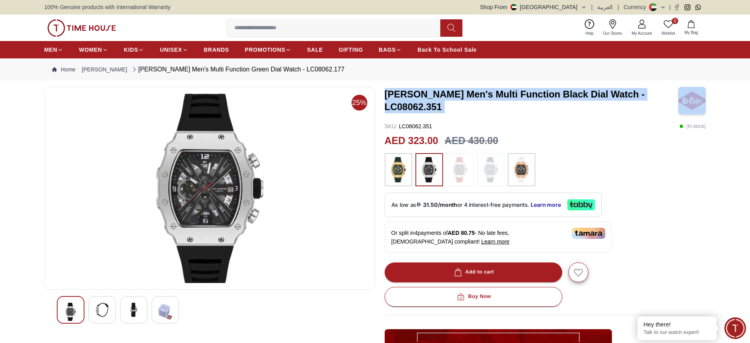
click at [616, 100] on h3 "Lee Cooper Men's Multi Function Black Dial Watch - LC08062.351" at bounding box center [532, 100] width 294 height 25
copy h3 "Lee Cooper Men's Multi Function Black Dial Watch - LC08062.351"
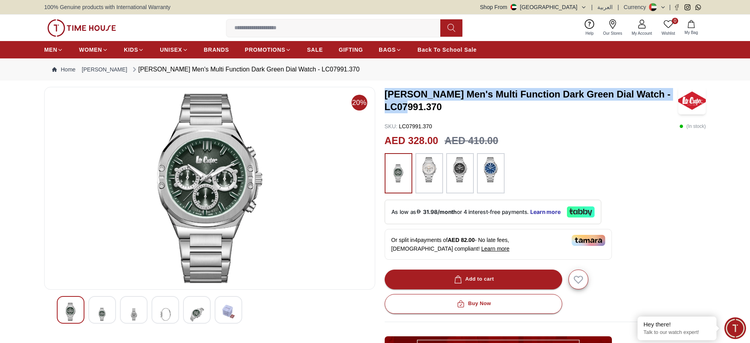
drag, startPoint x: 422, startPoint y: 106, endPoint x: 384, endPoint y: 92, distance: 41.1
click at [384, 92] on div "20% [PERSON_NAME] Men's Multi Function Dark Green Dial Watch - LC07991.370 SKU …" at bounding box center [375, 291] width 662 height 408
copy h3 "[PERSON_NAME] Men's Multi Function Dark Green Dial Watch - LC07991"
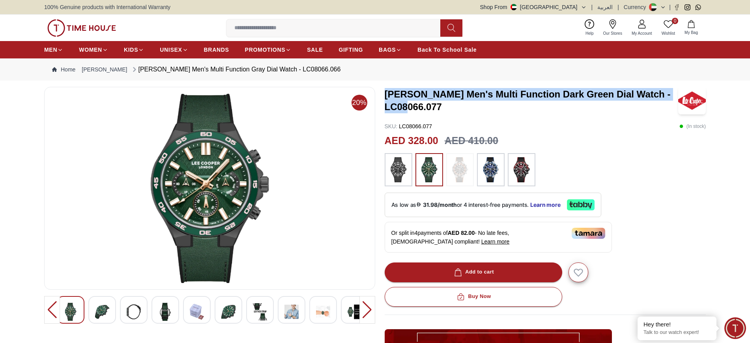
drag, startPoint x: 423, startPoint y: 107, endPoint x: 387, endPoint y: 94, distance: 38.6
click at [387, 94] on h3 "LEE COOPER Men's Multi Function Dark Green Dial Watch - LC08066.077" at bounding box center [532, 100] width 294 height 25
copy h3 "LEE COOPER Men's Multi Function Dark Green Dial Watch - LC08066"
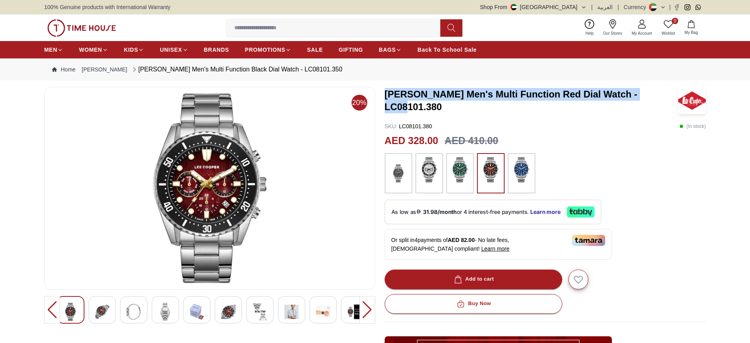
drag, startPoint x: 424, startPoint y: 105, endPoint x: 384, endPoint y: 91, distance: 42.3
click at [384, 91] on div "20% LEE COOPER Men's Multi Function Red Dial Watch - LC08101.380 SKU : LC08101.…" at bounding box center [375, 291] width 662 height 408
copy h3 "LEE COOPER Men's Multi Function Red Dial Watch - LC08101"
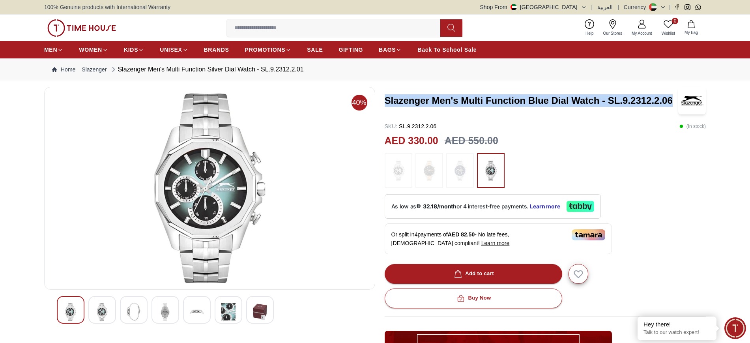
drag, startPoint x: 387, startPoint y: 101, endPoint x: 670, endPoint y: 103, distance: 283.3
click at [670, 103] on h3 "Slazenger Men's Multi Function Blue Dial Watch - SL.9.2312.2.06" at bounding box center [532, 100] width 294 height 13
copy h3 "Slazenger Men's Multi Function Blue Dial Watch - SL.9.2312.2.06"
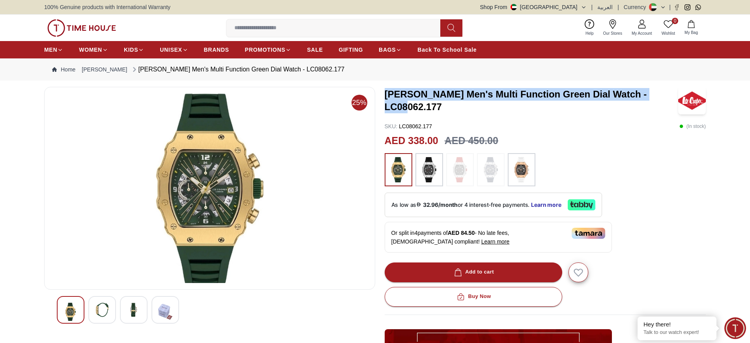
click at [387, 94] on h3 "[PERSON_NAME] Men's Multi Function Green Dial Watch - LC08062.177" at bounding box center [532, 100] width 294 height 25
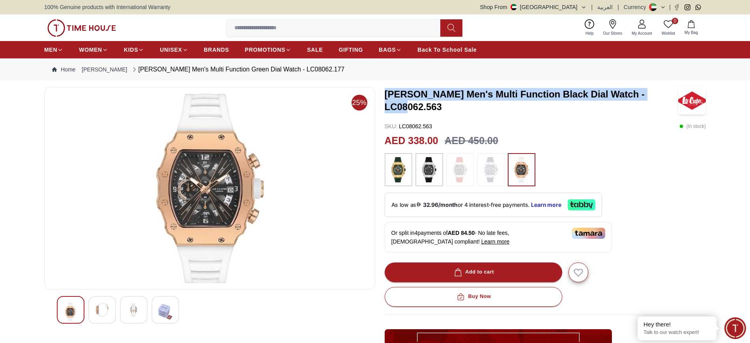
drag, startPoint x: 657, startPoint y: 101, endPoint x: 386, endPoint y: 109, distance: 271.2
click at [386, 109] on div "[PERSON_NAME] Men's Multi Function Black Dial Watch - LC08062.563" at bounding box center [546, 101] width 322 height 28
copy h3 "Lee Cooper Men's Multi Function Black Dial Watch - LC08062"
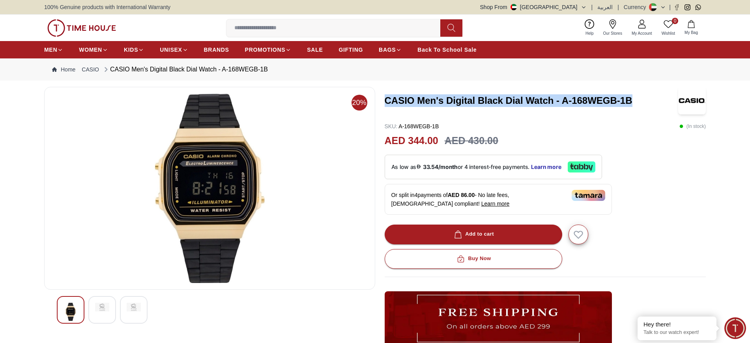
drag, startPoint x: 631, startPoint y: 100, endPoint x: 381, endPoint y: 102, distance: 249.8
click at [381, 102] on div "20% CASIO Men's Digital Black Dial Watch - A-168WEGB-1B SKU : A-168WEGB-1B ( In…" at bounding box center [375, 268] width 662 height 363
copy h3 "CASIO Men's Digital Black Dial Watch - A-168WEGB-1B"
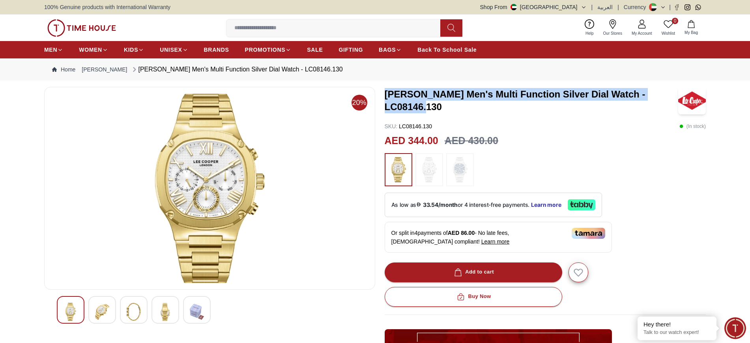
drag, startPoint x: 386, startPoint y: 98, endPoint x: 676, endPoint y: 101, distance: 290.8
click at [676, 101] on h3 "[PERSON_NAME] Men's Multi Function Silver Dial Watch - LC08146.130" at bounding box center [532, 100] width 294 height 25
copy h3 "[PERSON_NAME] Men's Multi Function Silver Dial Watch - LC08146.130"
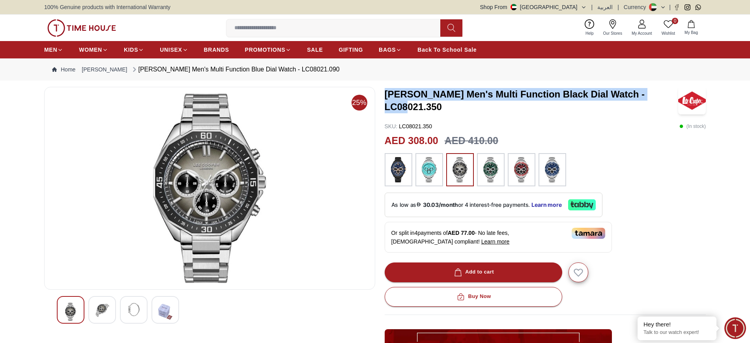
drag, startPoint x: 386, startPoint y: 99, endPoint x: 657, endPoint y: 105, distance: 271.9
click at [657, 105] on h3 "Lee Cooper Men's Multi Function Black Dial Watch - LC08021.350" at bounding box center [532, 100] width 294 height 25
copy h3 "Lee Cooper Men's Multi Function Black Dial Watch - LC08021"
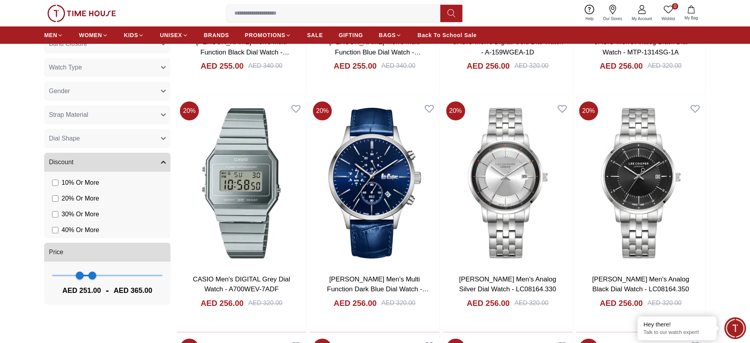
scroll to position [581, 0]
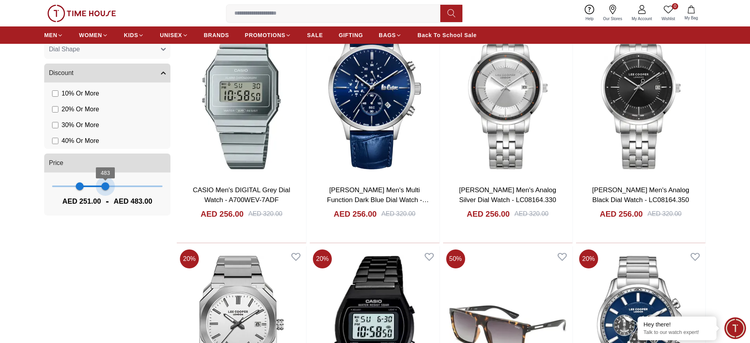
type input "***"
drag, startPoint x: 90, startPoint y: 184, endPoint x: 106, endPoint y: 185, distance: 15.4
click at [106, 185] on span "486" at bounding box center [106, 186] width 8 height 8
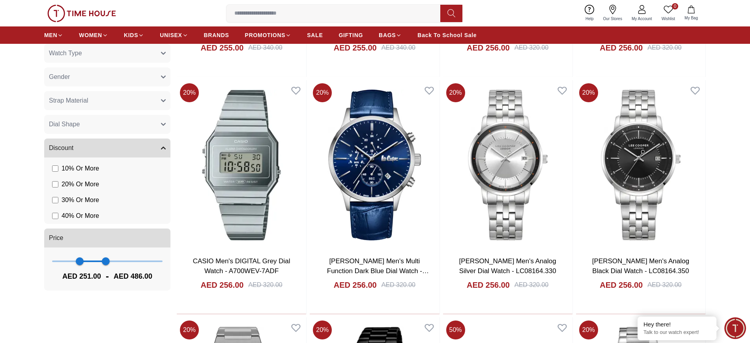
scroll to position [592, 0]
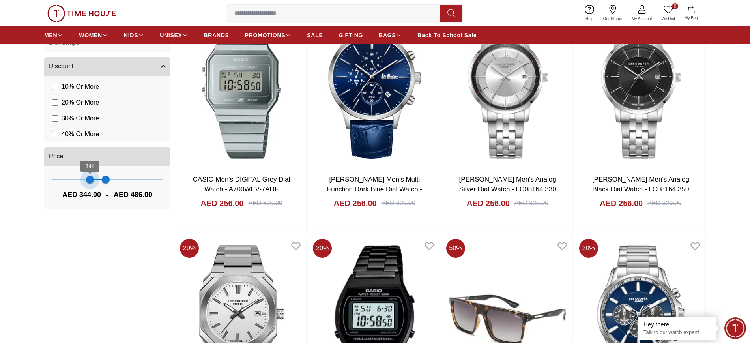
type input "***"
drag, startPoint x: 79, startPoint y: 182, endPoint x: 91, endPoint y: 183, distance: 11.6
click at [91, 183] on span "351" at bounding box center [91, 180] width 8 height 8
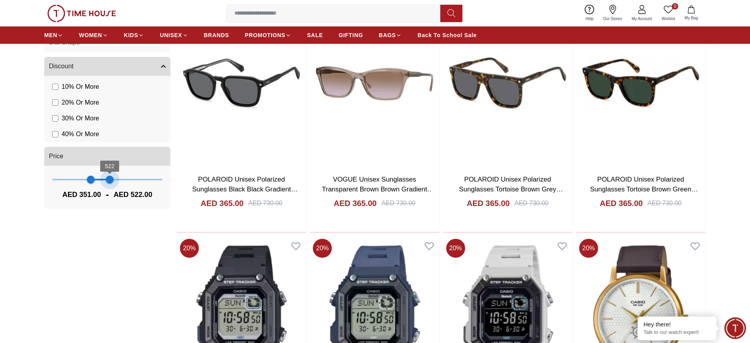
scroll to position [59, 0]
click at [108, 180] on span "508" at bounding box center [108, 180] width 8 height 8
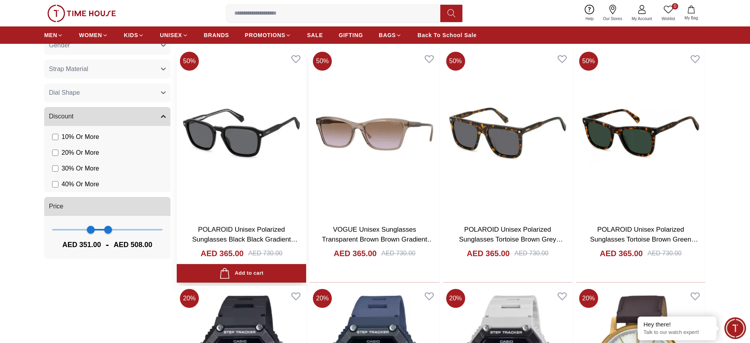
scroll to position [493, 0]
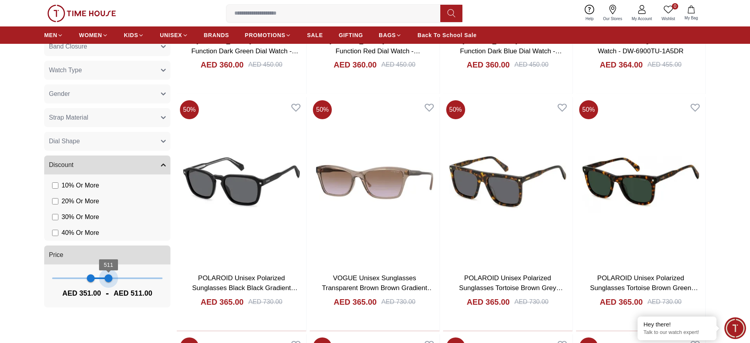
click at [109, 282] on span "511" at bounding box center [109, 278] width 8 height 8
type input "***"
click at [113, 277] on span "554" at bounding box center [113, 278] width 8 height 8
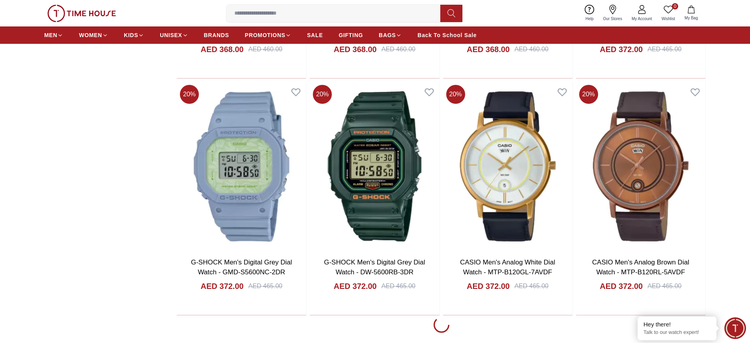
scroll to position [1085, 0]
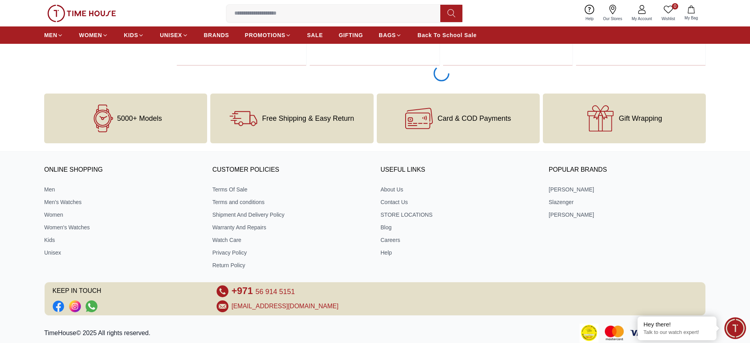
scroll to position [3453, 0]
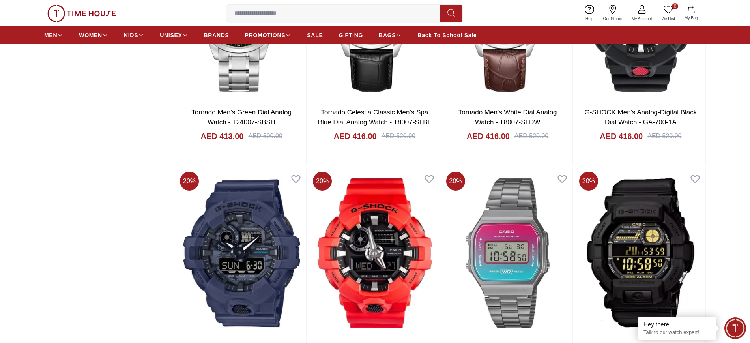
scroll to position [3502, 0]
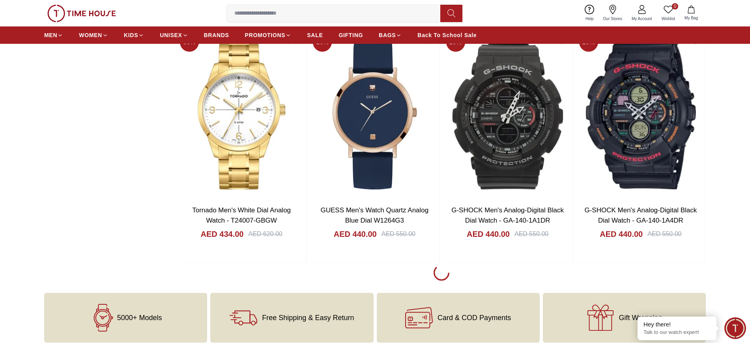
scroll to position [5968, 0]
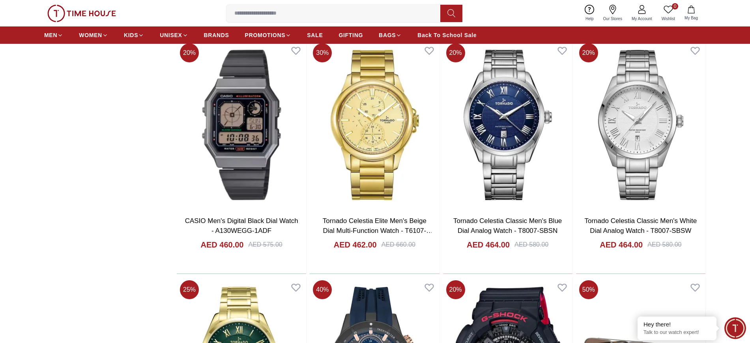
scroll to position [8138, 0]
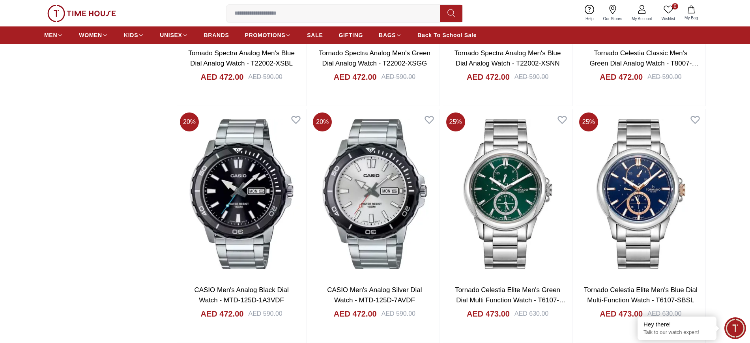
scroll to position [8635, 0]
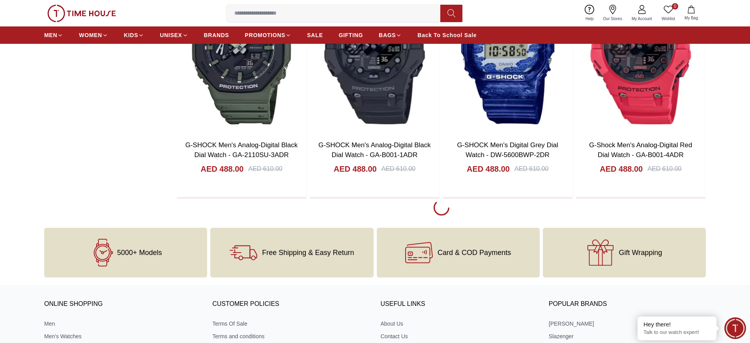
scroll to position [10654, 0]
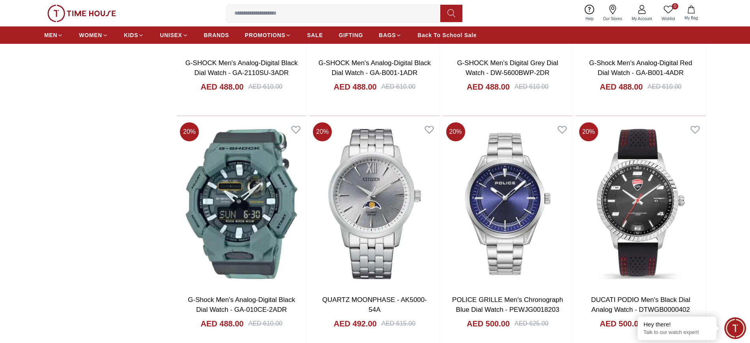
scroll to position [10782, 0]
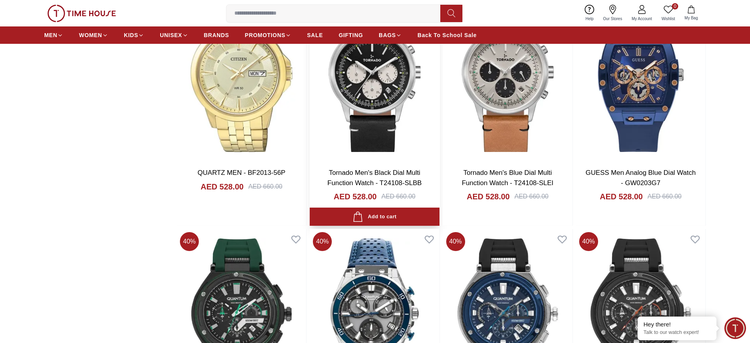
scroll to position [12824, 0]
